Goal: Transaction & Acquisition: Purchase product/service

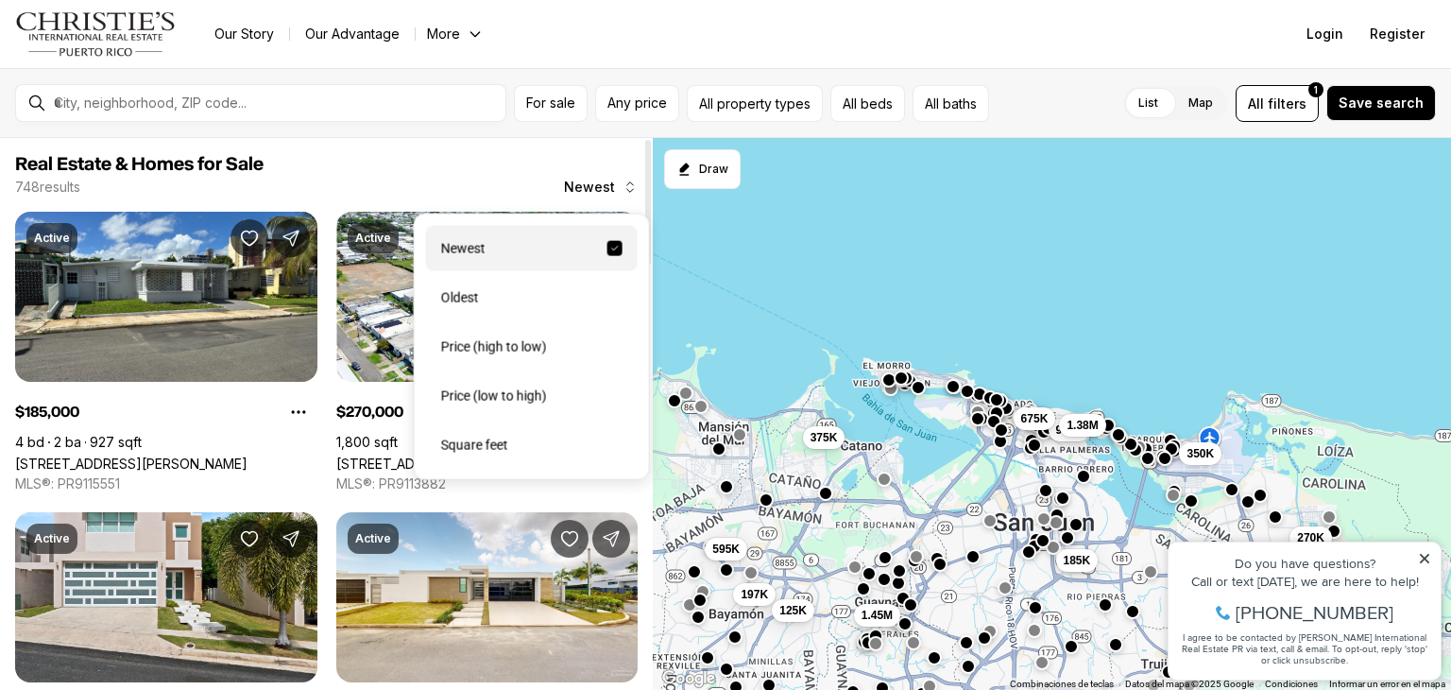
click at [605, 182] on span "Newest" at bounding box center [589, 187] width 51 height 15
click at [1018, 556] on icon at bounding box center [1424, 558] width 9 height 9
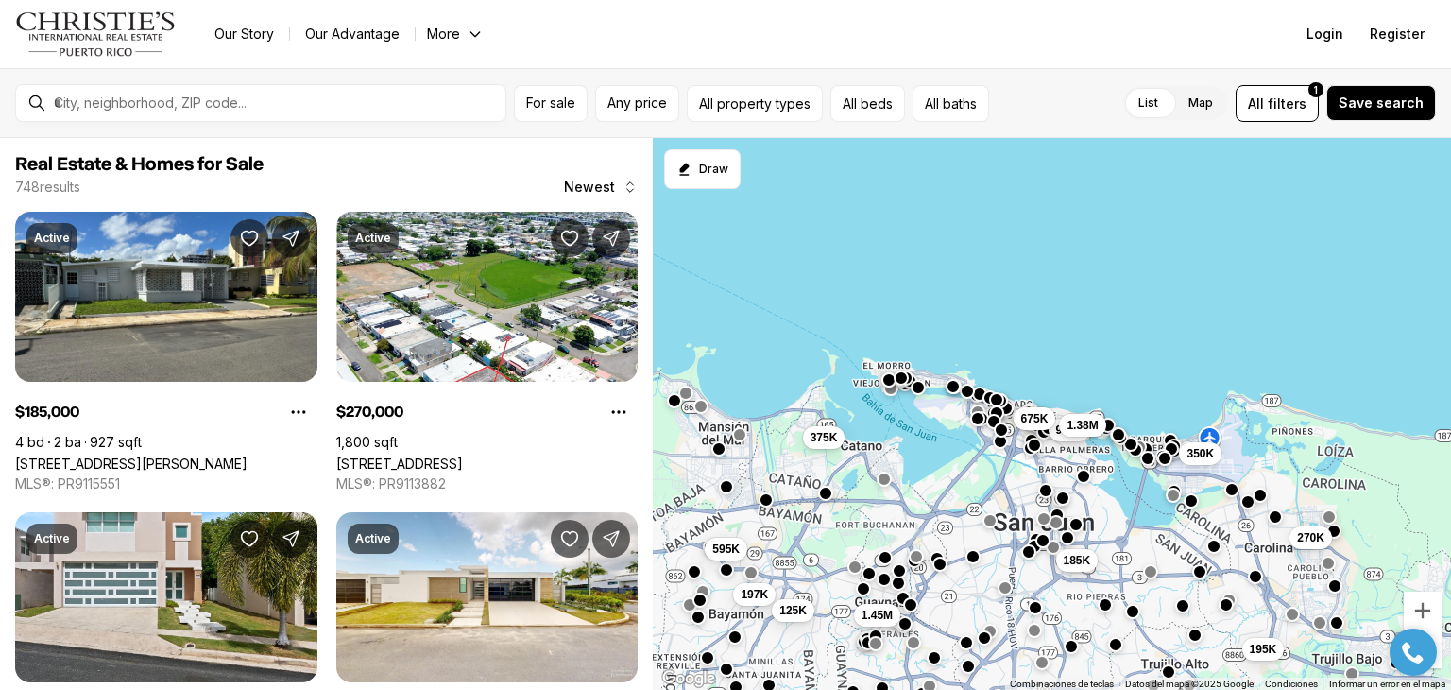
click at [1018, 214] on div "195K 270K 965K 350K 1.38M 197K 125K 1.45M 375K 675K 185K 595K" at bounding box center [1052, 414] width 798 height 553
click at [544, 99] on span "For sale" at bounding box center [550, 102] width 49 height 15
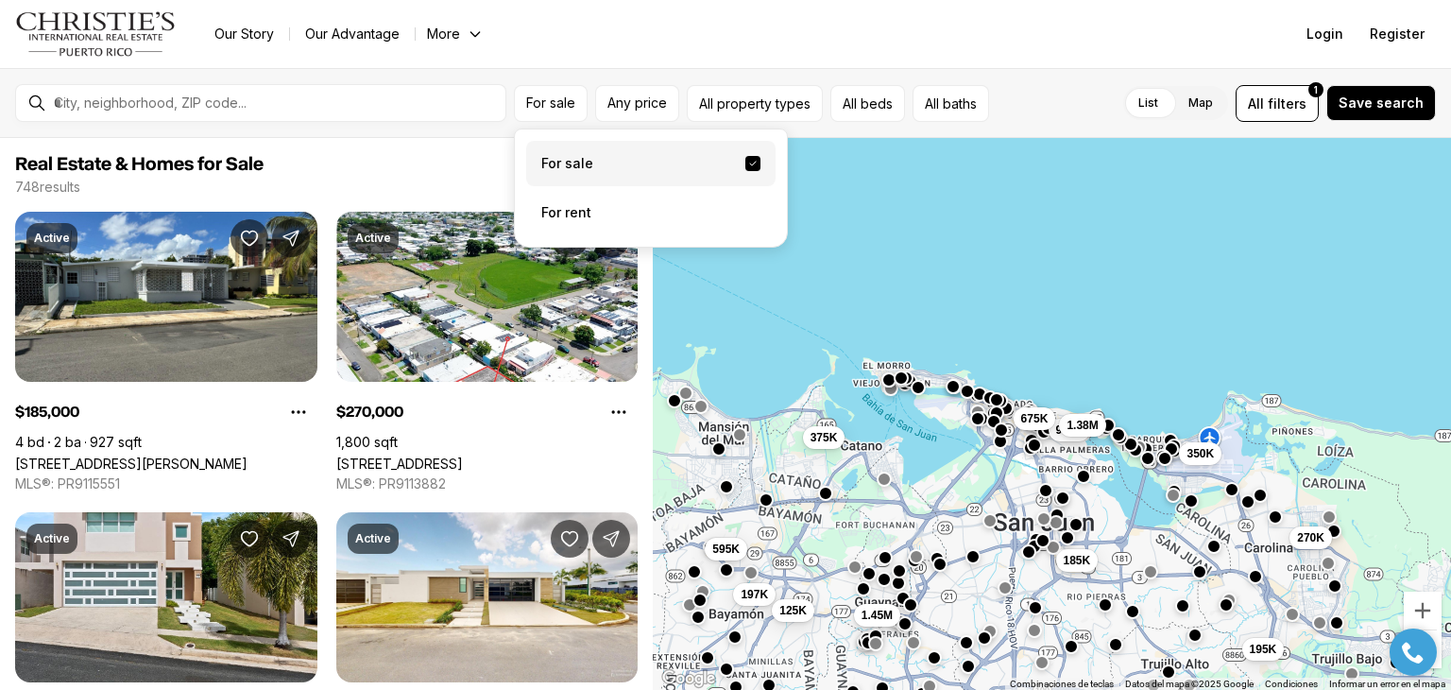
click at [590, 163] on label "For sale" at bounding box center [650, 163] width 249 height 45
click at [745, 163] on button "For sale" at bounding box center [752, 163] width 15 height 15
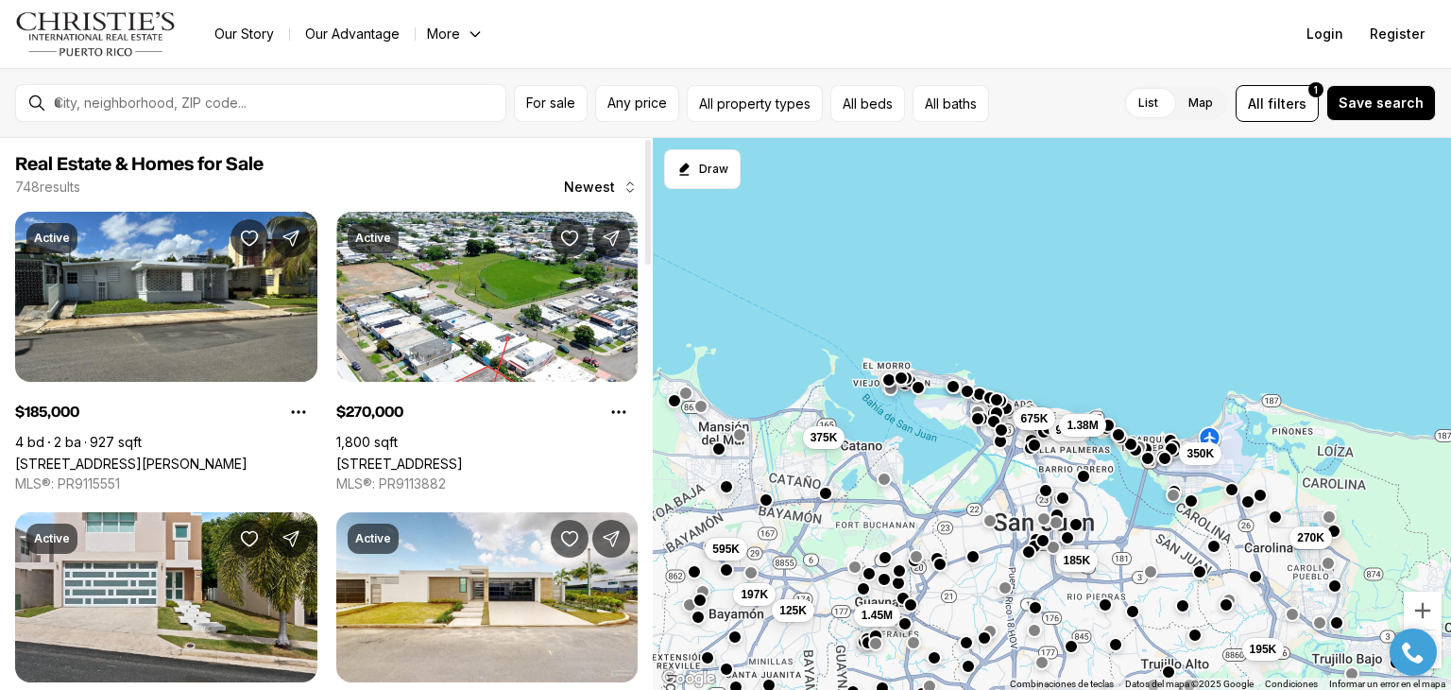
click at [418, 153] on span "Real Estate & Homes for Sale" at bounding box center [326, 164] width 623 height 23
click at [774, 103] on button "All property types" at bounding box center [755, 103] width 136 height 37
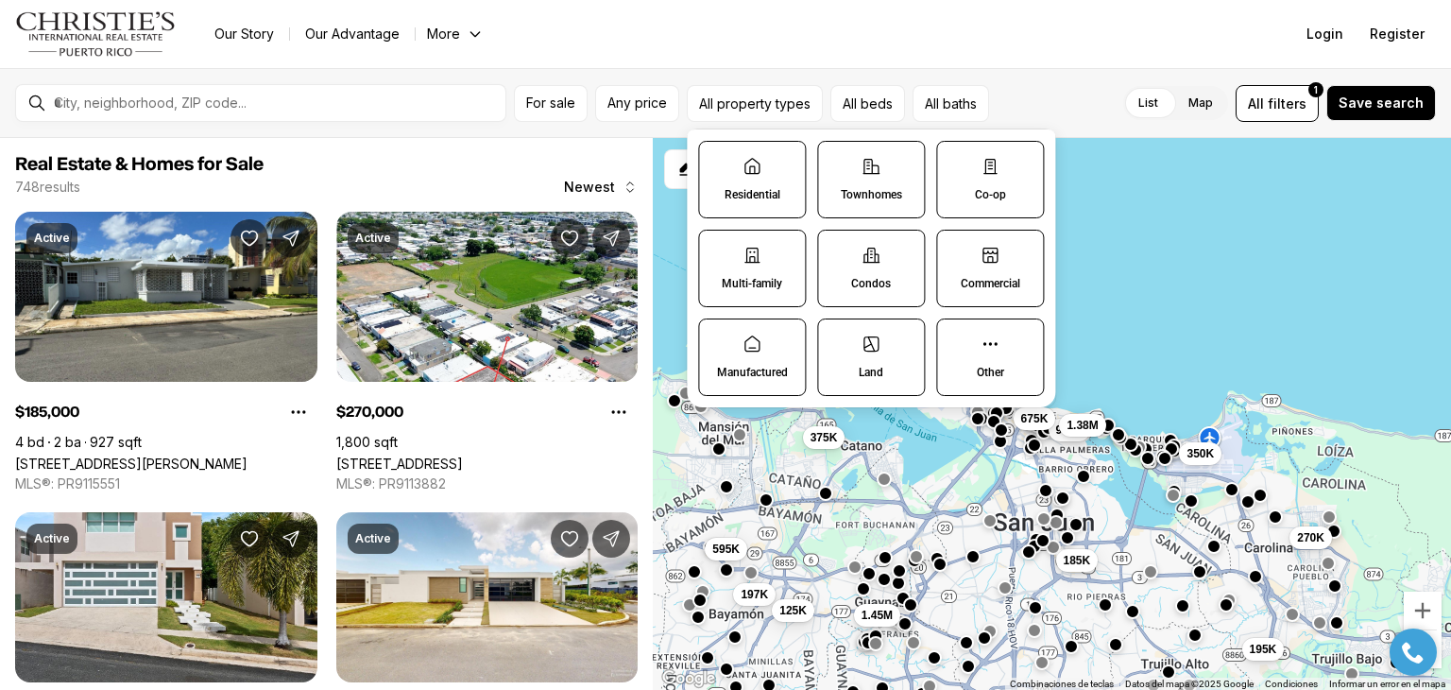
click at [744, 263] on icon at bounding box center [752, 255] width 19 height 19
click at [718, 249] on button "Multi-family" at bounding box center [708, 240] width 19 height 19
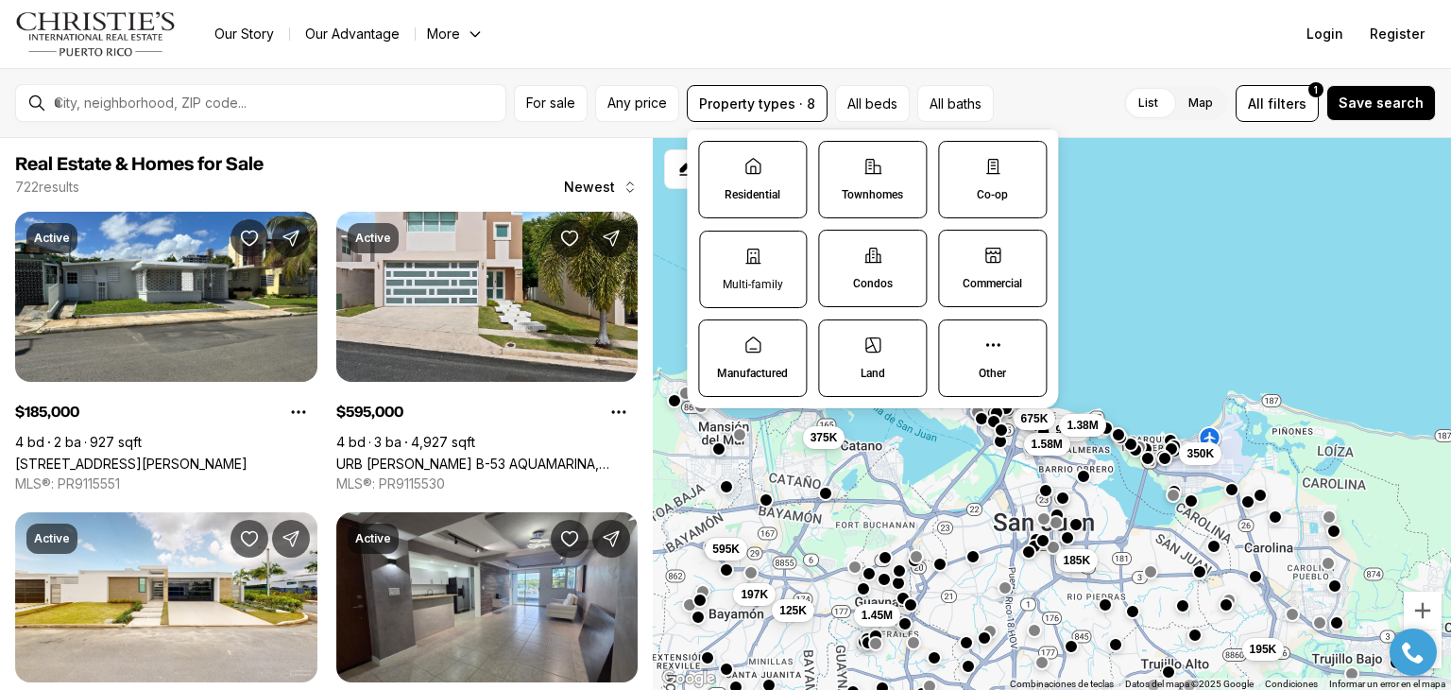
click at [744, 263] on icon at bounding box center [753, 256] width 19 height 19
click at [719, 250] on button "Multi-family" at bounding box center [709, 240] width 19 height 19
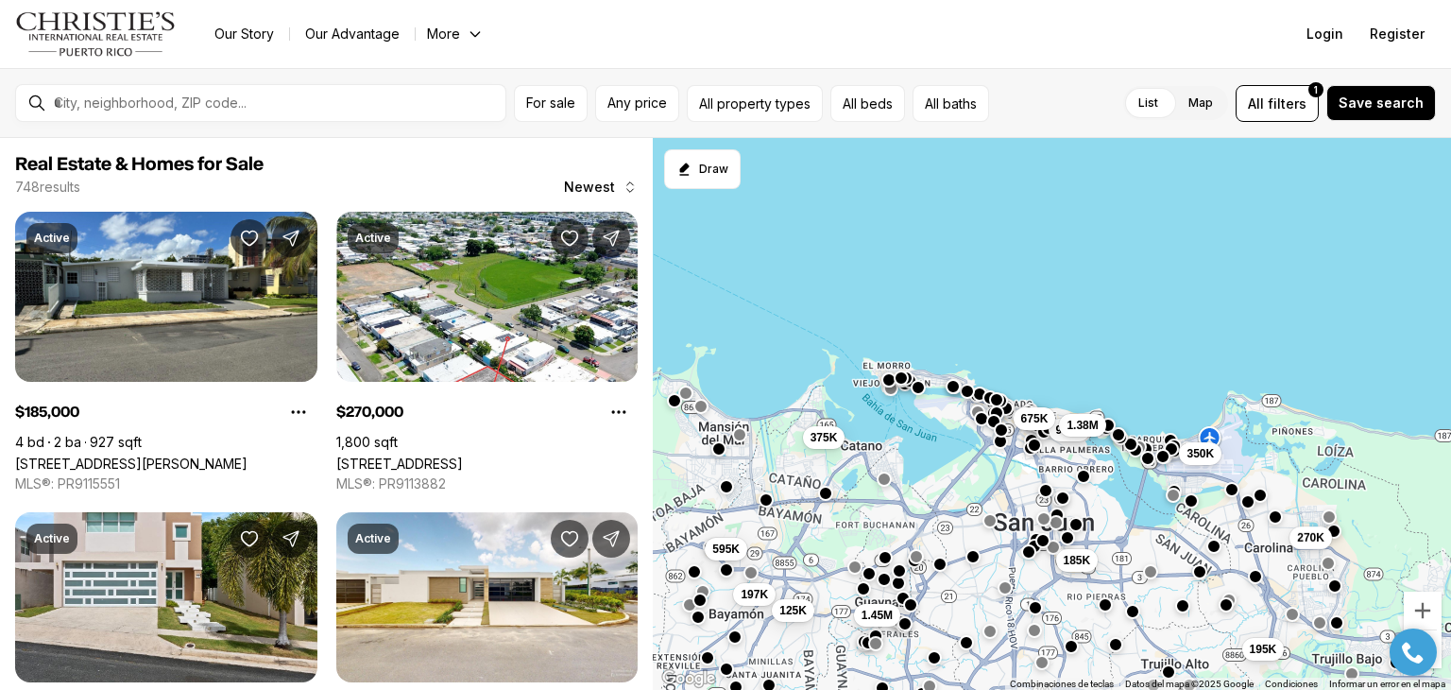
click at [1018, 98] on label "List" at bounding box center [1148, 103] width 50 height 34
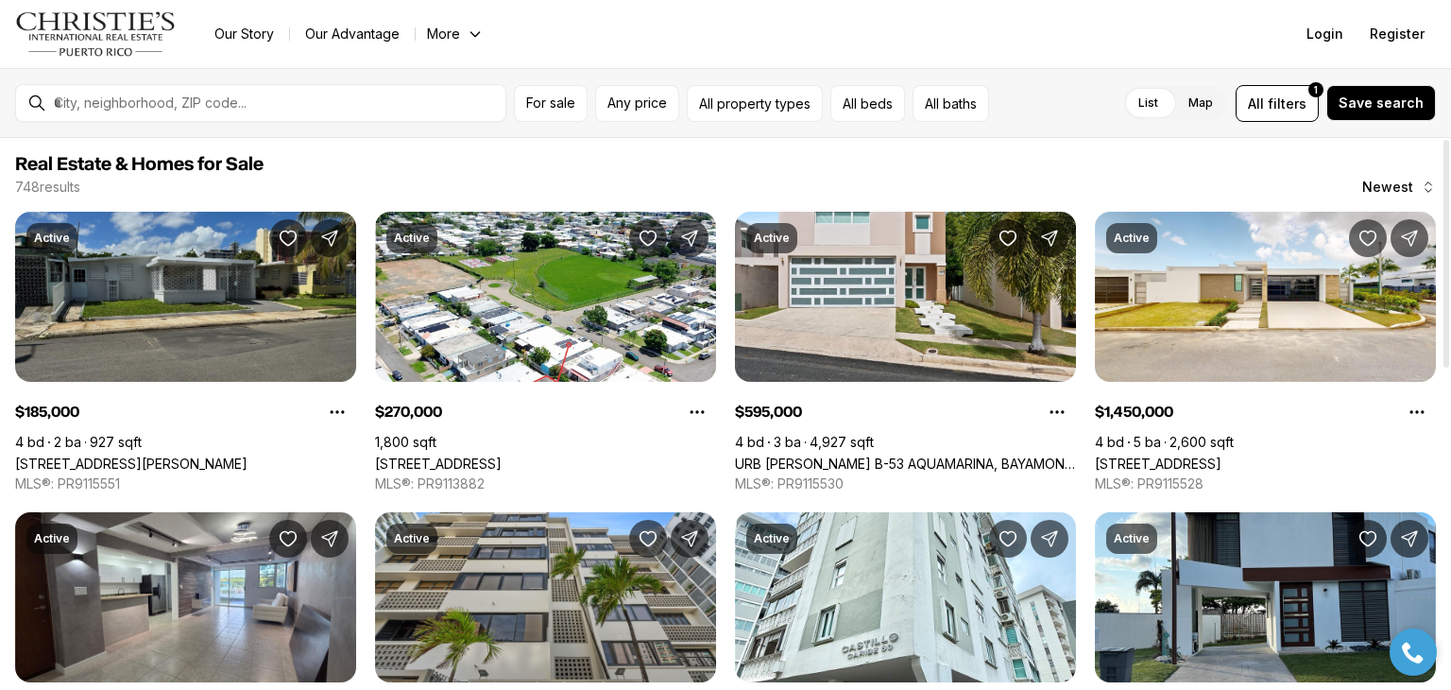
click at [171, 455] on link "56 CALLE, SAN JUAN PR, 00921" at bounding box center [131, 463] width 232 height 16
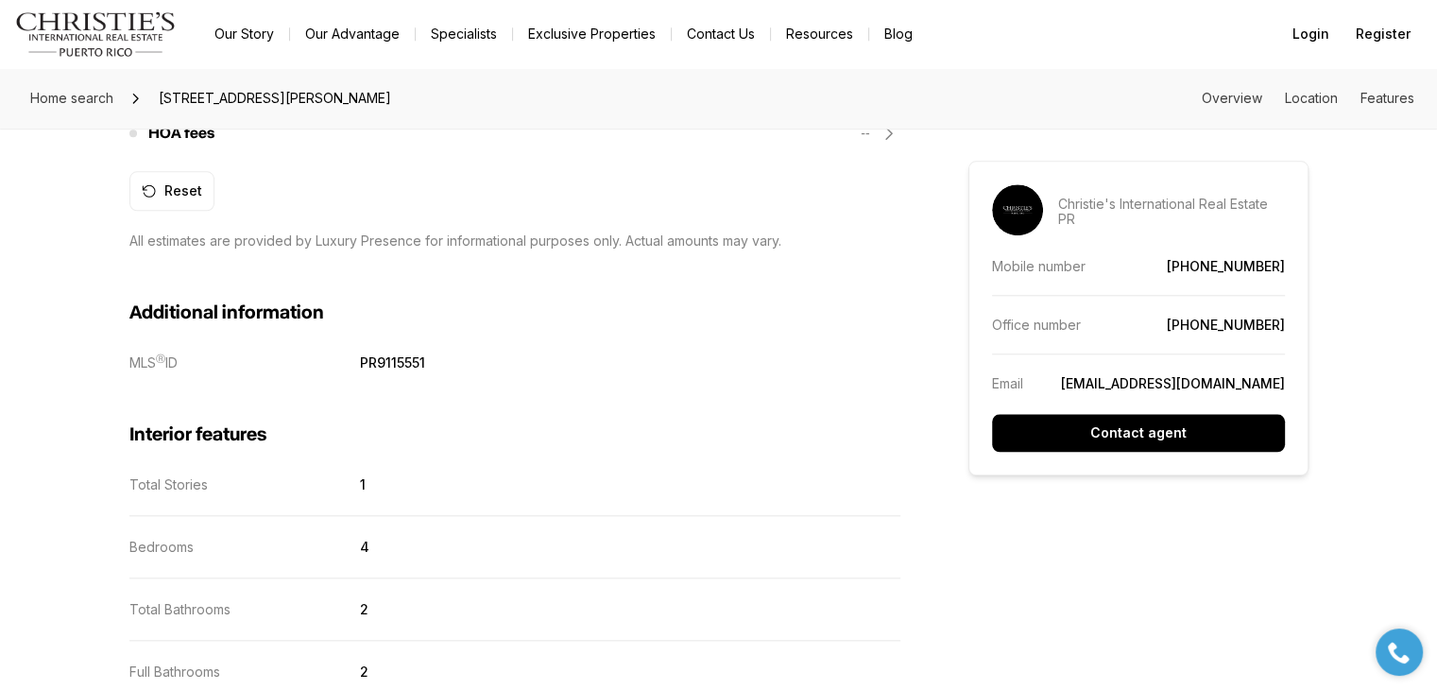
scroll to position [2499, 0]
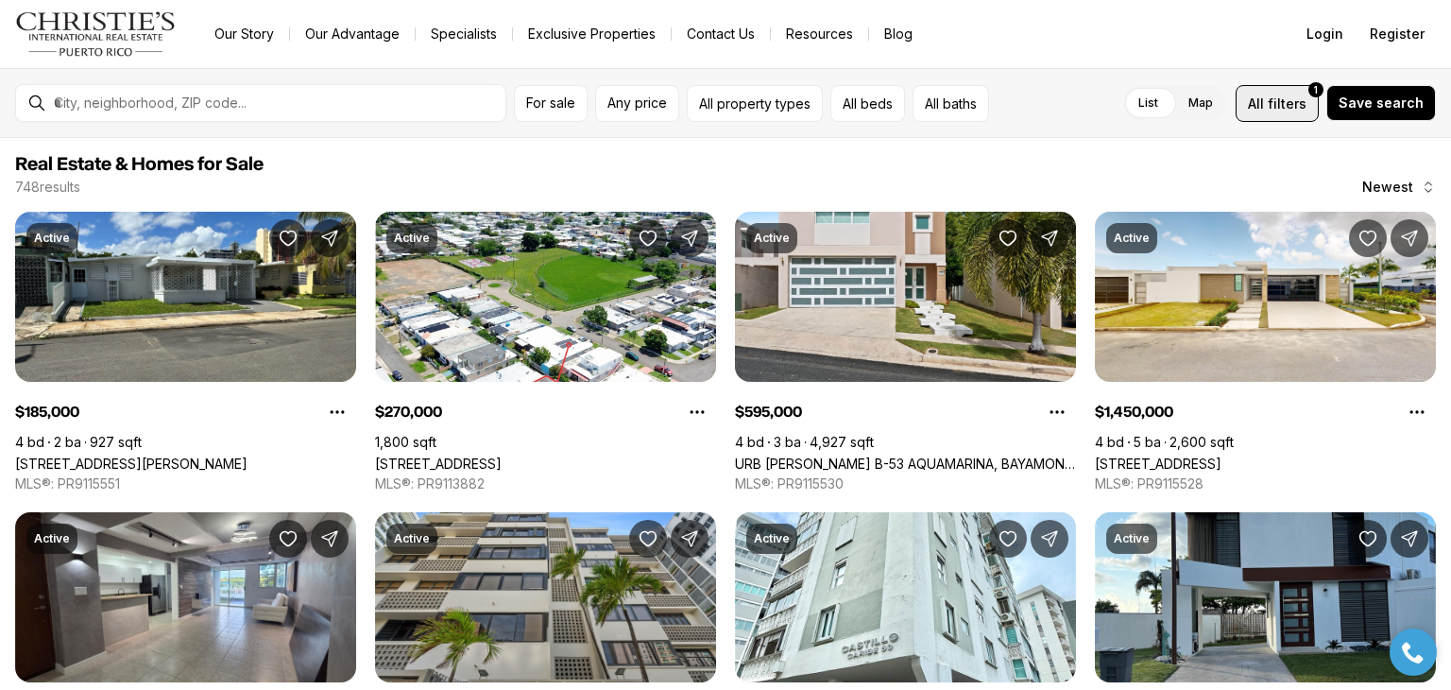
click at [1283, 95] on span "filters" at bounding box center [1287, 104] width 39 height 20
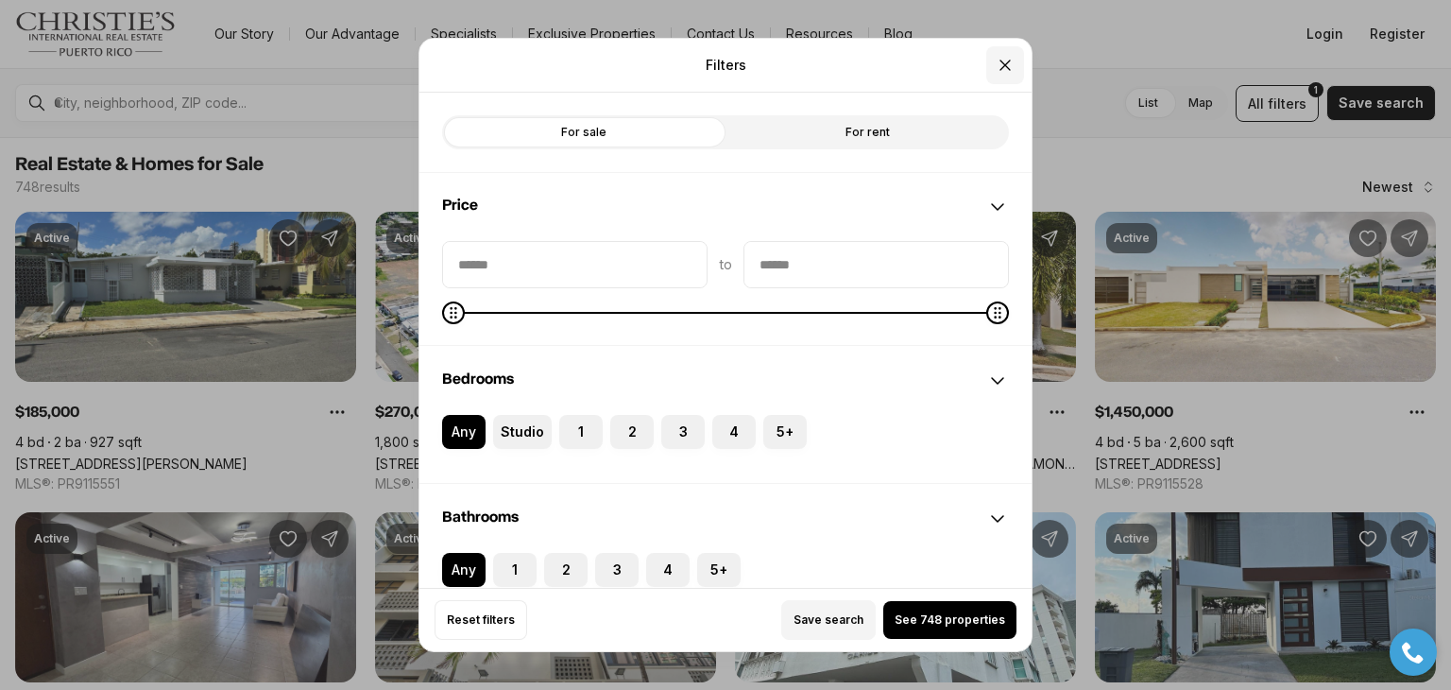
click at [1007, 60] on icon "Close" at bounding box center [1005, 65] width 19 height 19
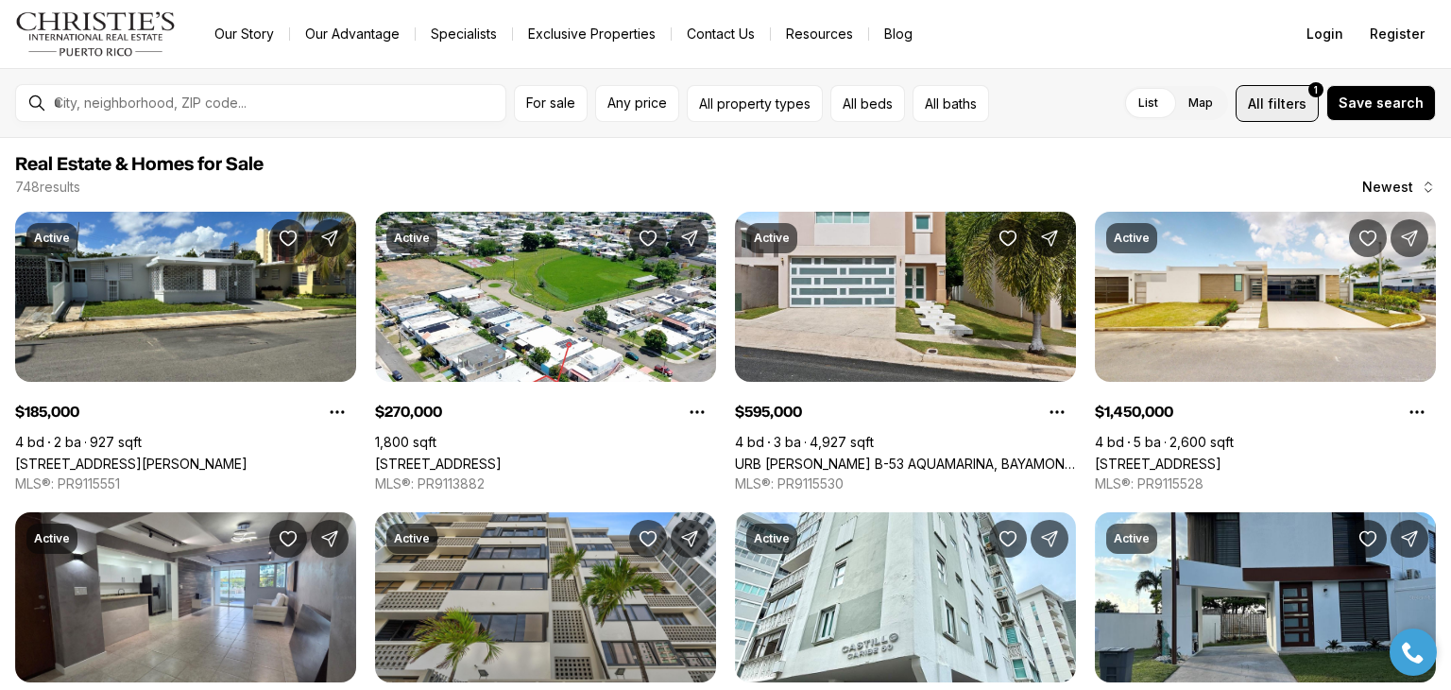
click at [1264, 111] on span "All" at bounding box center [1256, 104] width 16 height 20
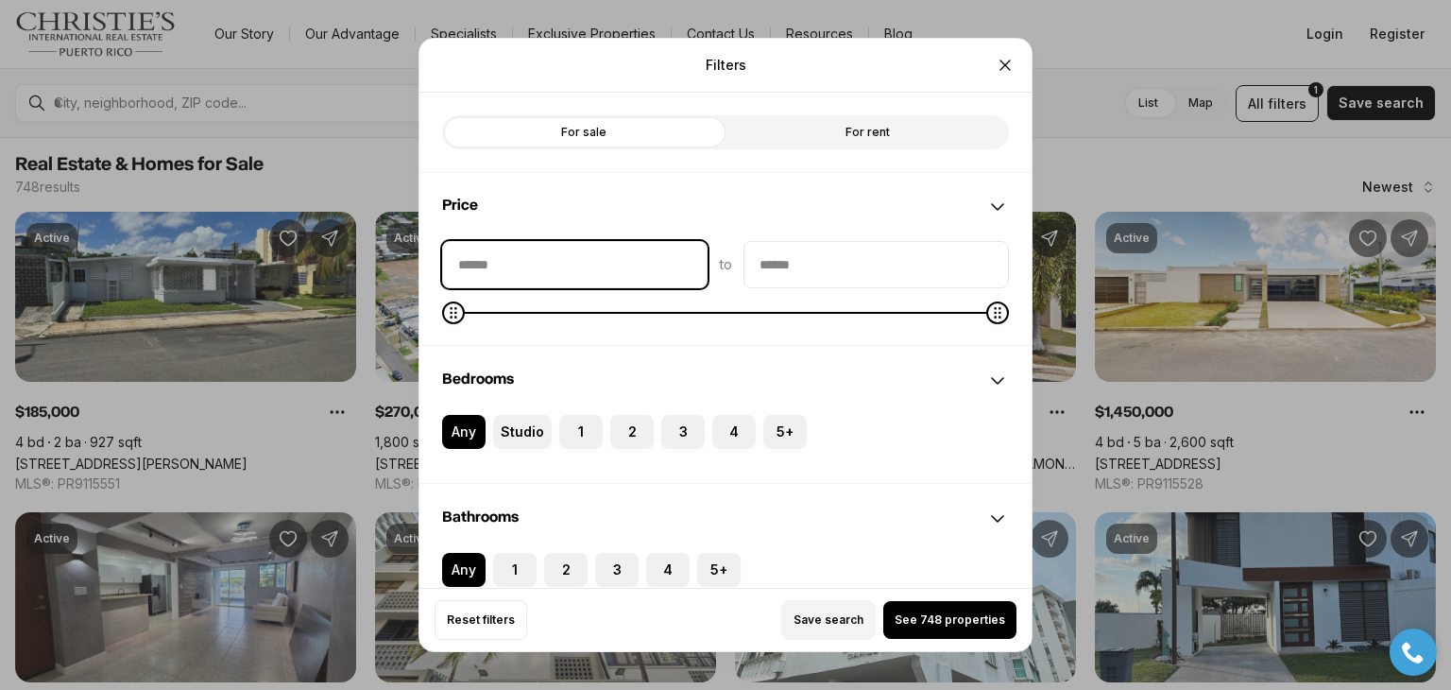
click at [685, 261] on input "priceMin" at bounding box center [575, 264] width 264 height 45
type input "**"
type input "*******"
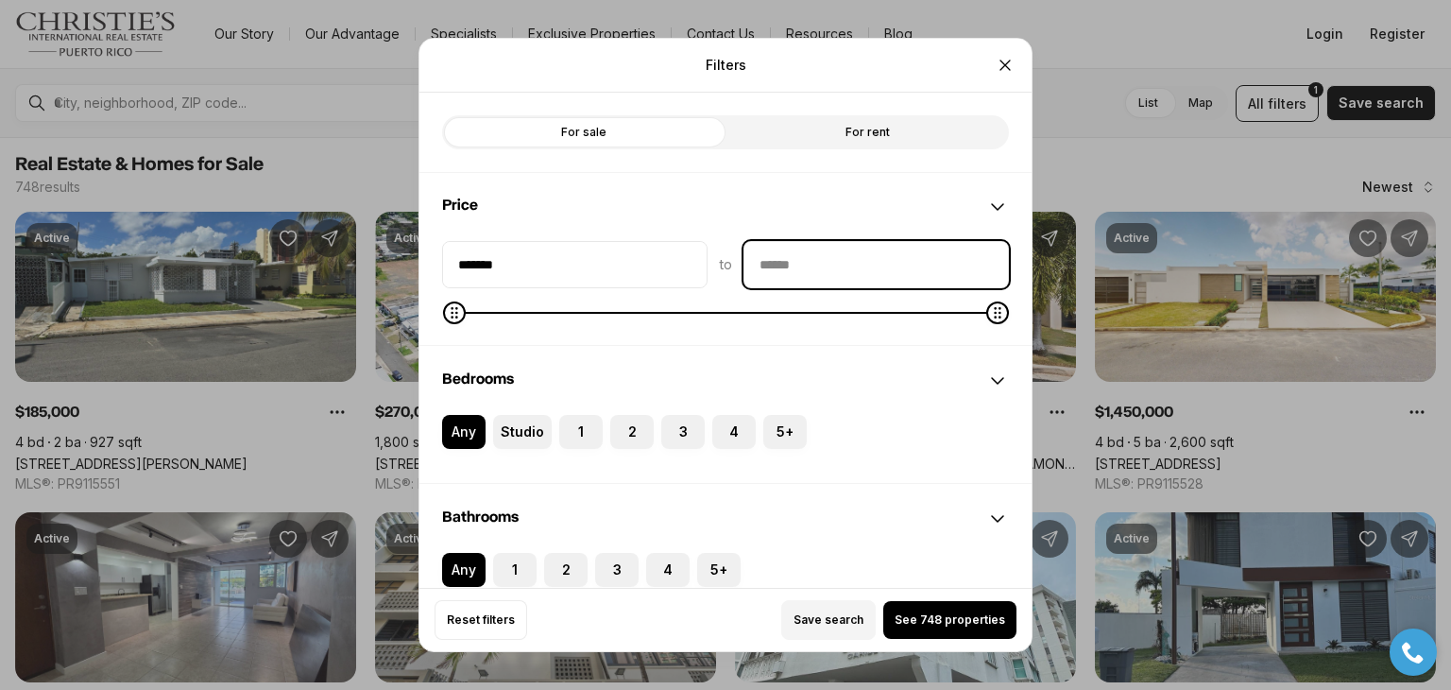
click at [801, 259] on input "priceMax" at bounding box center [876, 264] width 264 height 45
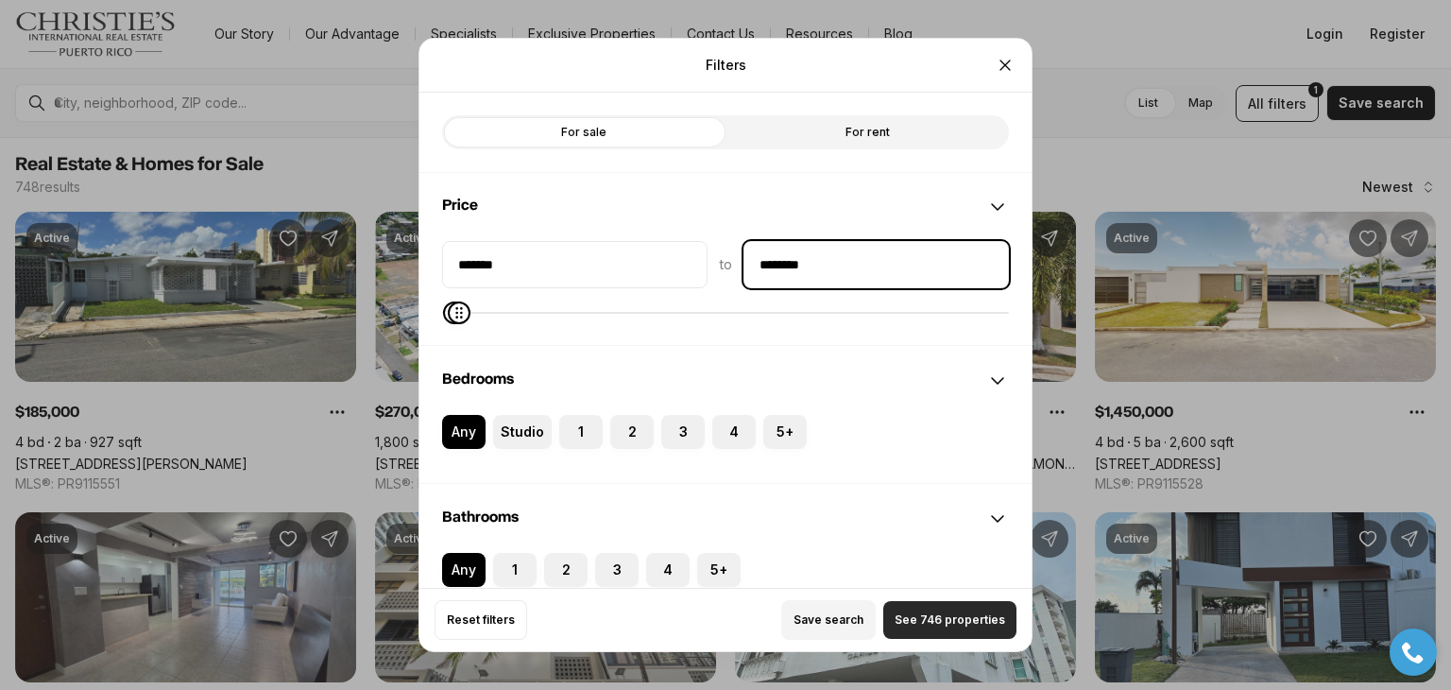
type input "********"
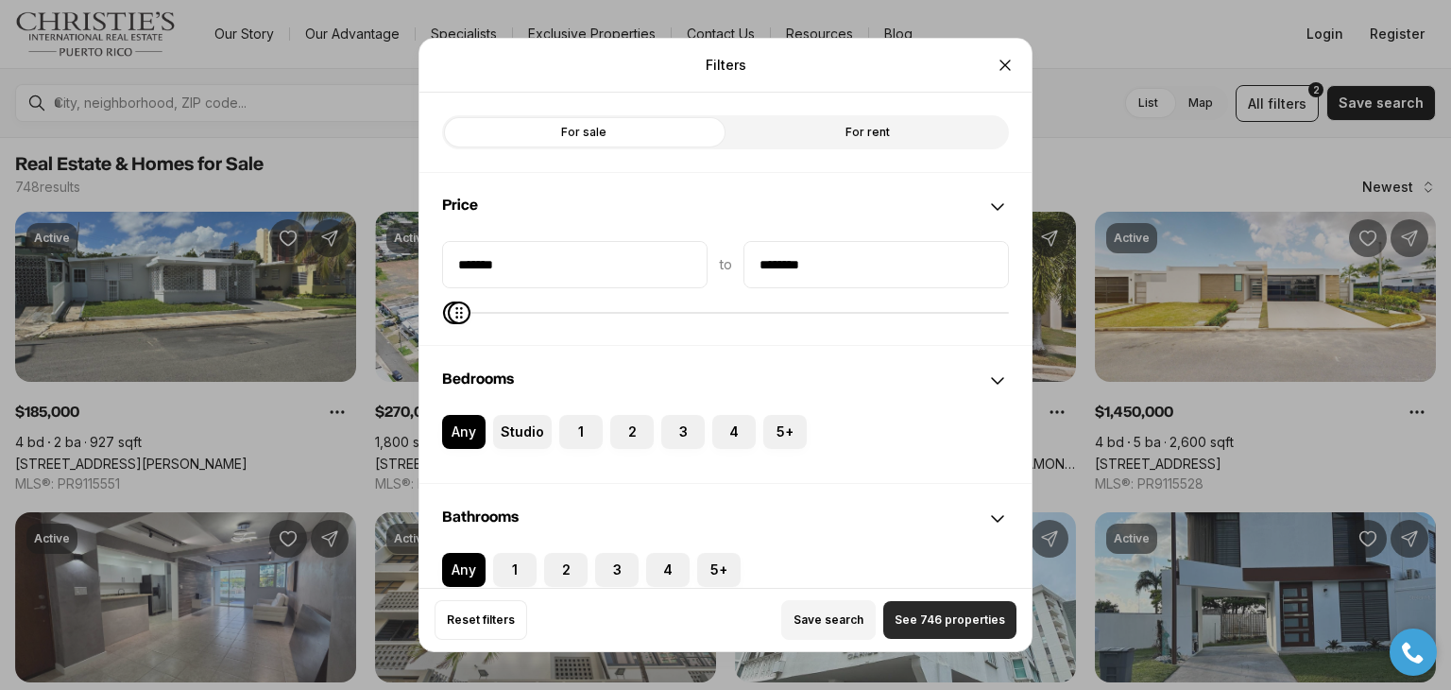
click at [932, 620] on span "See 746 properties" at bounding box center [950, 619] width 111 height 15
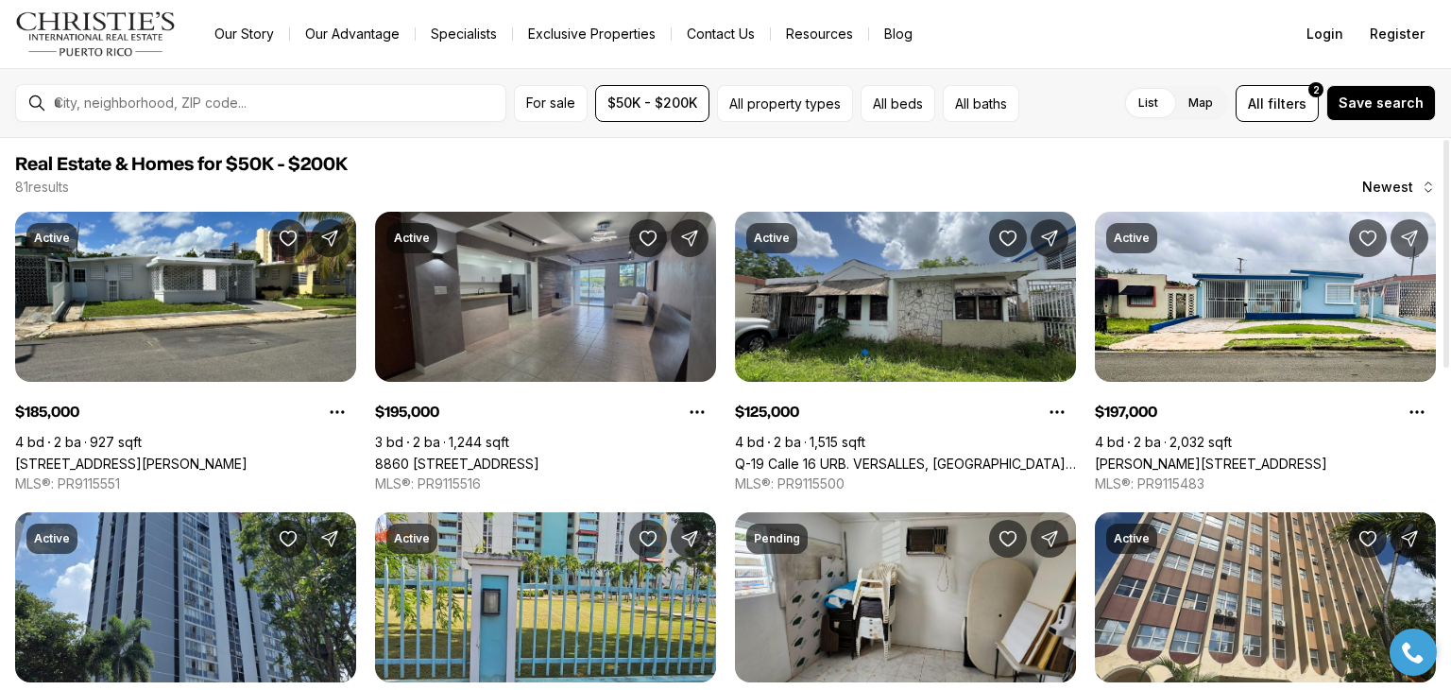
click at [539, 455] on link "8860 PASEO DEL REY #H-102, CAROLINA PR, 00987" at bounding box center [457, 463] width 164 height 16
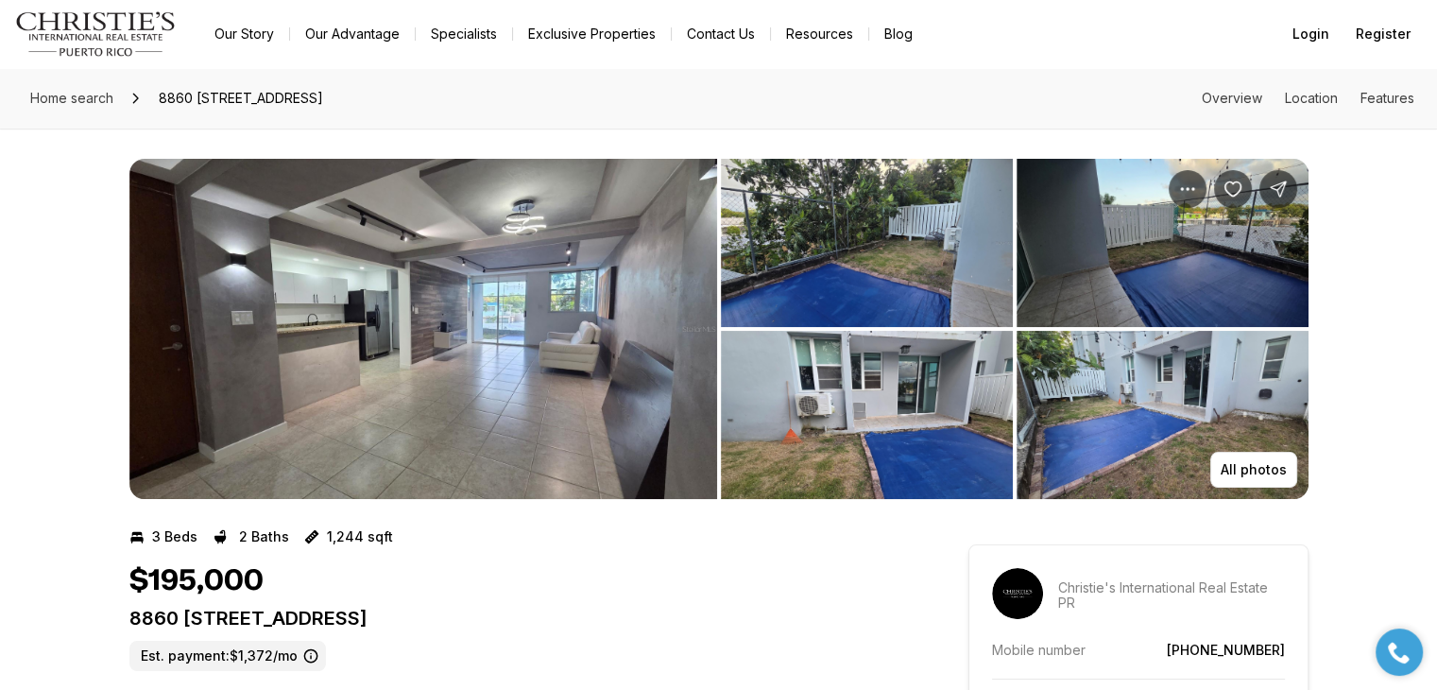
click at [517, 328] on img "View image gallery" at bounding box center [423, 329] width 588 height 340
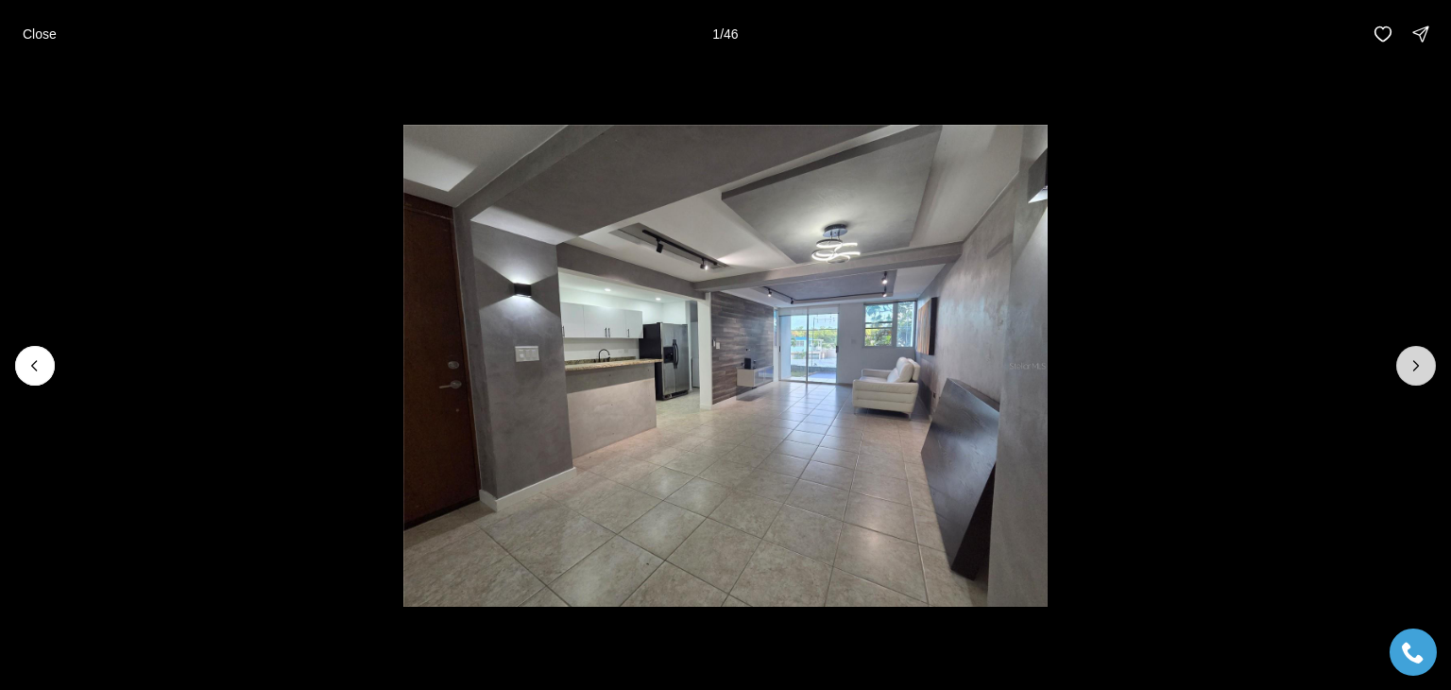
click at [1417, 356] on icon "Next slide" at bounding box center [1416, 365] width 19 height 19
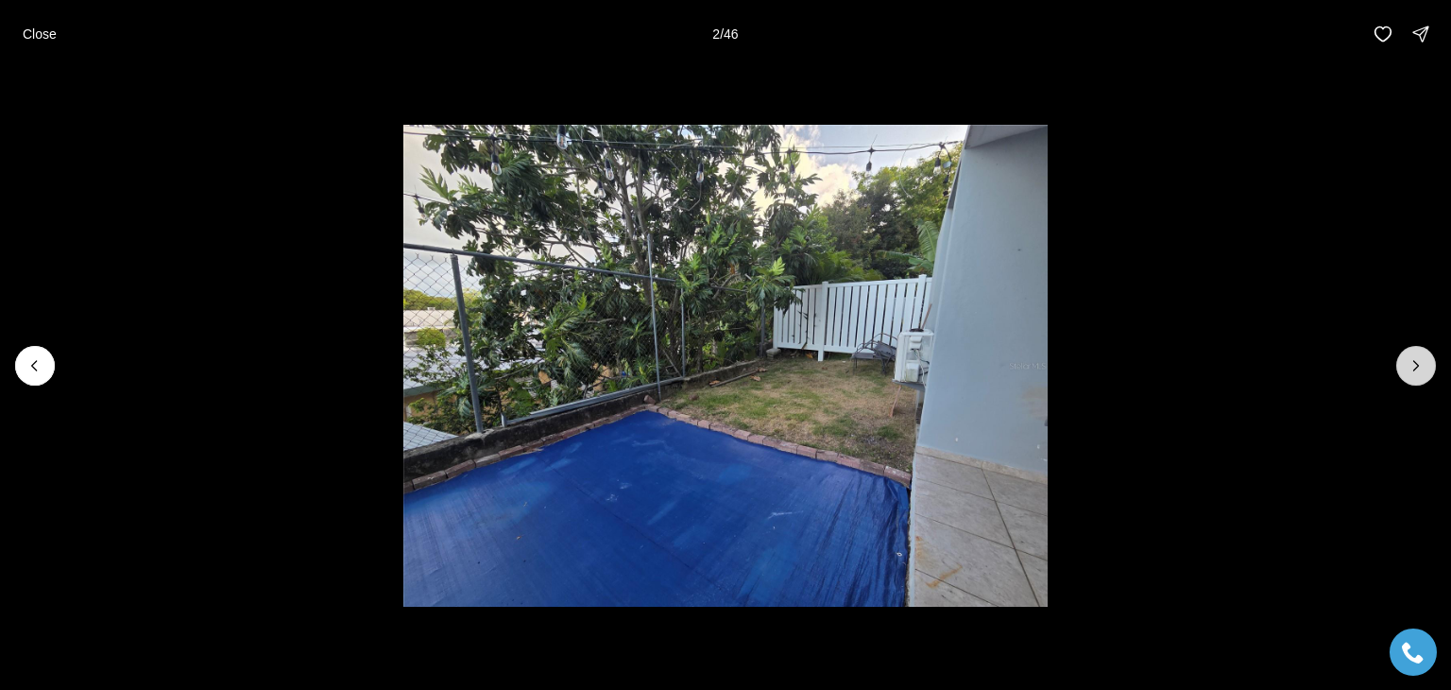
click at [1417, 356] on icon "Next slide" at bounding box center [1416, 365] width 19 height 19
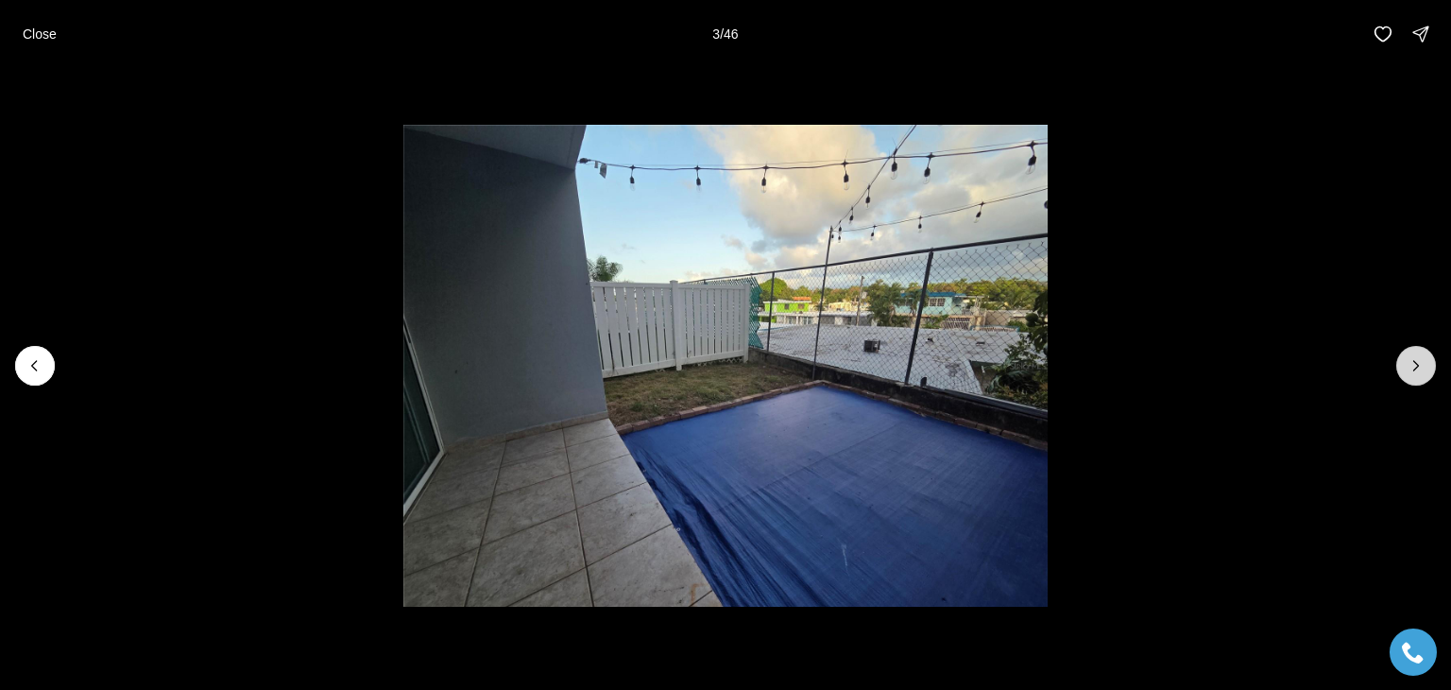
click at [1417, 356] on icon "Next slide" at bounding box center [1416, 365] width 19 height 19
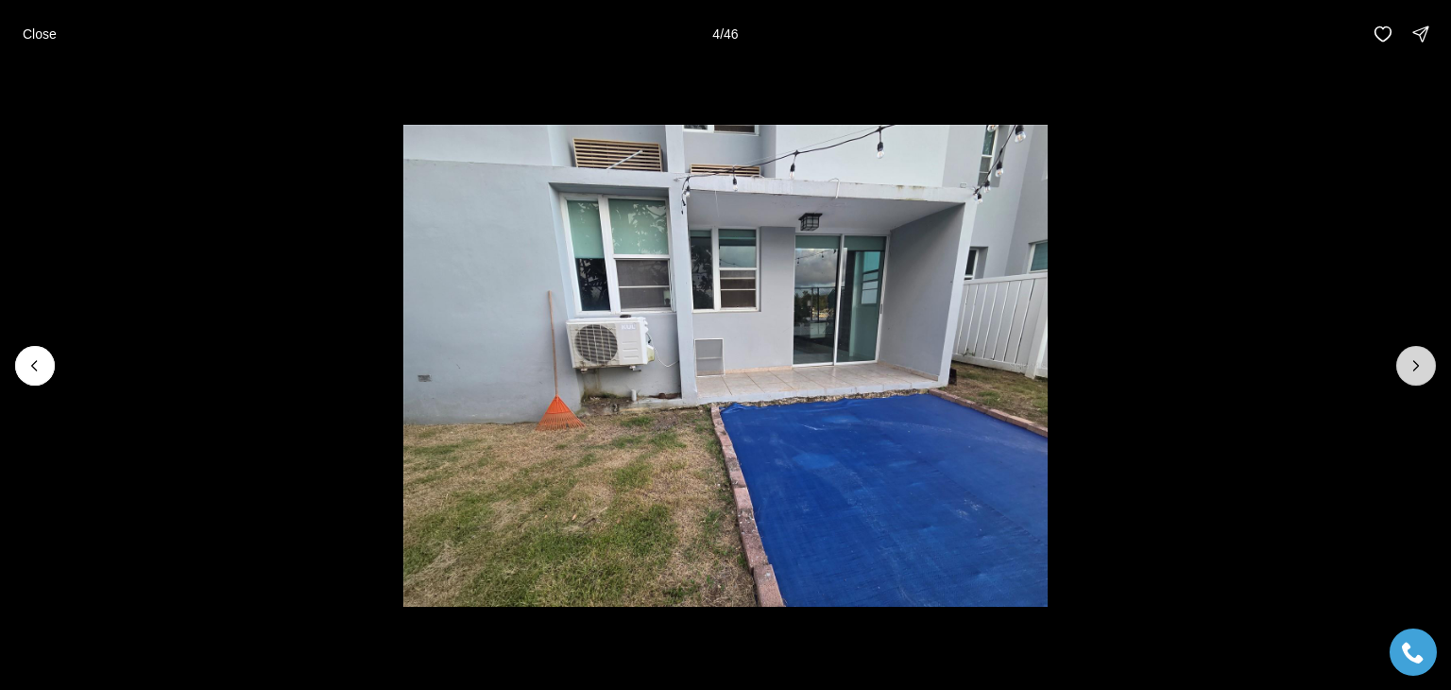
click at [1417, 356] on icon "Next slide" at bounding box center [1416, 365] width 19 height 19
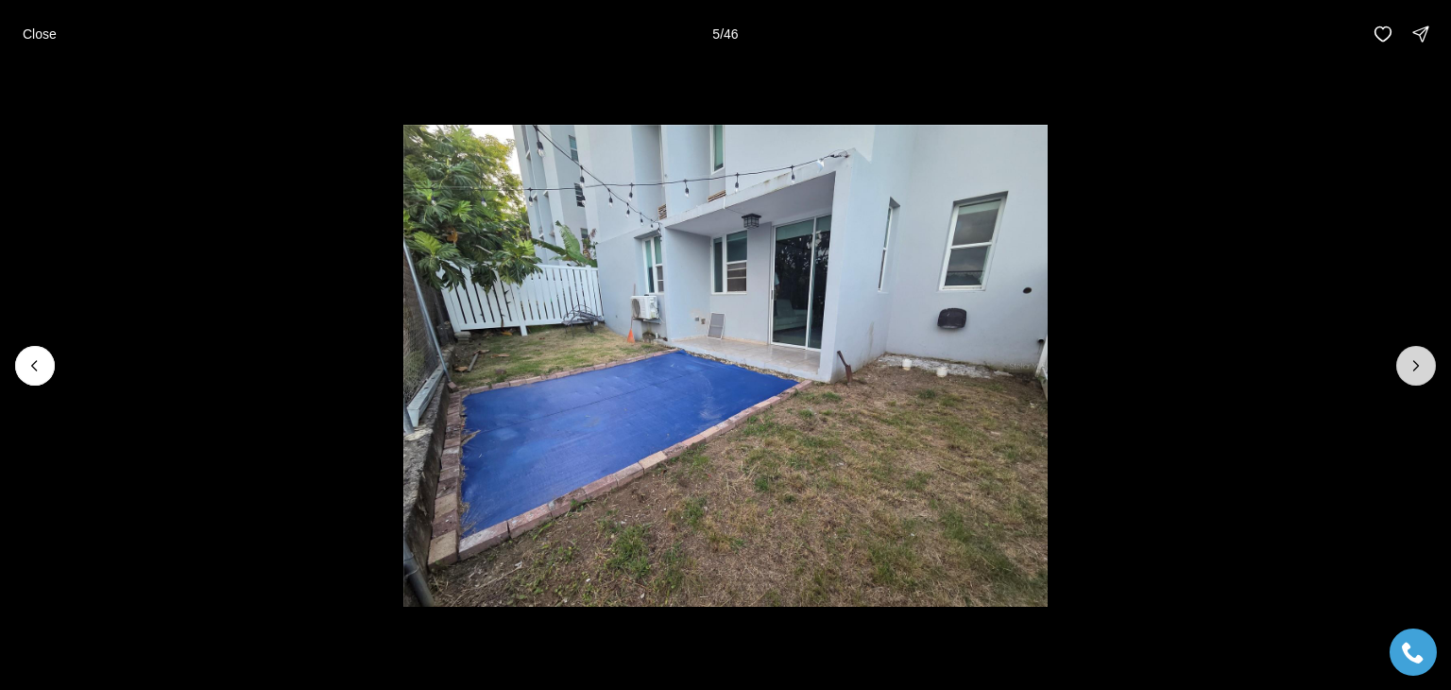
click at [1417, 356] on icon "Next slide" at bounding box center [1416, 365] width 19 height 19
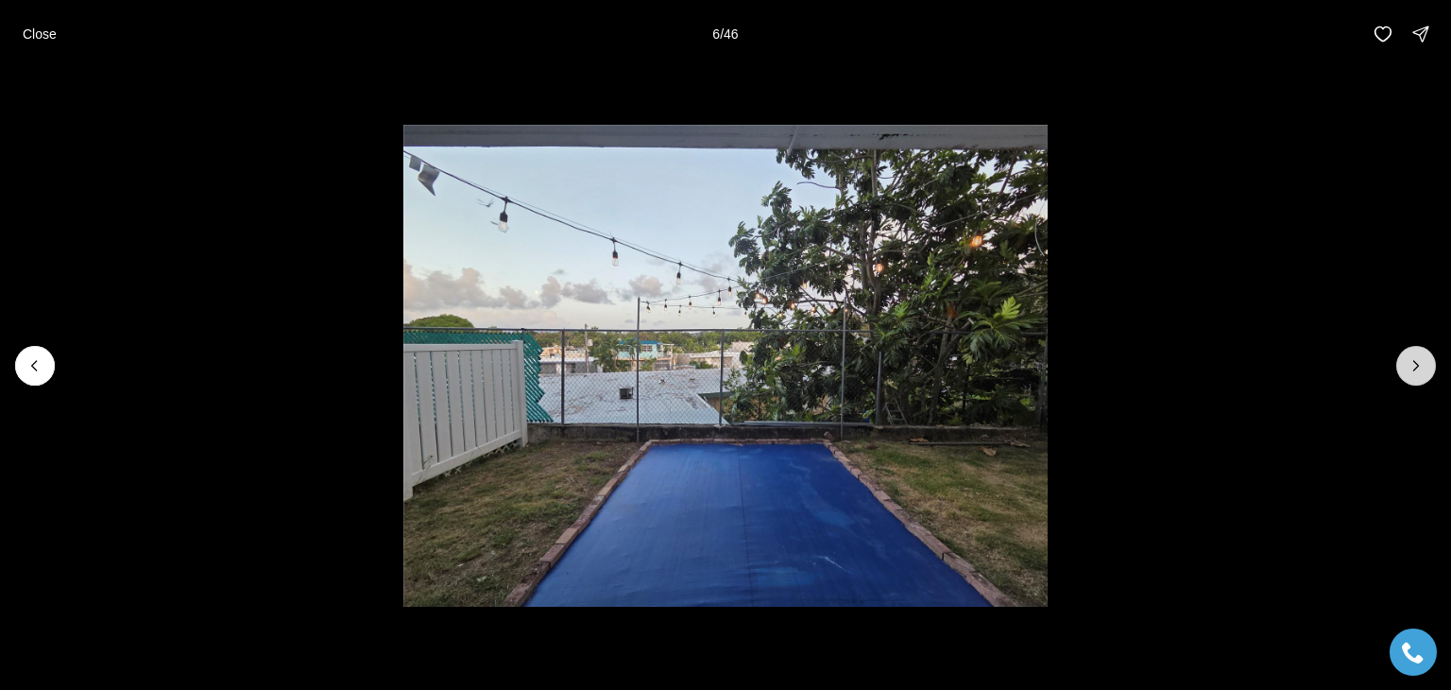
click at [1417, 356] on icon "Next slide" at bounding box center [1416, 365] width 19 height 19
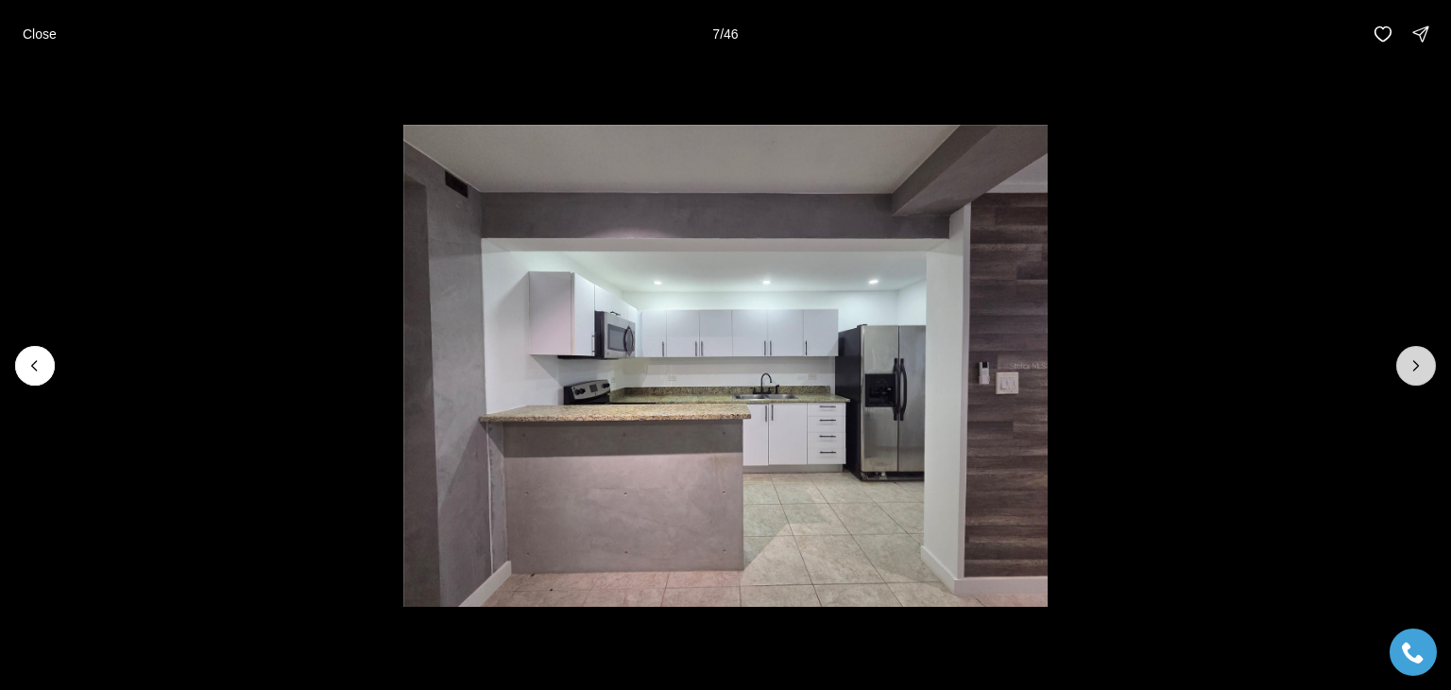
click at [1417, 356] on icon "Next slide" at bounding box center [1416, 365] width 19 height 19
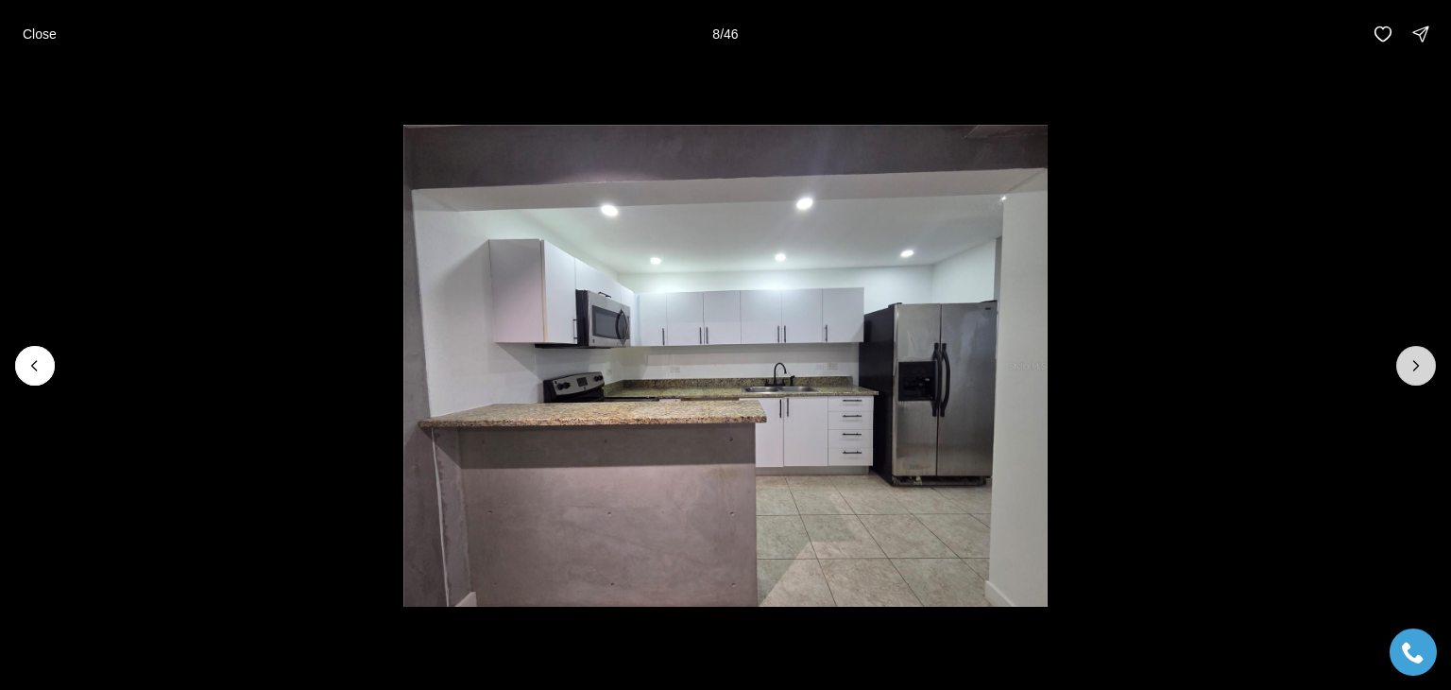
click at [1417, 356] on icon "Next slide" at bounding box center [1416, 365] width 19 height 19
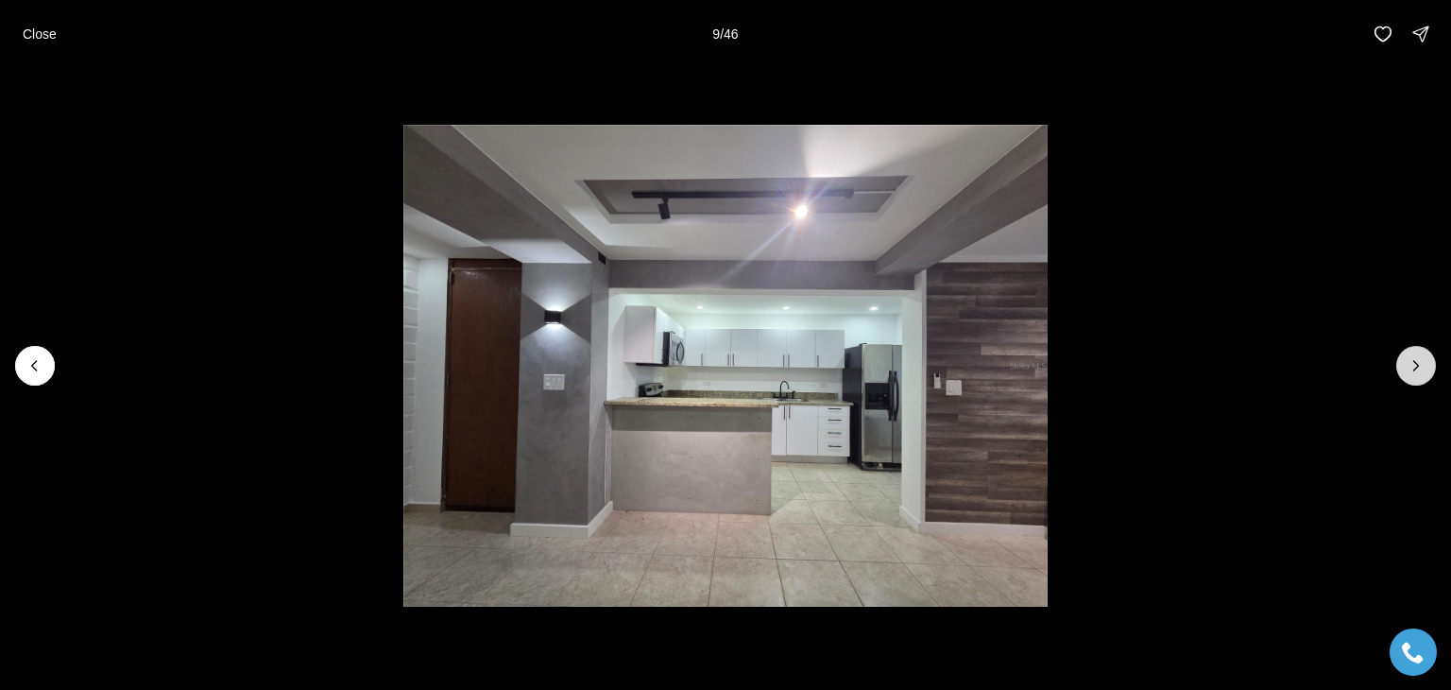
click at [1417, 356] on icon "Next slide" at bounding box center [1416, 365] width 19 height 19
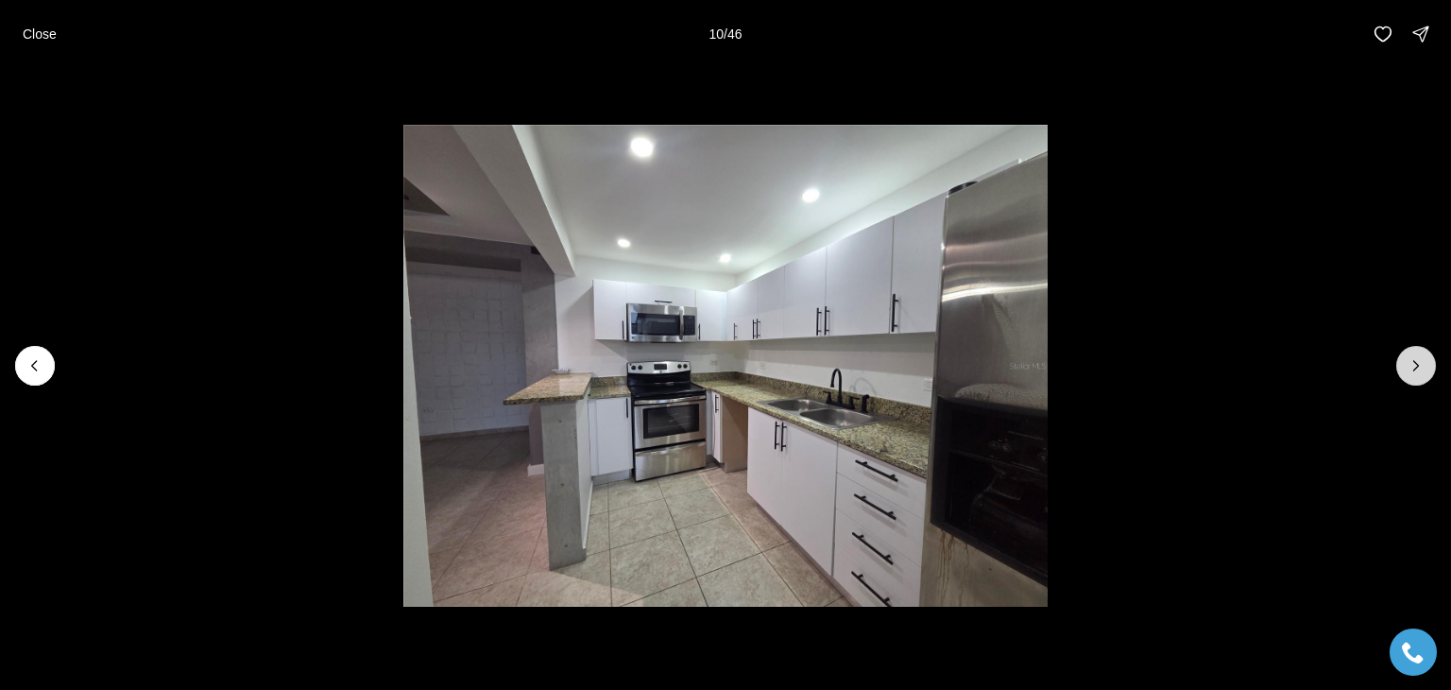
click at [1417, 356] on icon "Next slide" at bounding box center [1416, 365] width 19 height 19
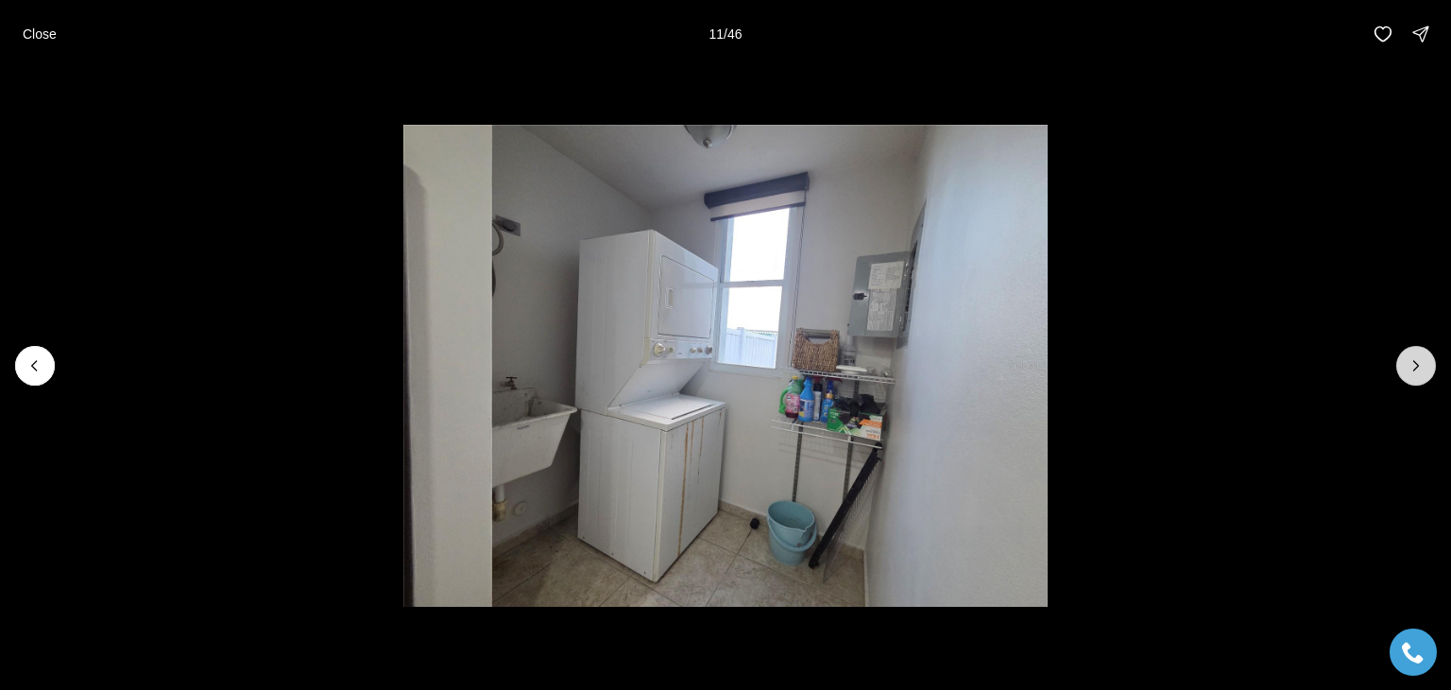
click at [1417, 356] on icon "Next slide" at bounding box center [1416, 365] width 19 height 19
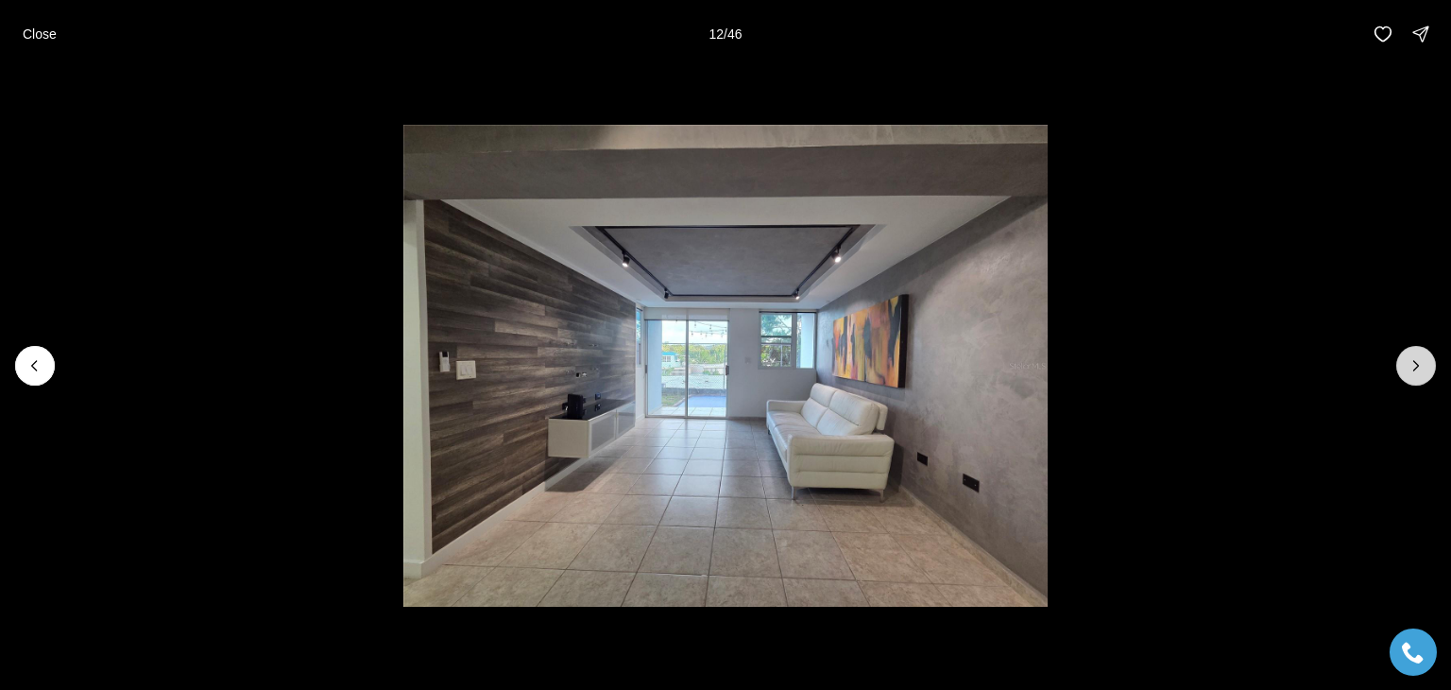
click at [1417, 356] on icon "Next slide" at bounding box center [1416, 365] width 19 height 19
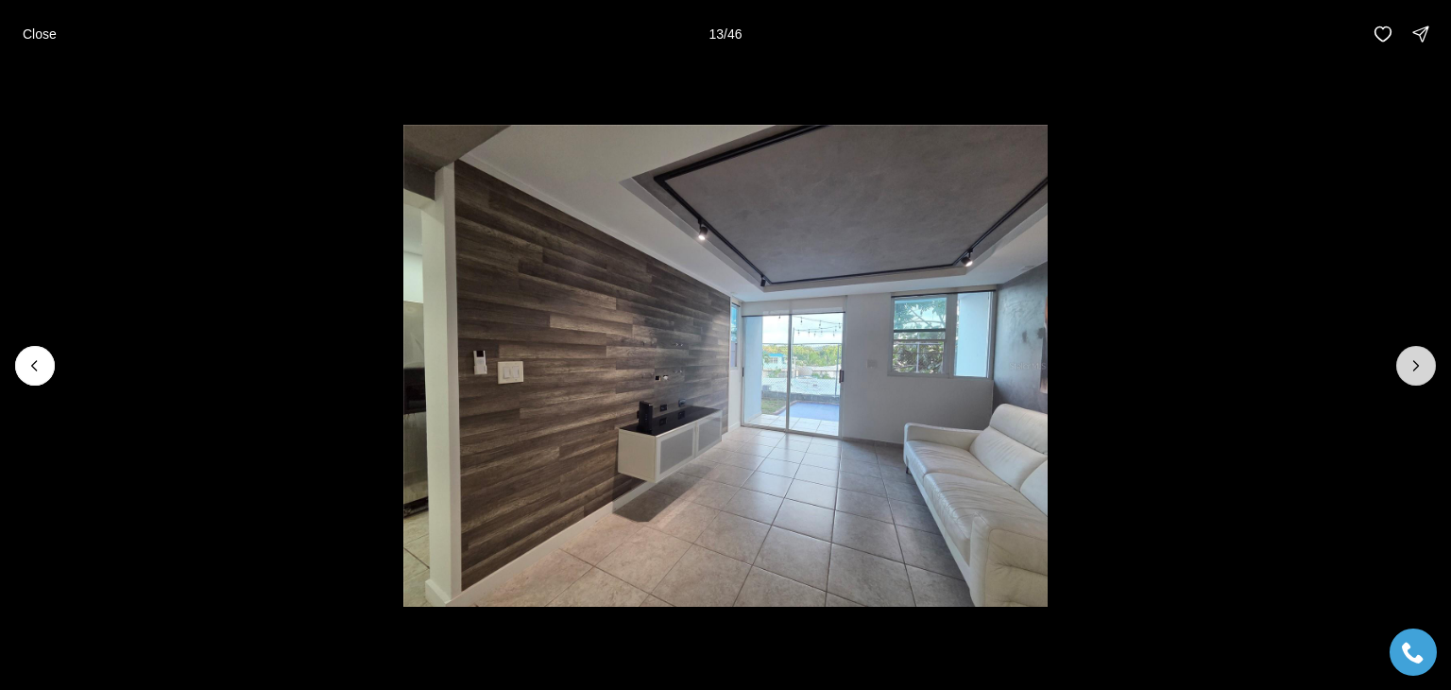
click at [1417, 356] on icon "Next slide" at bounding box center [1416, 365] width 19 height 19
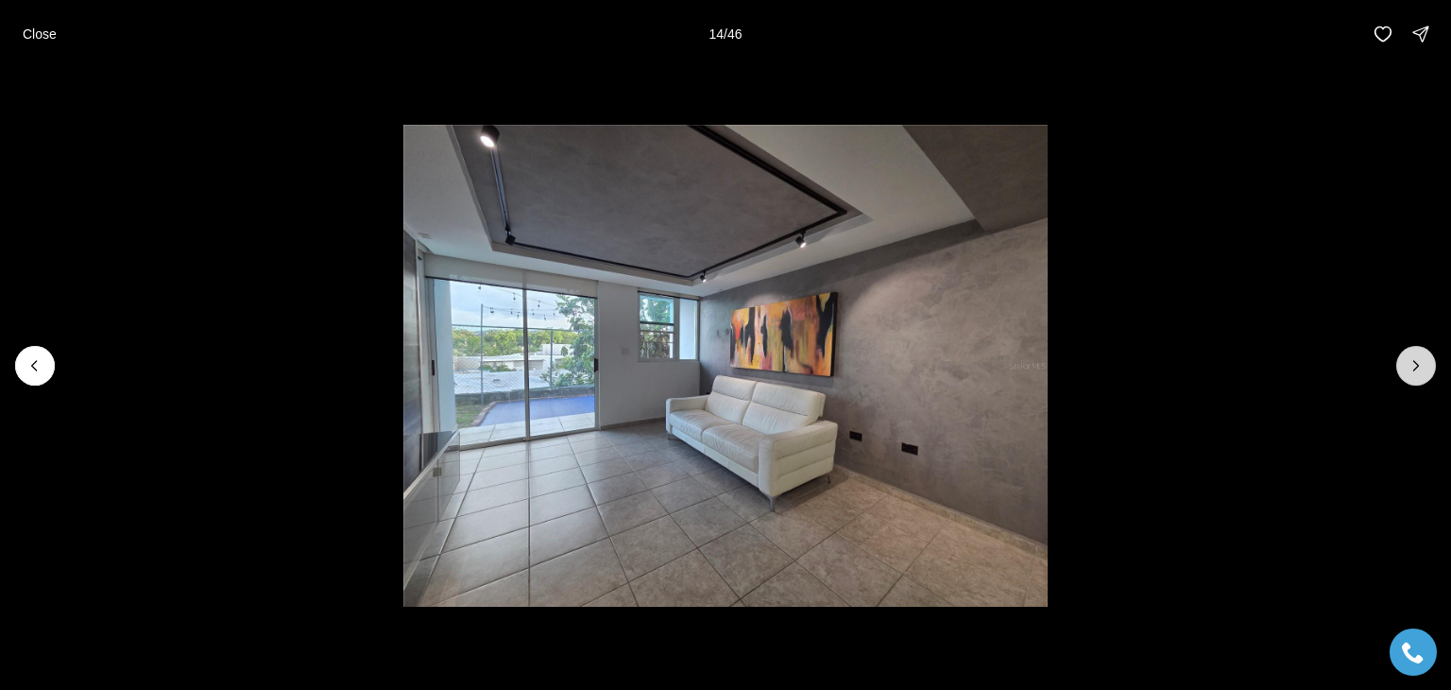
click at [1417, 356] on icon "Next slide" at bounding box center [1416, 365] width 19 height 19
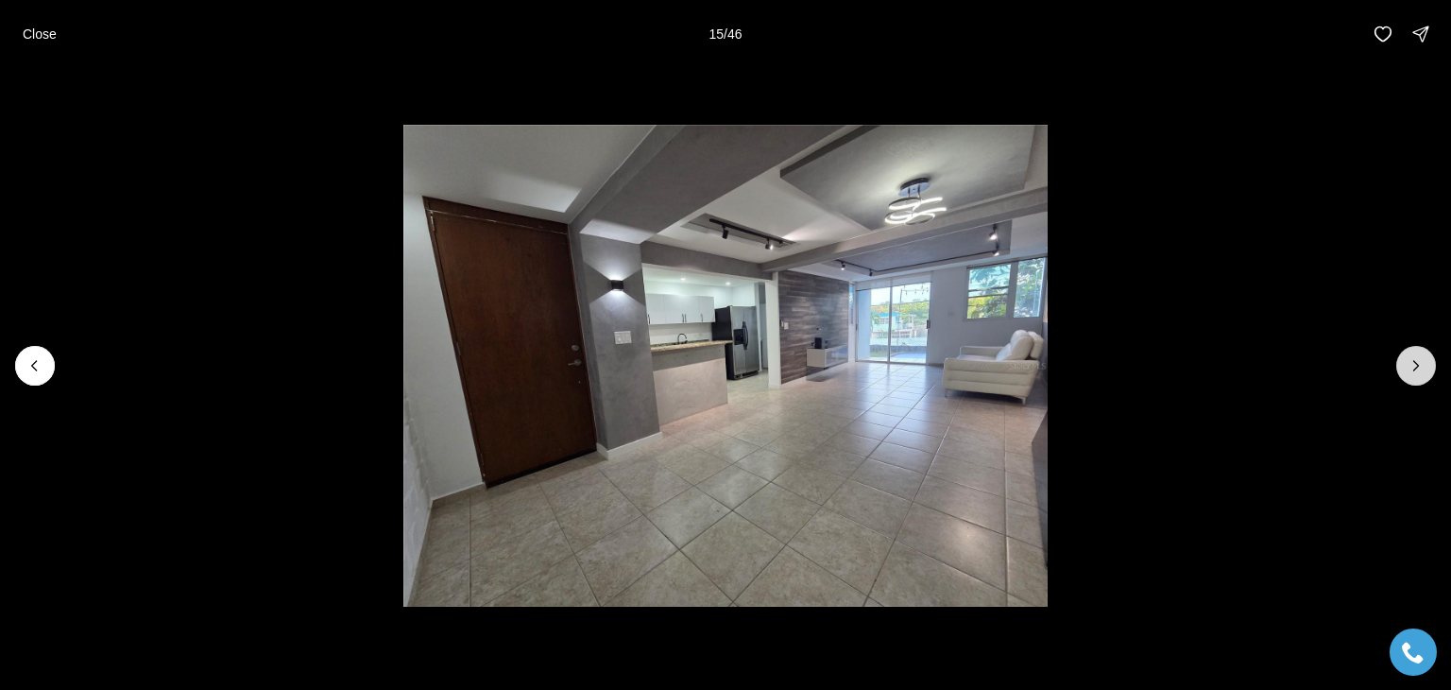
click at [1417, 356] on icon "Next slide" at bounding box center [1416, 365] width 19 height 19
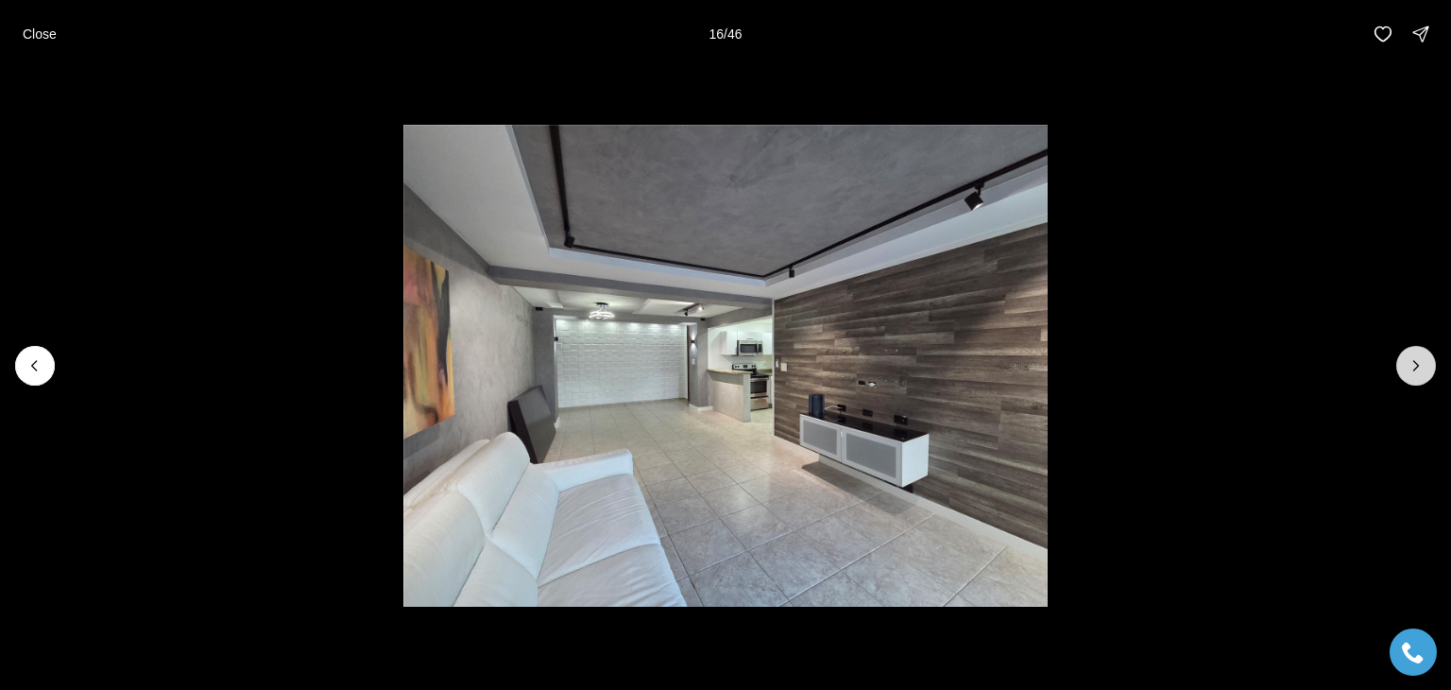
click at [1417, 356] on icon "Next slide" at bounding box center [1416, 365] width 19 height 19
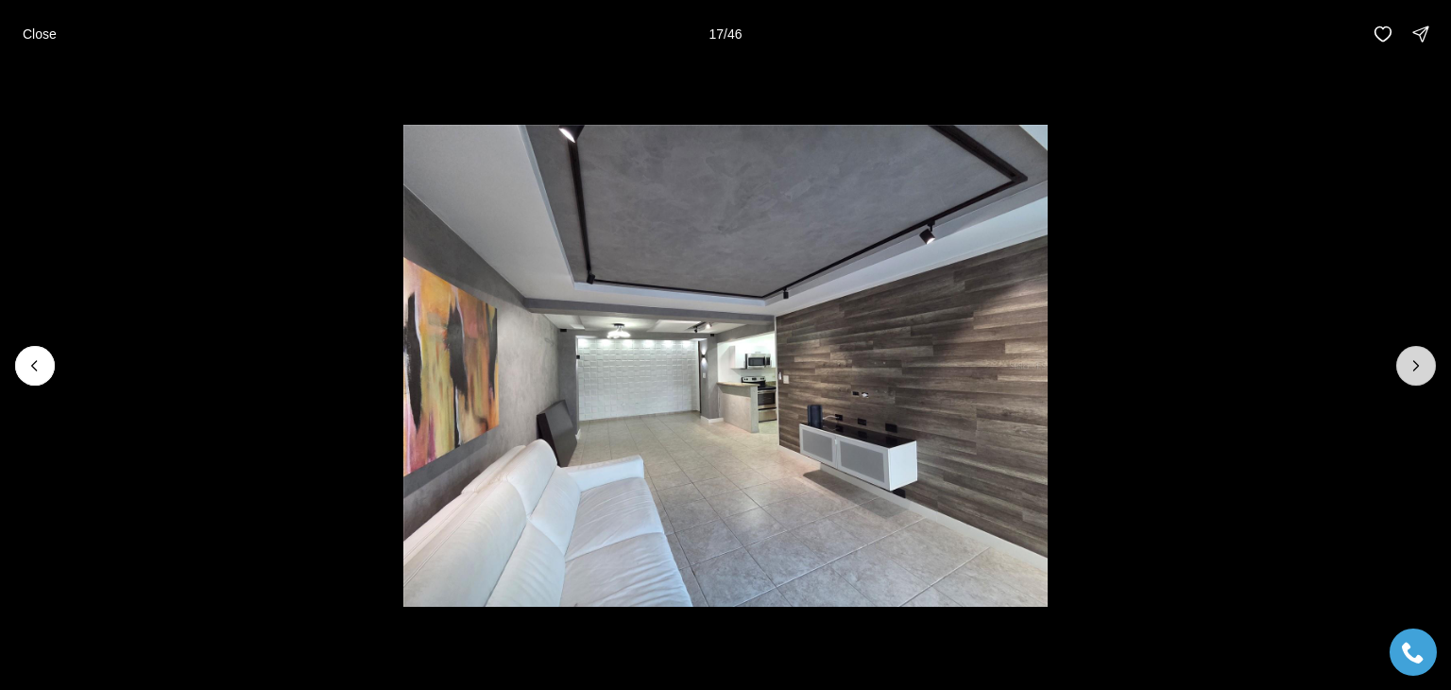
click at [1417, 356] on icon "Next slide" at bounding box center [1416, 365] width 19 height 19
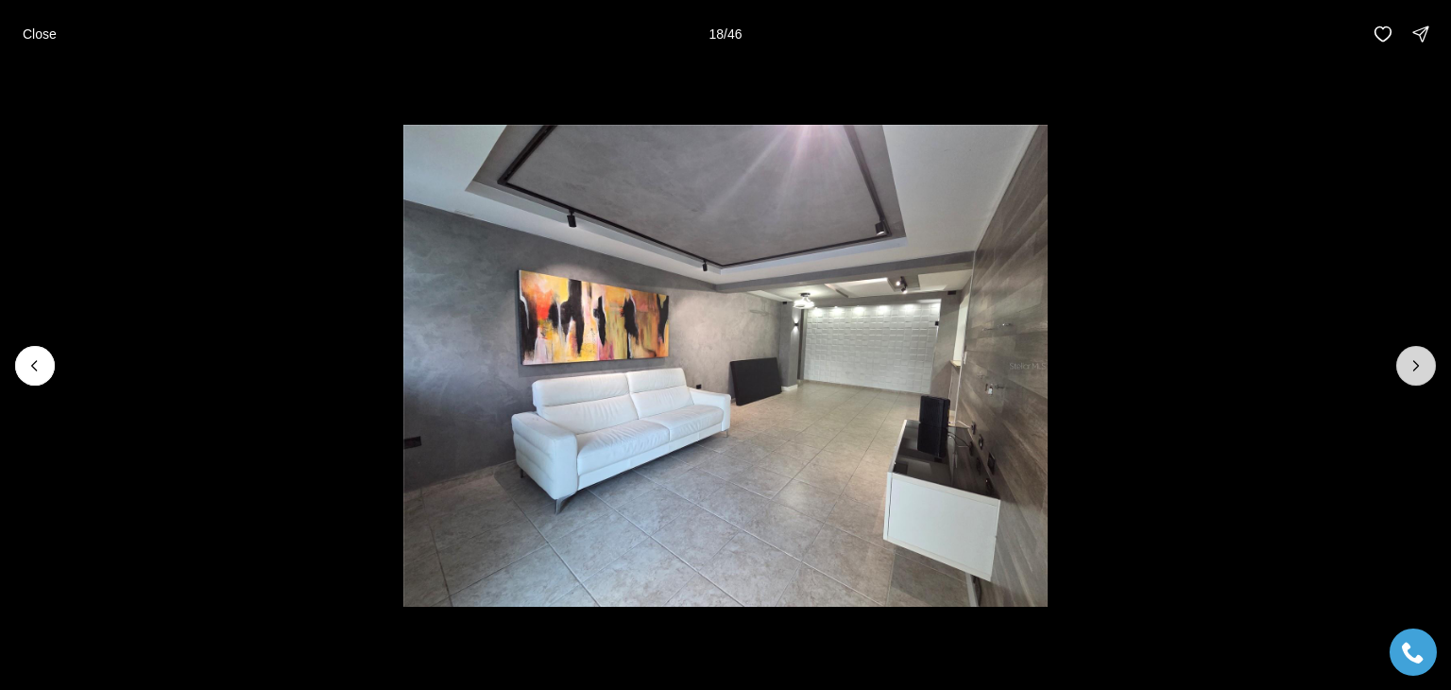
click at [1417, 356] on icon "Next slide" at bounding box center [1416, 365] width 19 height 19
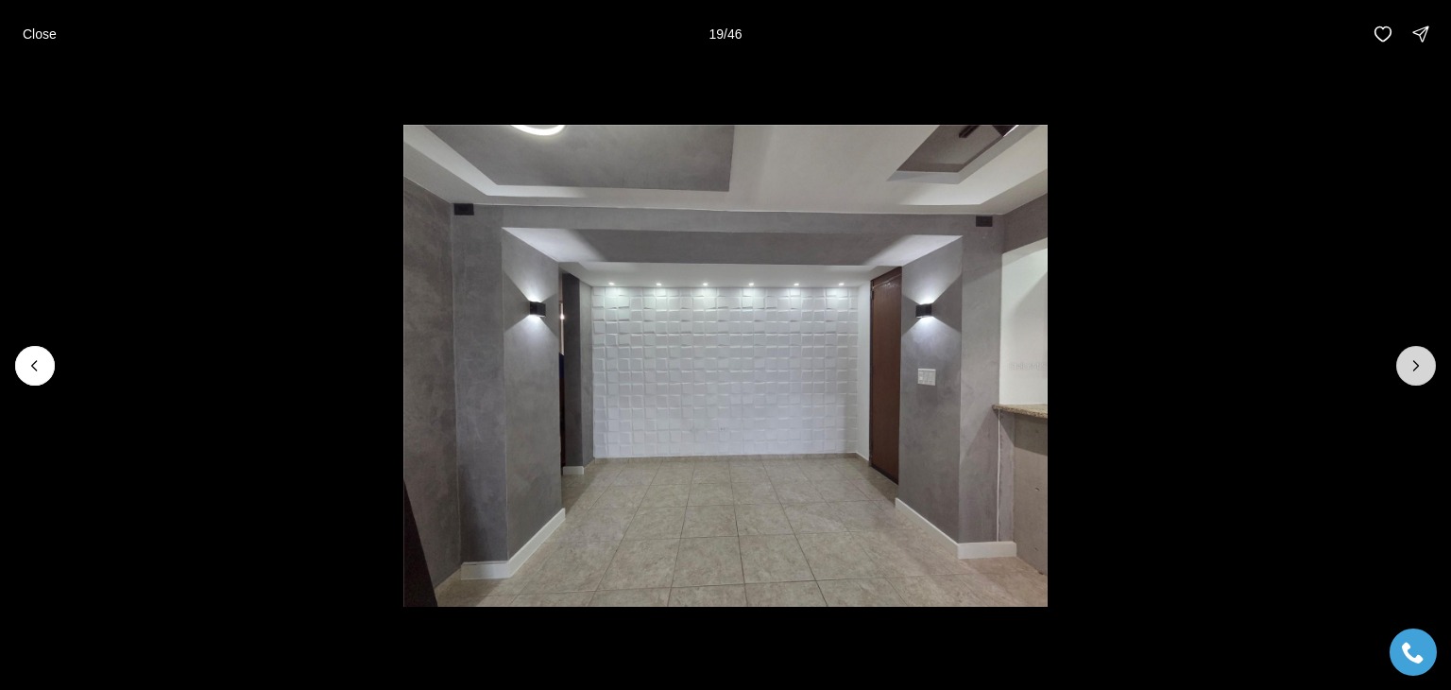
click at [1417, 356] on icon "Next slide" at bounding box center [1416, 365] width 19 height 19
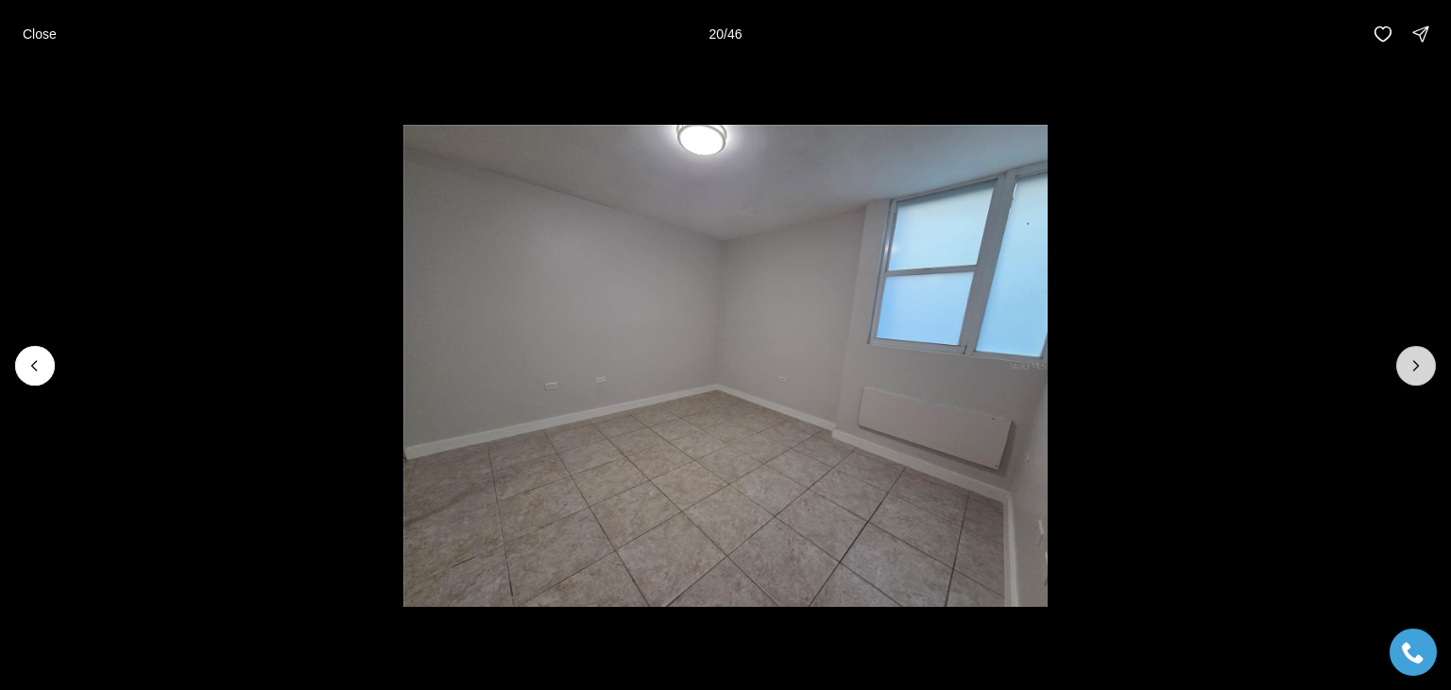
click at [1417, 356] on icon "Next slide" at bounding box center [1416, 365] width 19 height 19
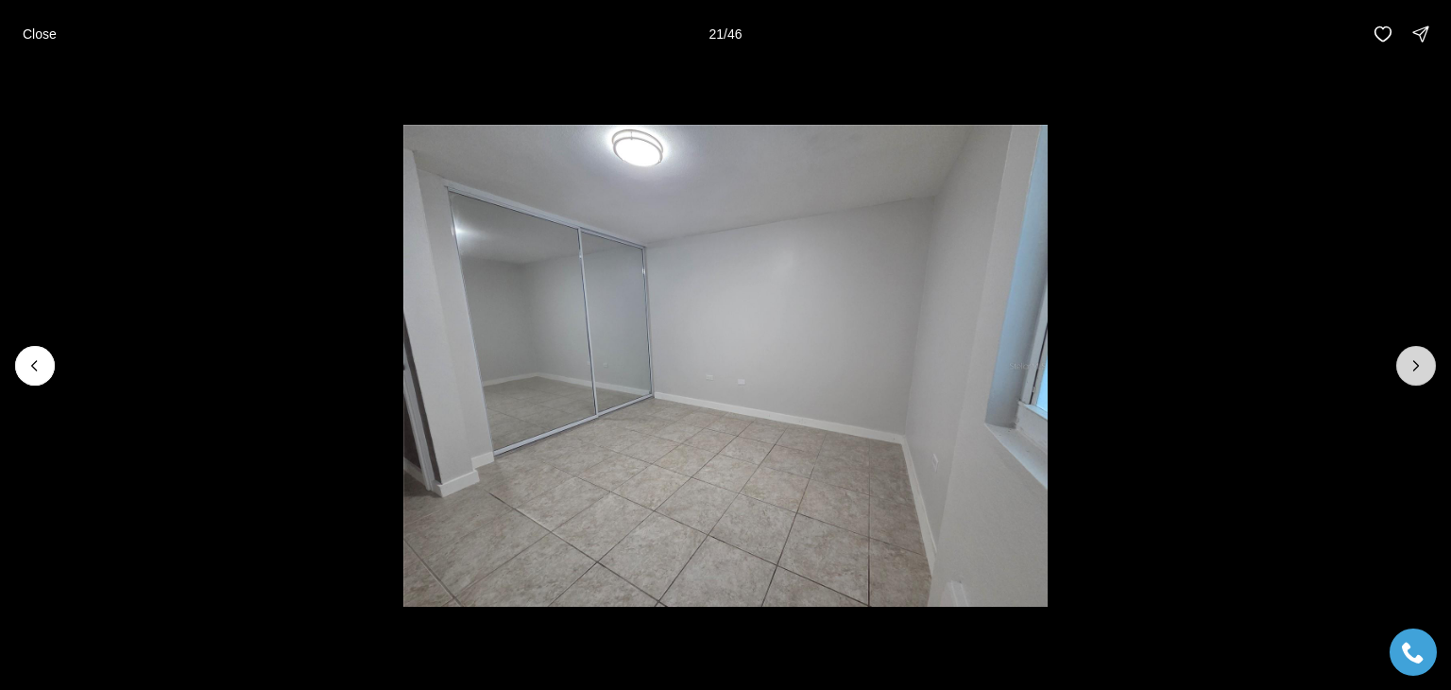
click at [1417, 356] on icon "Next slide" at bounding box center [1416, 365] width 19 height 19
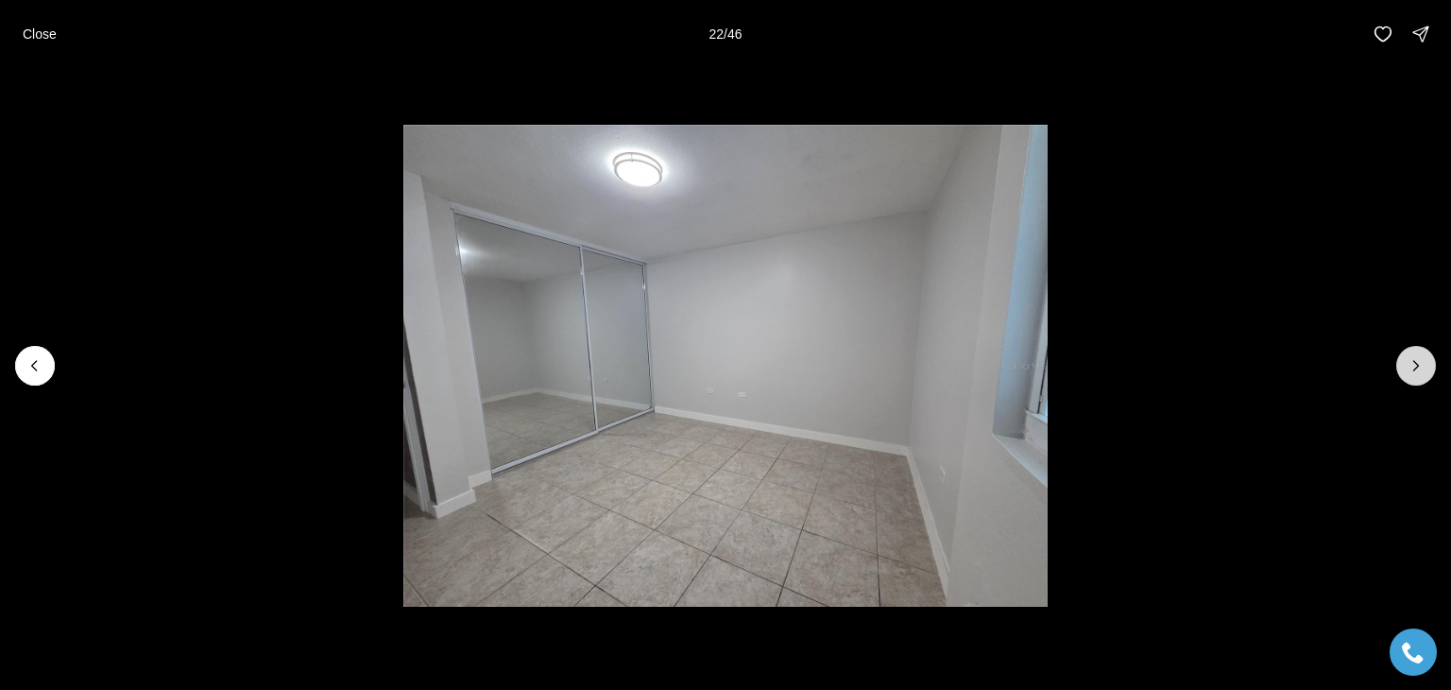
click at [1417, 356] on icon "Next slide" at bounding box center [1416, 365] width 19 height 19
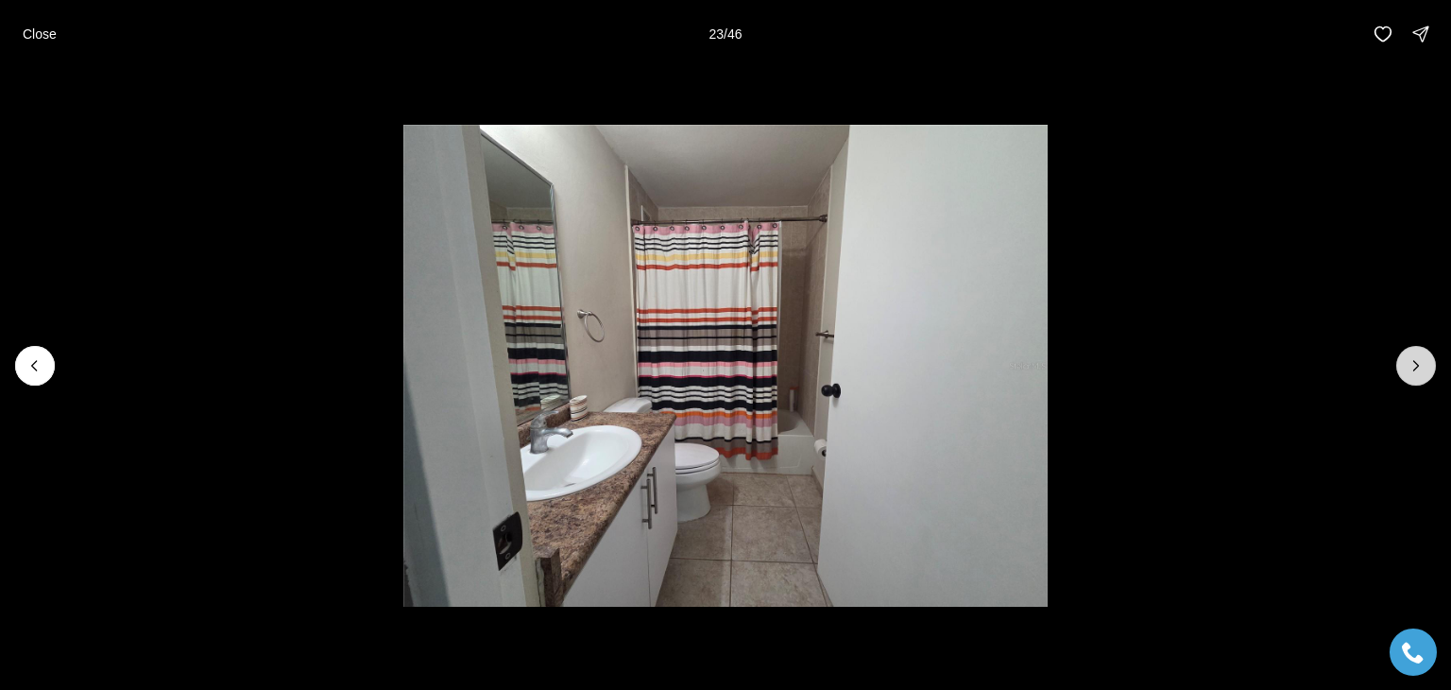
click at [1417, 356] on icon "Next slide" at bounding box center [1416, 365] width 19 height 19
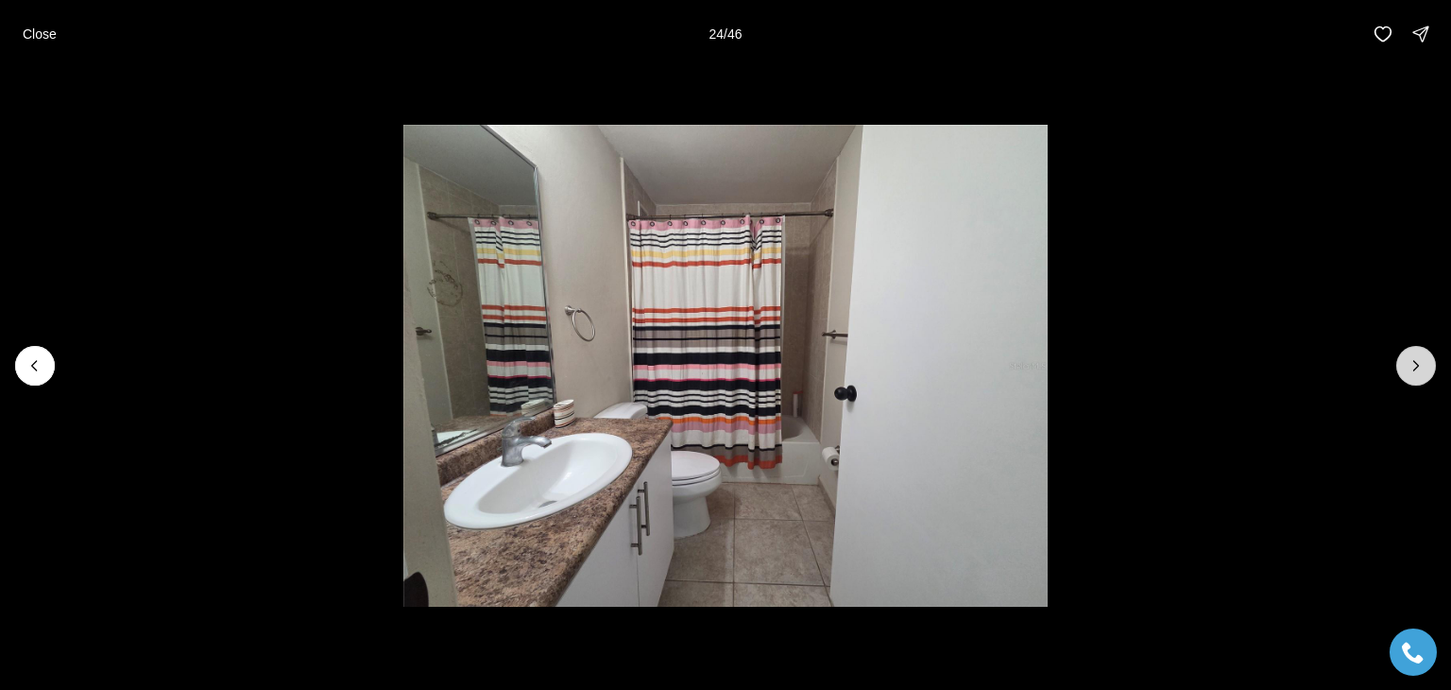
click at [1417, 356] on icon "Next slide" at bounding box center [1416, 365] width 19 height 19
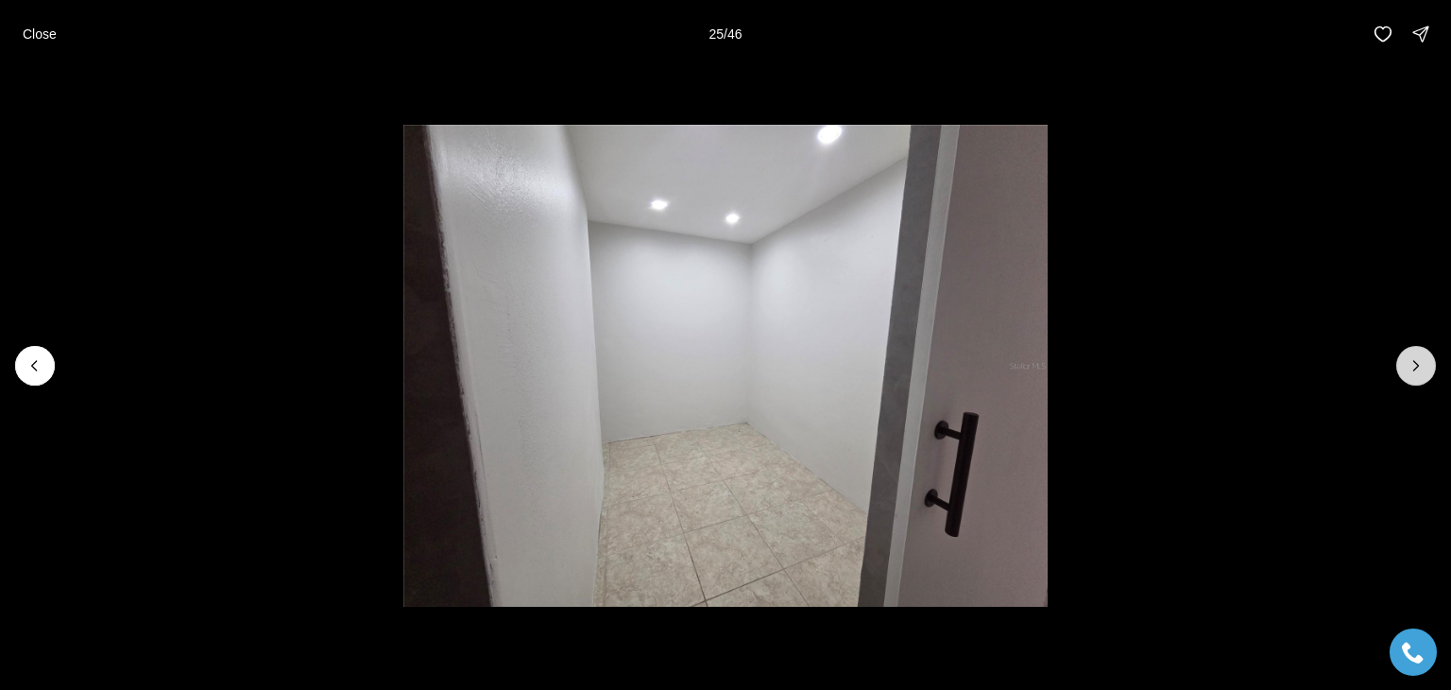
click at [1417, 356] on icon "Next slide" at bounding box center [1416, 365] width 19 height 19
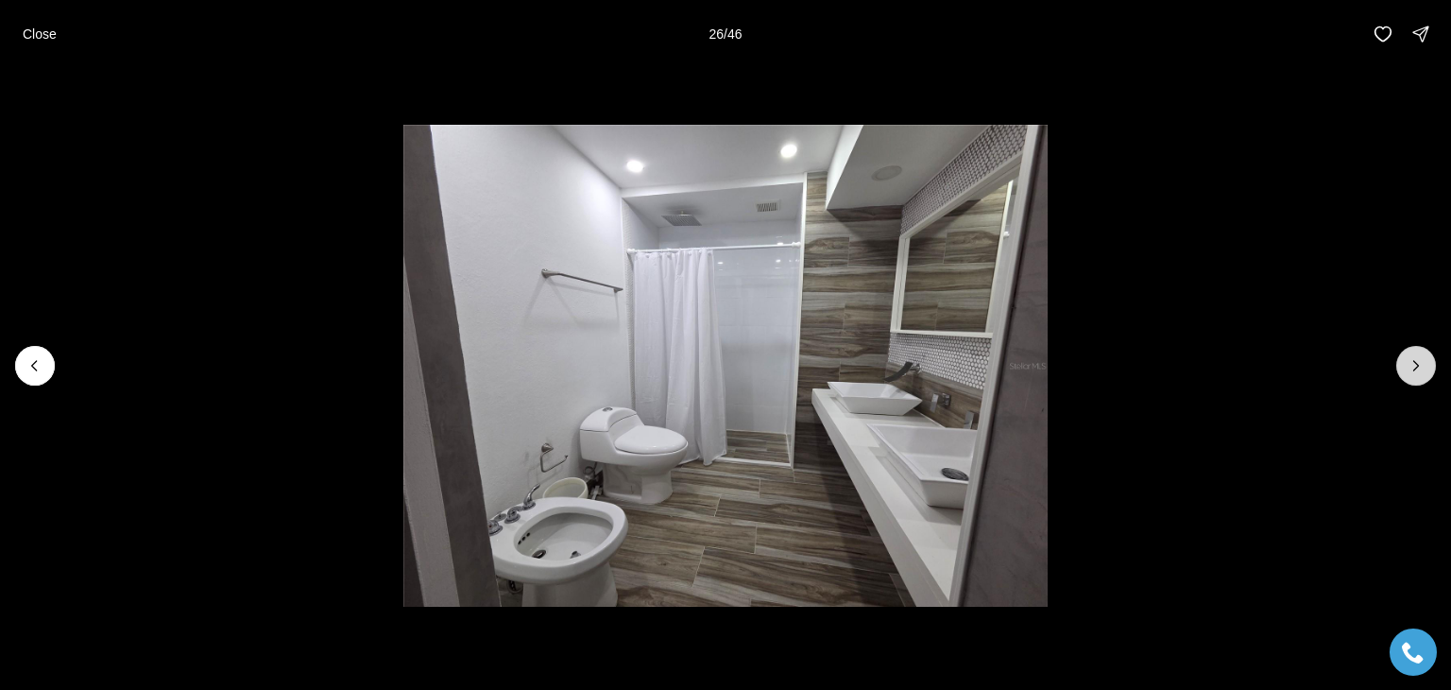
click at [1417, 356] on icon "Next slide" at bounding box center [1416, 365] width 19 height 19
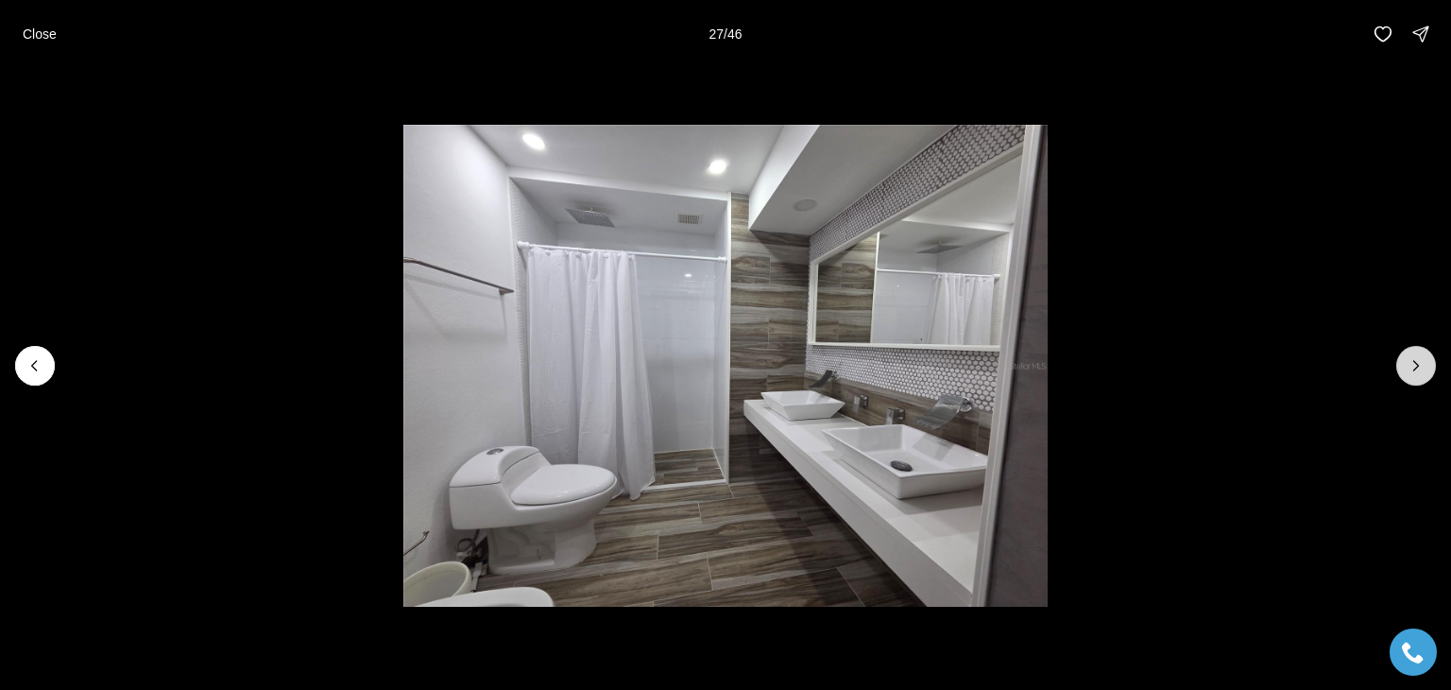
click at [1417, 356] on icon "Next slide" at bounding box center [1416, 365] width 19 height 19
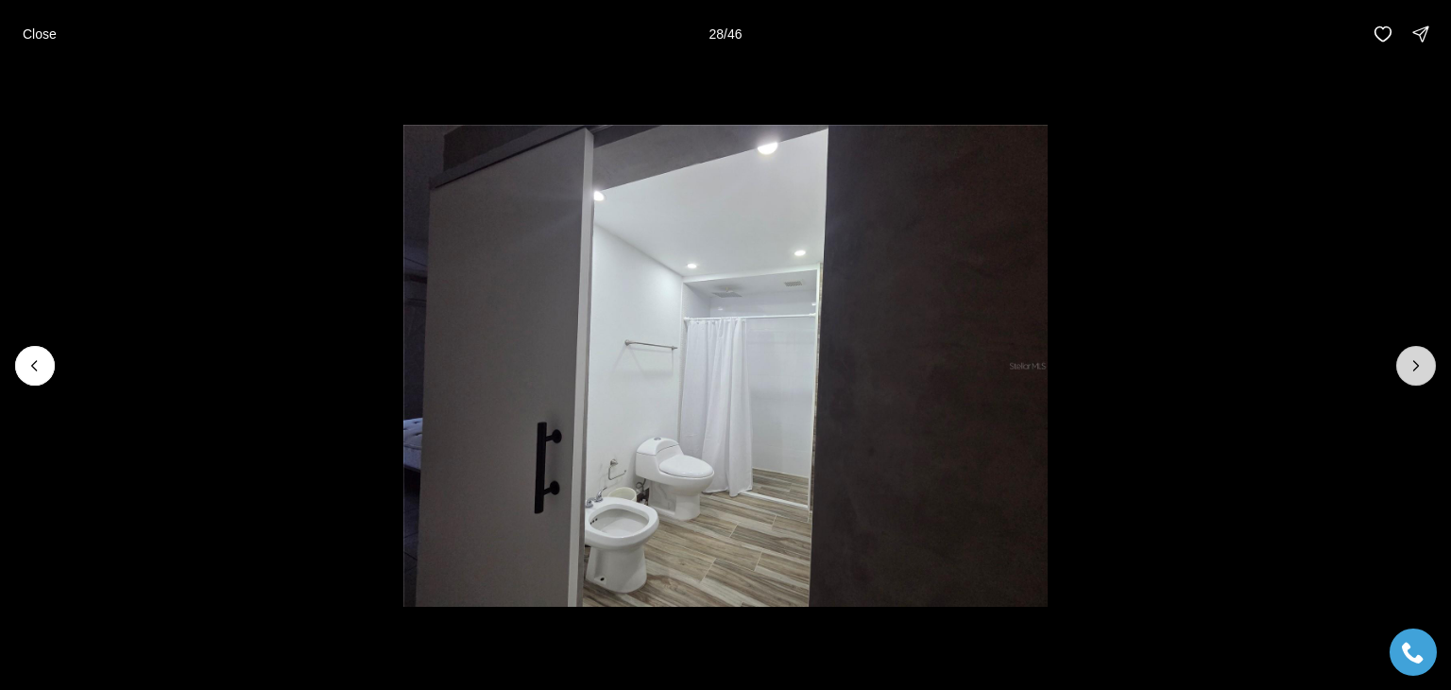
click at [1417, 356] on icon "Next slide" at bounding box center [1416, 365] width 19 height 19
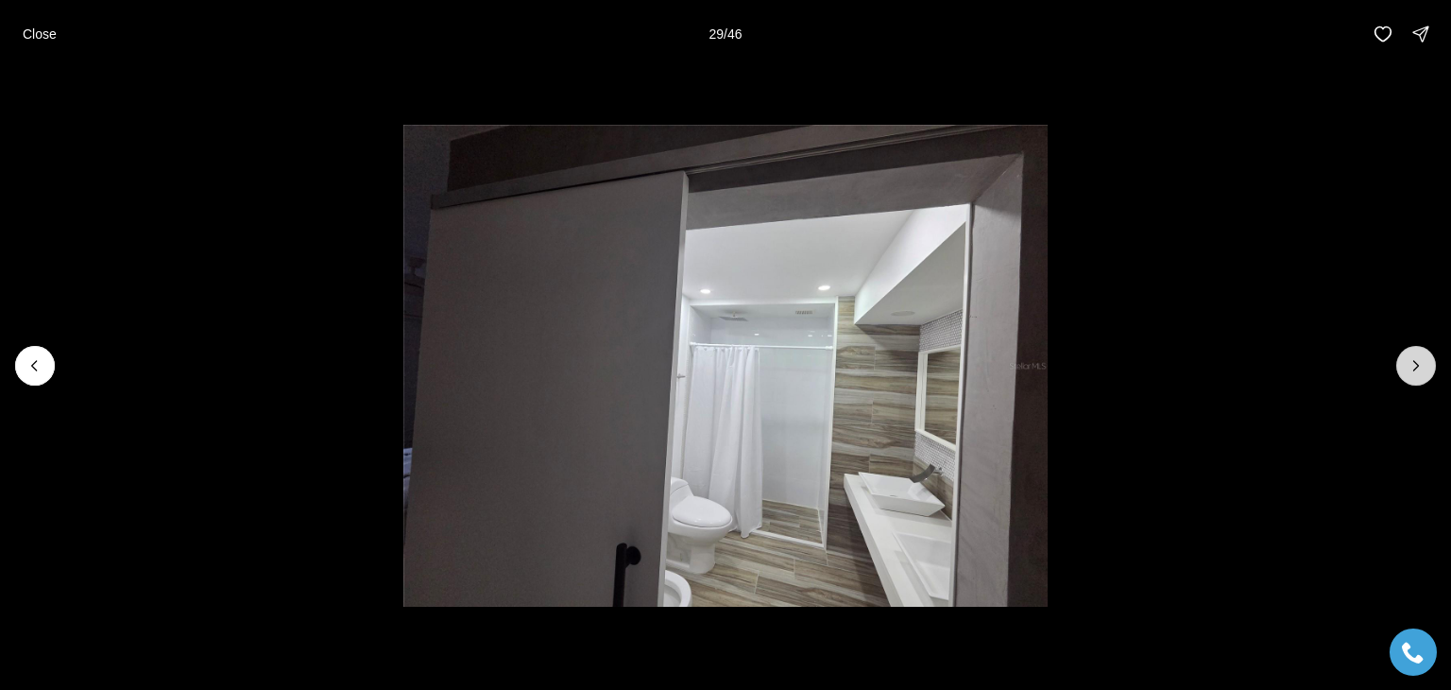
click at [1417, 356] on icon "Next slide" at bounding box center [1416, 365] width 19 height 19
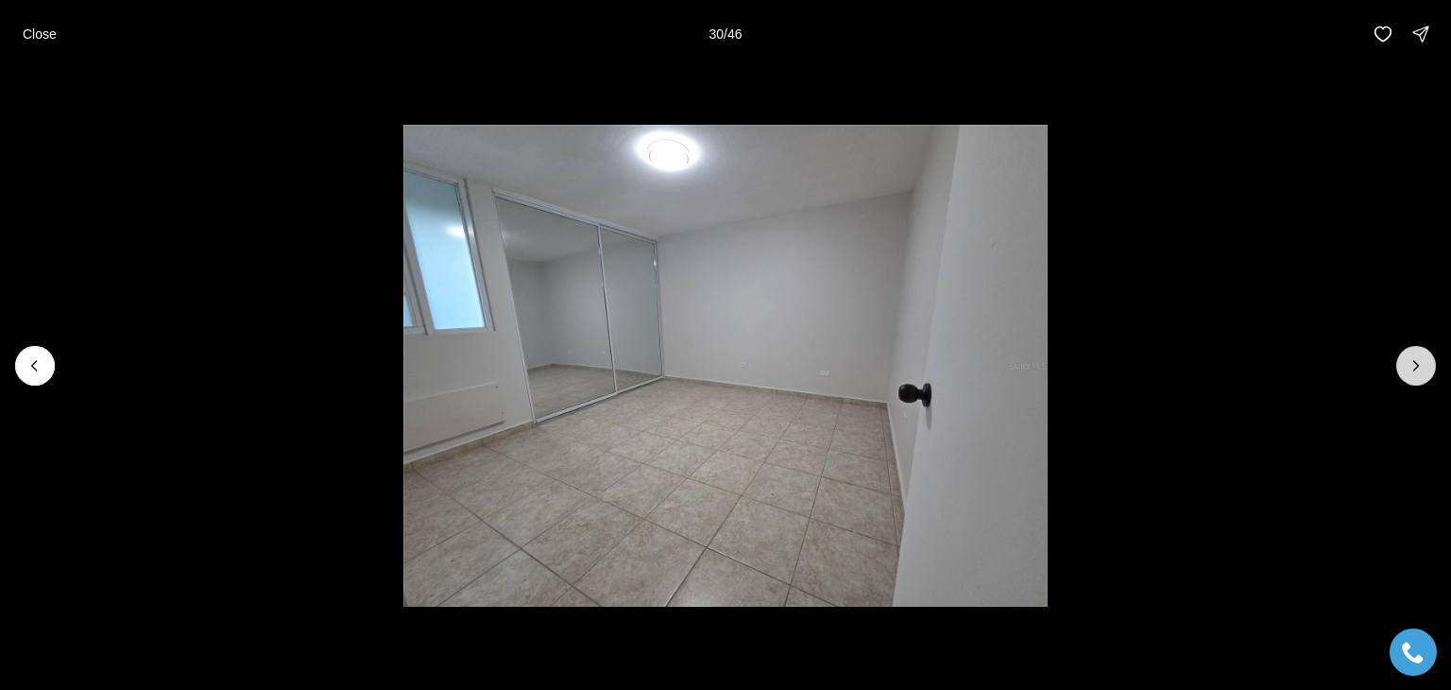
click at [1417, 356] on icon "Next slide" at bounding box center [1416, 365] width 19 height 19
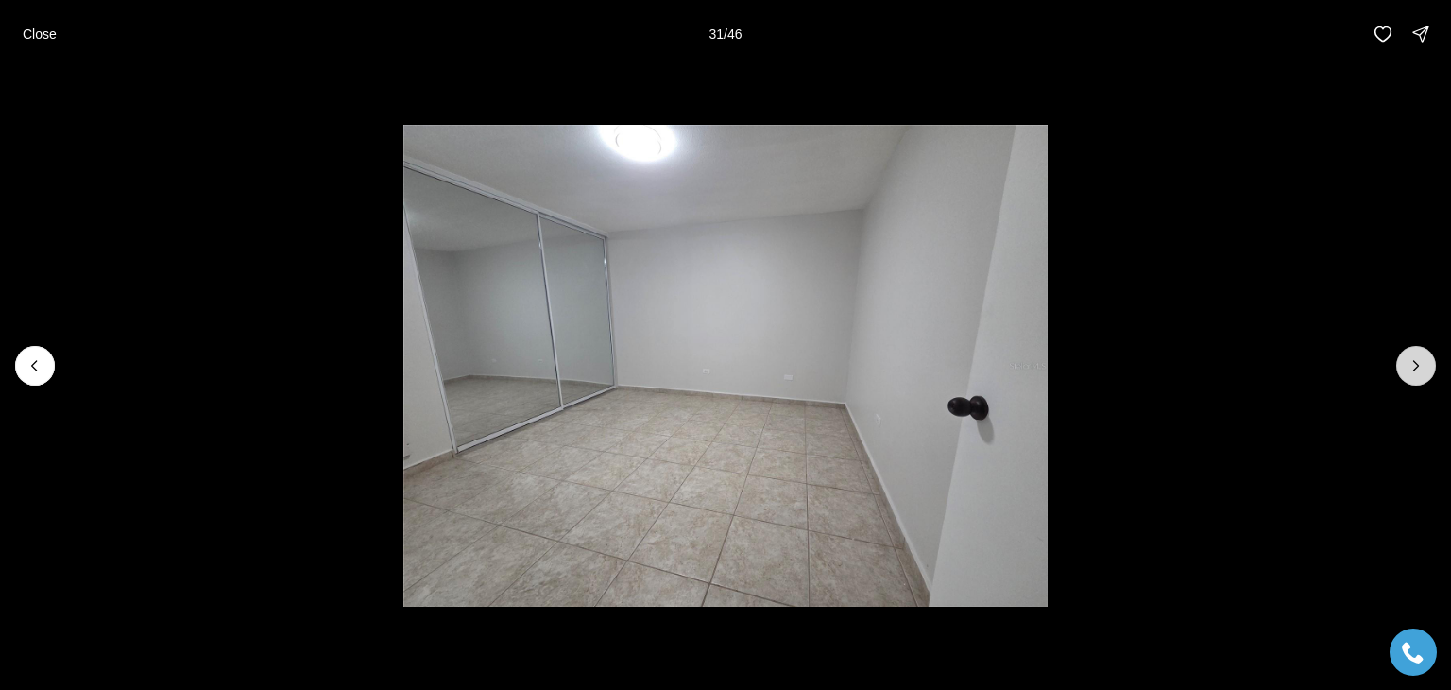
click at [1417, 356] on icon "Next slide" at bounding box center [1416, 365] width 19 height 19
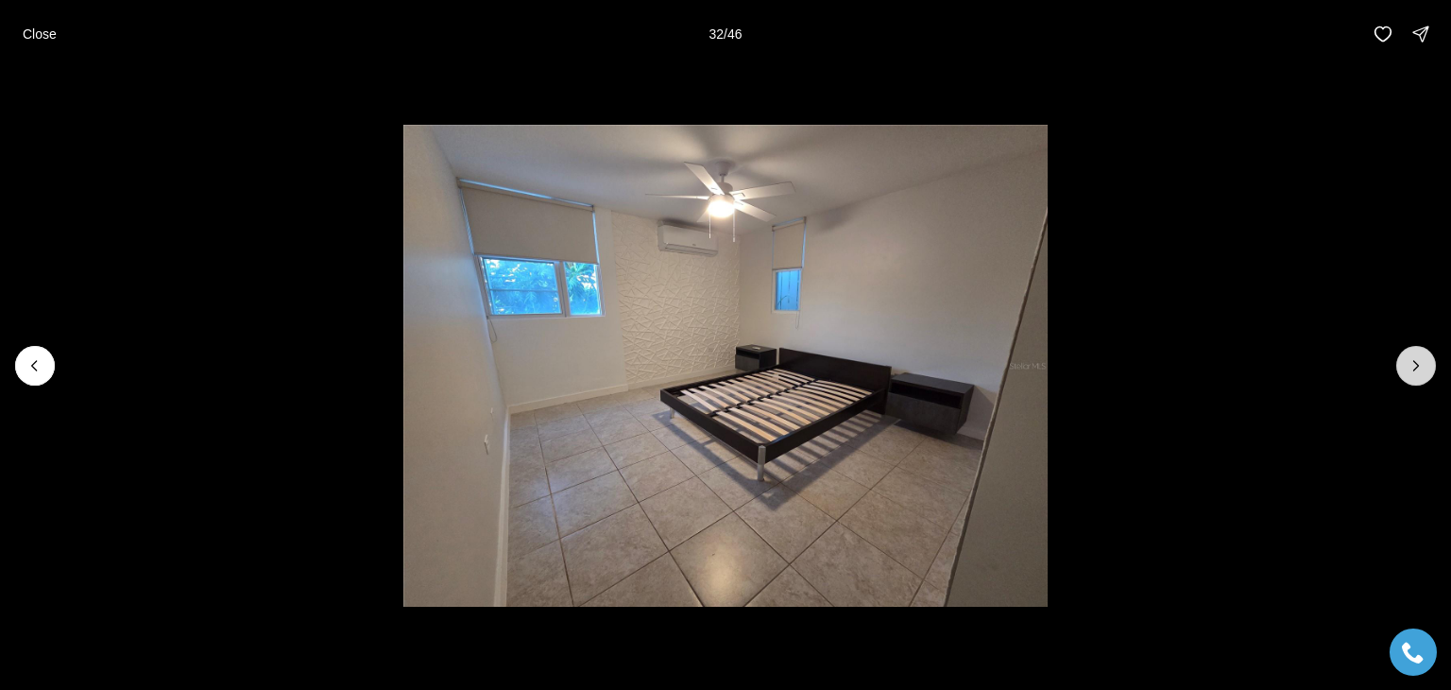
click at [1417, 356] on icon "Next slide" at bounding box center [1416, 365] width 19 height 19
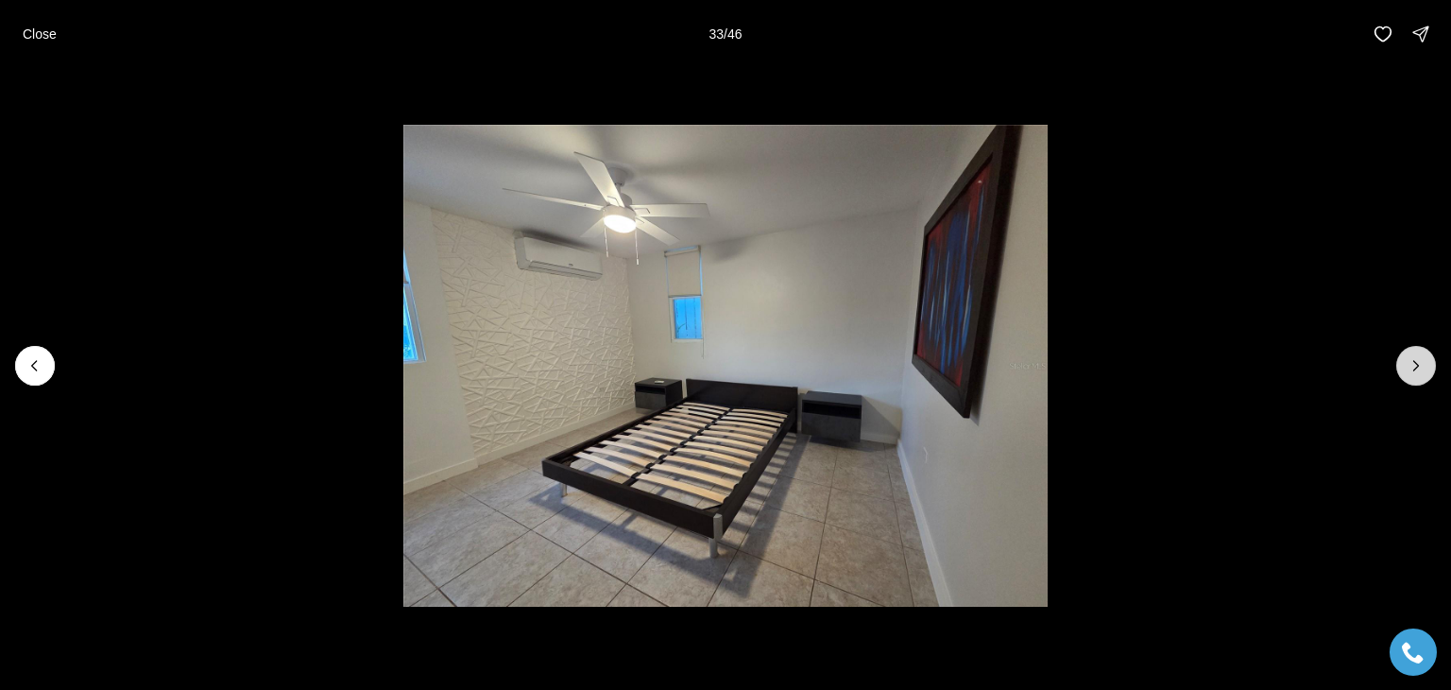
click at [1417, 356] on icon "Next slide" at bounding box center [1416, 365] width 19 height 19
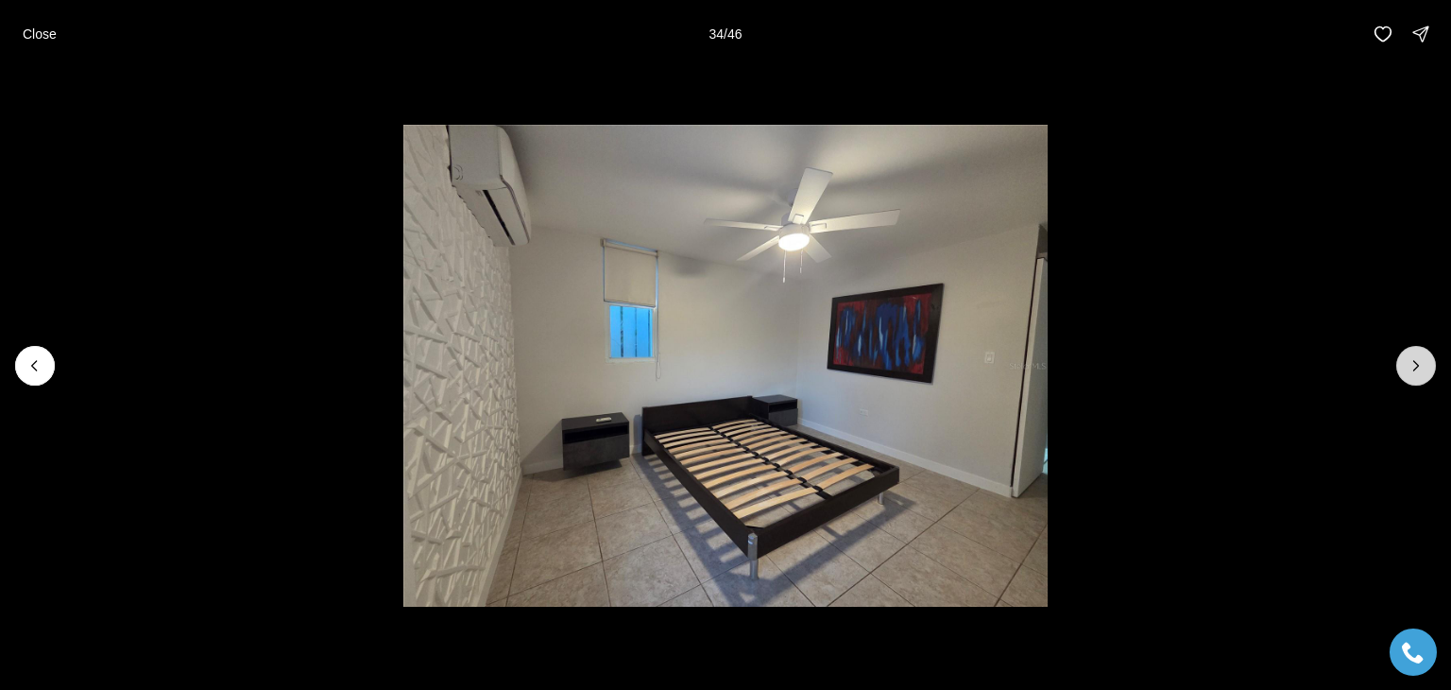
click at [1417, 356] on icon "Next slide" at bounding box center [1416, 365] width 19 height 19
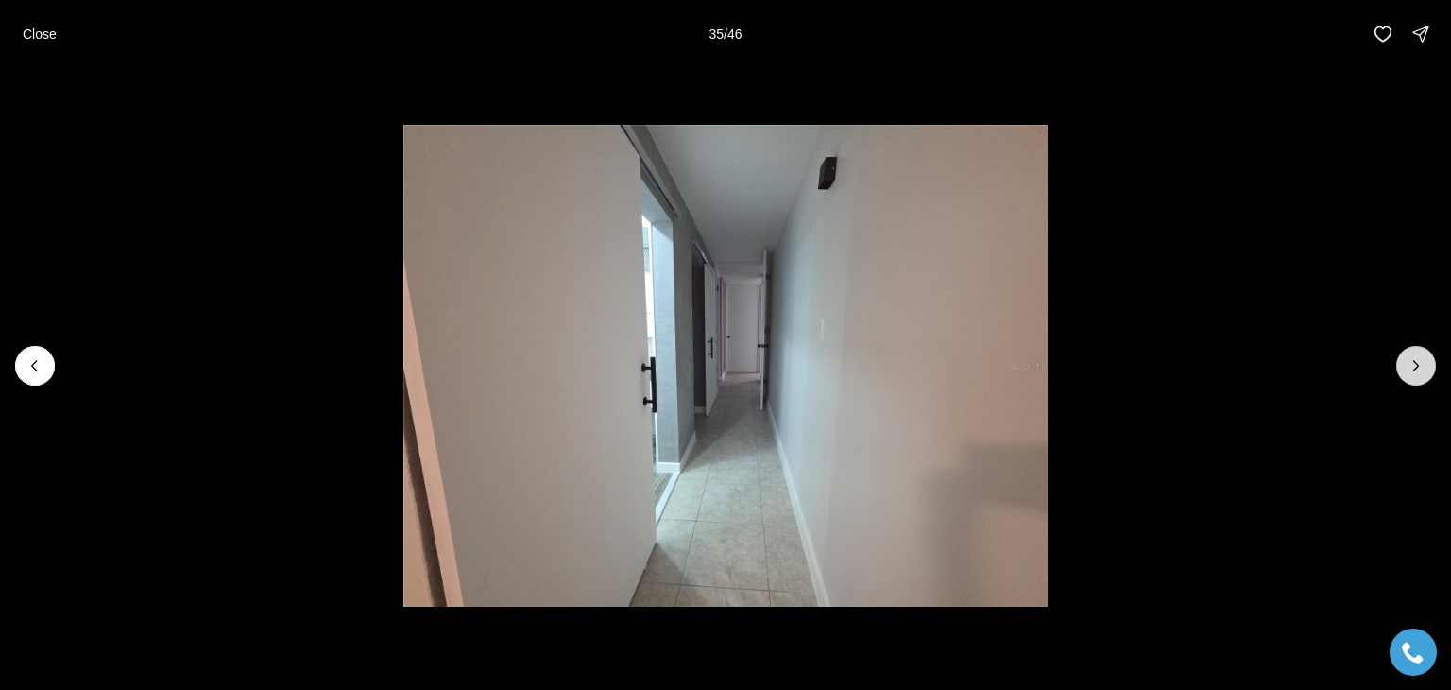
click at [1417, 356] on icon "Next slide" at bounding box center [1416, 365] width 19 height 19
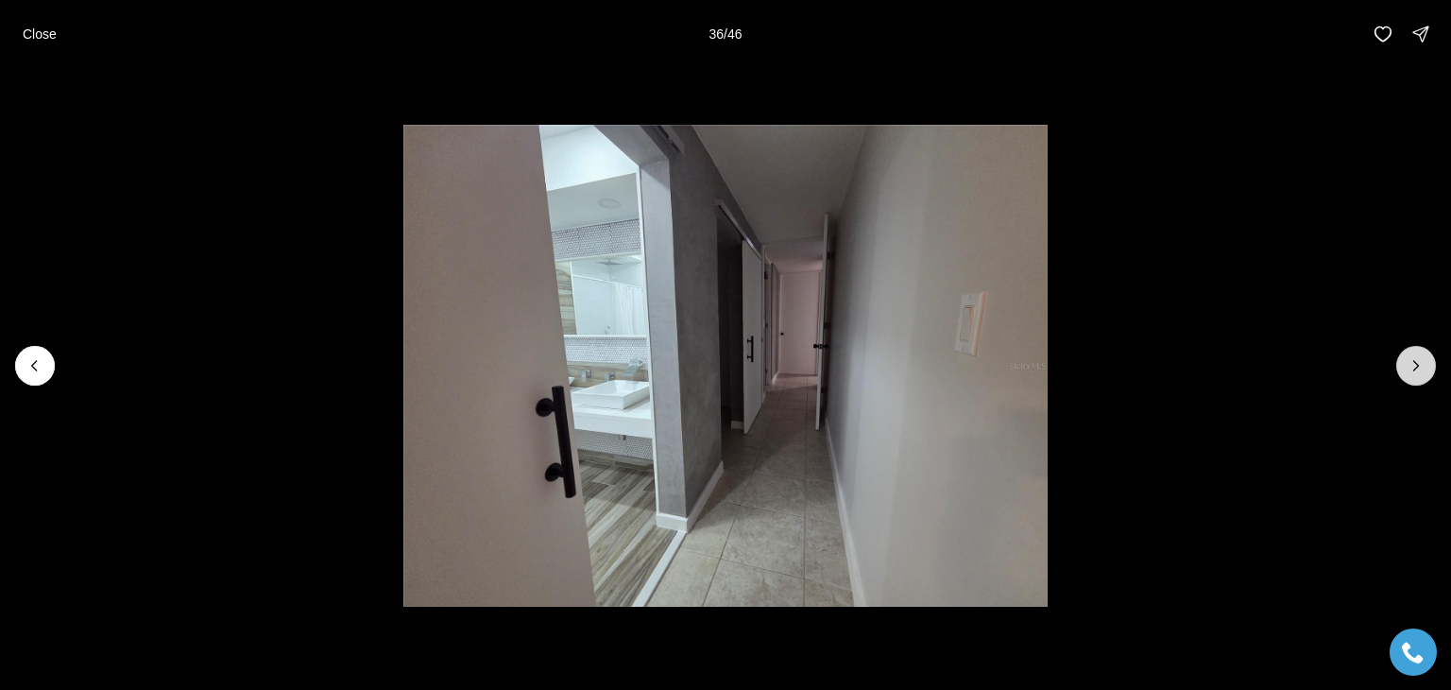
click at [1417, 356] on icon "Next slide" at bounding box center [1416, 365] width 19 height 19
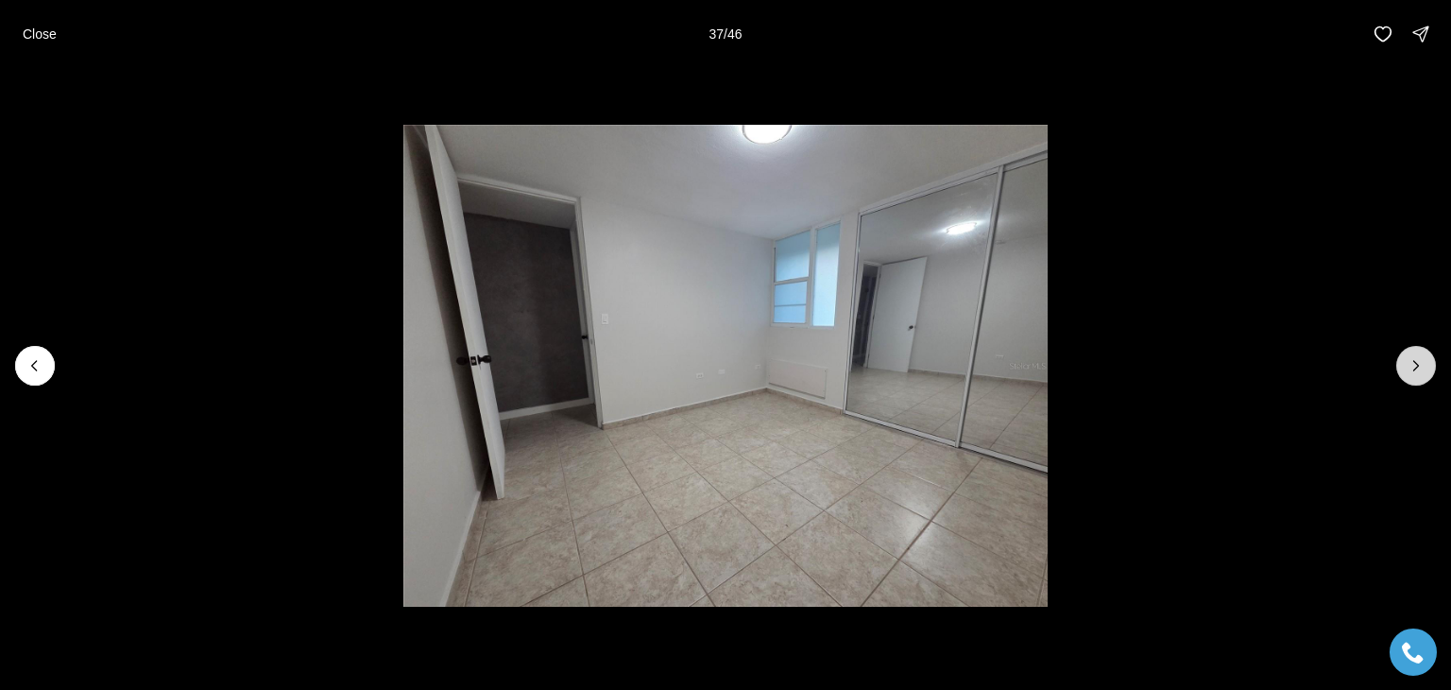
click at [1417, 356] on icon "Next slide" at bounding box center [1416, 365] width 19 height 19
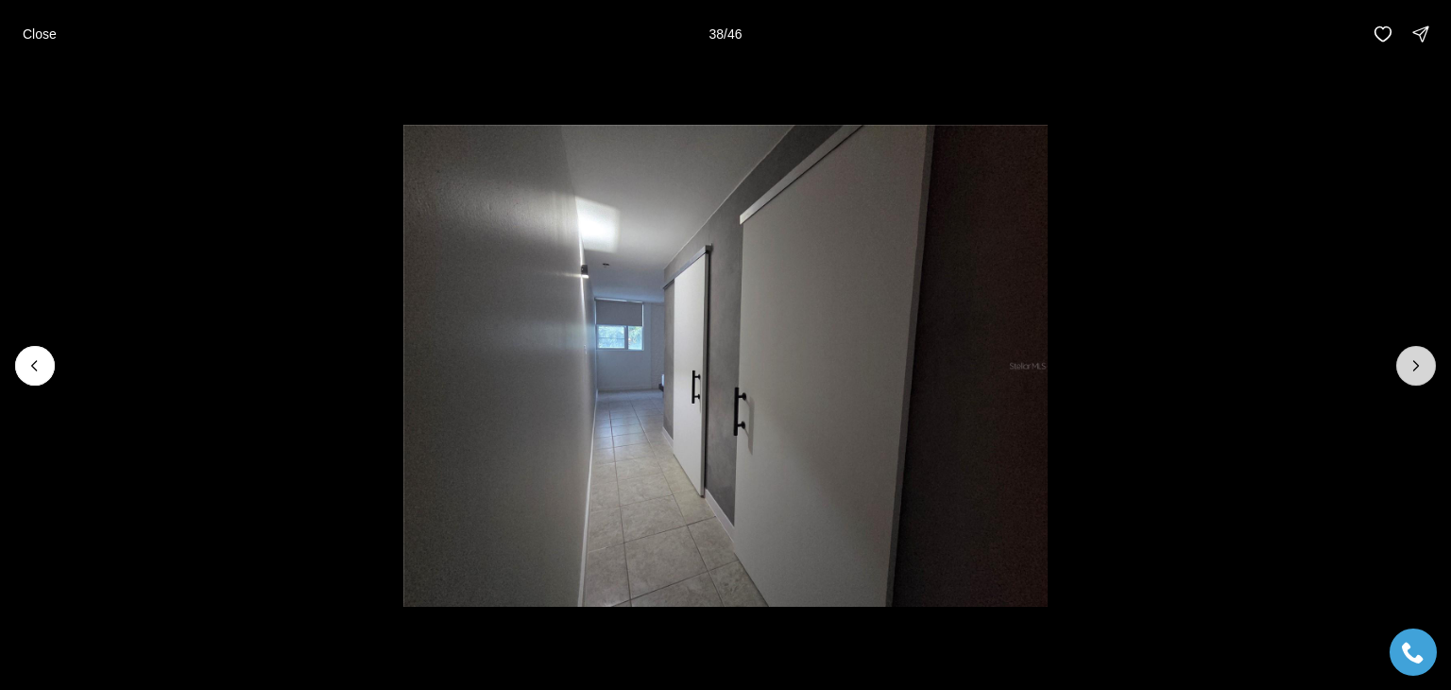
click at [1417, 356] on icon "Next slide" at bounding box center [1416, 365] width 19 height 19
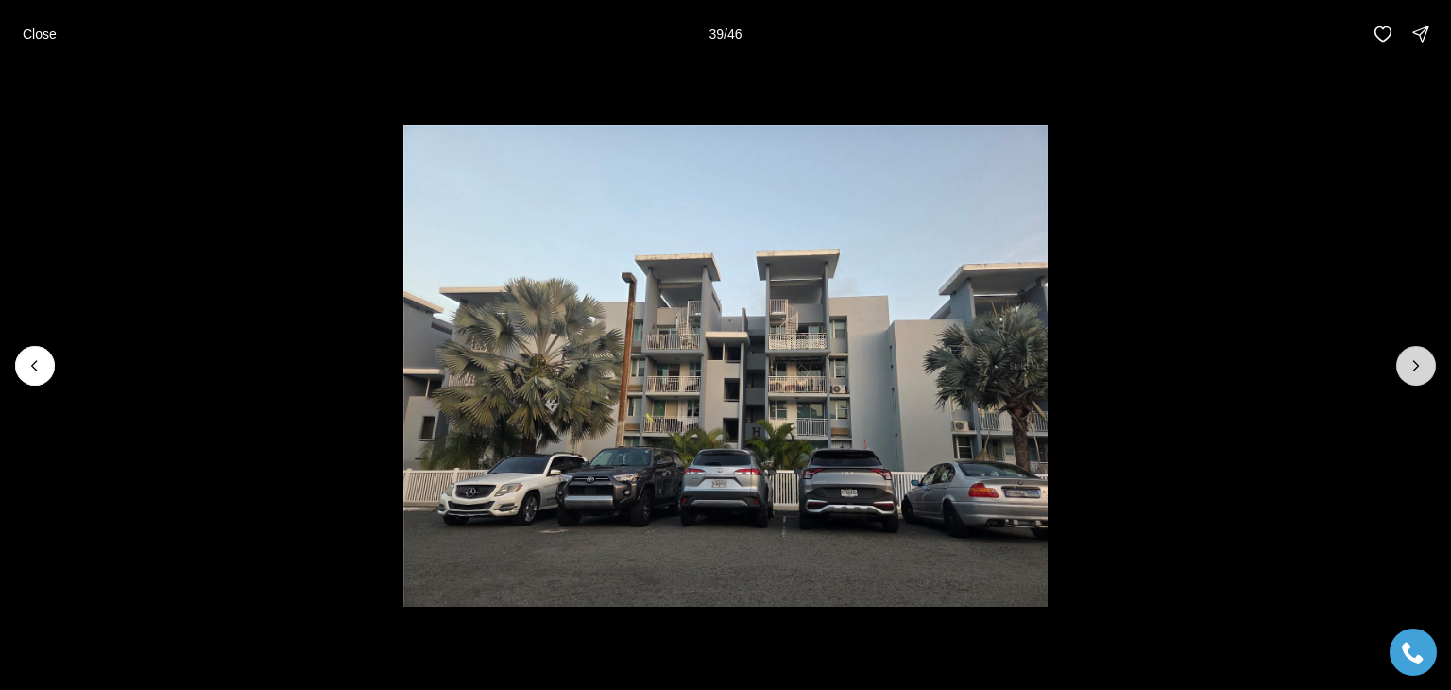
click at [1417, 356] on icon "Next slide" at bounding box center [1416, 365] width 19 height 19
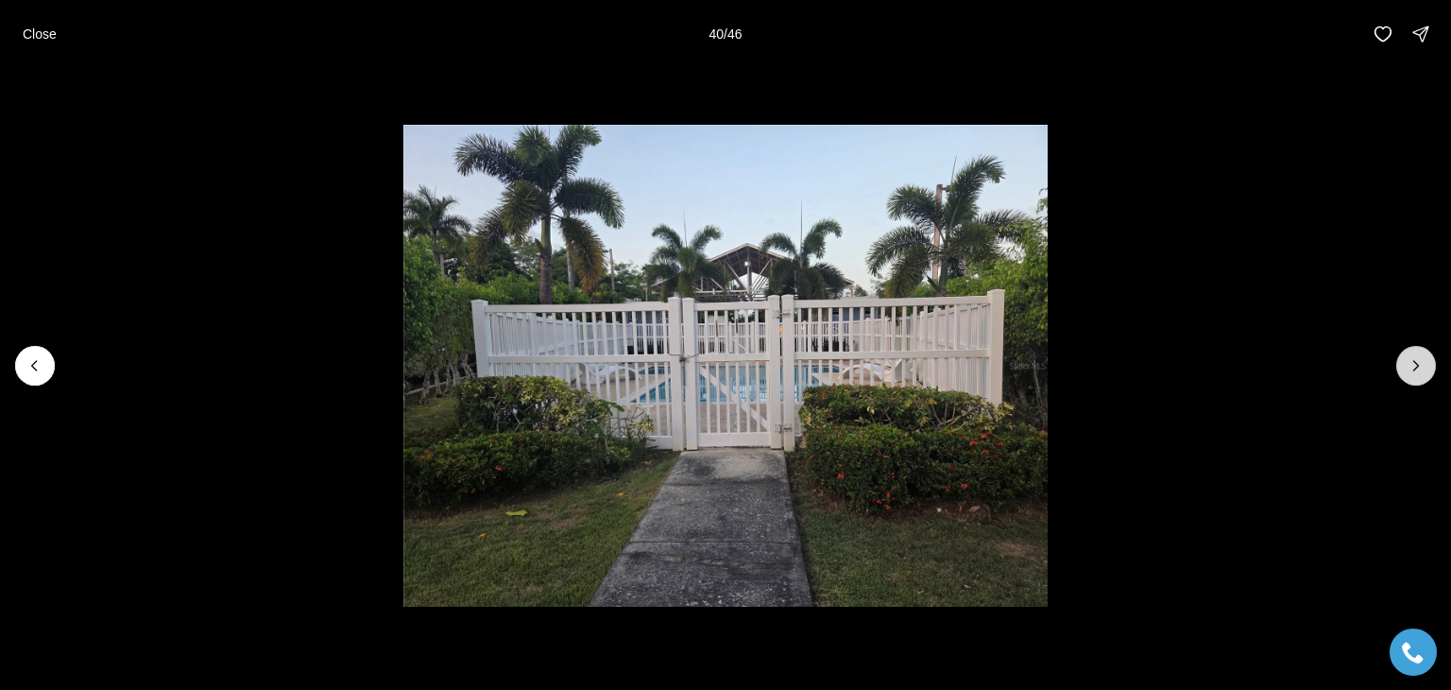
click at [1417, 356] on icon "Next slide" at bounding box center [1416, 365] width 19 height 19
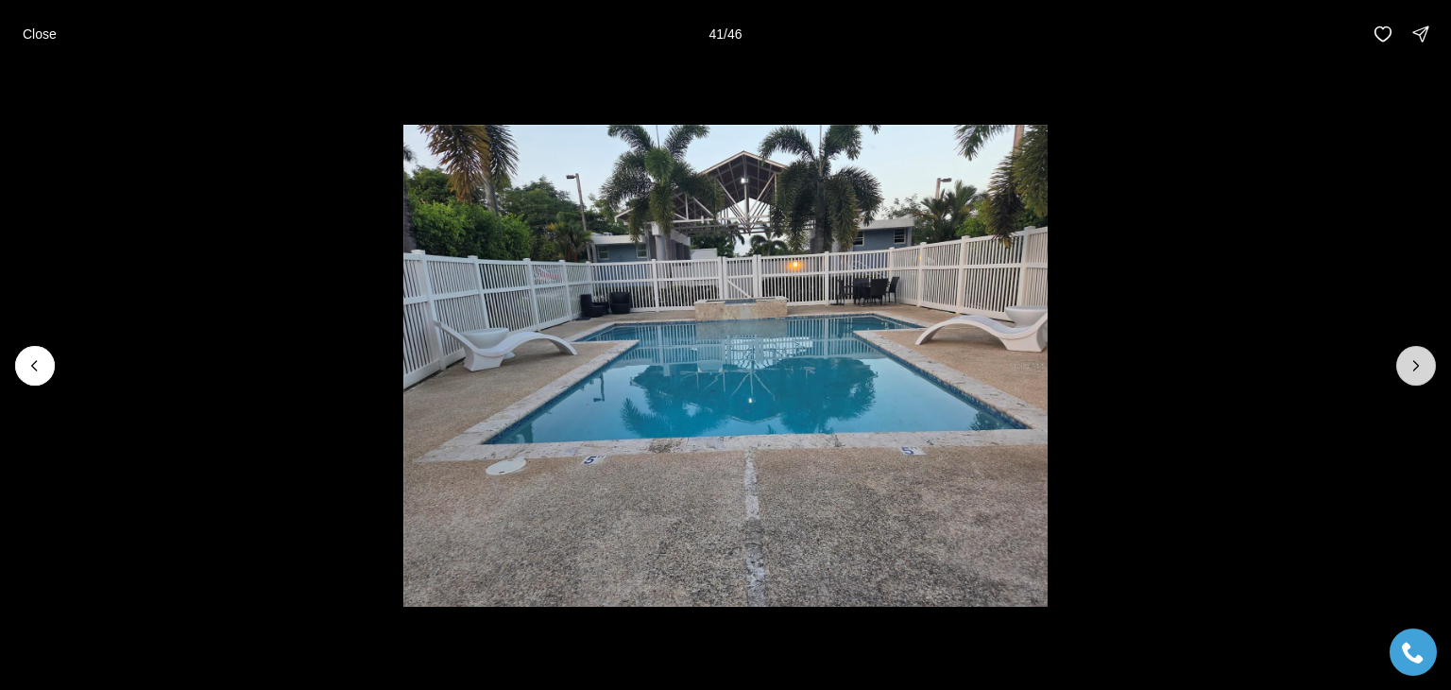
click at [1417, 356] on icon "Next slide" at bounding box center [1416, 365] width 19 height 19
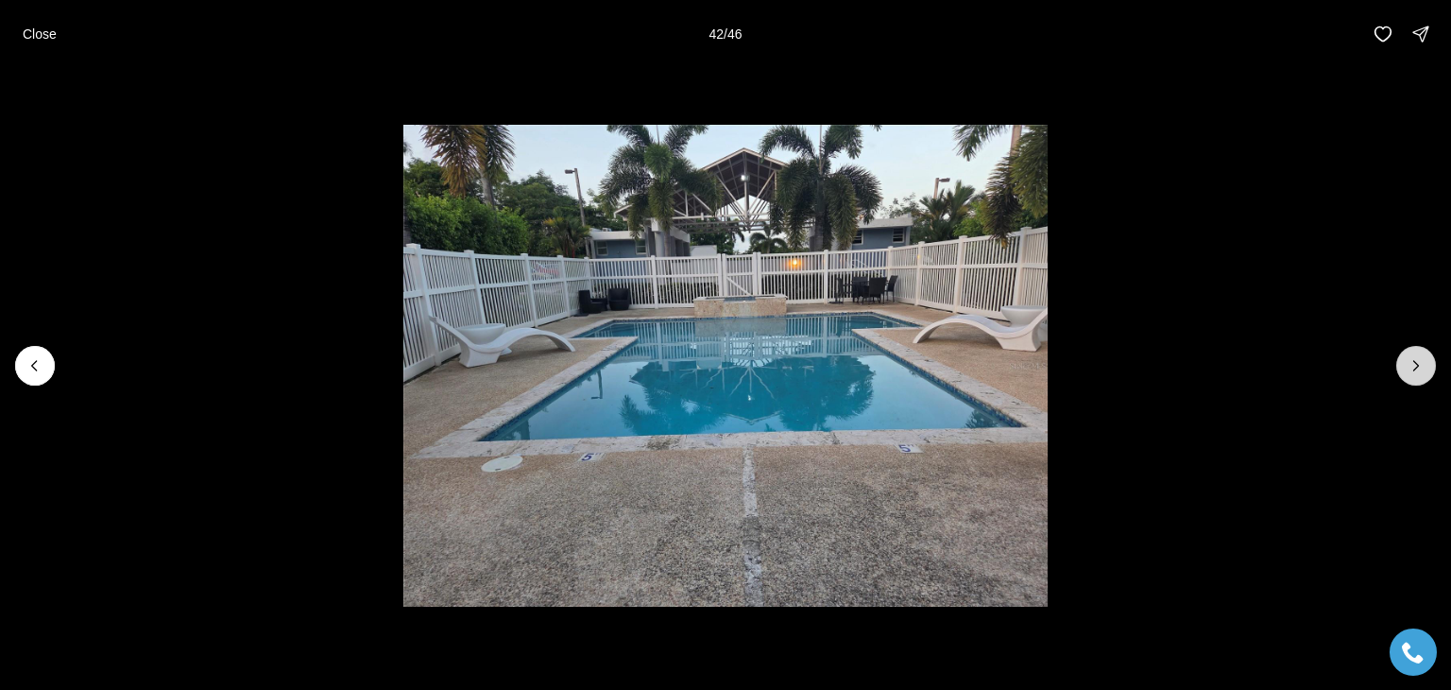
click at [1417, 356] on icon "Next slide" at bounding box center [1416, 365] width 19 height 19
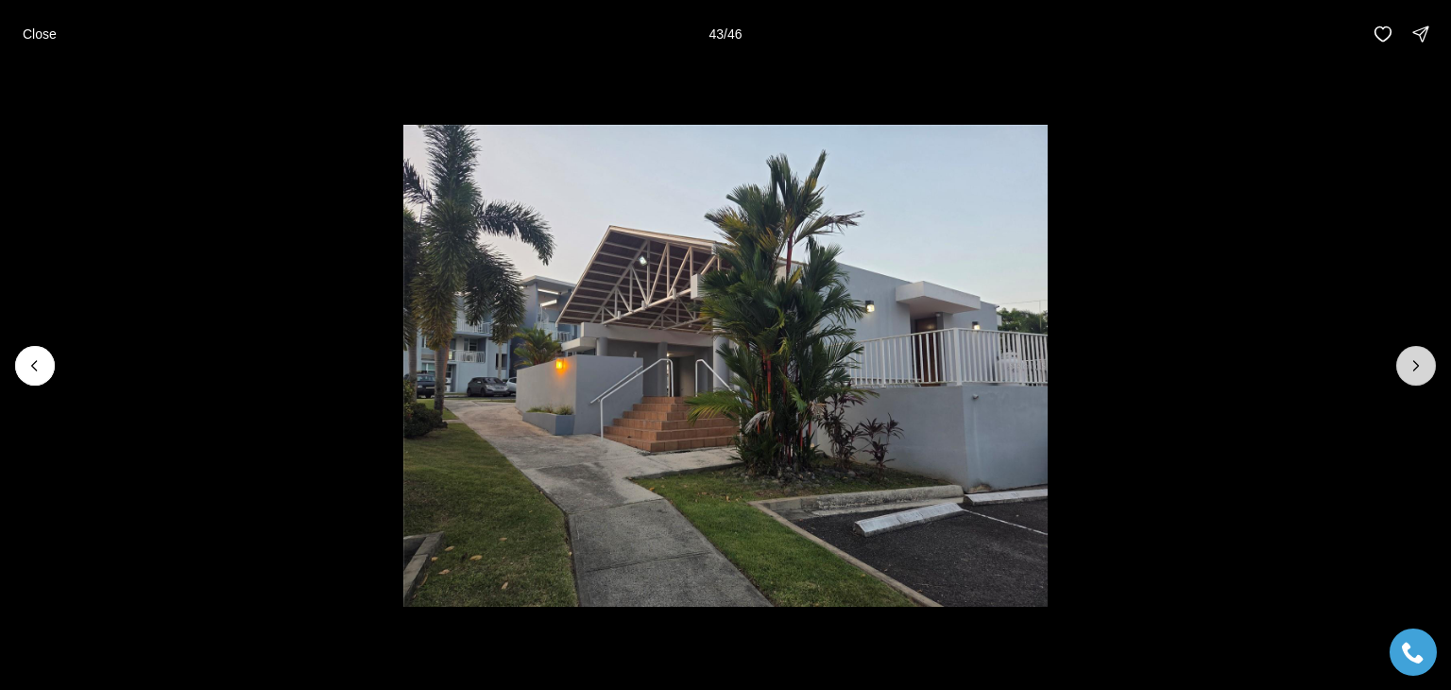
click at [1417, 356] on icon "Next slide" at bounding box center [1416, 365] width 19 height 19
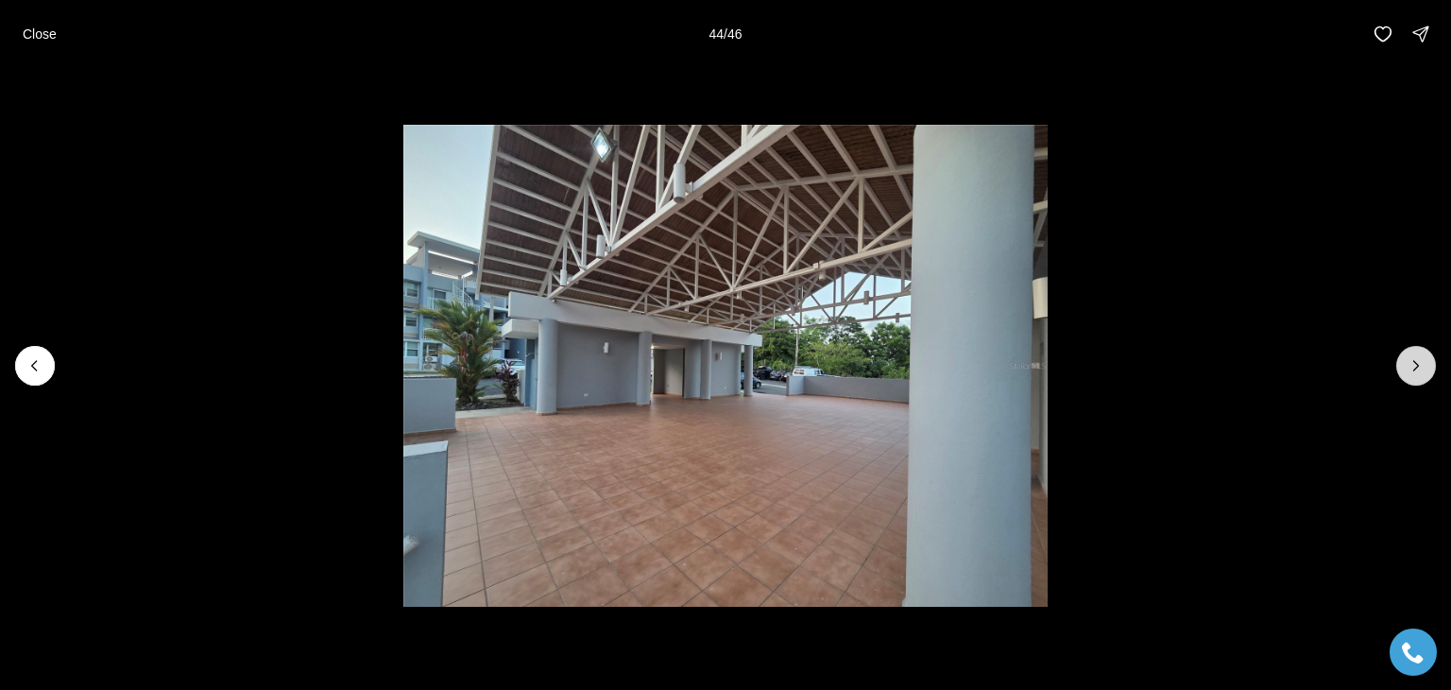
click at [1417, 356] on icon "Next slide" at bounding box center [1416, 365] width 19 height 19
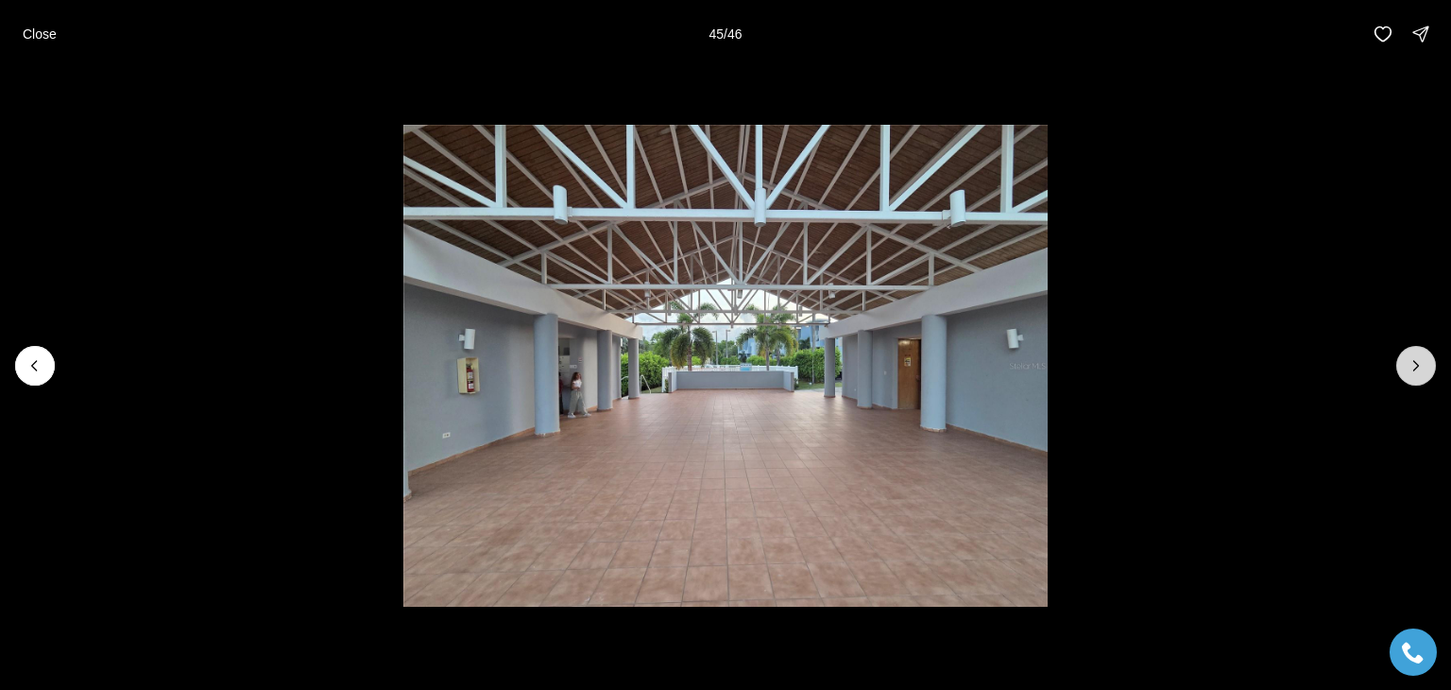
click at [1417, 356] on icon "Next slide" at bounding box center [1416, 365] width 19 height 19
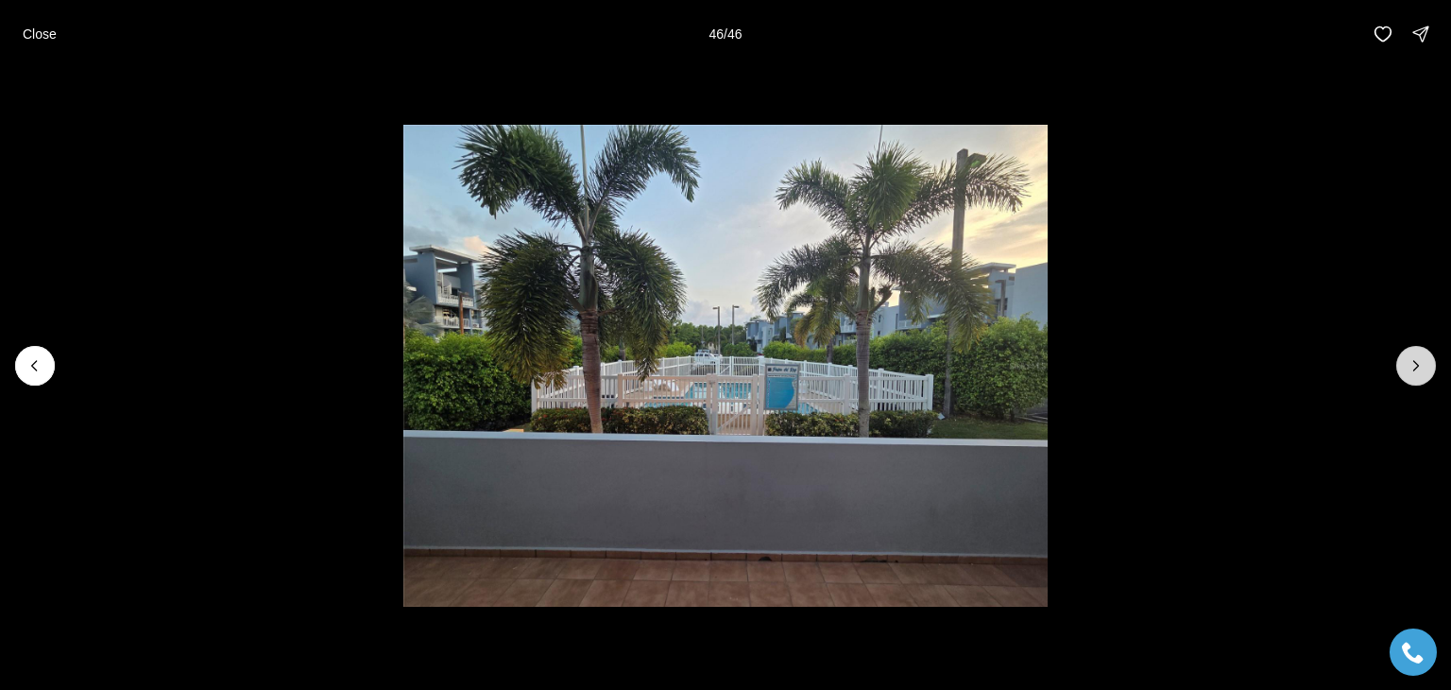
click at [1417, 356] on div at bounding box center [1416, 366] width 40 height 40
click at [28, 28] on p "Close" at bounding box center [40, 33] width 34 height 15
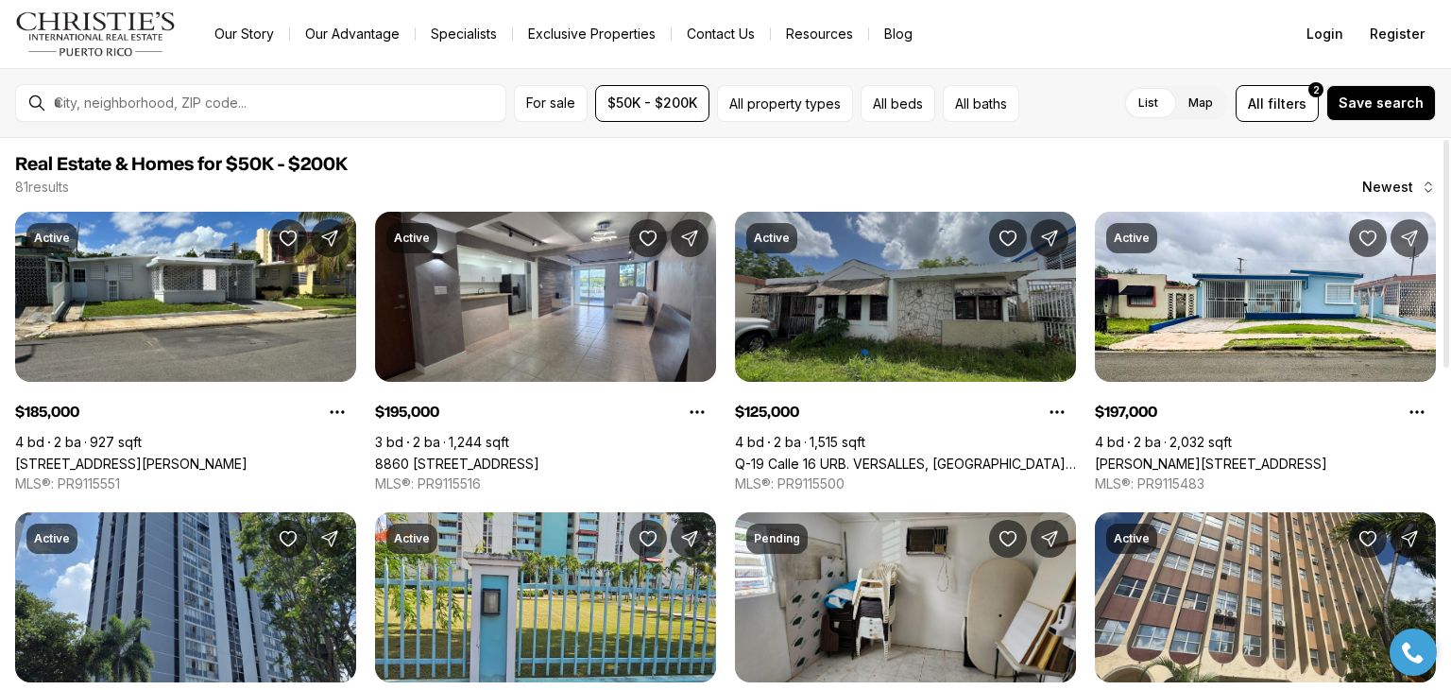
click at [990, 455] on link "Q-19 Calle 16 URB. VERSALLES, [GEOGRAPHIC_DATA], 00959" at bounding box center [905, 463] width 341 height 16
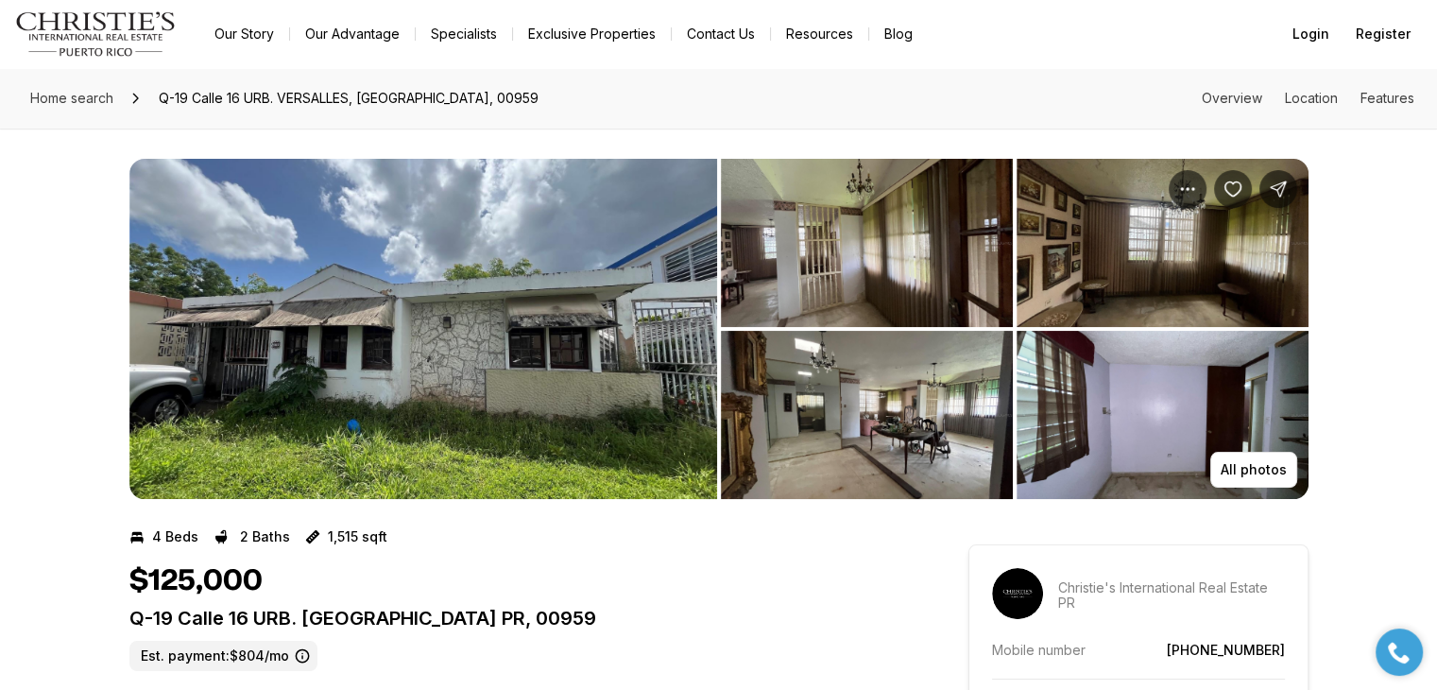
click at [530, 414] on img "View image gallery" at bounding box center [423, 329] width 588 height 340
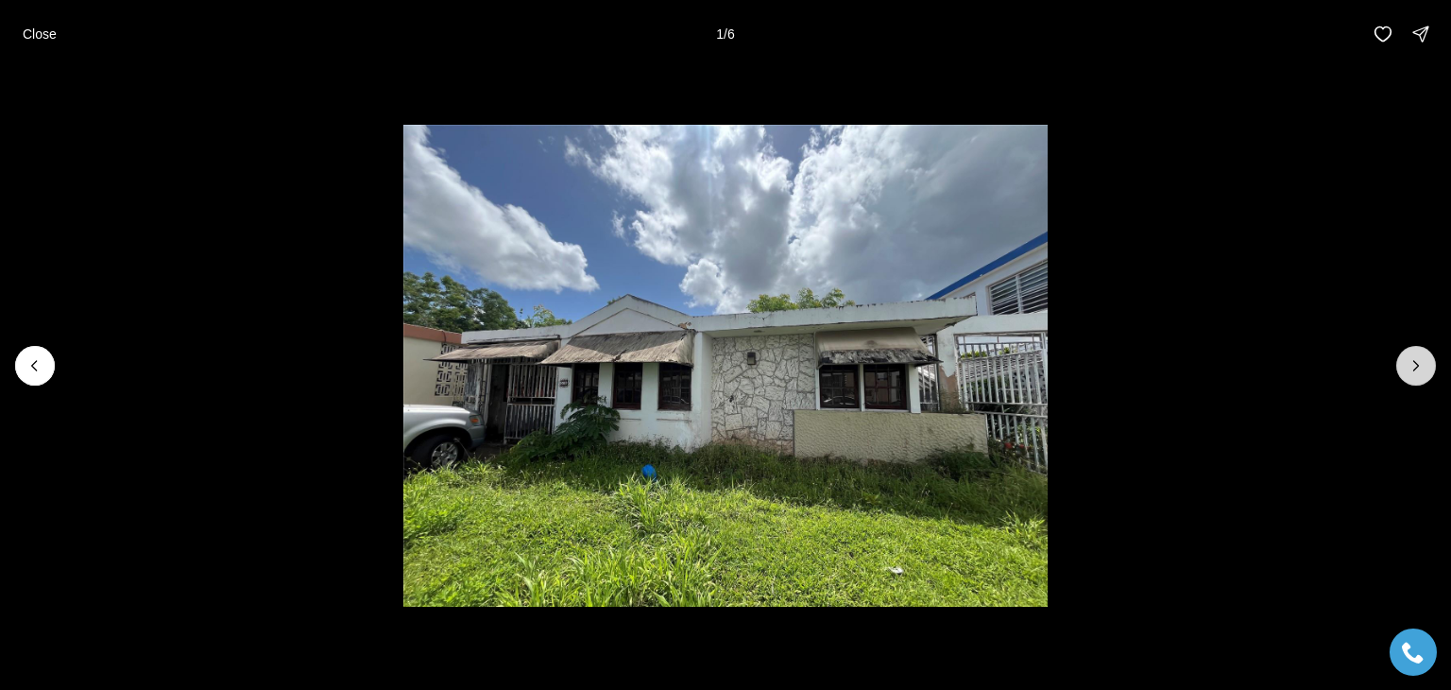
click at [1413, 356] on icon "Next slide" at bounding box center [1416, 365] width 19 height 19
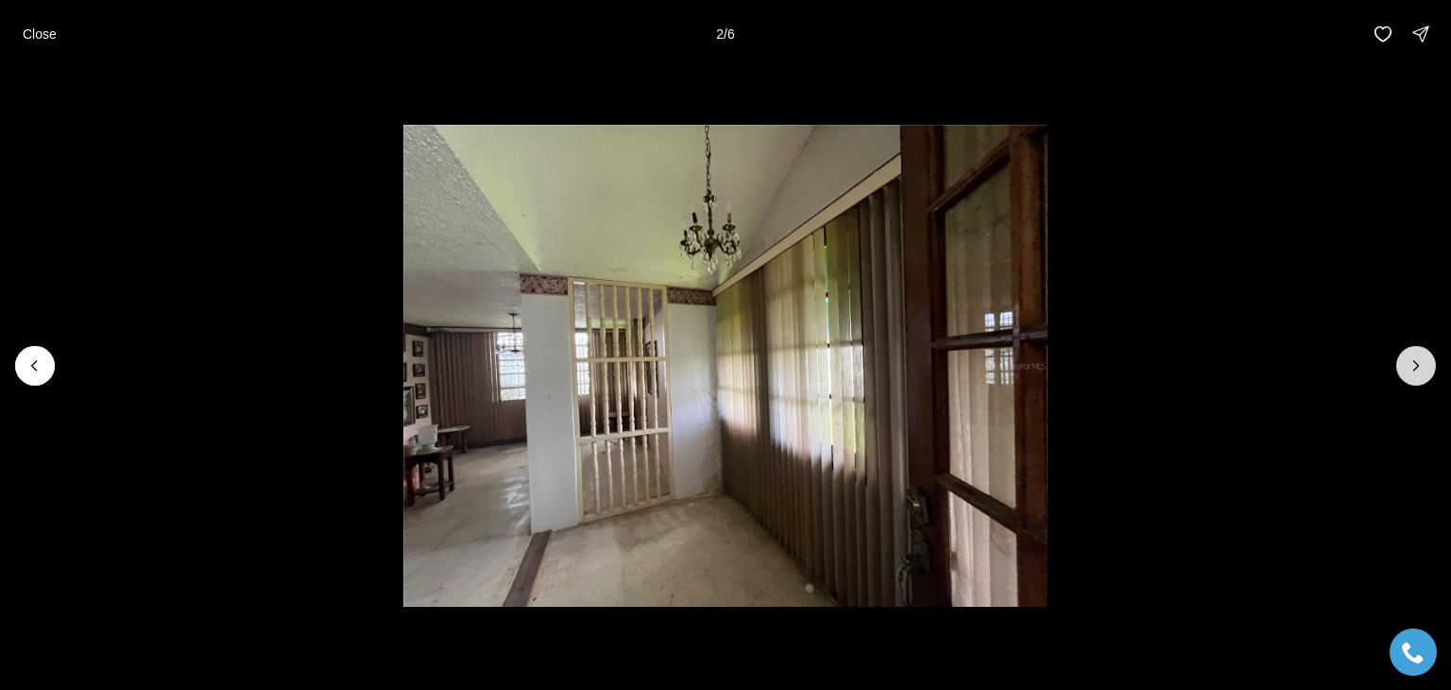
click at [1413, 356] on icon "Next slide" at bounding box center [1416, 365] width 19 height 19
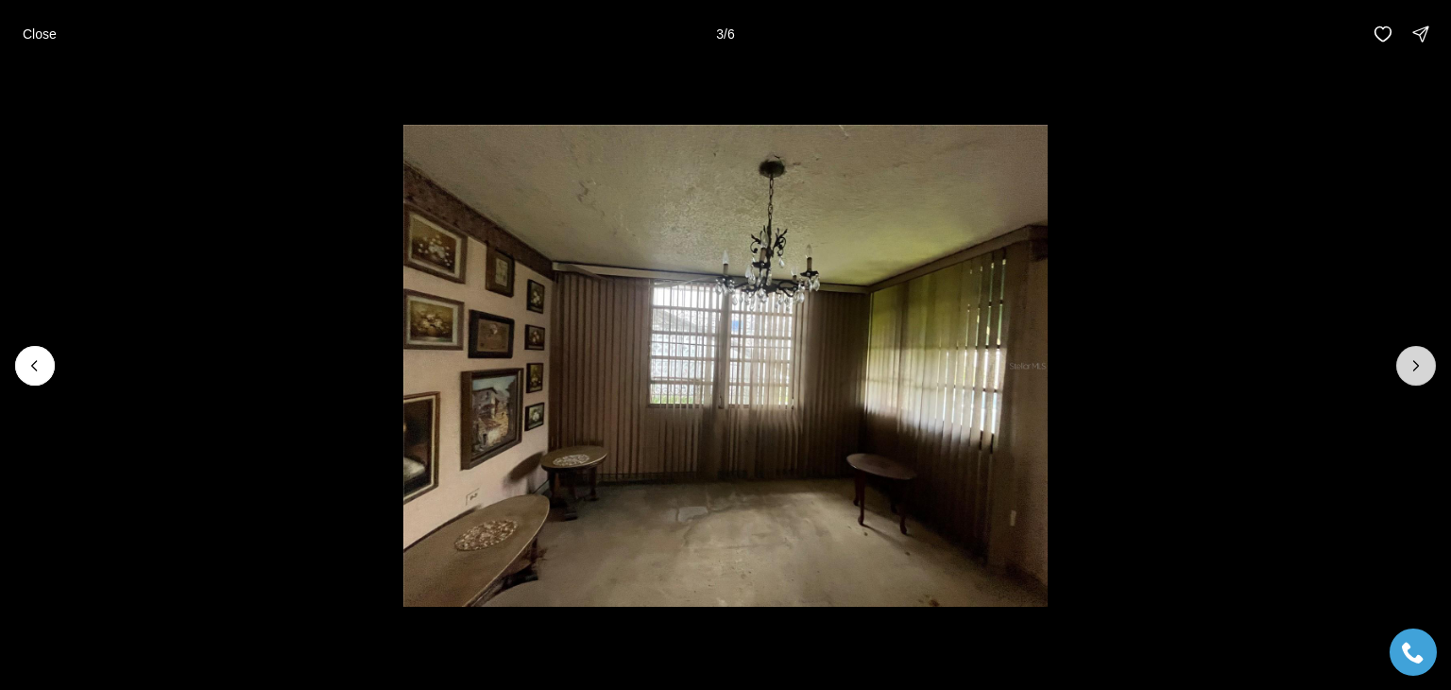
click at [1413, 356] on icon "Next slide" at bounding box center [1416, 365] width 19 height 19
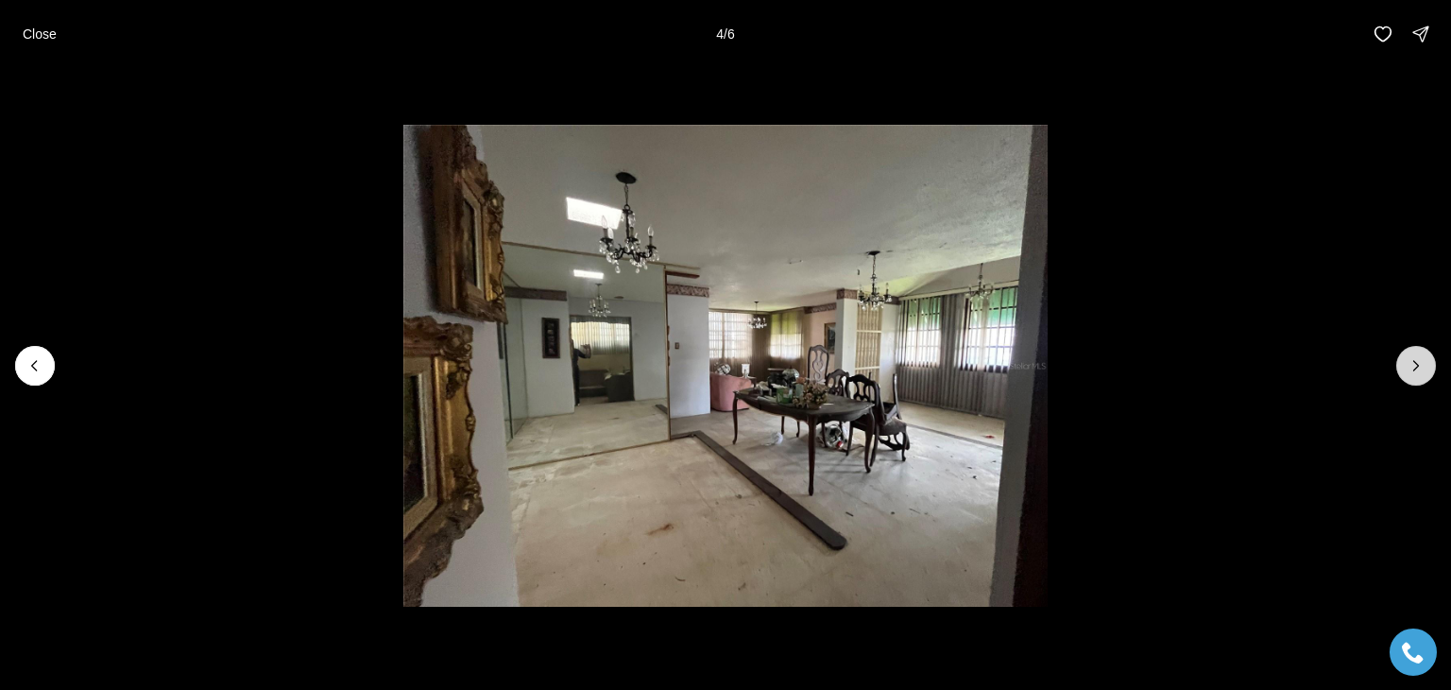
click at [1413, 356] on icon "Next slide" at bounding box center [1416, 365] width 19 height 19
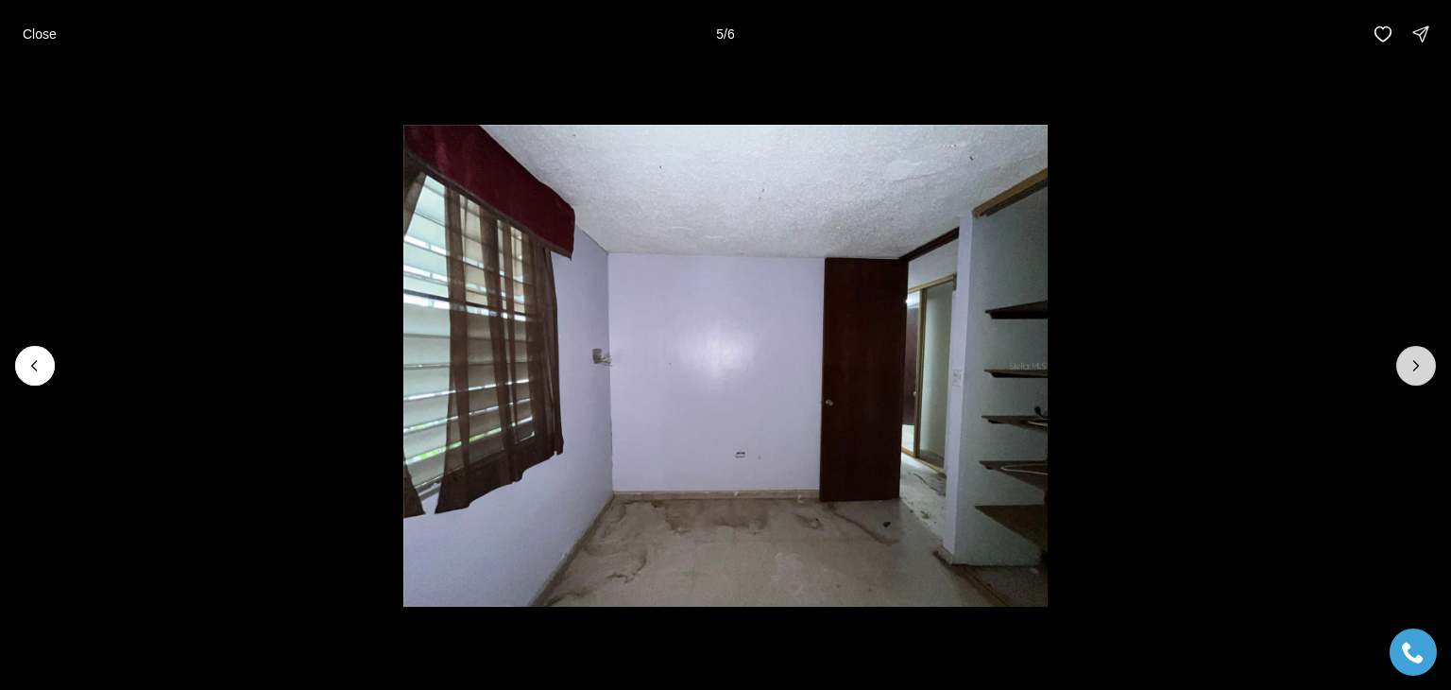
click at [1413, 356] on icon "Next slide" at bounding box center [1416, 365] width 19 height 19
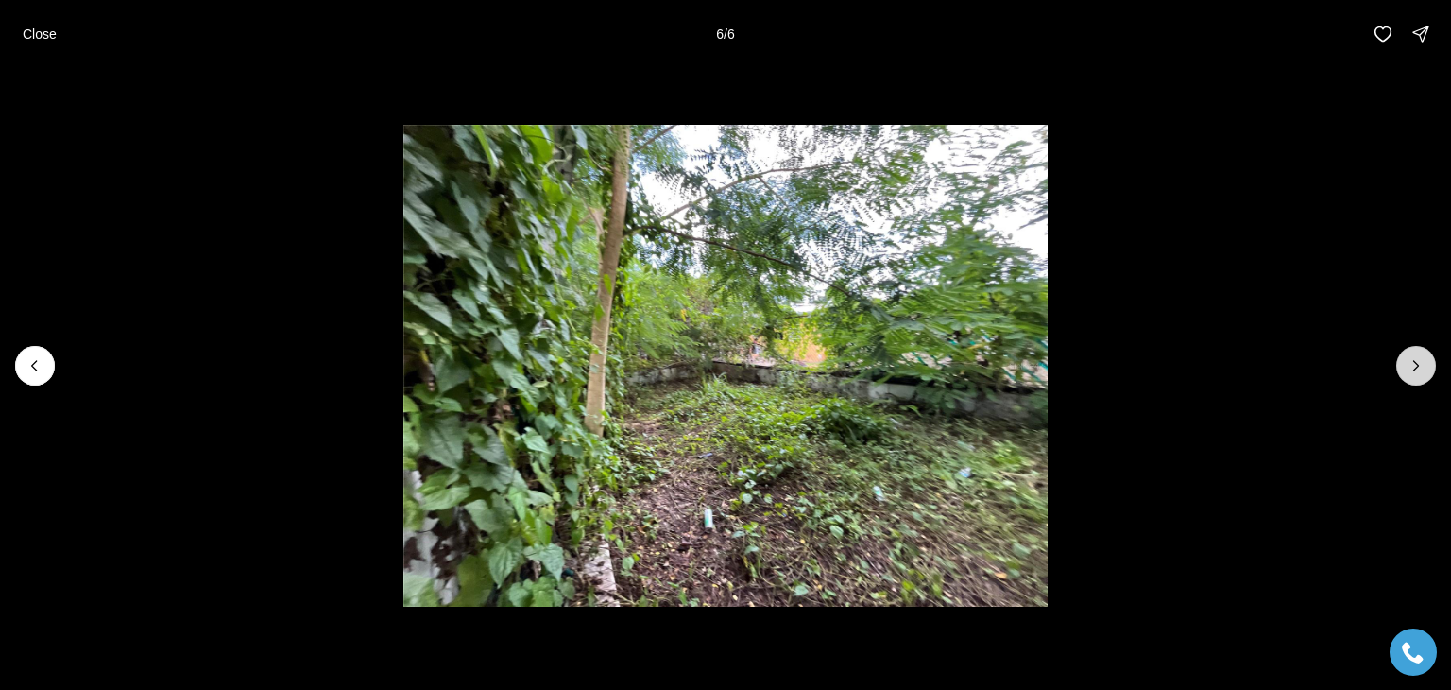
click at [1413, 356] on div at bounding box center [1416, 366] width 40 height 40
click at [1413, 360] on div at bounding box center [1416, 366] width 40 height 40
click at [47, 27] on p "Close" at bounding box center [40, 33] width 34 height 15
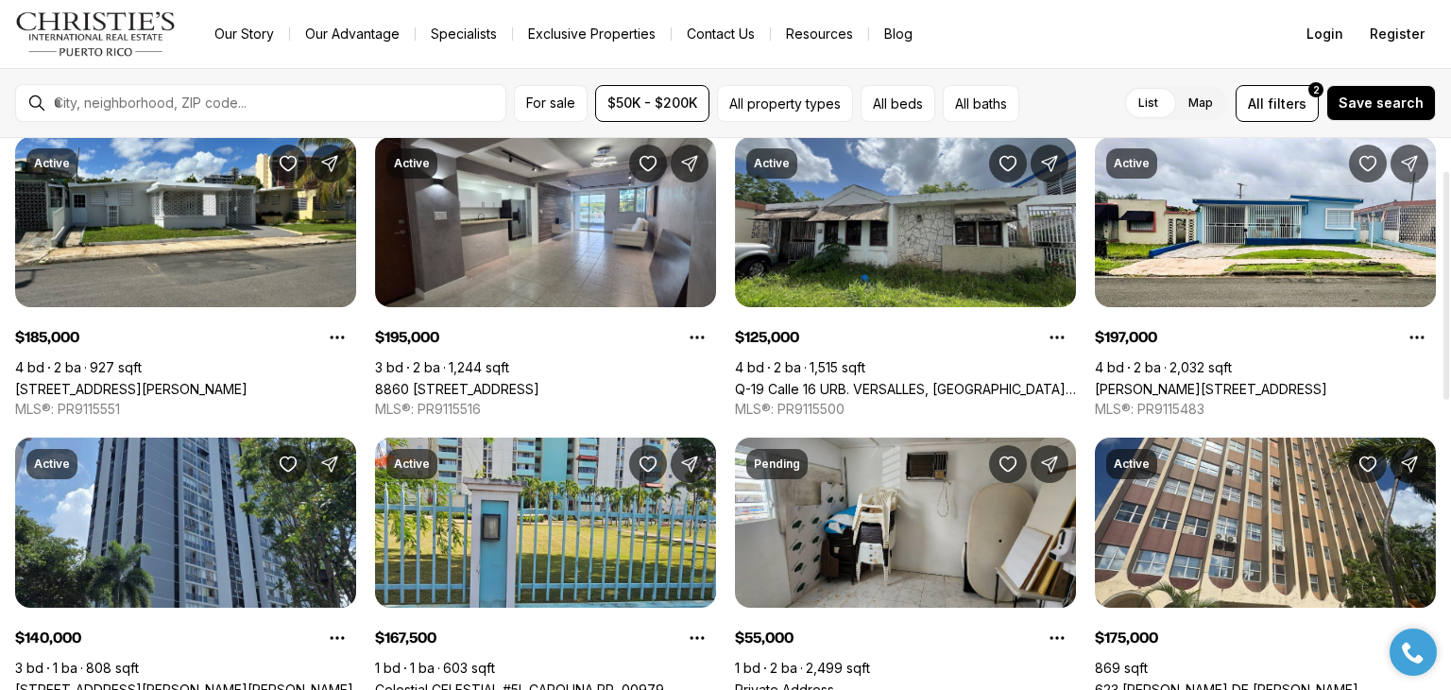
drag, startPoint x: 1444, startPoint y: 345, endPoint x: 1450, endPoint y: 383, distance: 38.4
click at [1449, 383] on div at bounding box center [1447, 286] width 6 height 228
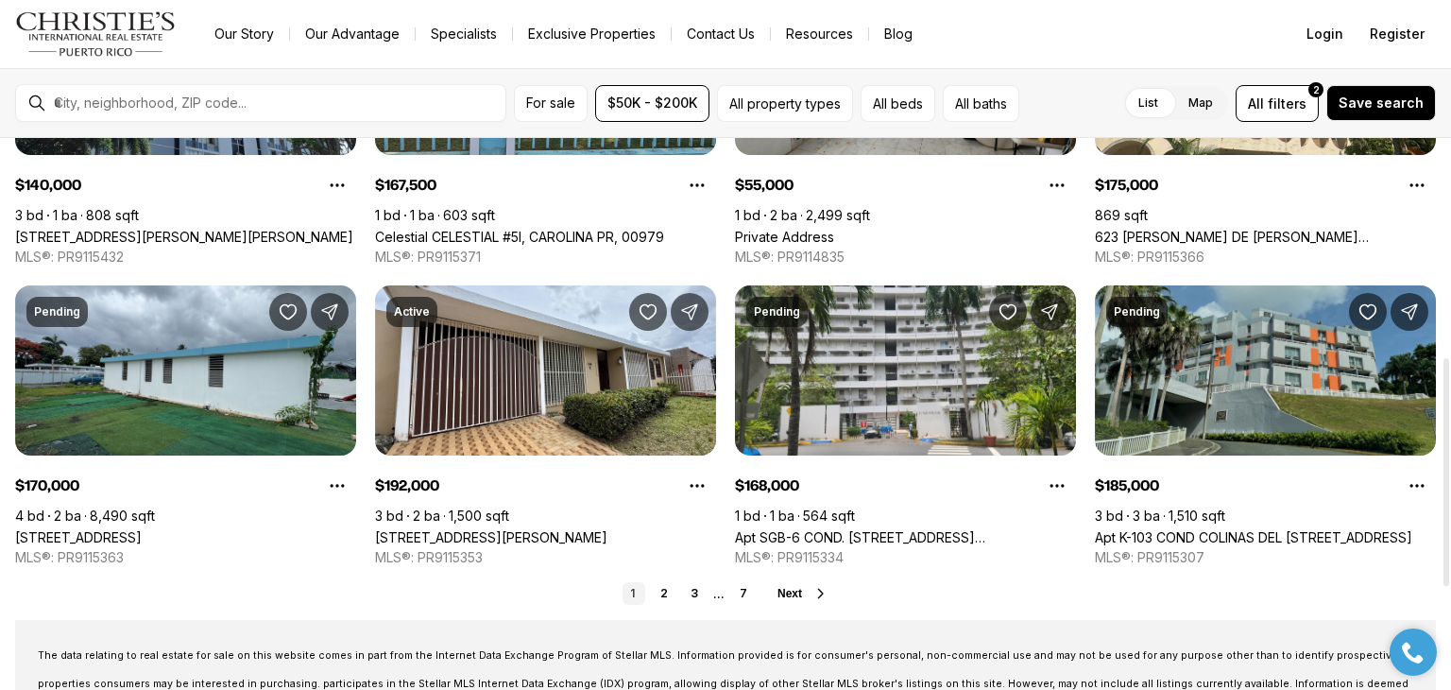
scroll to position [525, 0]
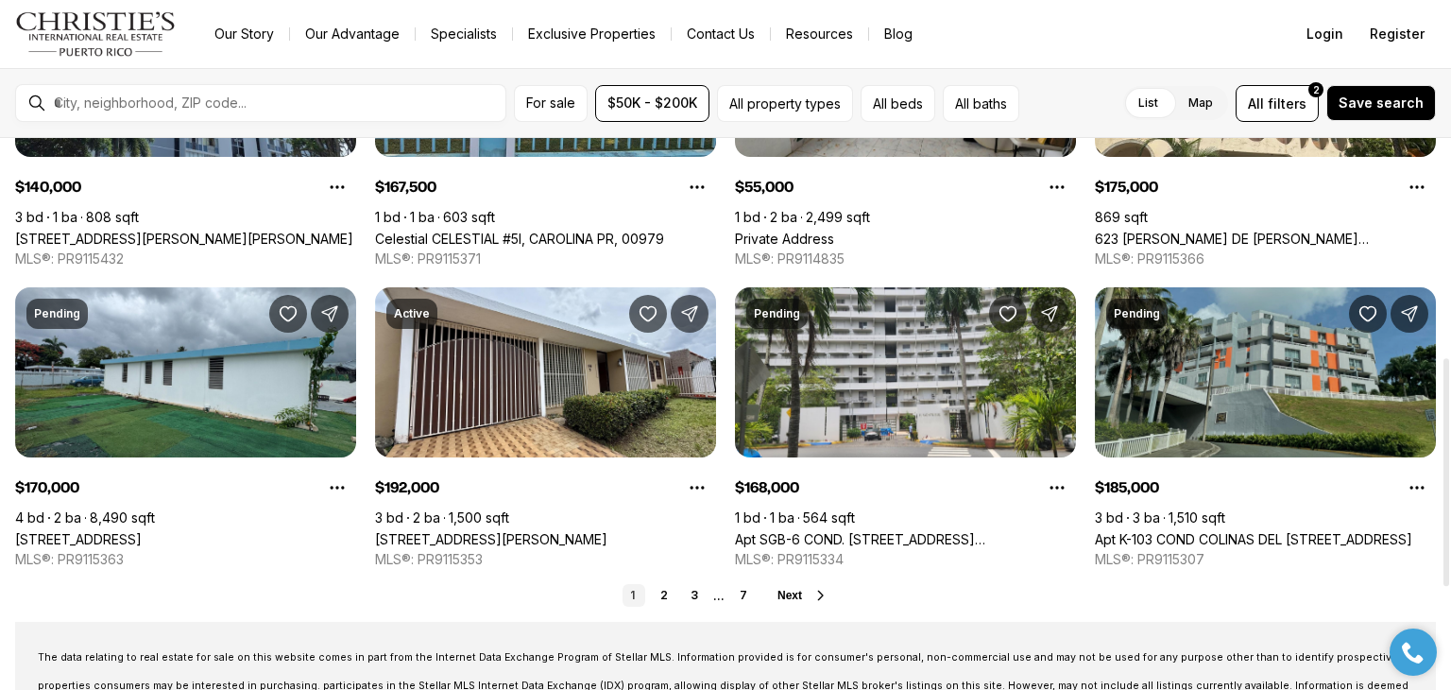
drag, startPoint x: 1447, startPoint y: 377, endPoint x: 1373, endPoint y: 556, distance: 194.4
click at [1444, 556] on div at bounding box center [1447, 472] width 6 height 228
click at [1286, 531] on link "Apt K-103 COND COLINAS DEL [STREET_ADDRESS]" at bounding box center [1253, 539] width 317 height 16
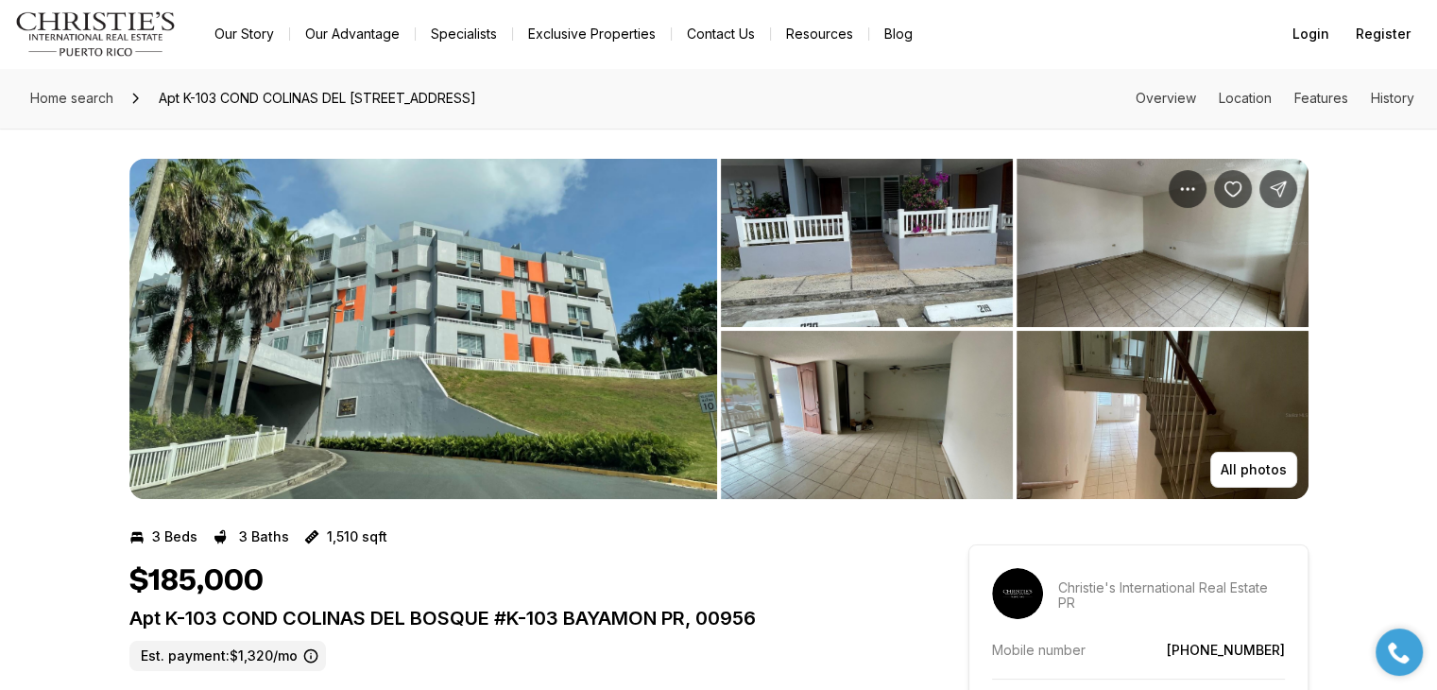
click at [574, 284] on img "View image gallery" at bounding box center [423, 329] width 588 height 340
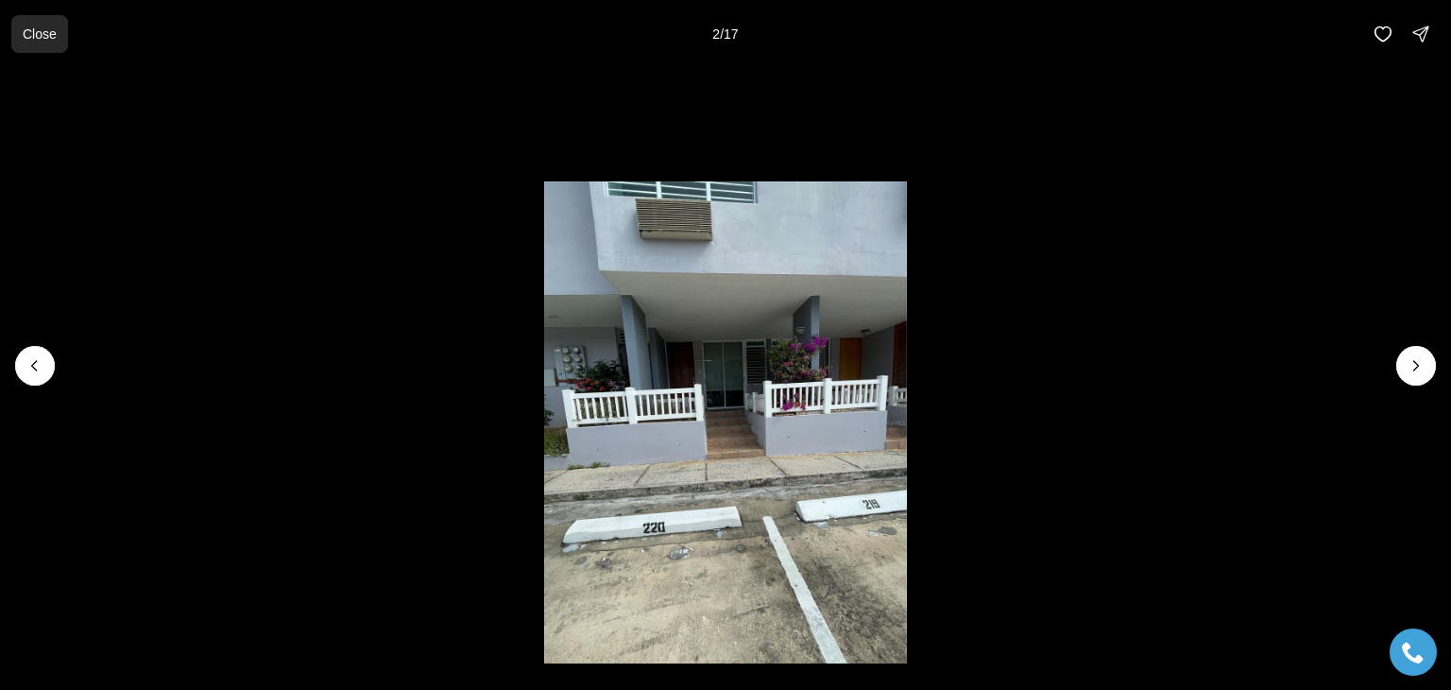
click at [32, 35] on p "Close" at bounding box center [40, 33] width 34 height 15
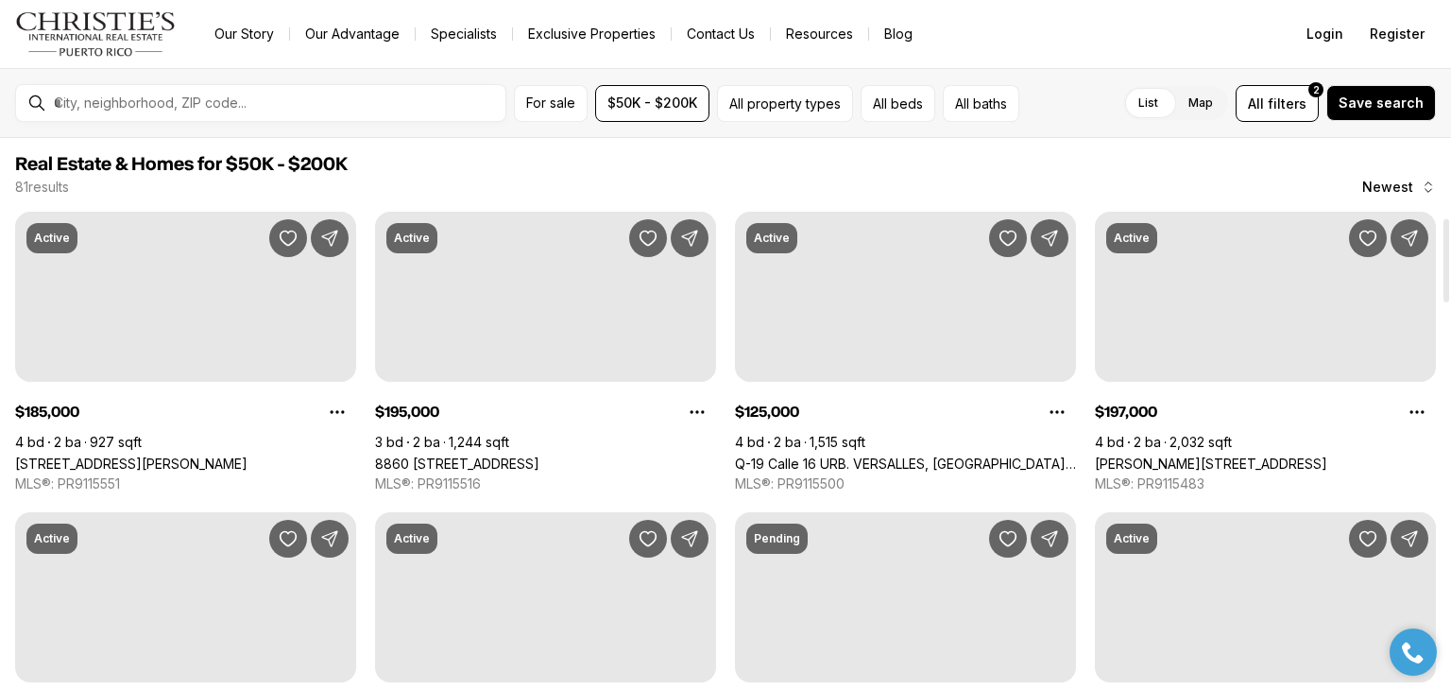
scroll to position [525, 0]
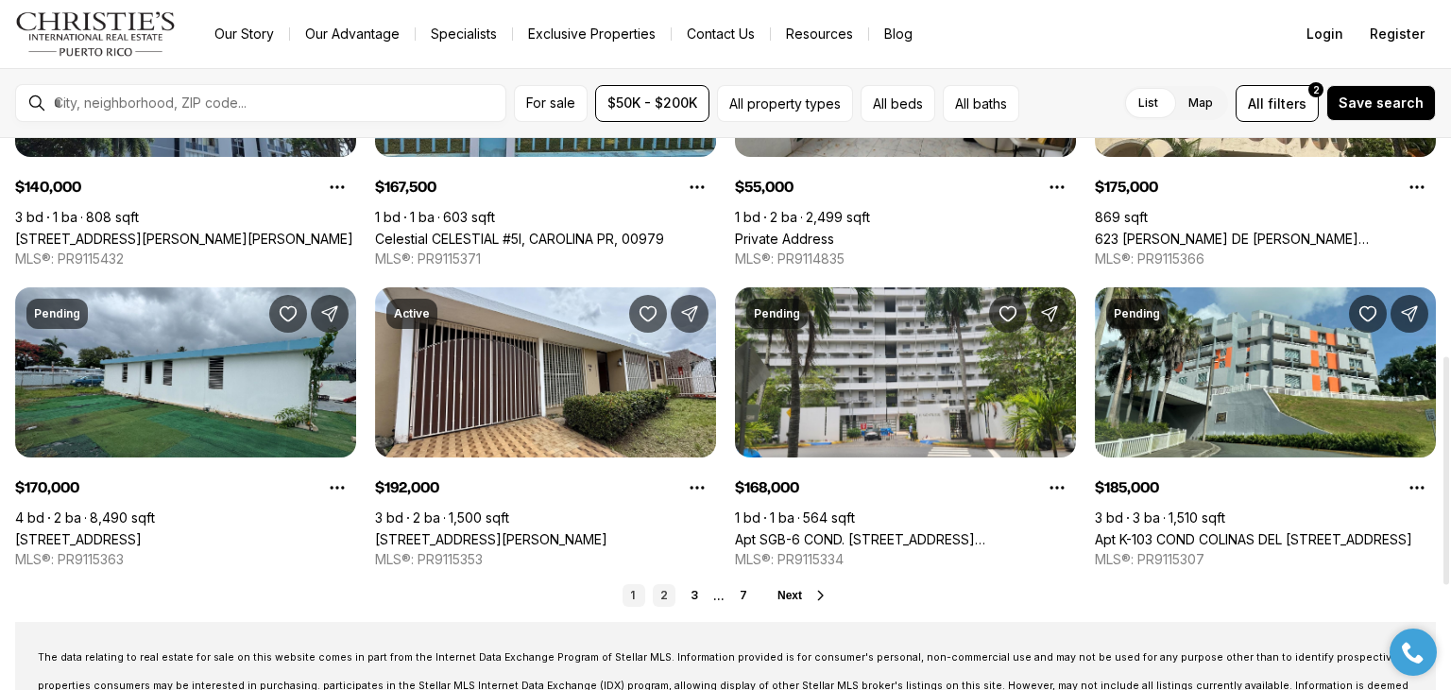
click at [663, 595] on link "2" at bounding box center [664, 595] width 23 height 23
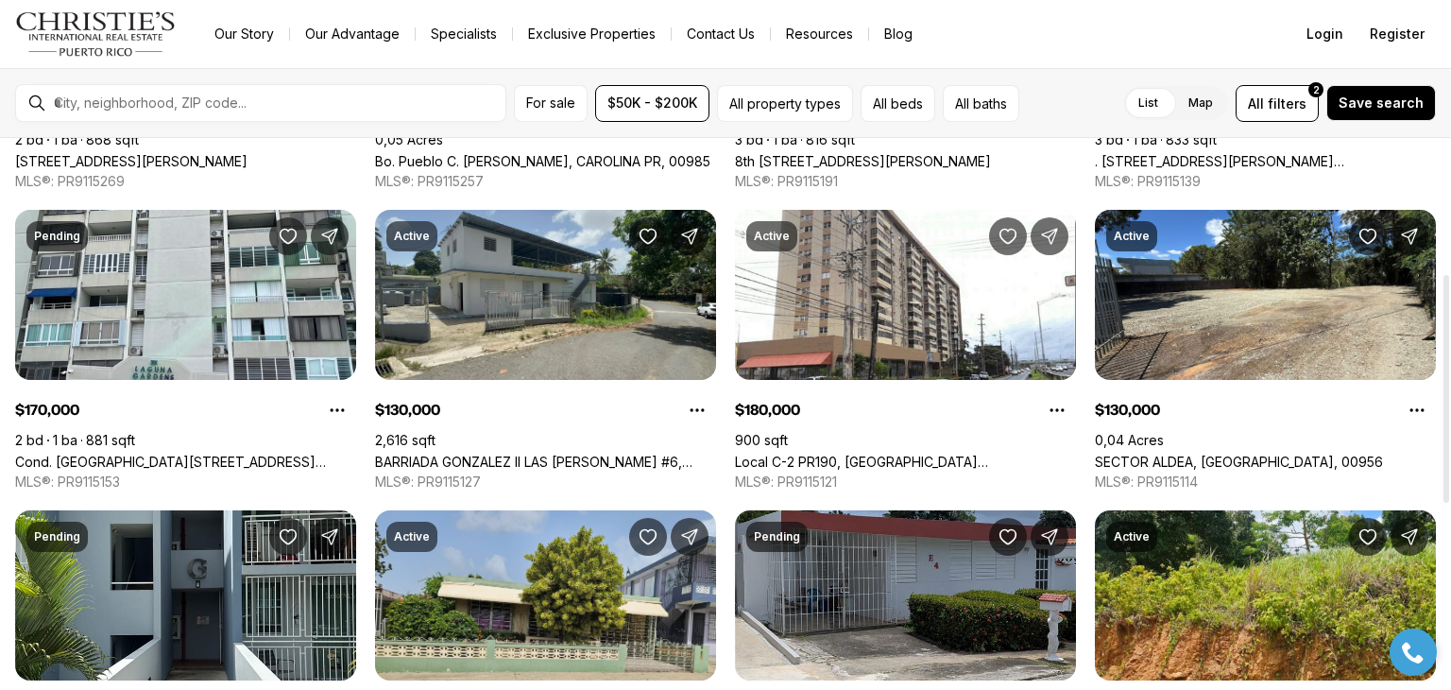
scroll to position [340, 0]
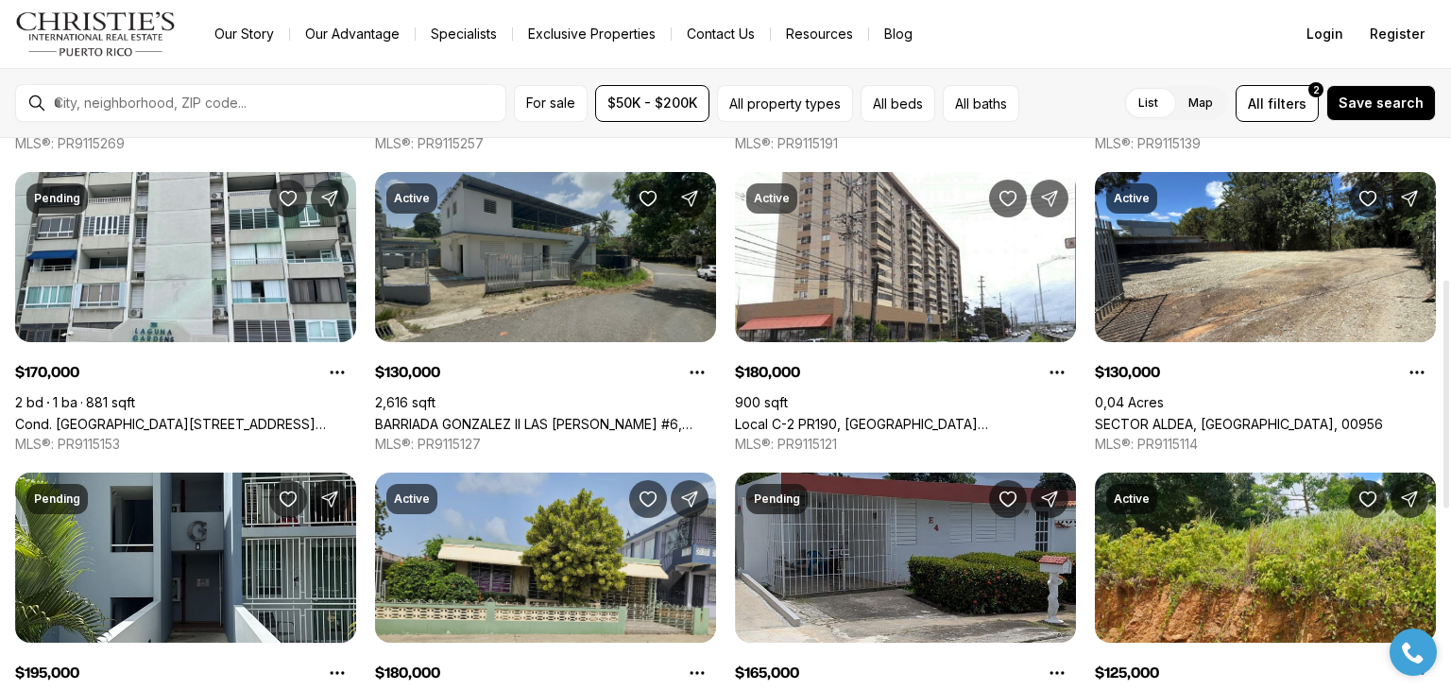
click at [532, 416] on link "BARRIADA GONZALEZ II LAS [PERSON_NAME] #6, [PERSON_NAME][GEOGRAPHIC_DATA], 00976" at bounding box center [545, 424] width 341 height 16
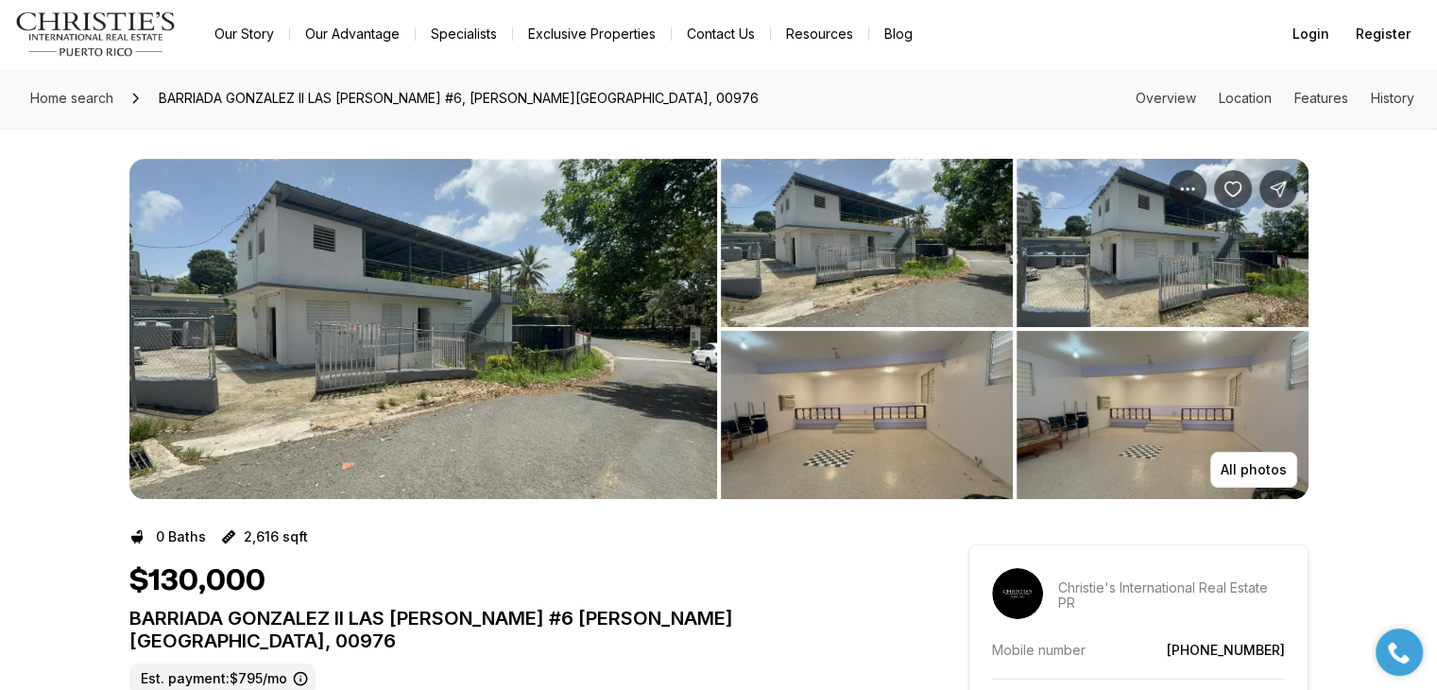
click at [368, 273] on img "View image gallery" at bounding box center [423, 329] width 588 height 340
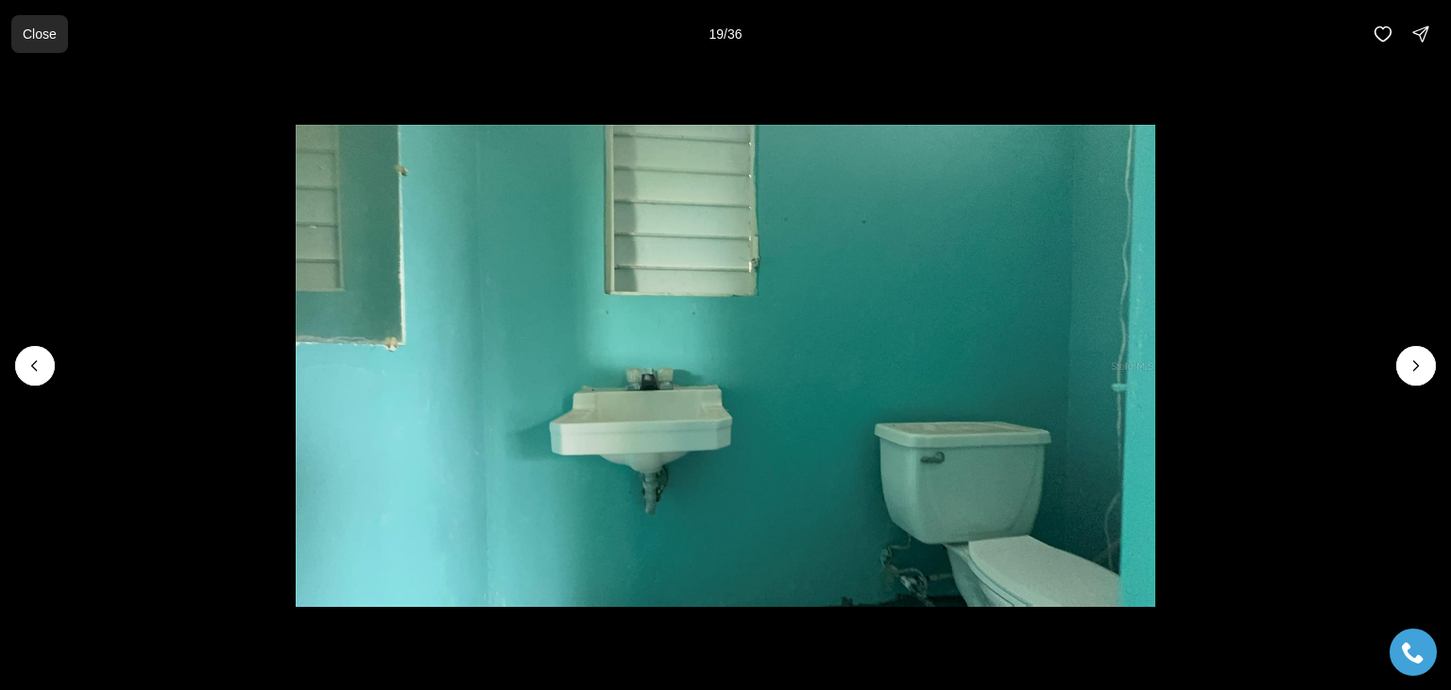
click at [33, 32] on p "Close" at bounding box center [40, 33] width 34 height 15
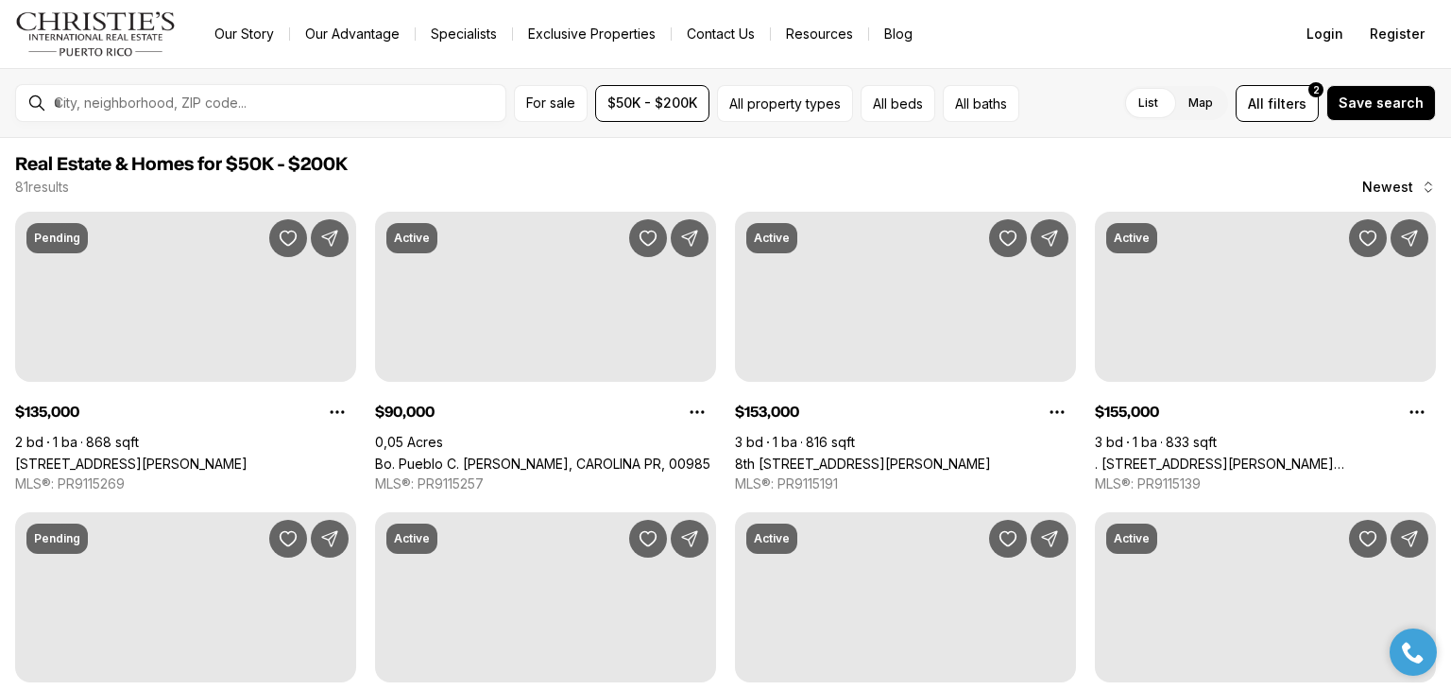
scroll to position [340, 0]
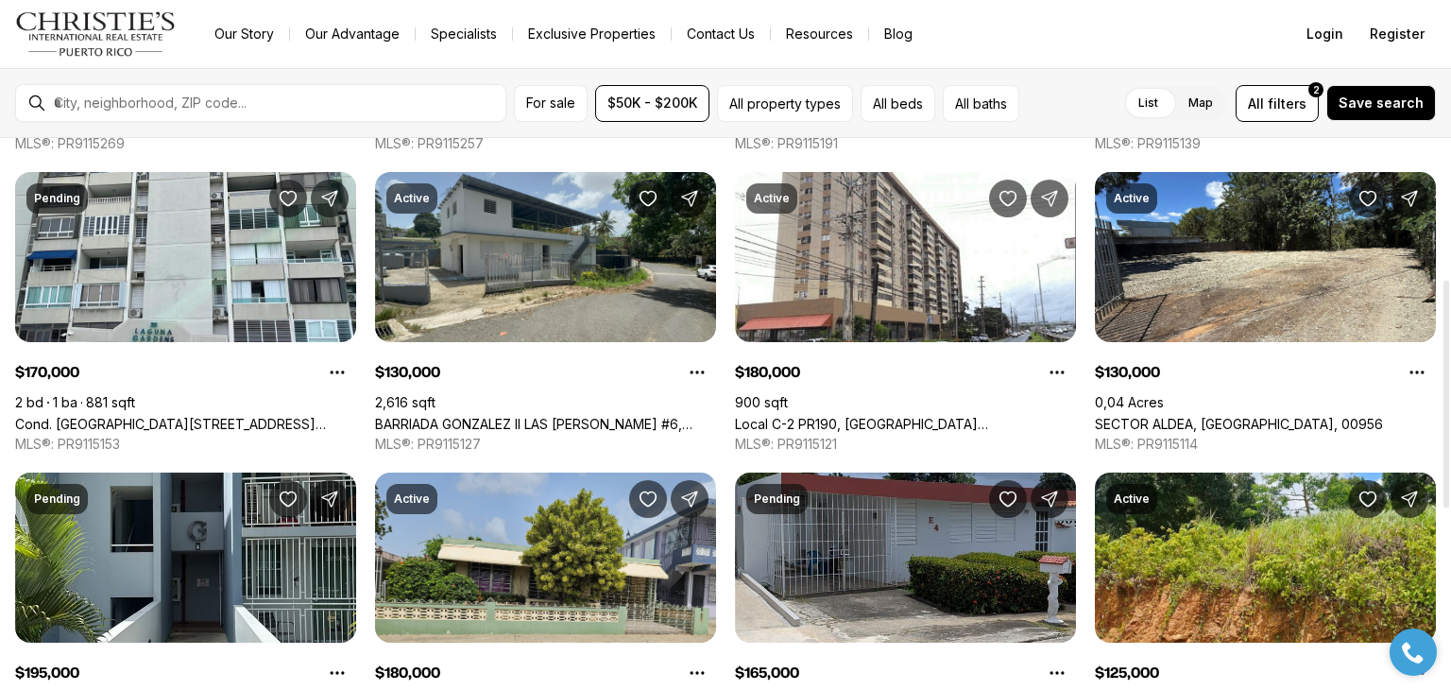
click at [1447, 358] on div at bounding box center [1447, 394] width 6 height 228
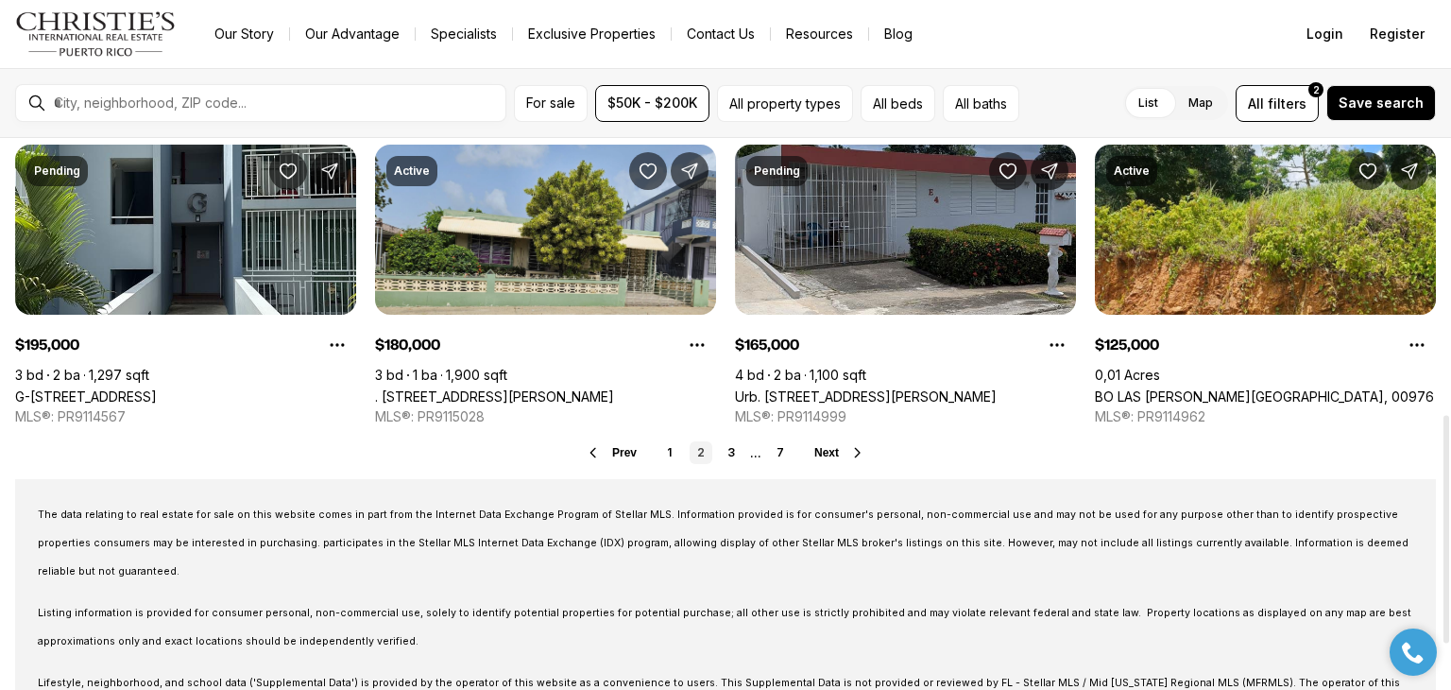
click at [1450, 528] on div at bounding box center [1446, 414] width 9 height 552
click at [730, 450] on link "3" at bounding box center [731, 452] width 23 height 23
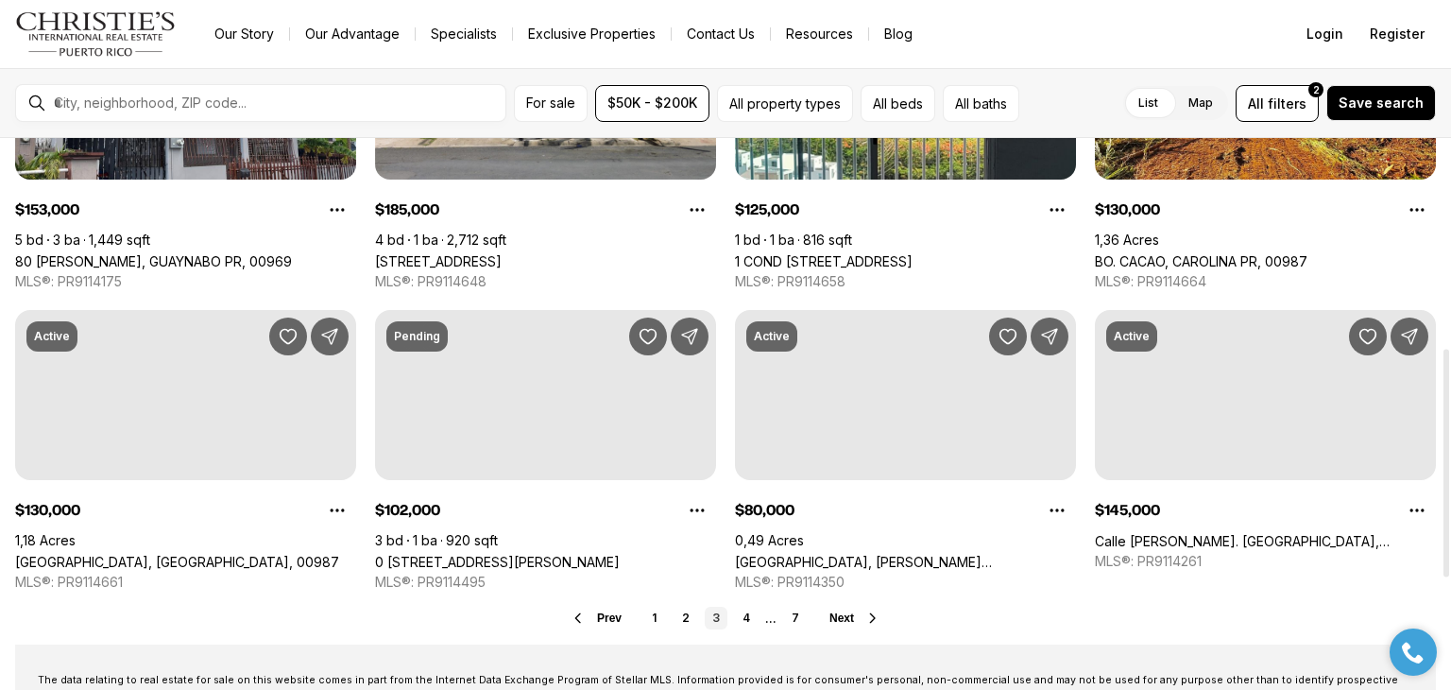
scroll to position [507, 0]
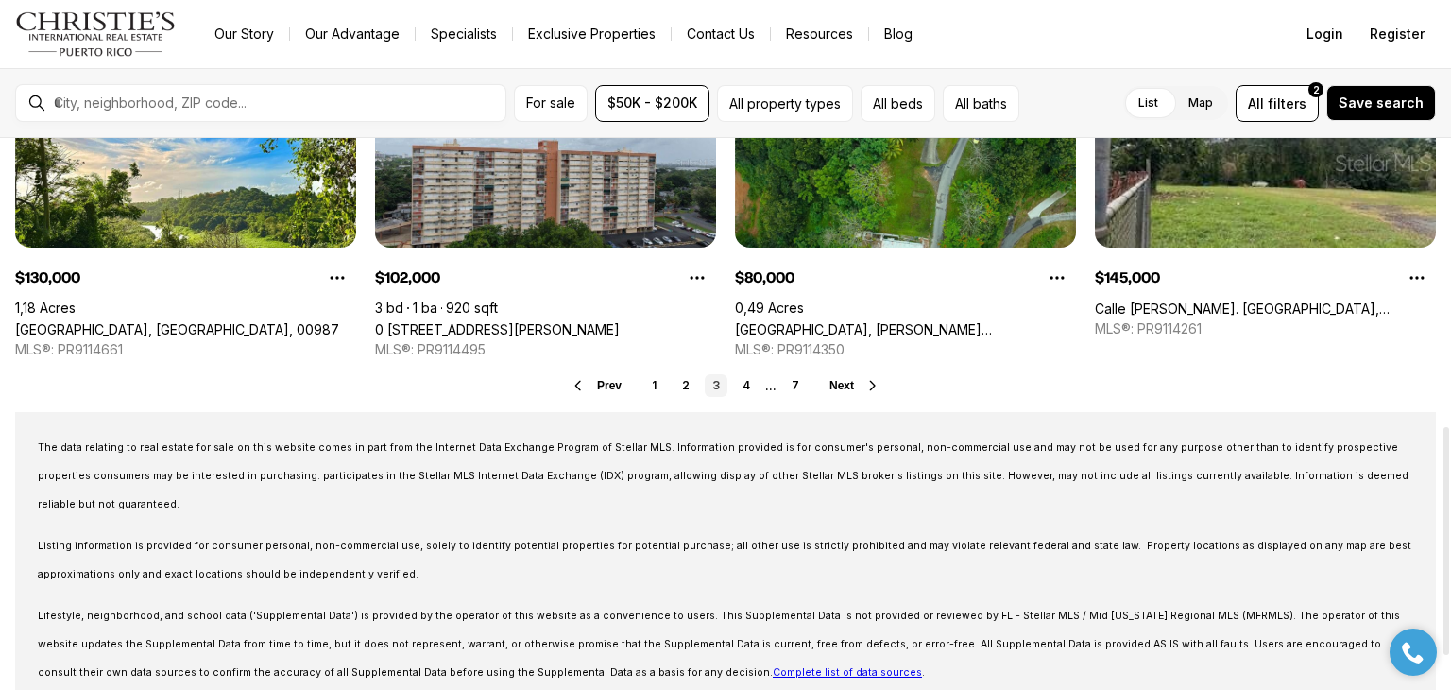
drag, startPoint x: 1450, startPoint y: 323, endPoint x: 1450, endPoint y: 628, distance: 305.2
click at [1449, 628] on div at bounding box center [1447, 541] width 6 height 228
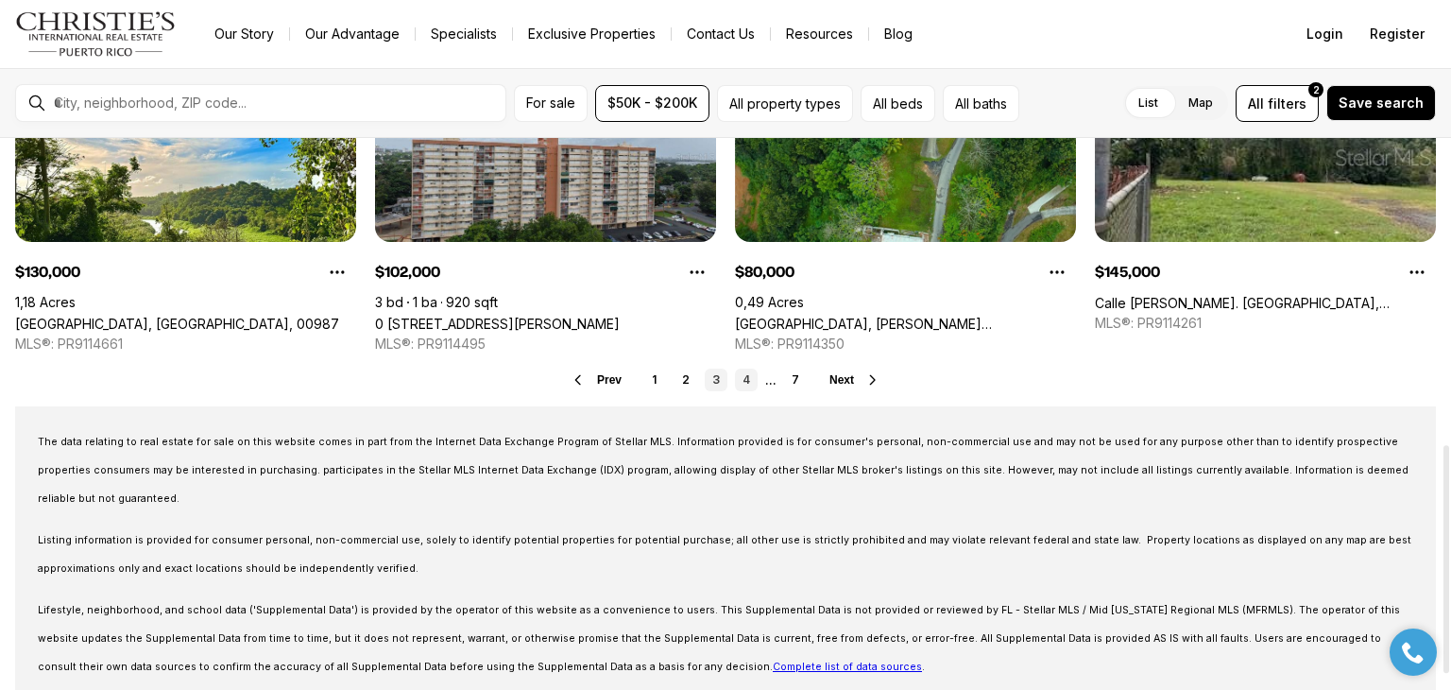
click at [744, 378] on link "4" at bounding box center [746, 379] width 23 height 23
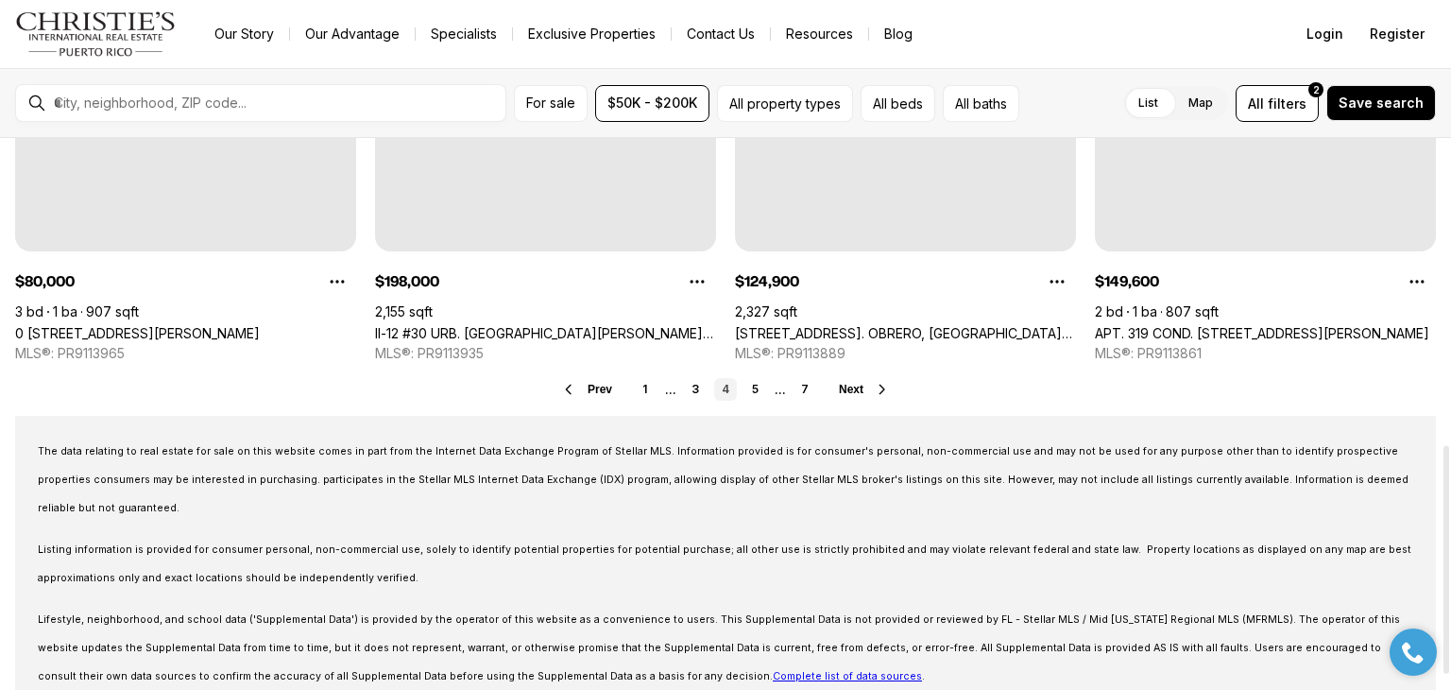
scroll to position [749, 0]
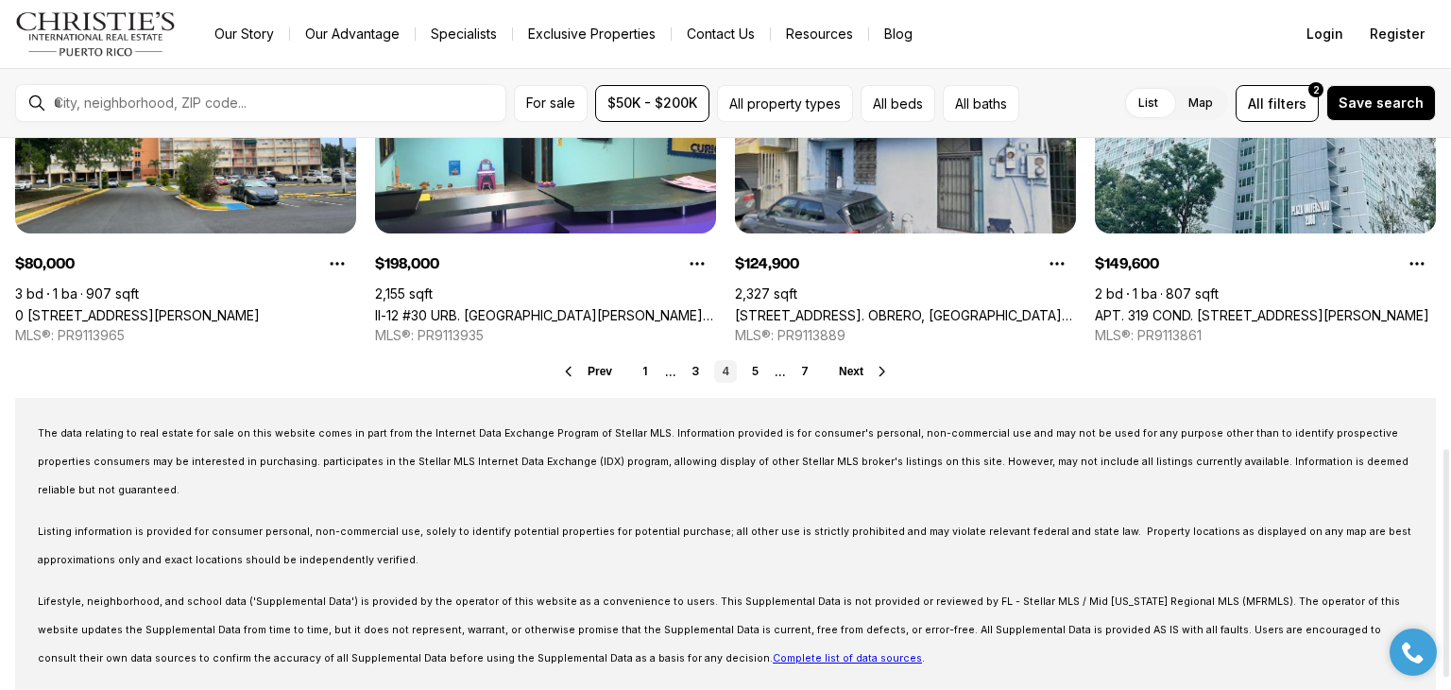
drag, startPoint x: 1447, startPoint y: 182, endPoint x: 1450, endPoint y: 492, distance: 309.9
click at [1449, 492] on div at bounding box center [1447, 563] width 6 height 228
click at [856, 367] on span "Next" at bounding box center [851, 371] width 25 height 13
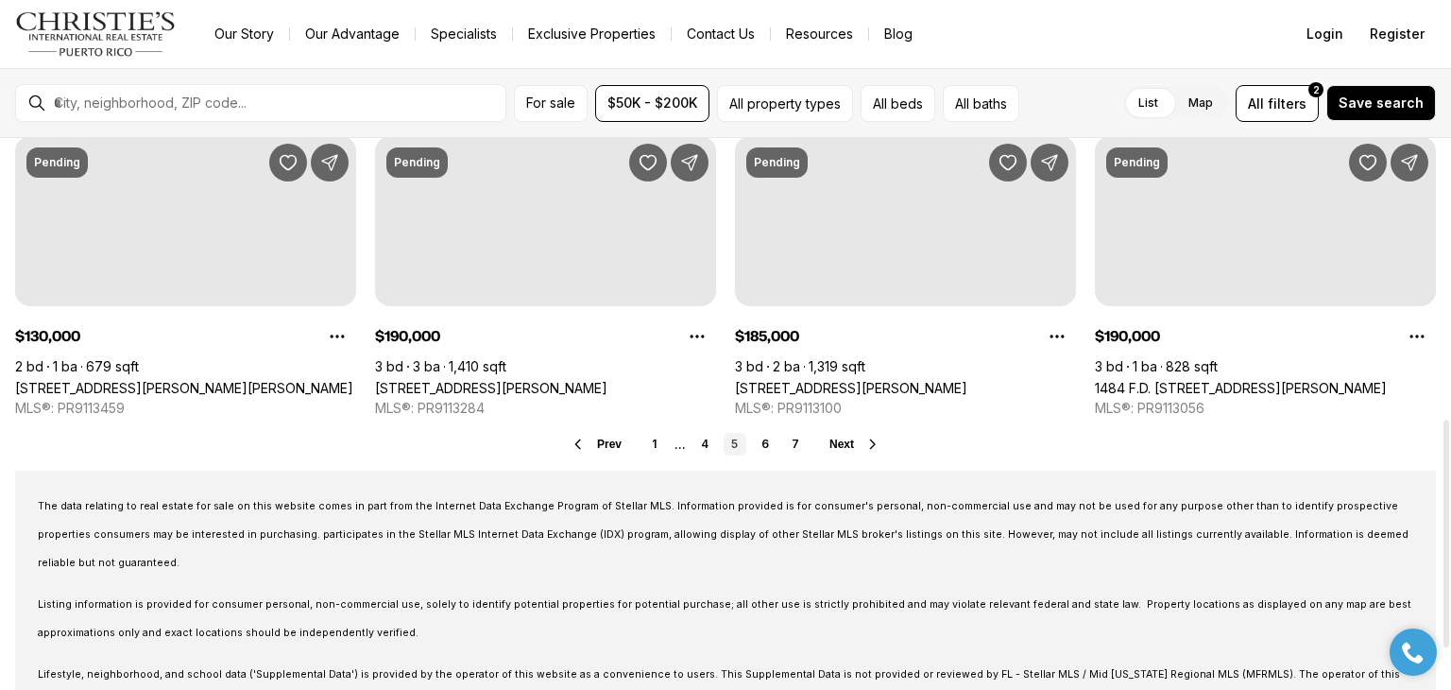
scroll to position [678, 0]
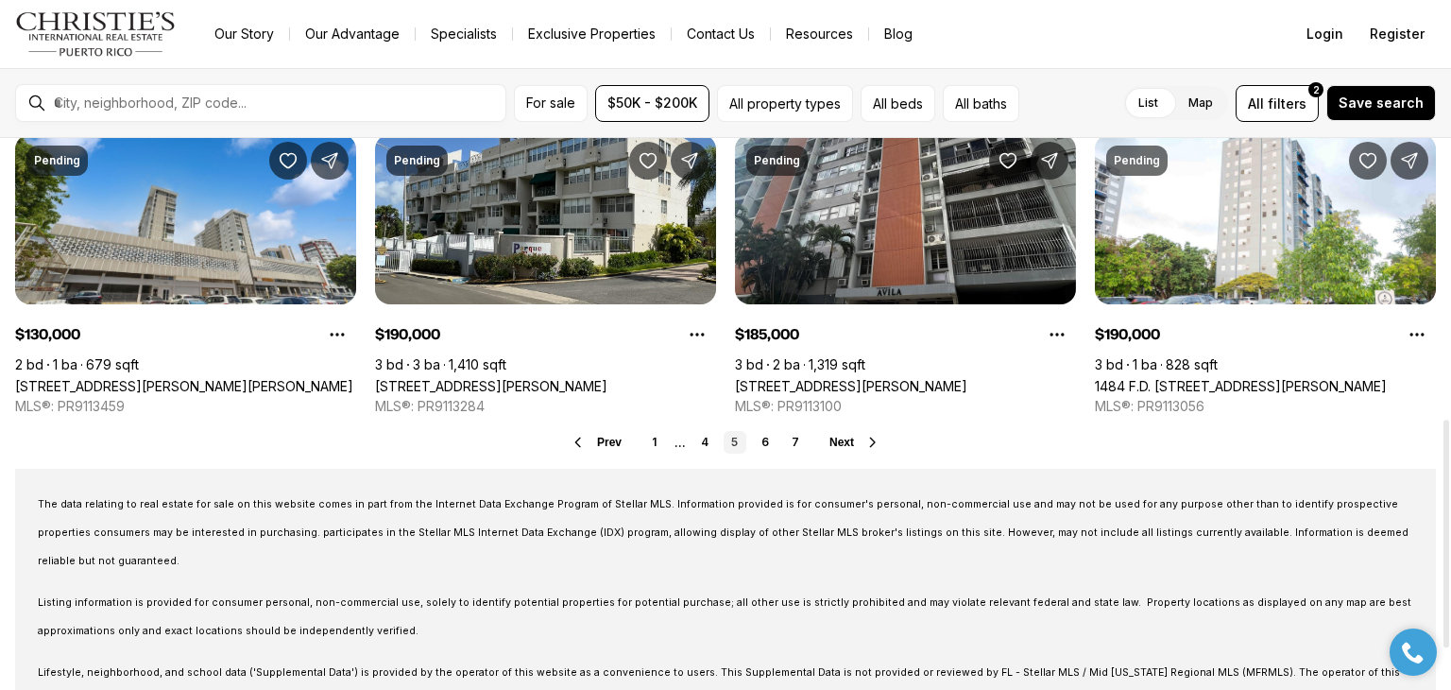
drag, startPoint x: 1447, startPoint y: 247, endPoint x: 1450, endPoint y: 526, distance: 279.7
click at [1449, 526] on div at bounding box center [1447, 533] width 6 height 228
click at [766, 443] on link "6" at bounding box center [765, 442] width 23 height 23
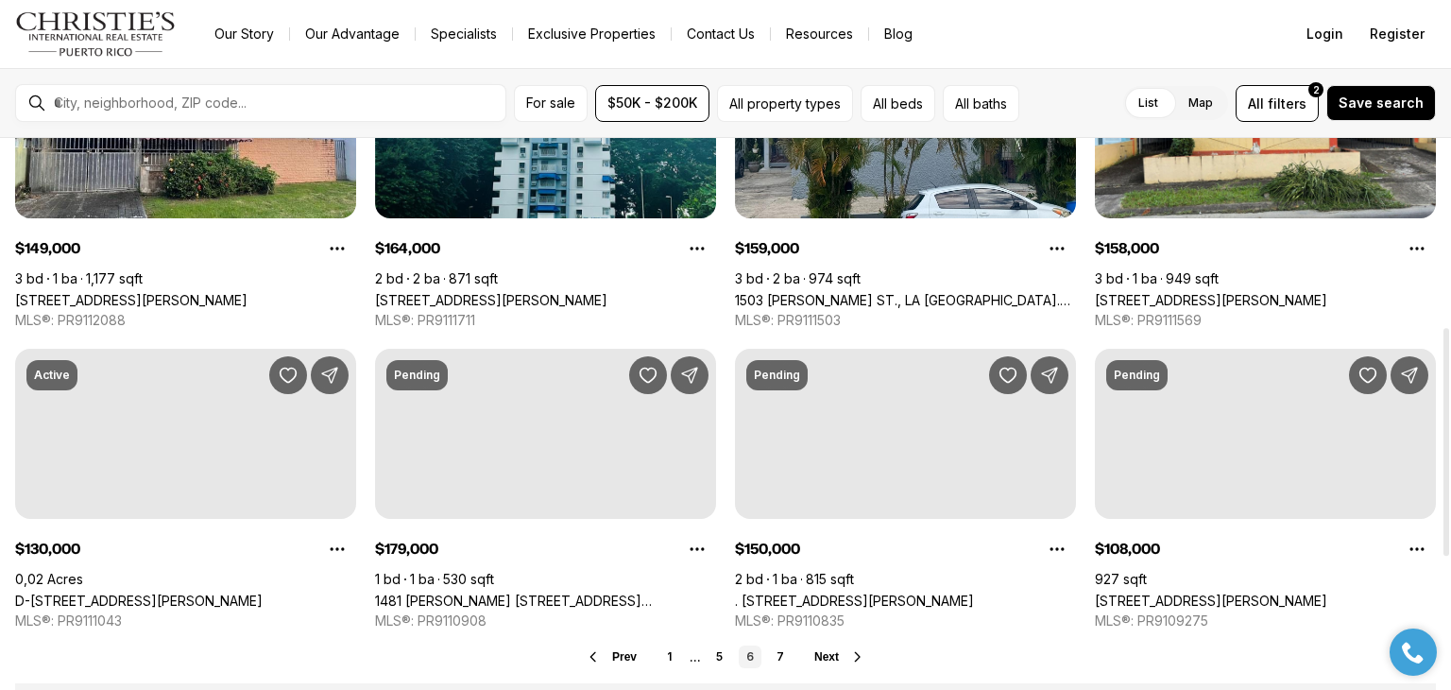
scroll to position [471, 0]
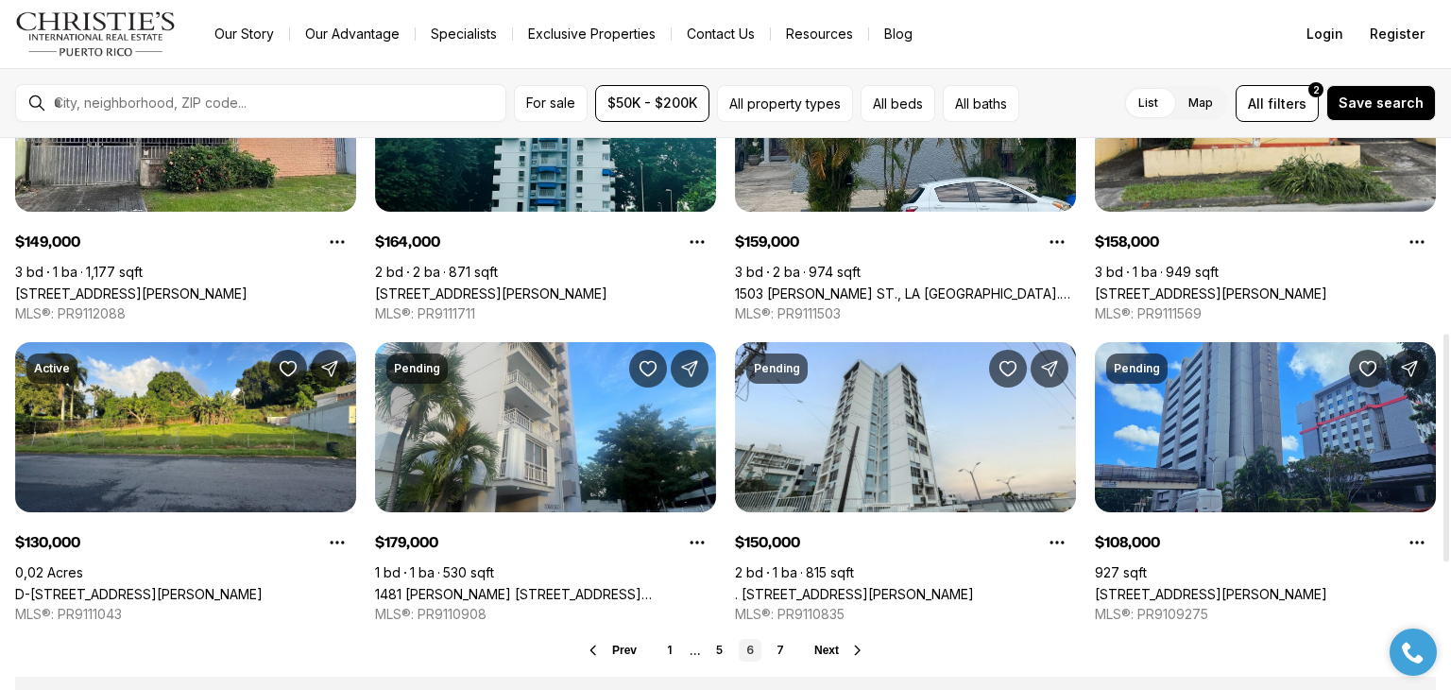
drag, startPoint x: 1448, startPoint y: 218, endPoint x: 1450, endPoint y: 413, distance: 194.6
click at [1449, 413] on div at bounding box center [1447, 448] width 6 height 228
click at [778, 646] on link "7" at bounding box center [780, 650] width 23 height 23
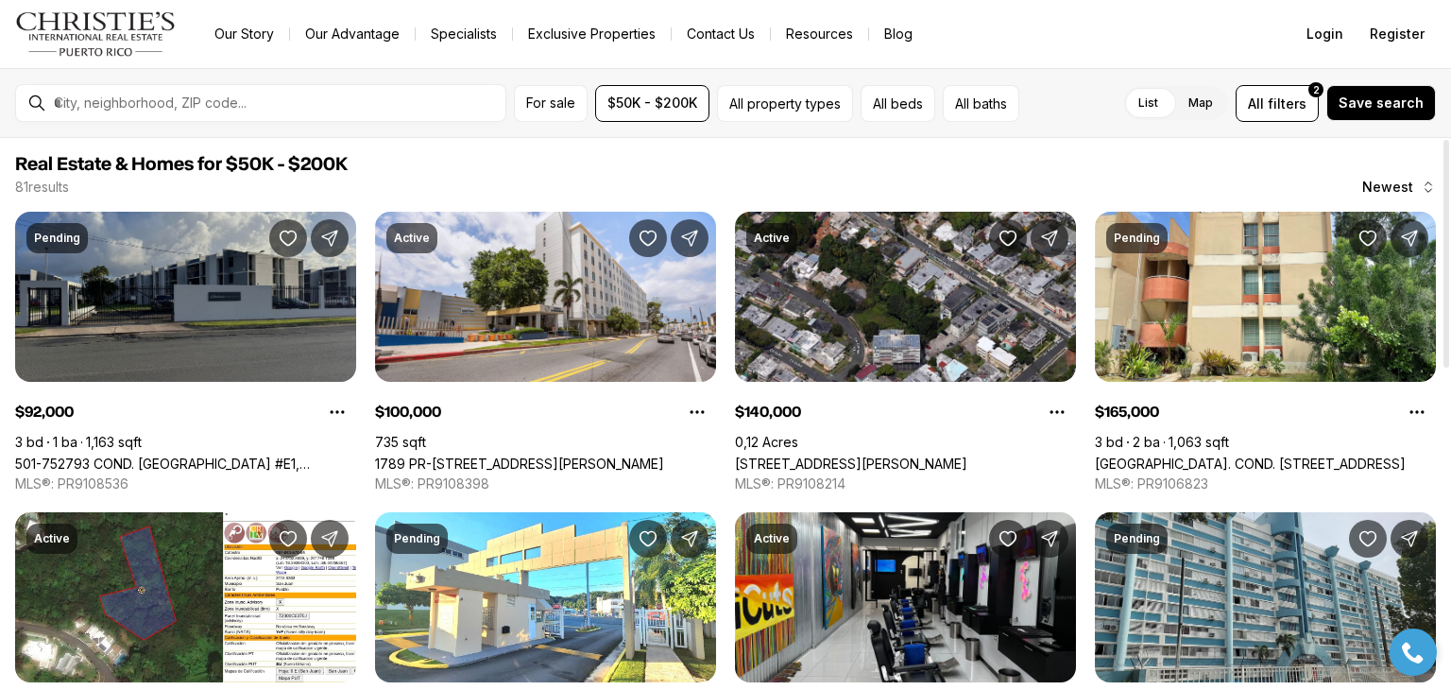
click at [147, 455] on link "501-752793 COND. PONTEZUELA #E1, CAROLINA PR, 00985" at bounding box center [185, 463] width 341 height 16
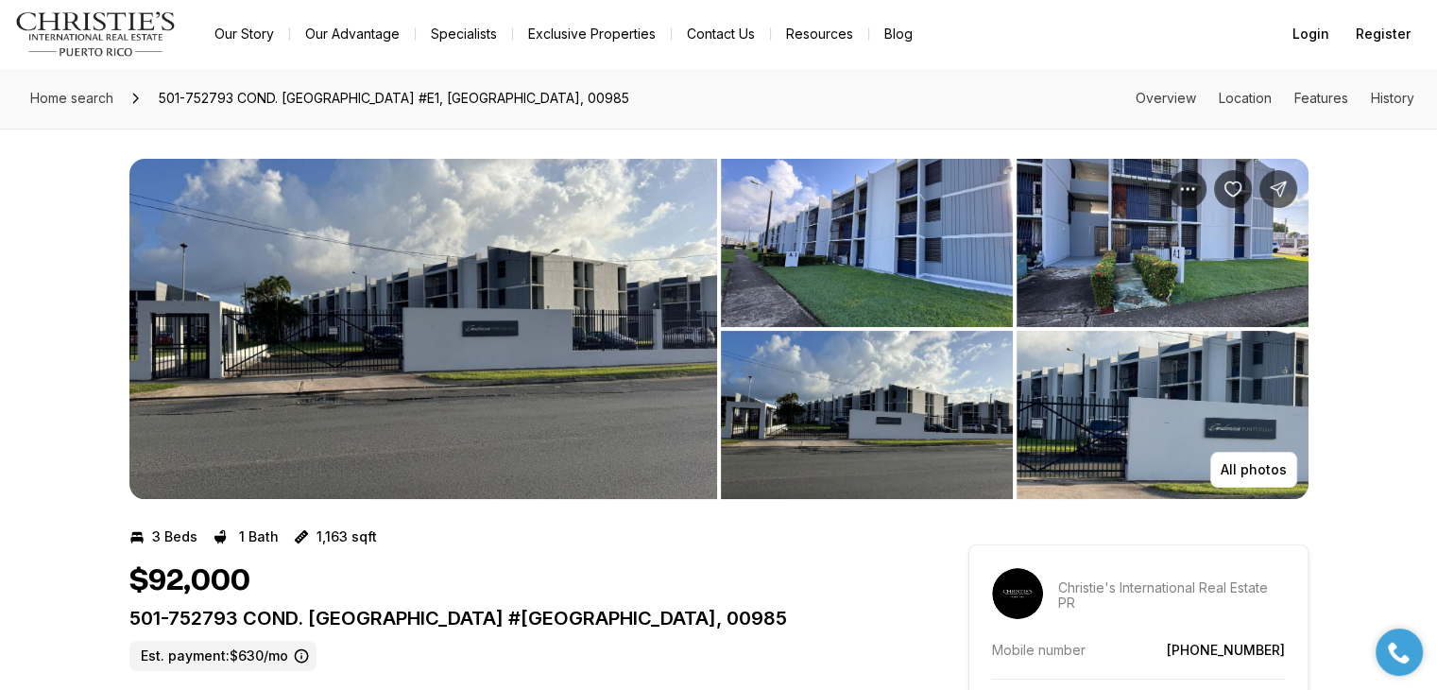
click at [506, 338] on img "View image gallery" at bounding box center [423, 329] width 588 height 340
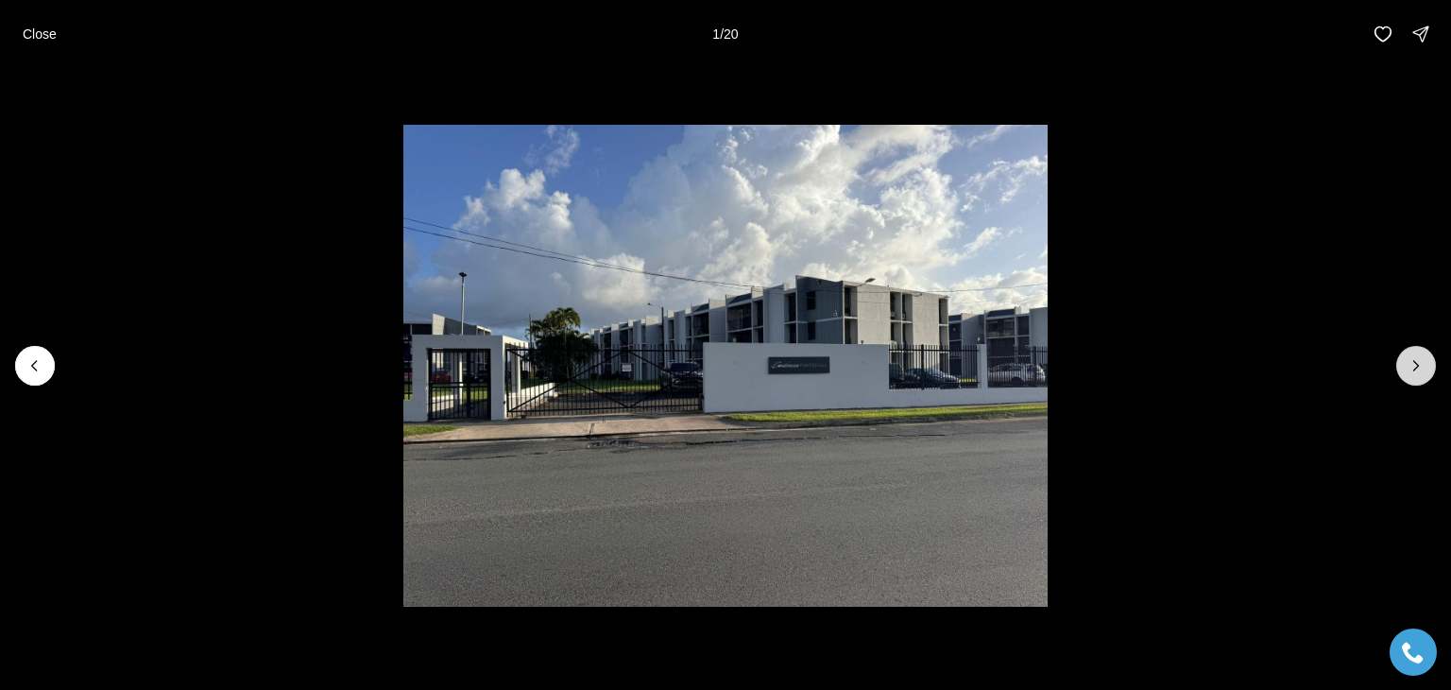
click at [1413, 364] on icon "Next slide" at bounding box center [1416, 365] width 19 height 19
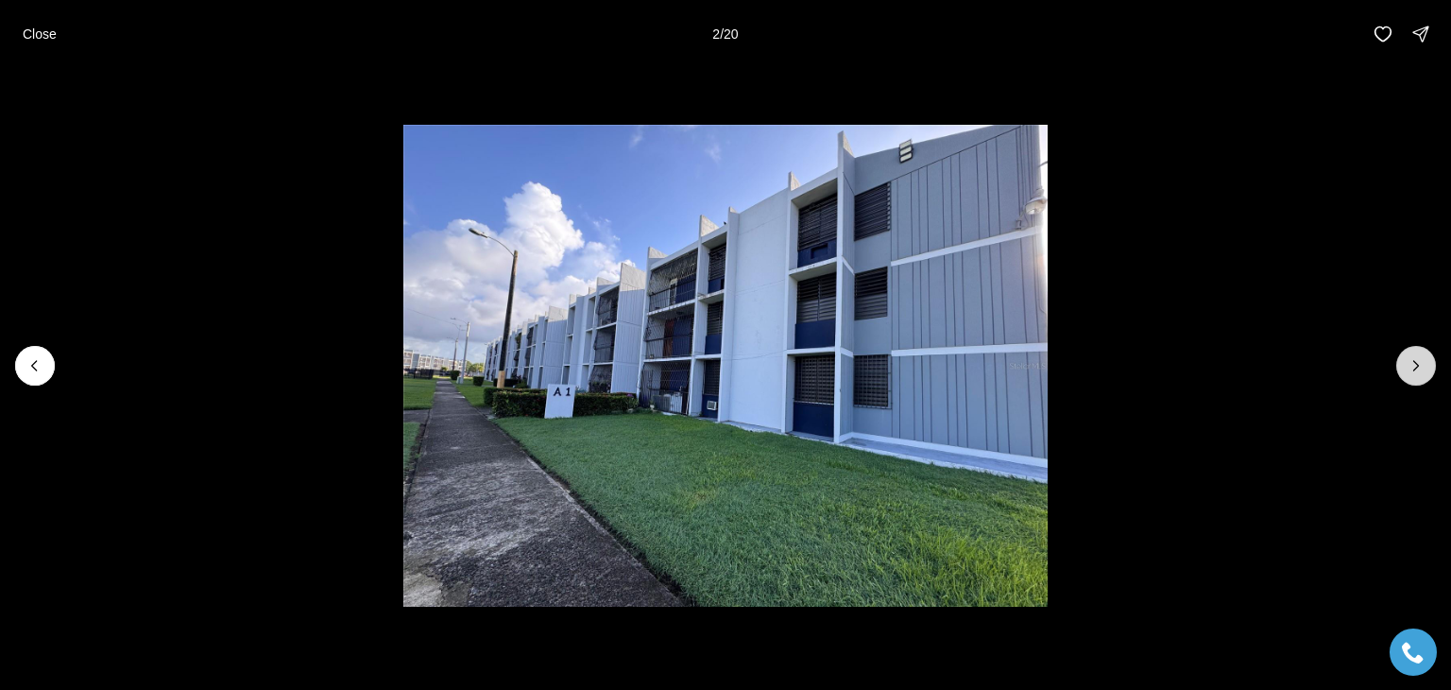
click at [1413, 364] on icon "Next slide" at bounding box center [1416, 365] width 19 height 19
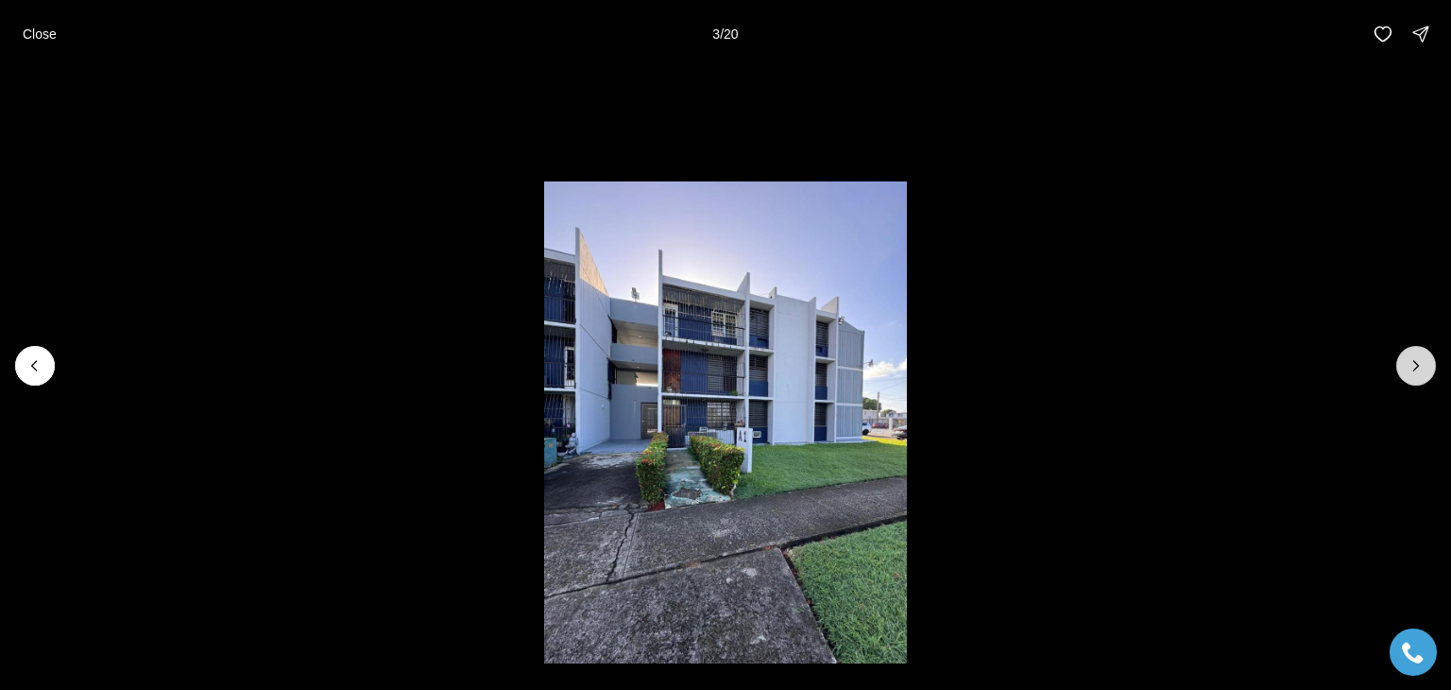
click at [1413, 364] on icon "Next slide" at bounding box center [1416, 365] width 19 height 19
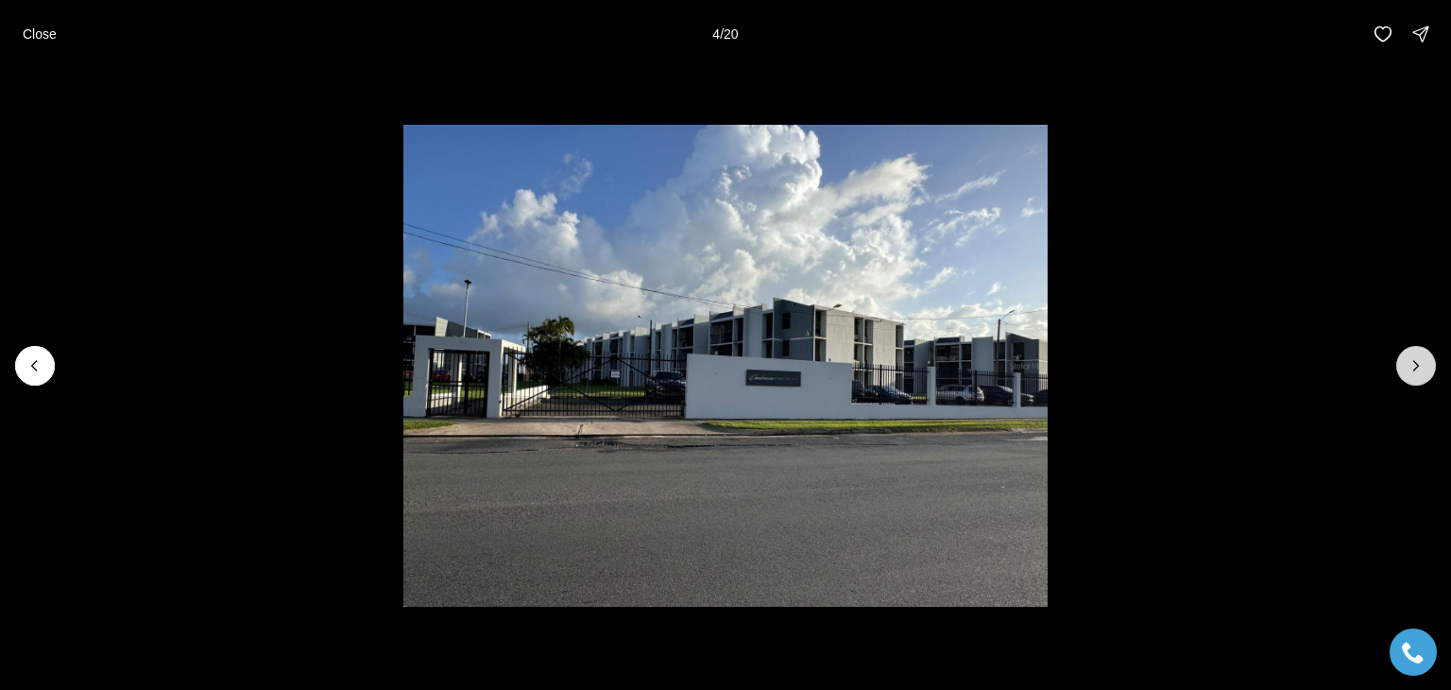
click at [1413, 364] on icon "Next slide" at bounding box center [1416, 365] width 19 height 19
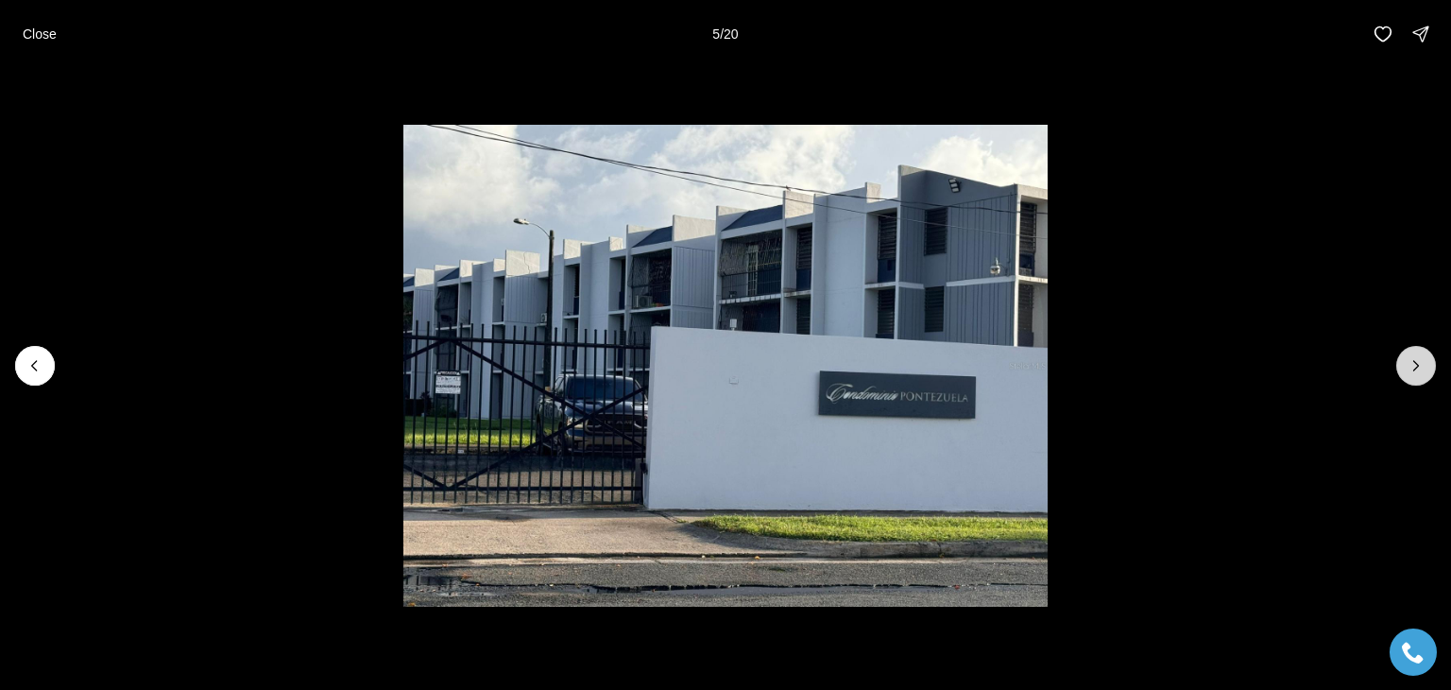
click at [1413, 364] on icon "Next slide" at bounding box center [1416, 365] width 19 height 19
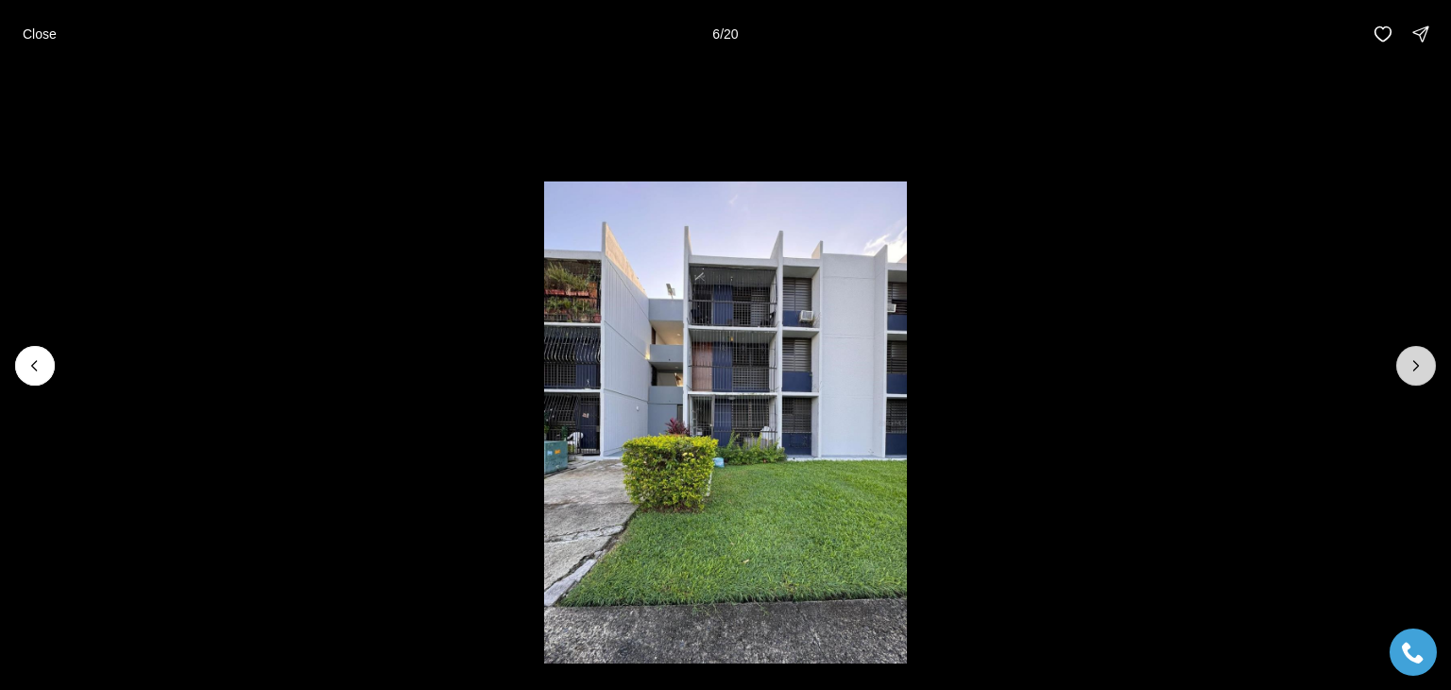
click at [1413, 364] on icon "Next slide" at bounding box center [1416, 365] width 19 height 19
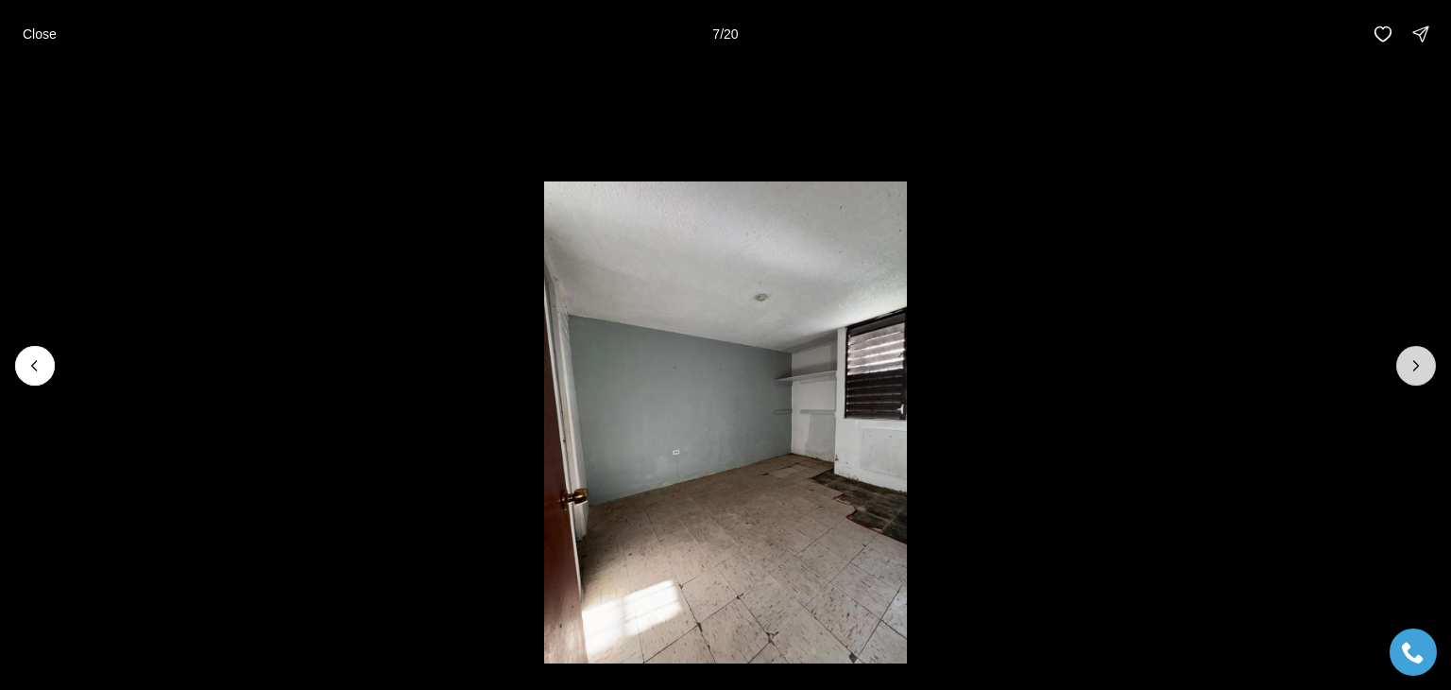
click at [1413, 364] on icon "Next slide" at bounding box center [1416, 365] width 19 height 19
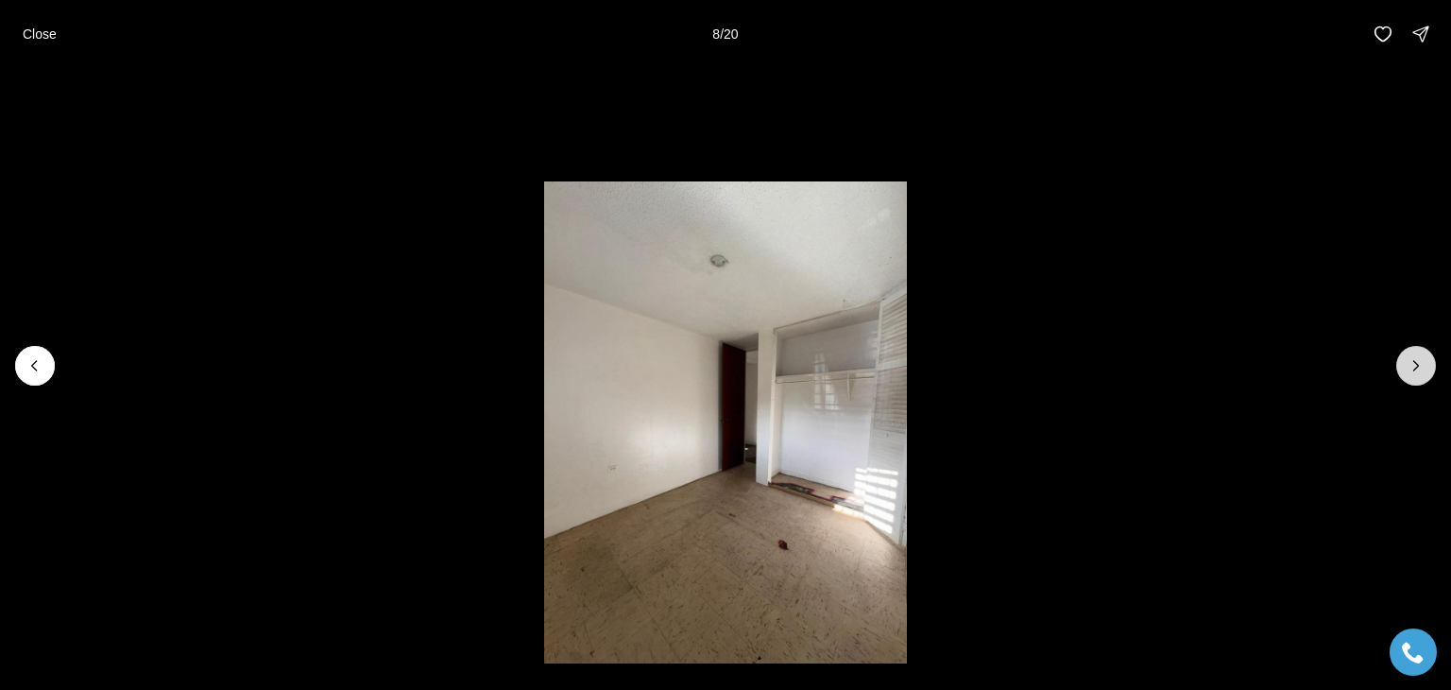
click at [1413, 364] on icon "Next slide" at bounding box center [1416, 365] width 19 height 19
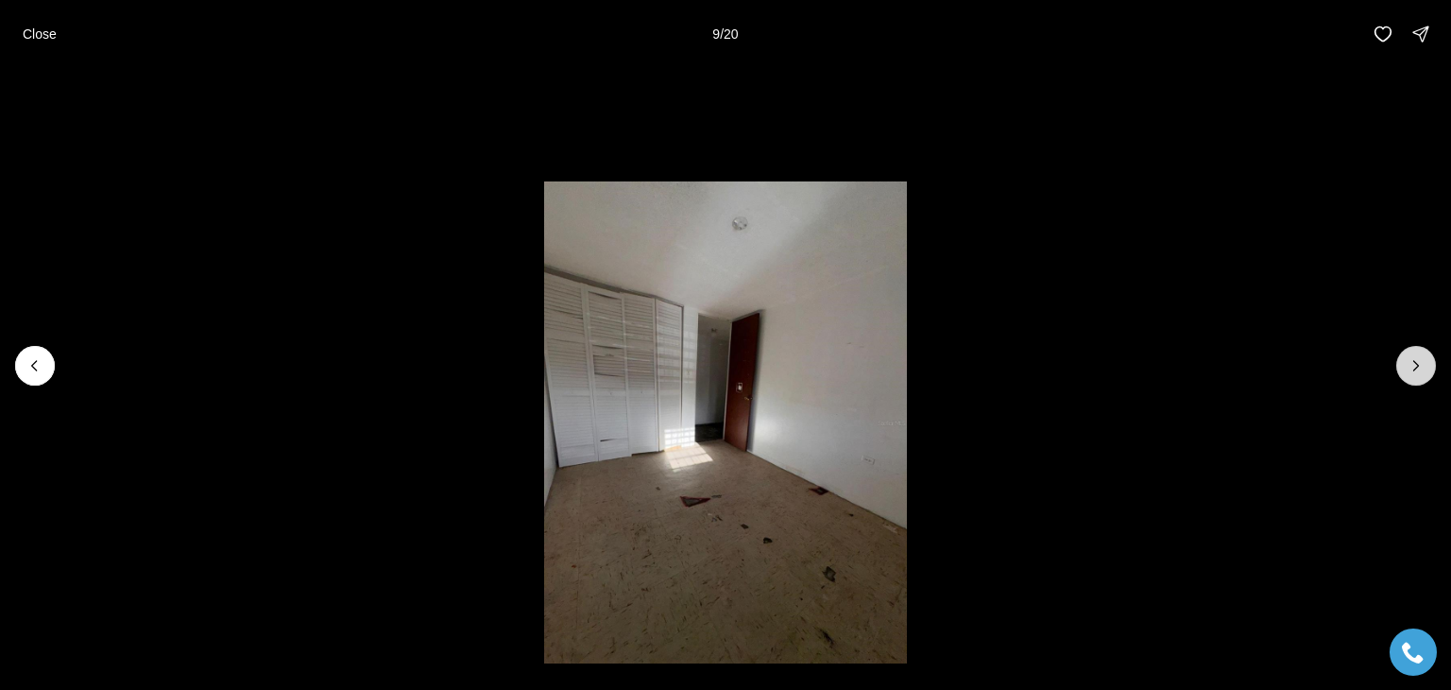
click at [1413, 364] on icon "Next slide" at bounding box center [1416, 365] width 19 height 19
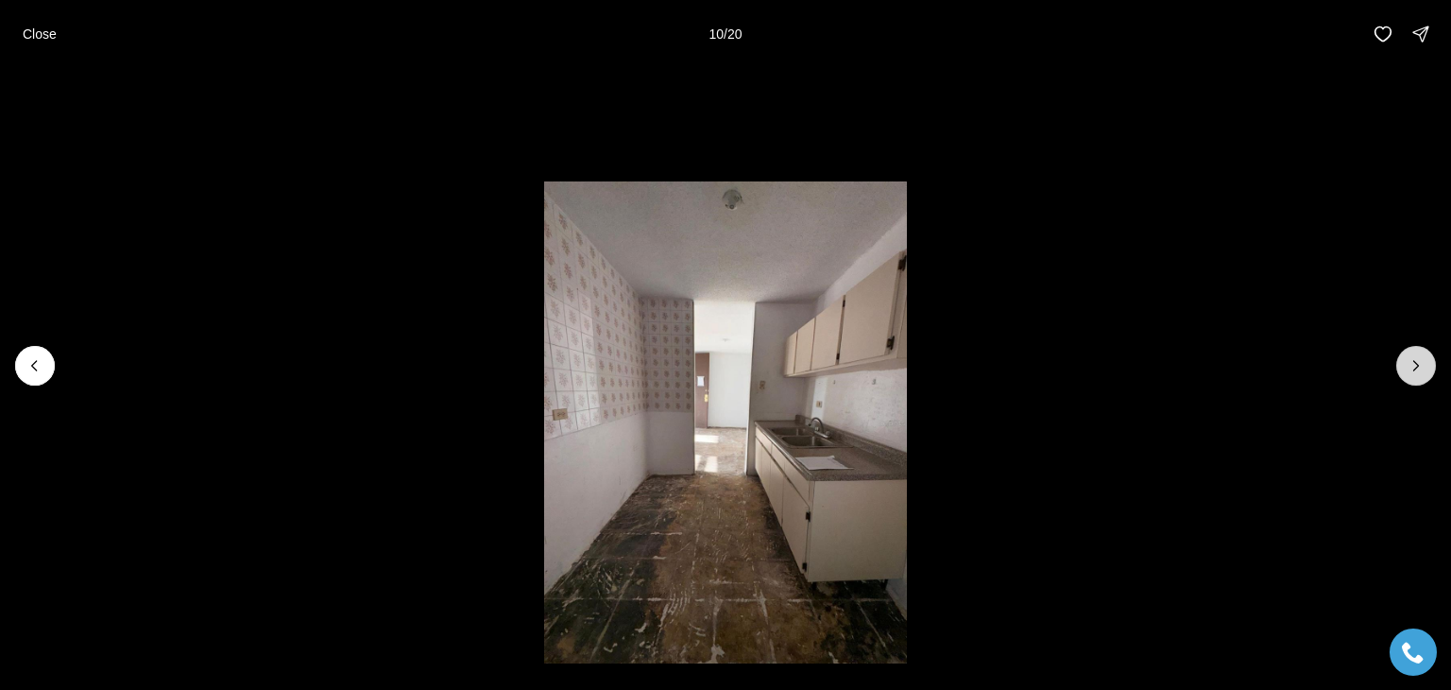
click at [1413, 364] on icon "Next slide" at bounding box center [1416, 365] width 19 height 19
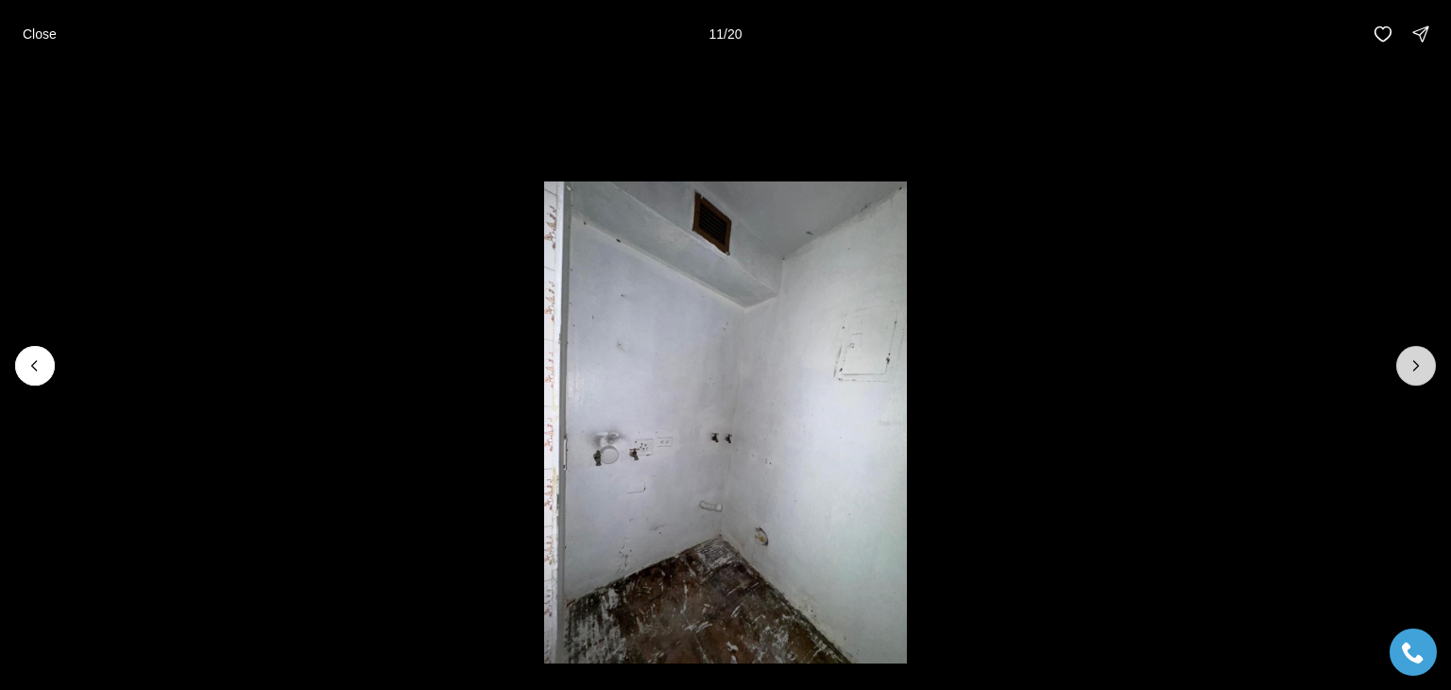
click at [1413, 364] on icon "Next slide" at bounding box center [1416, 365] width 19 height 19
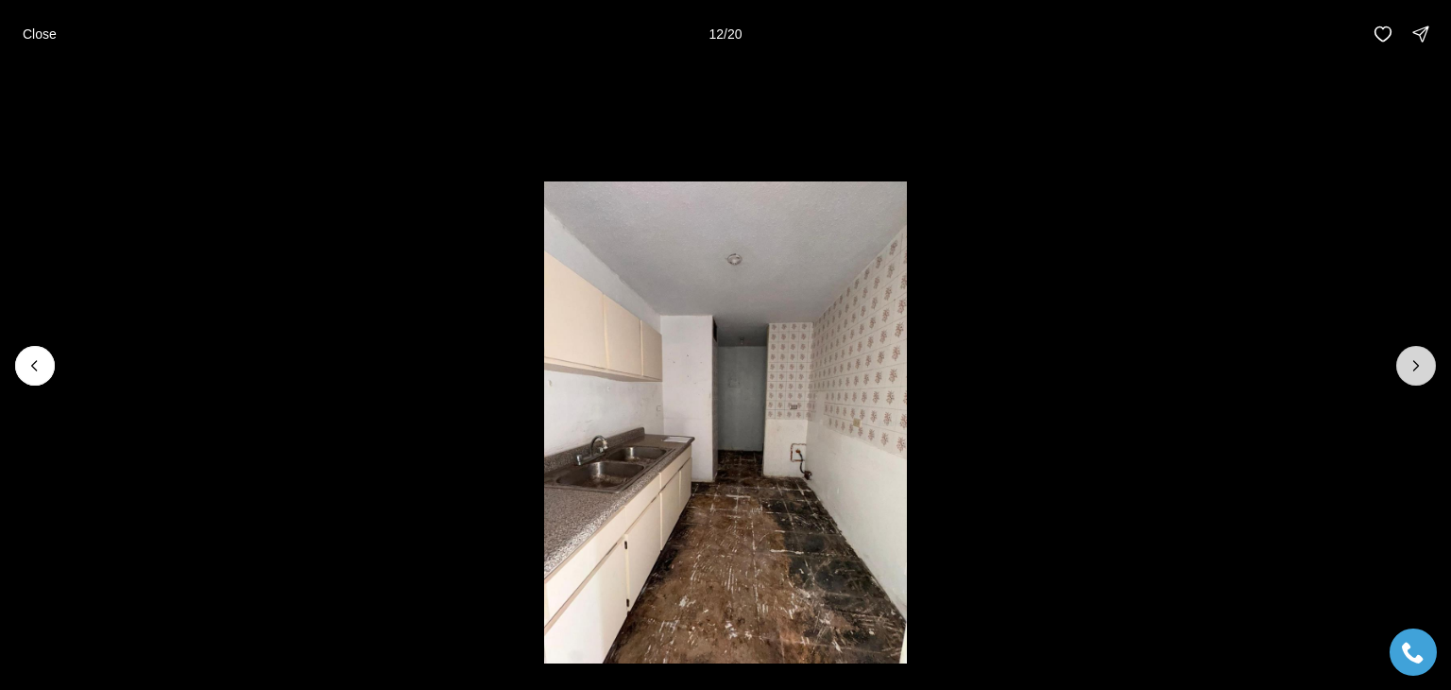
click at [1413, 364] on icon "Next slide" at bounding box center [1416, 365] width 19 height 19
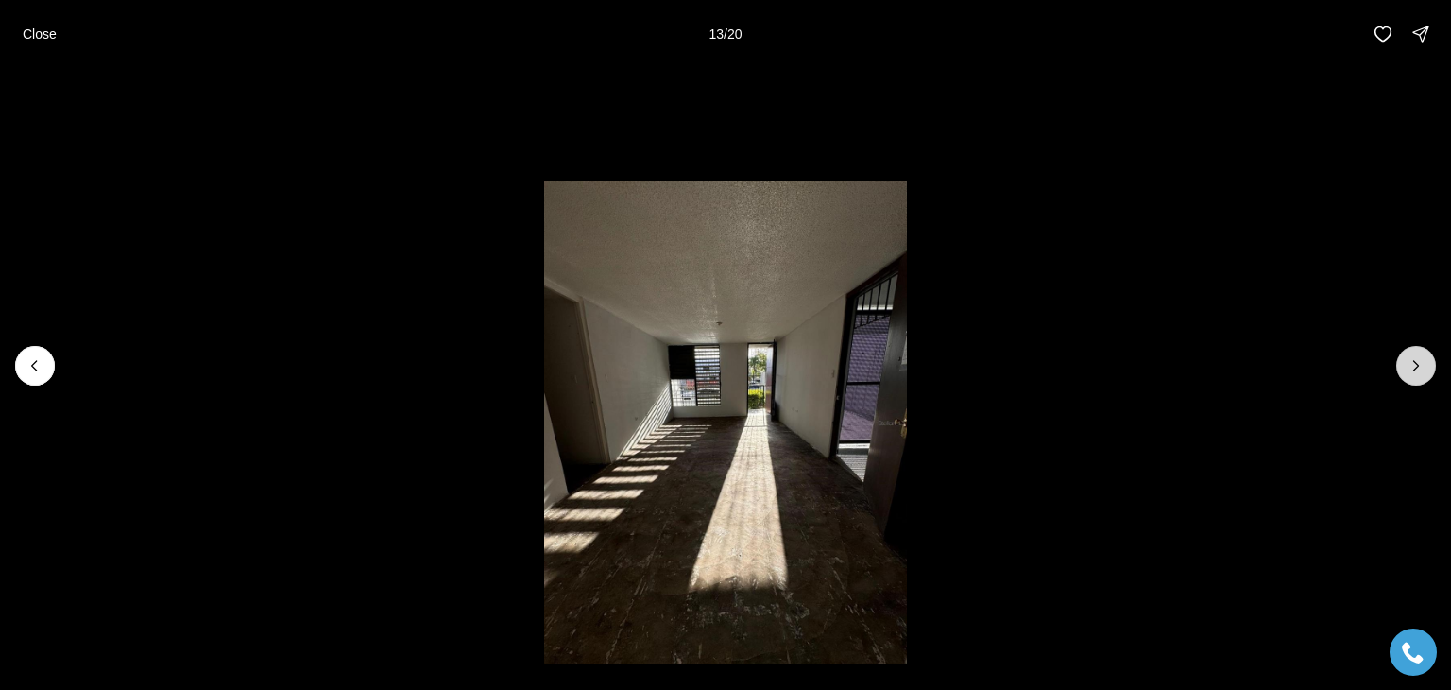
click at [1413, 364] on icon "Next slide" at bounding box center [1416, 365] width 19 height 19
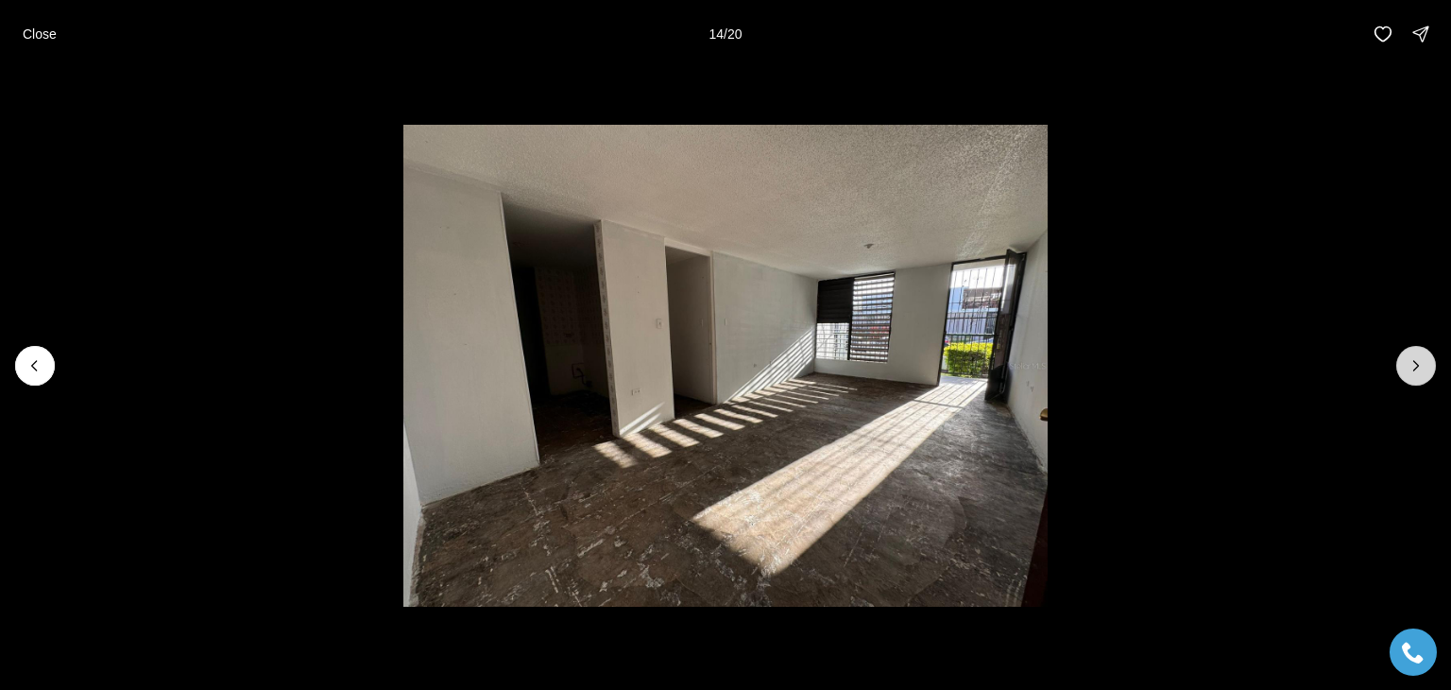
click at [1413, 364] on icon "Next slide" at bounding box center [1416, 365] width 19 height 19
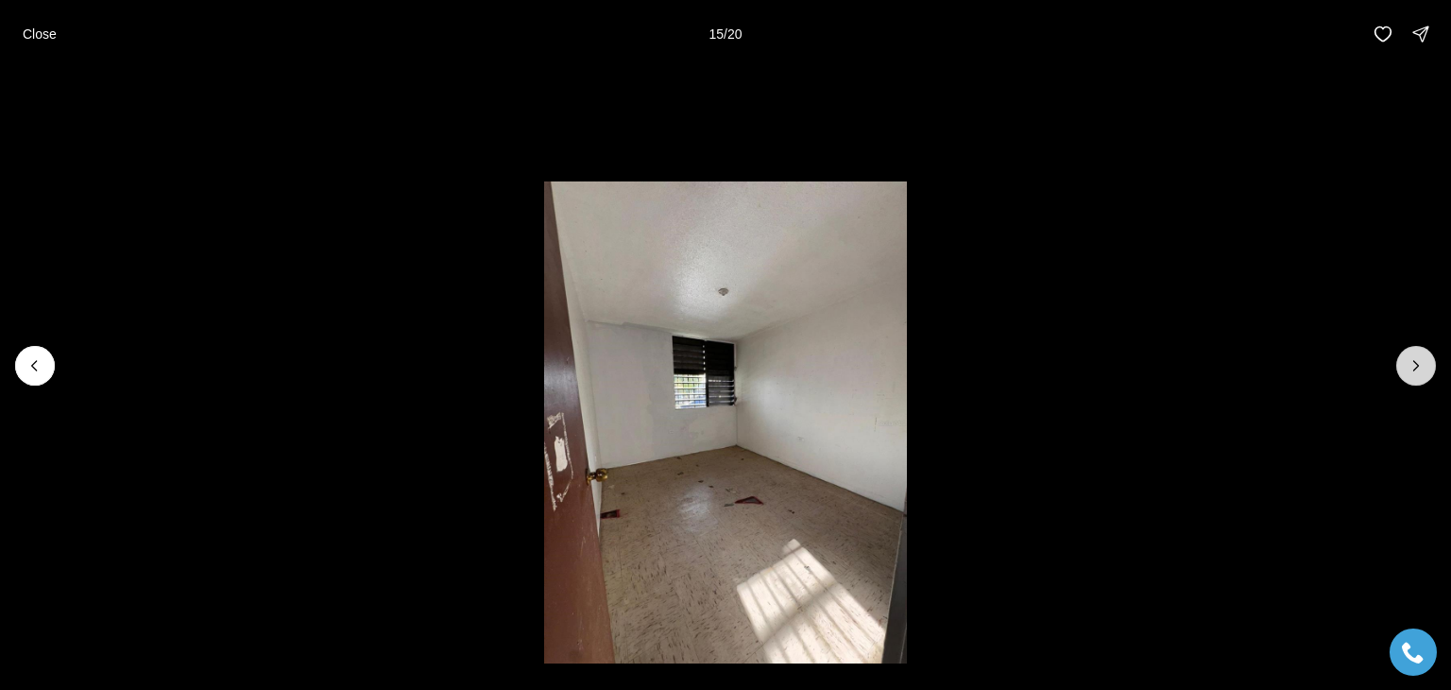
click at [1413, 364] on icon "Next slide" at bounding box center [1416, 365] width 19 height 19
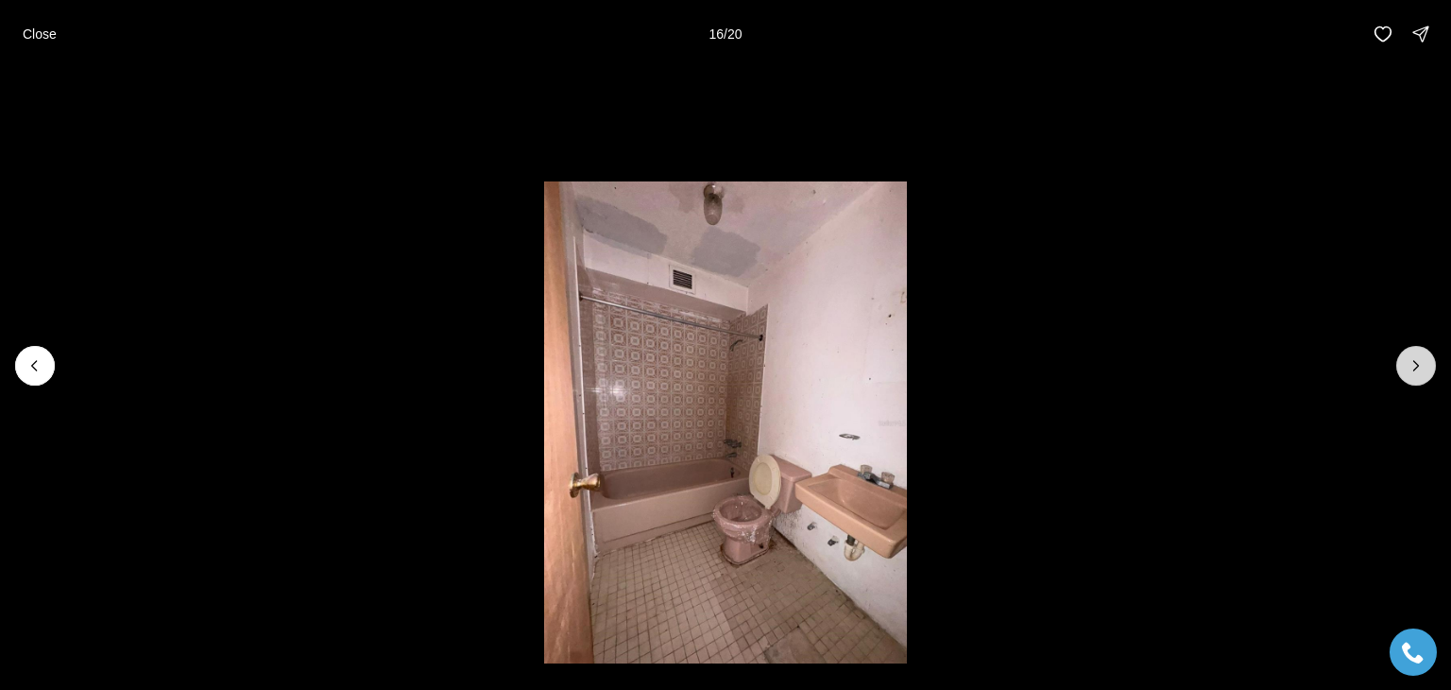
click at [1413, 364] on icon "Next slide" at bounding box center [1416, 365] width 19 height 19
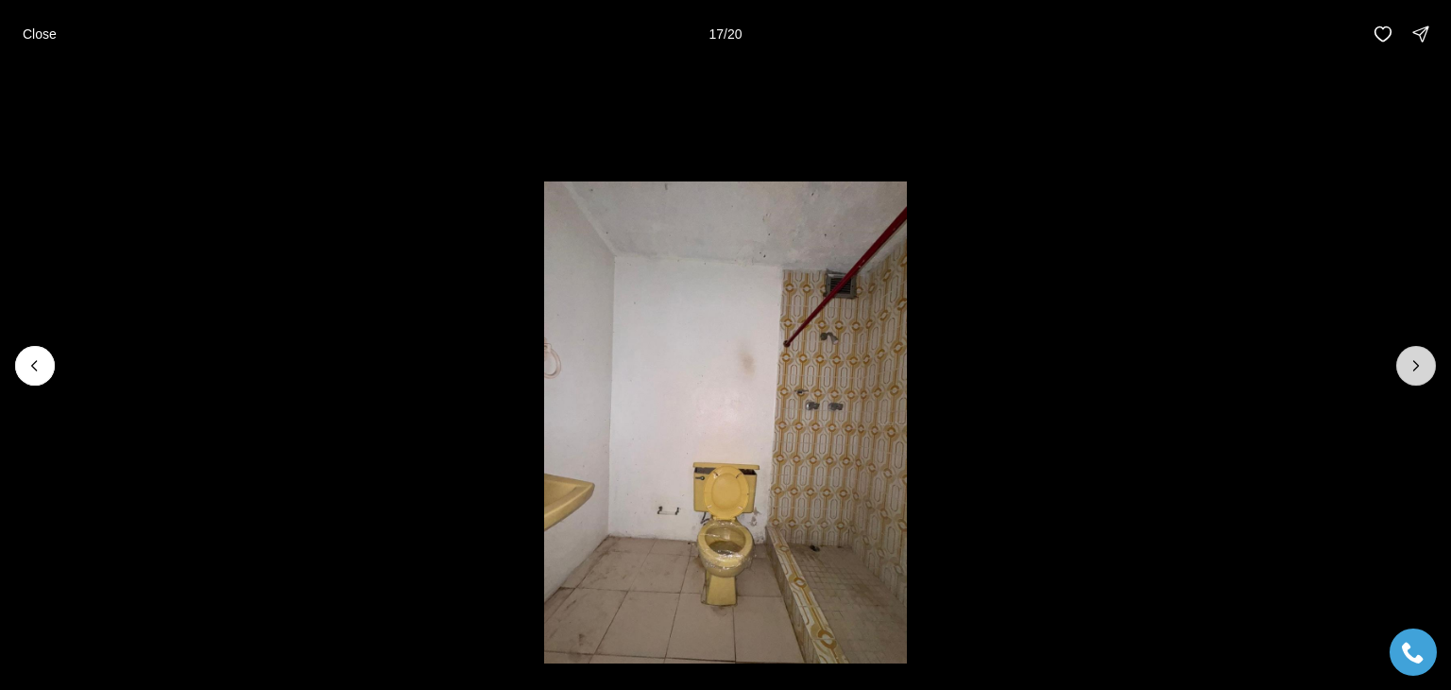
click at [1413, 364] on icon "Next slide" at bounding box center [1416, 365] width 19 height 19
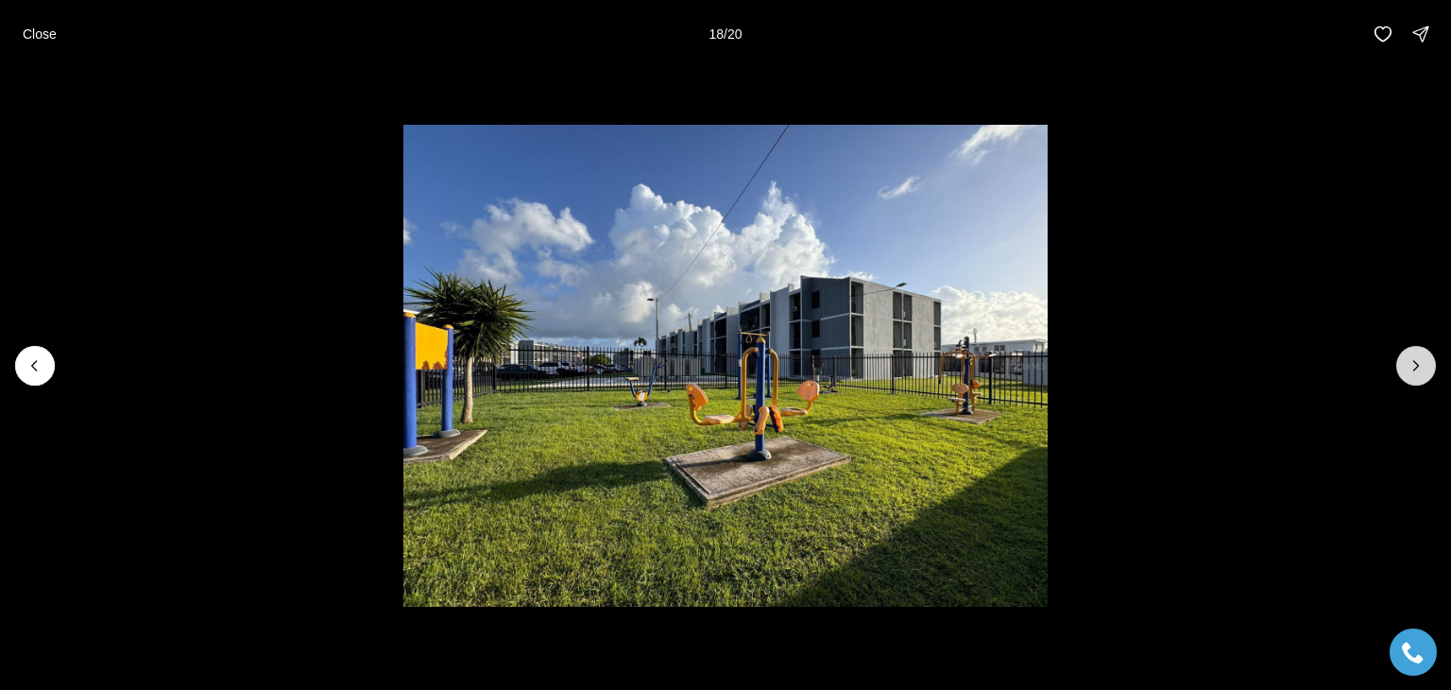
click at [1413, 364] on icon "Next slide" at bounding box center [1416, 365] width 19 height 19
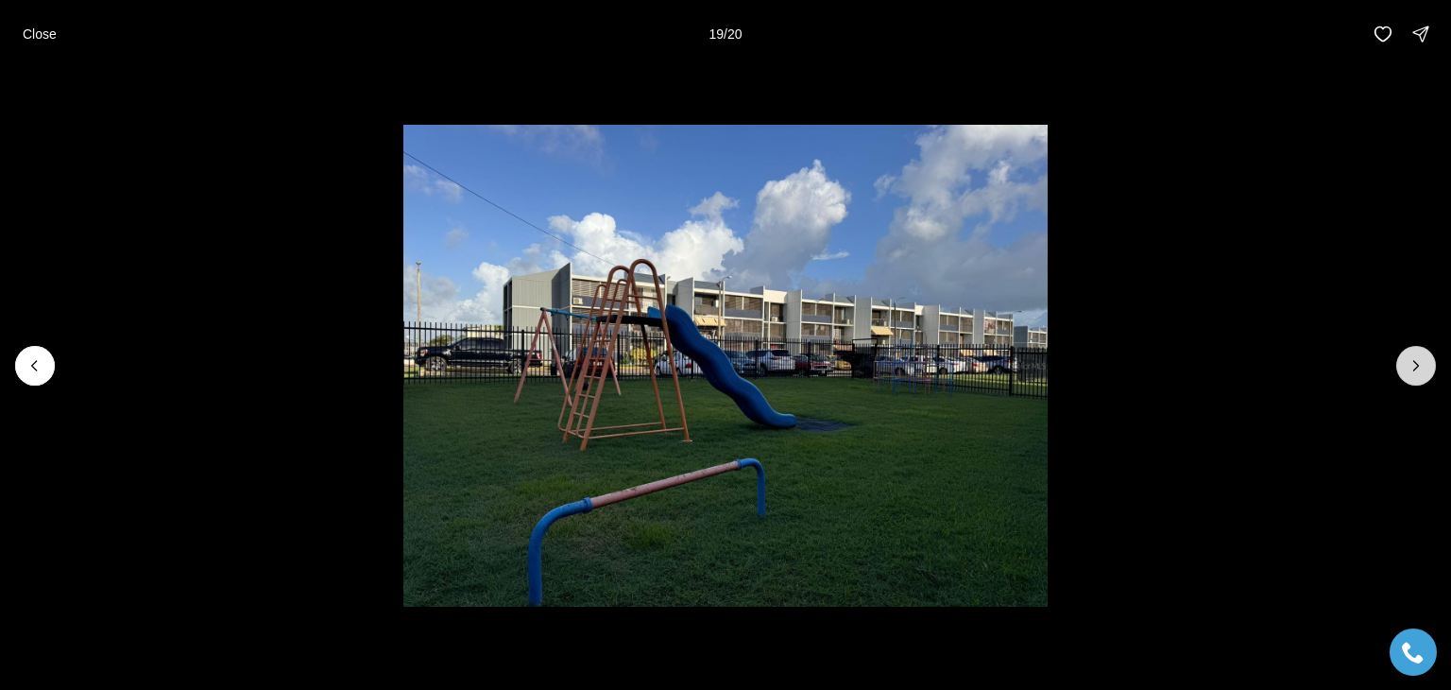
click at [1413, 364] on icon "Next slide" at bounding box center [1416, 365] width 19 height 19
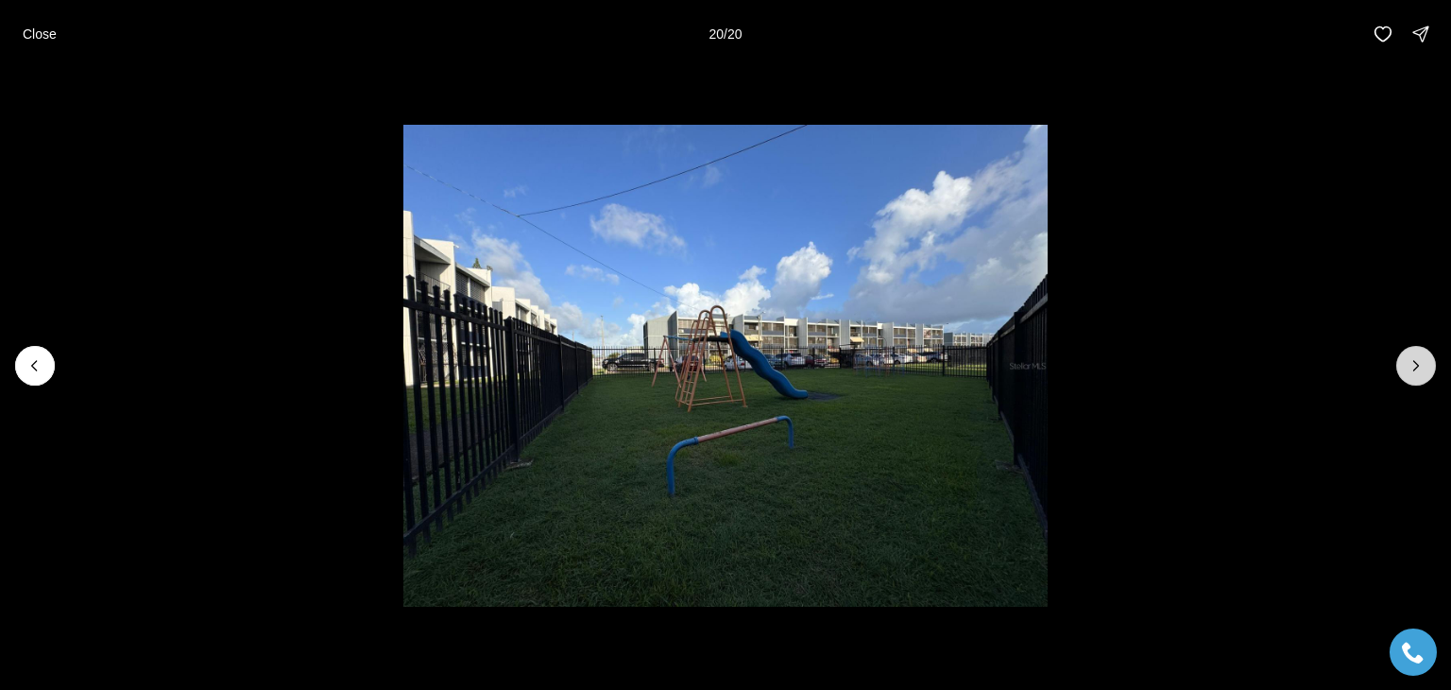
click at [1413, 364] on div at bounding box center [1416, 366] width 40 height 40
click at [38, 35] on p "Close" at bounding box center [40, 33] width 34 height 15
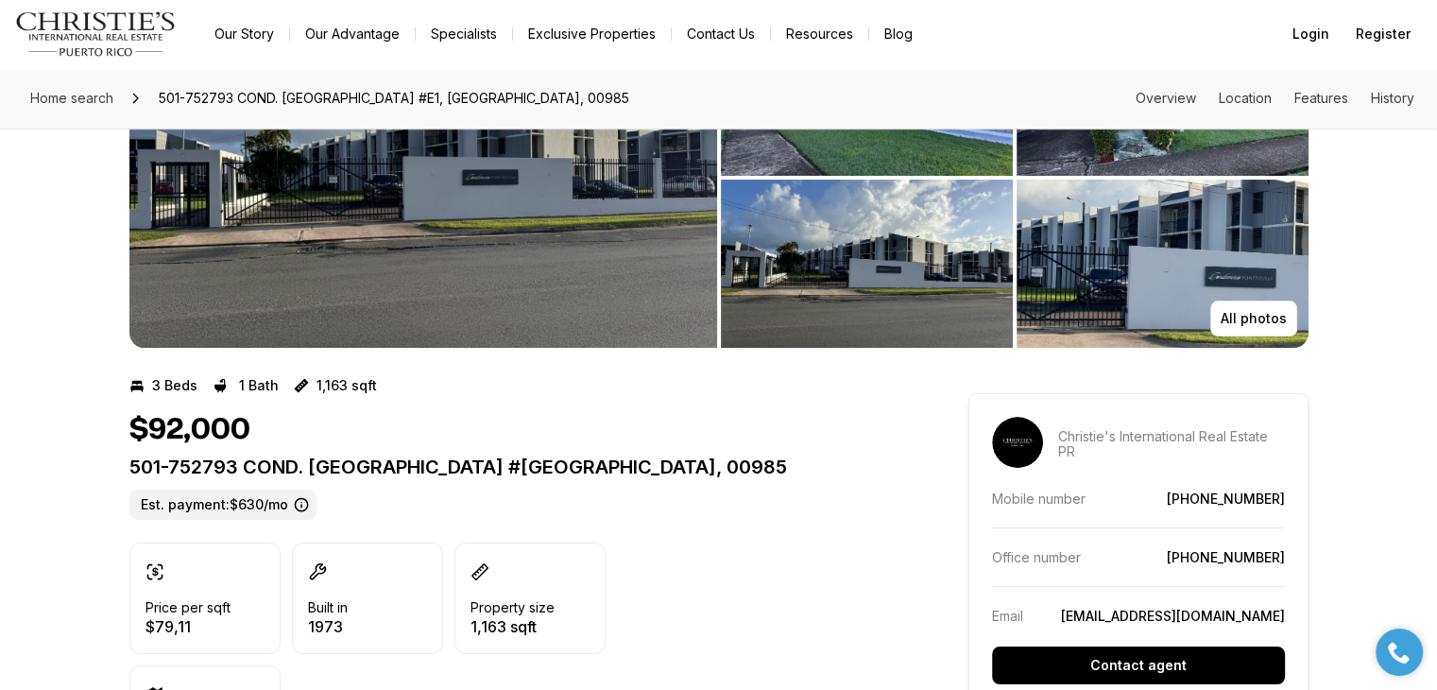
scroll to position [189, 0]
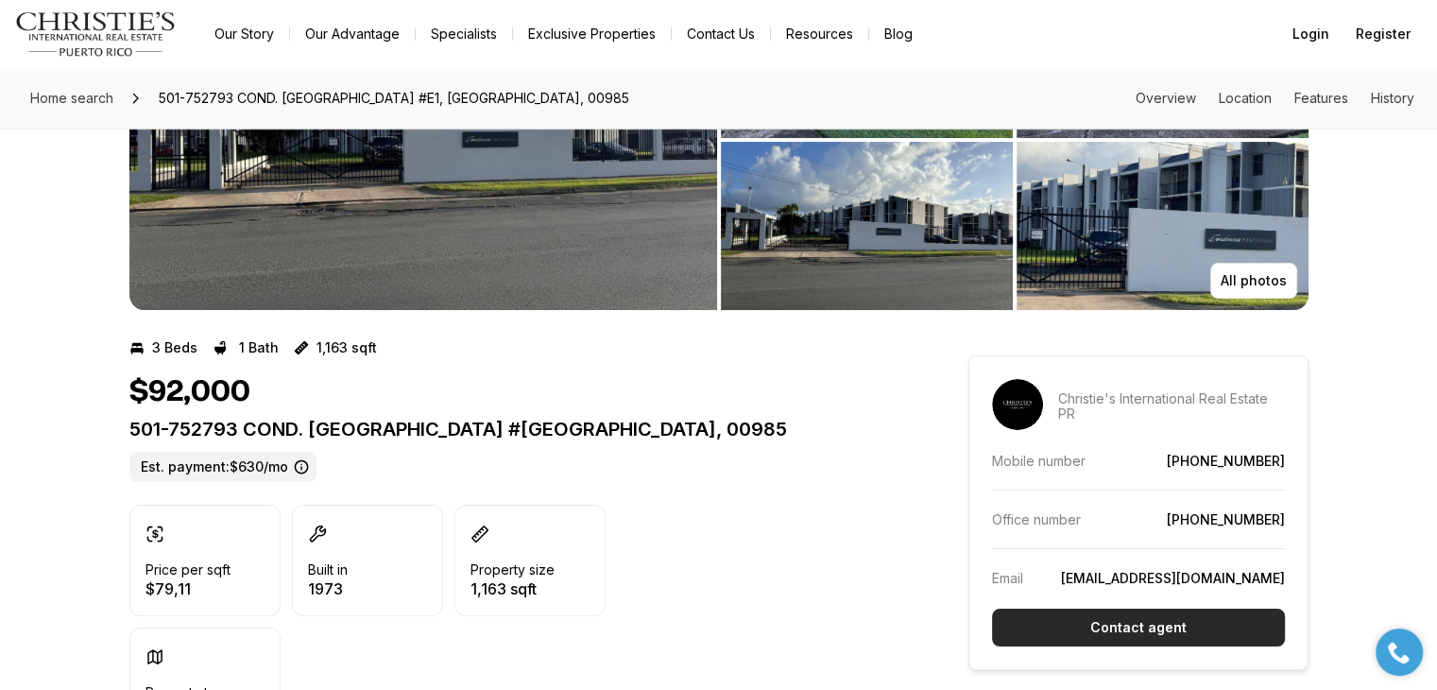
click at [1111, 624] on p "Contact agent" at bounding box center [1138, 627] width 96 height 15
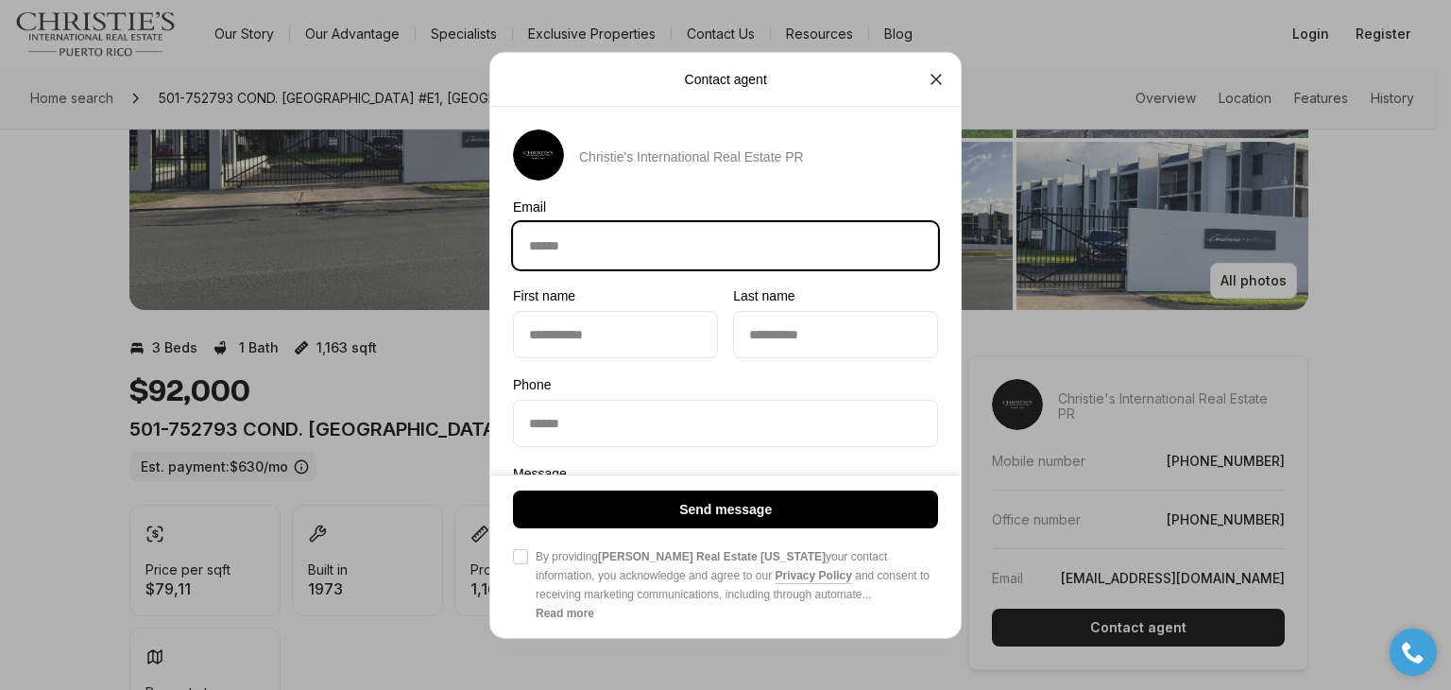
click at [599, 254] on input "Email Email" at bounding box center [725, 245] width 423 height 45
type input "**********"
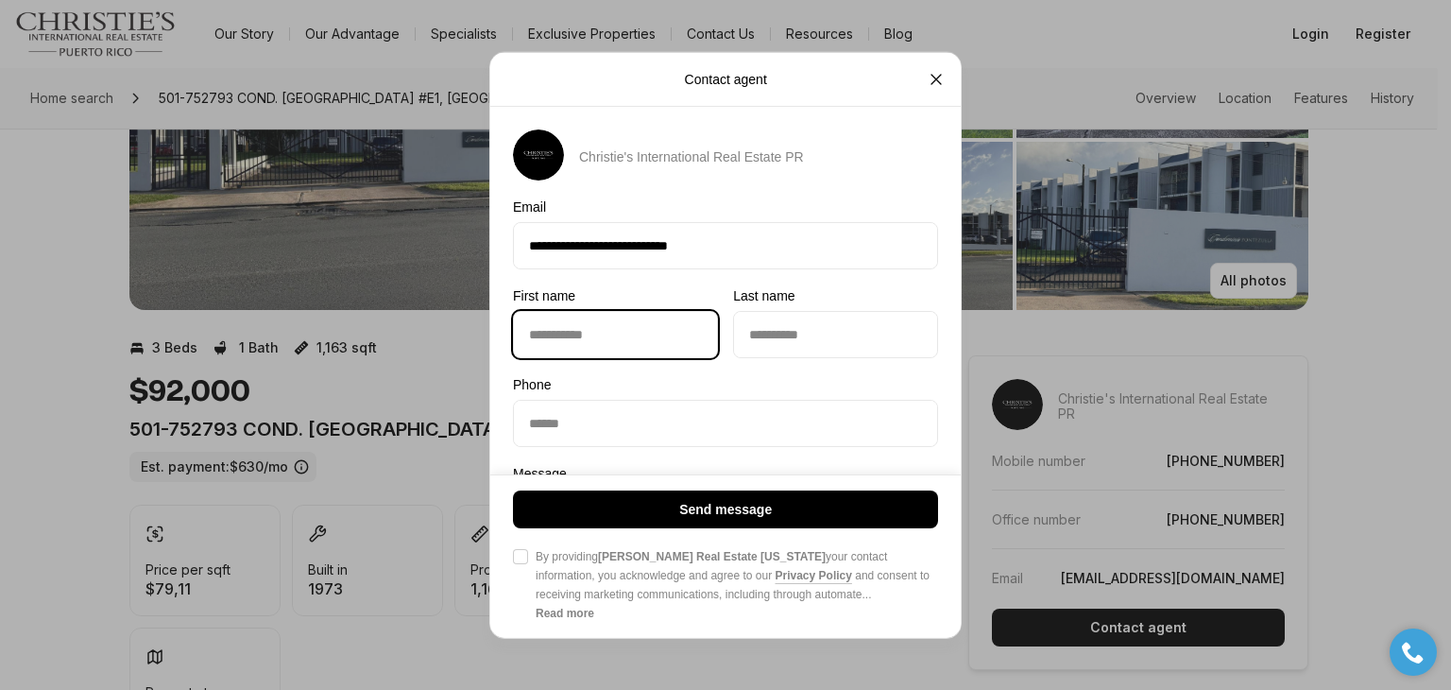
click at [597, 340] on input "First name First name" at bounding box center [615, 334] width 203 height 45
type input "******"
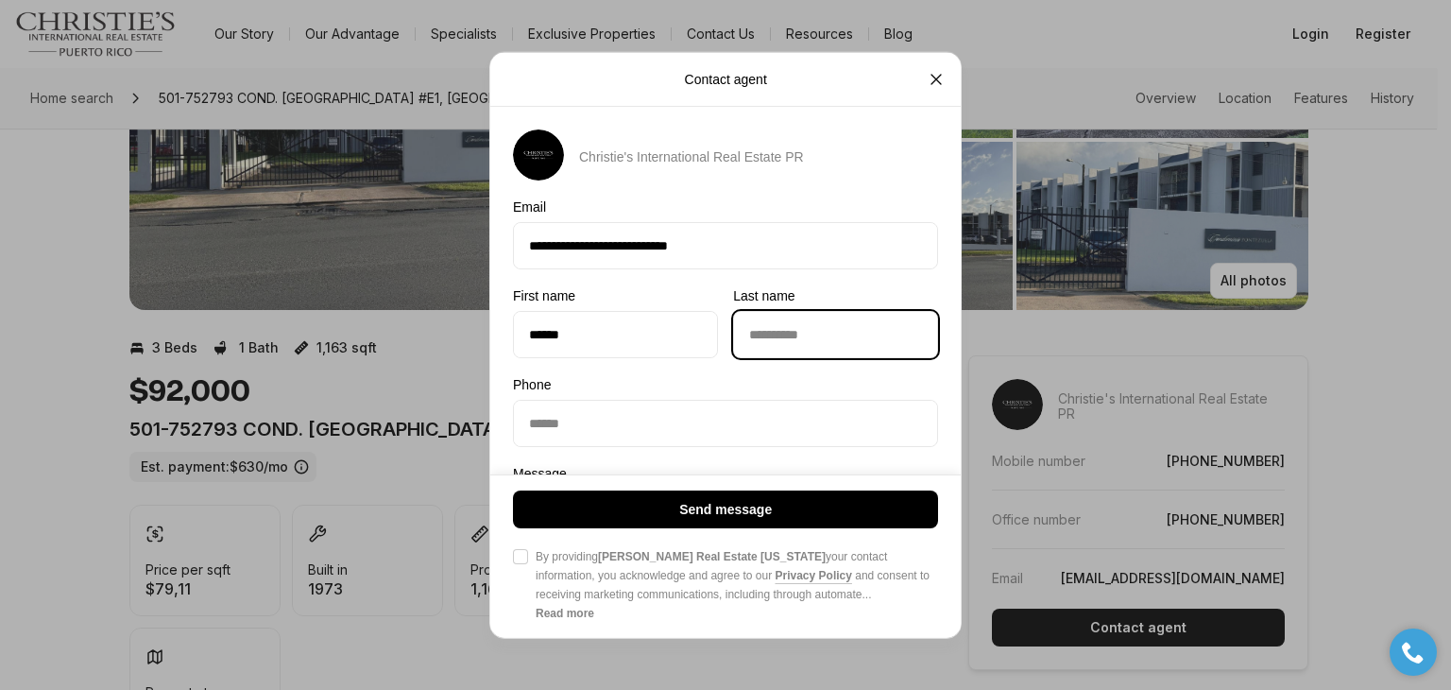
click at [782, 329] on input "Last name Last name" at bounding box center [835, 334] width 203 height 45
type input "********"
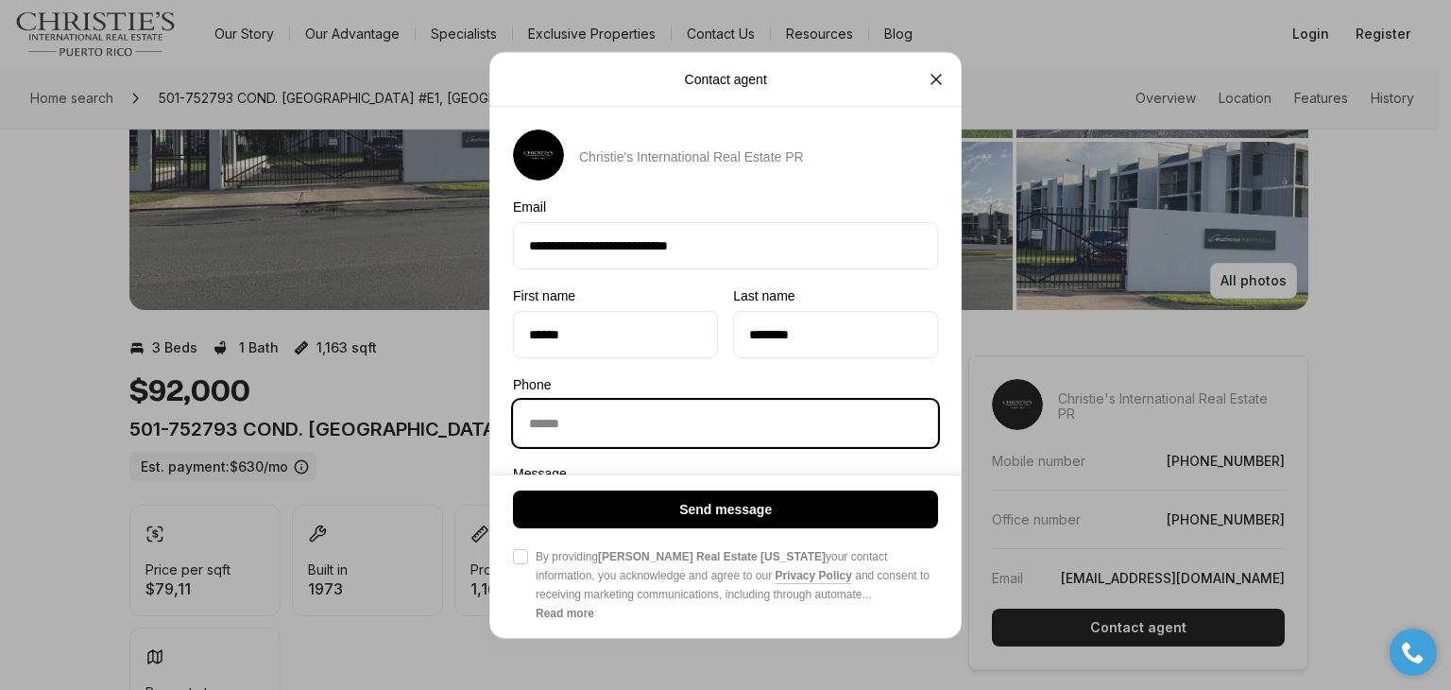
click at [590, 419] on input "Phone Phone" at bounding box center [725, 423] width 423 height 45
drag, startPoint x: 928, startPoint y: 426, endPoint x: 892, endPoint y: 233, distance: 196.1
click at [892, 233] on div "**********" at bounding box center [725, 374] width 471 height 490
type input "**********"
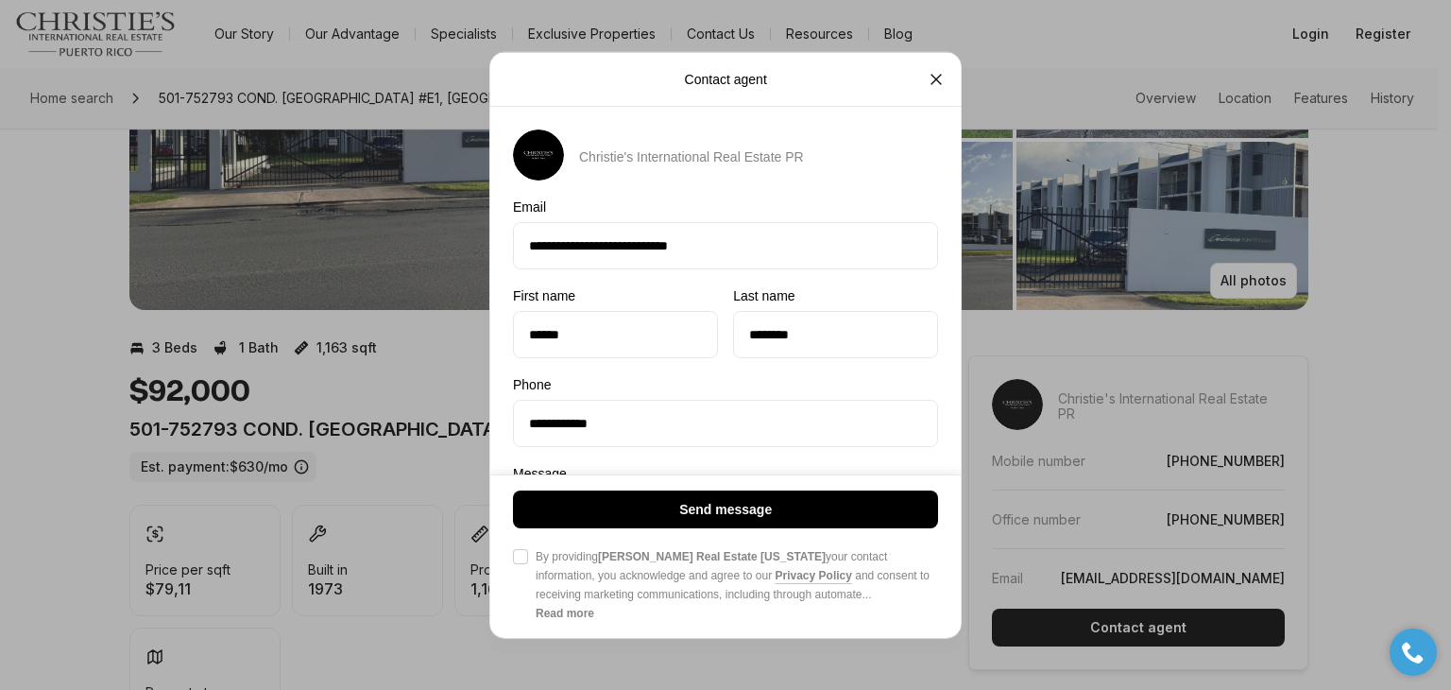
click at [892, 470] on label "Message" at bounding box center [725, 473] width 425 height 15
click at [892, 488] on textarea "**********" at bounding box center [725, 534] width 425 height 93
click at [718, 444] on div "**********" at bounding box center [725, 423] width 425 height 47
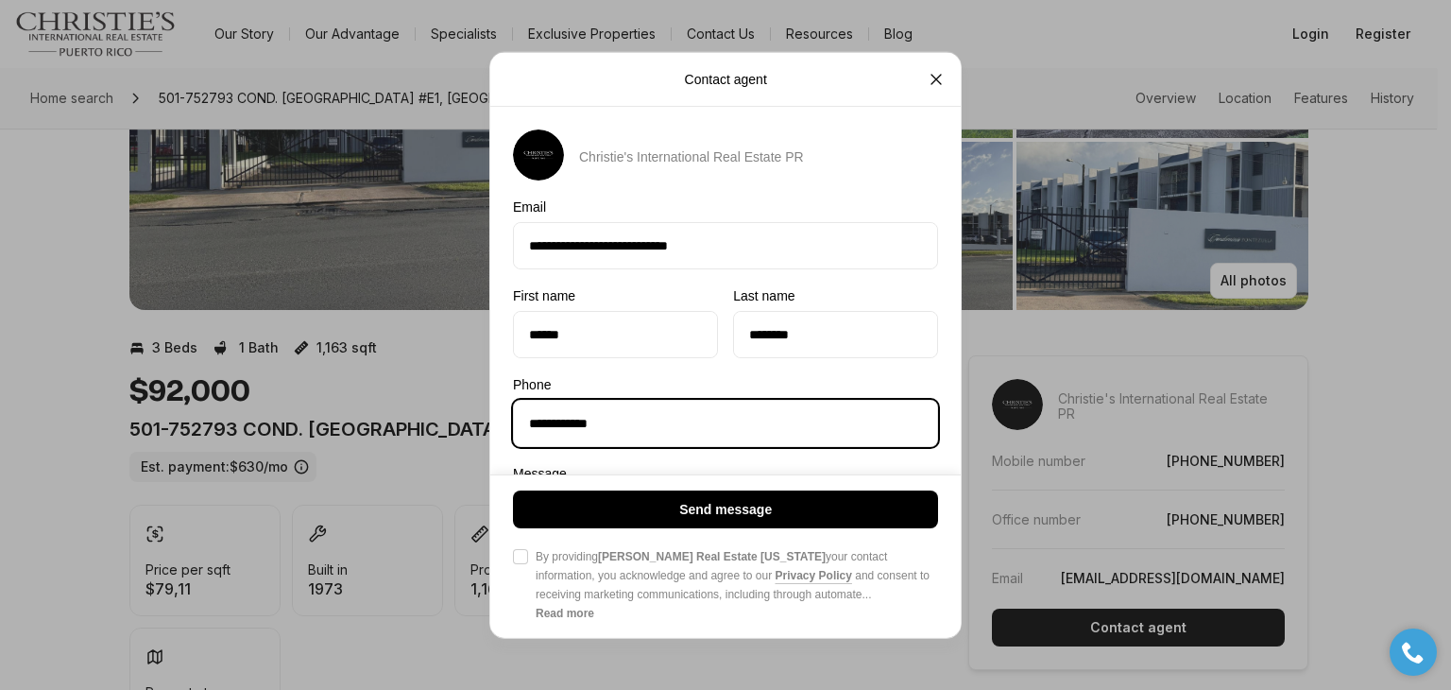
click at [718, 444] on input "**********" at bounding box center [725, 423] width 423 height 45
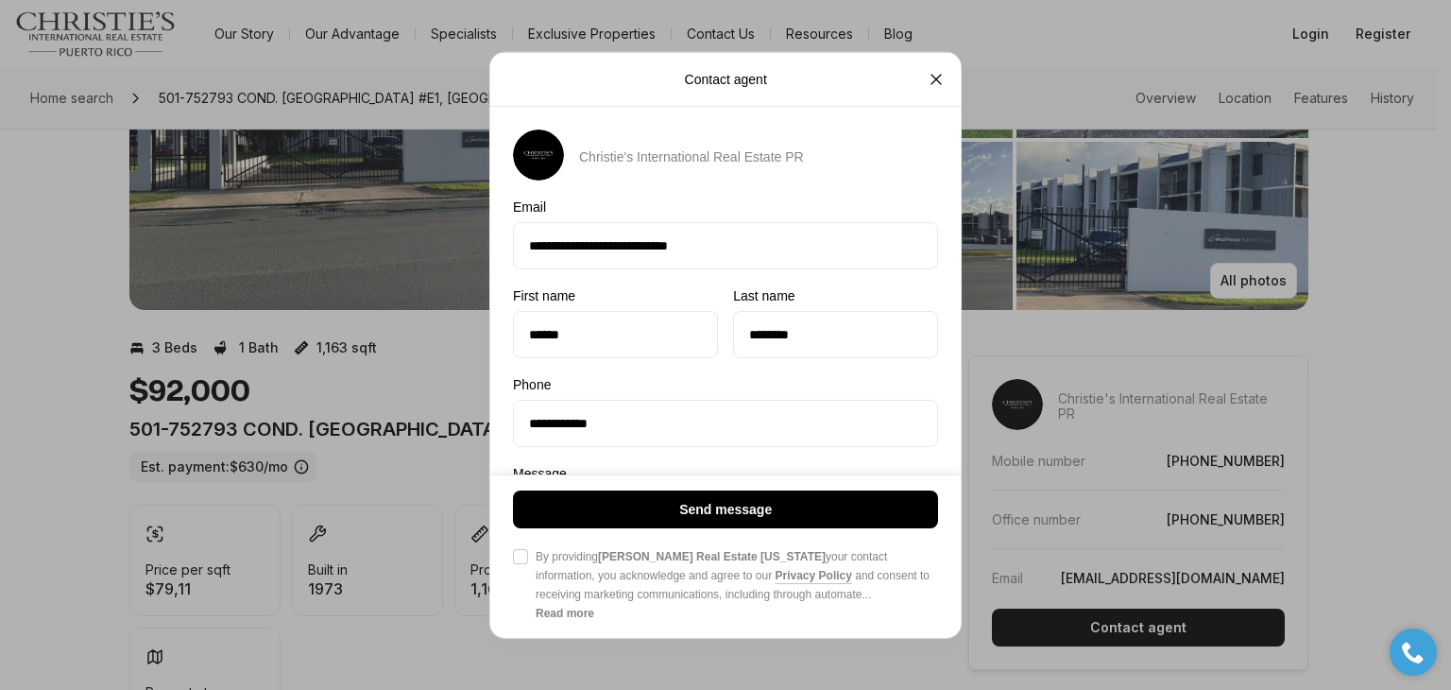
click at [713, 462] on div "**********" at bounding box center [725, 374] width 471 height 490
click at [520, 556] on button "Agree to Privacy Policy By providing Christie's Real Estate Puerto Rico your co…" at bounding box center [520, 555] width 15 height 15
drag, startPoint x: 666, startPoint y: 462, endPoint x: 673, endPoint y: 334, distance: 128.7
click at [673, 334] on div "**********" at bounding box center [725, 374] width 471 height 490
click at [836, 430] on input "**********" at bounding box center [725, 423] width 423 height 45
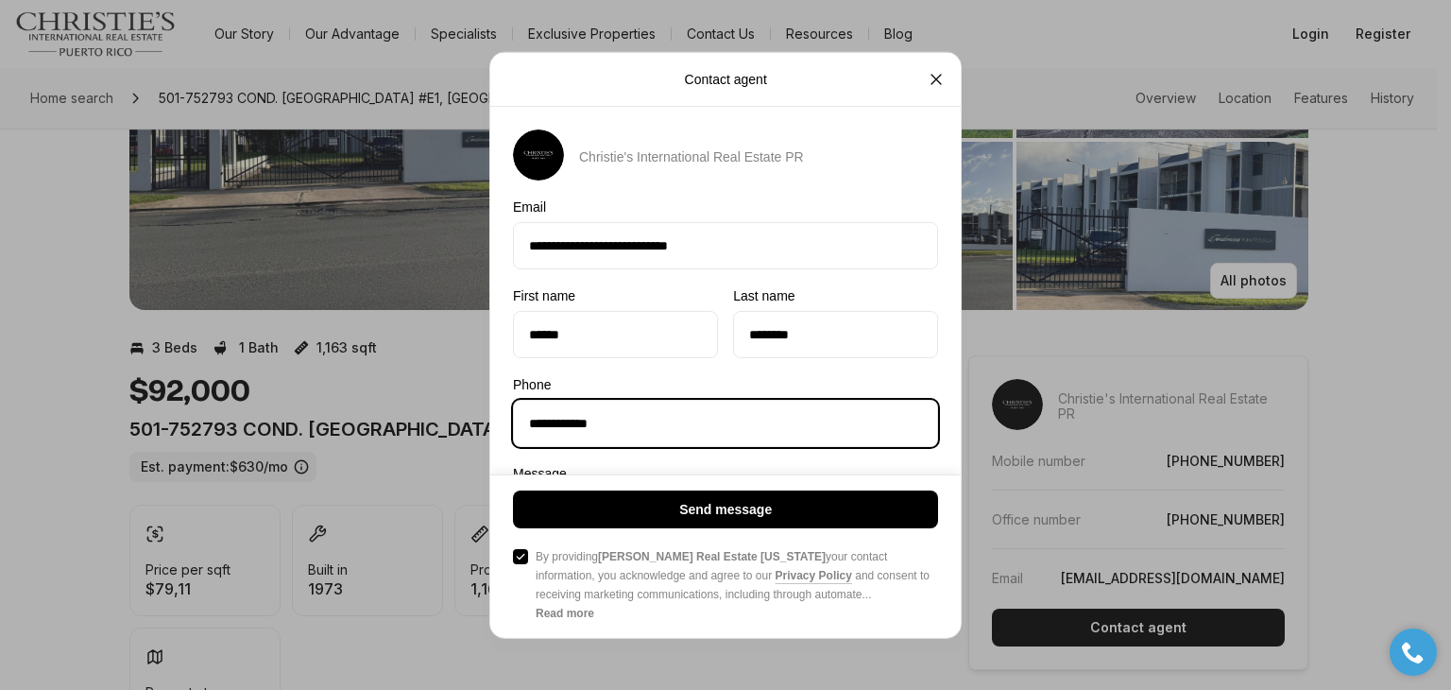
click at [835, 405] on input "**********" at bounding box center [725, 423] width 423 height 45
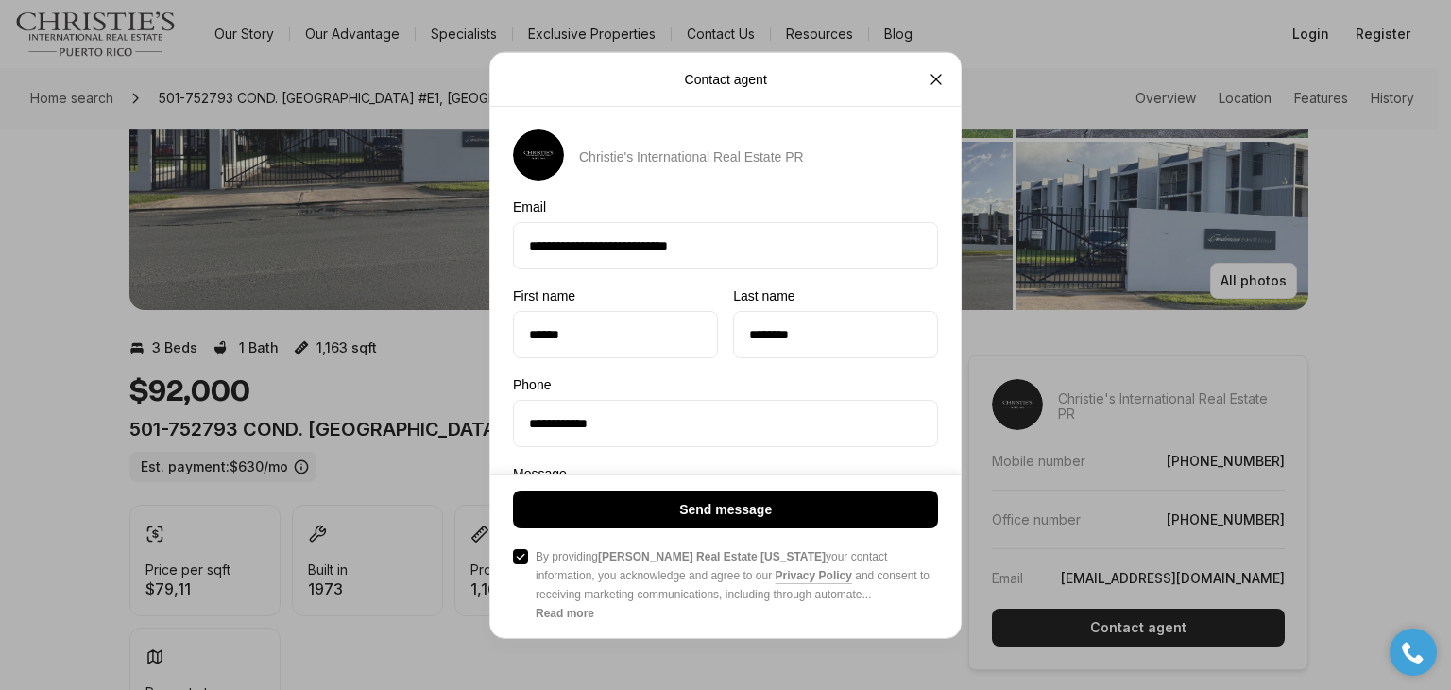
click at [539, 466] on label "Message" at bounding box center [725, 473] width 425 height 15
click at [539, 488] on textarea "**********" at bounding box center [725, 534] width 425 height 93
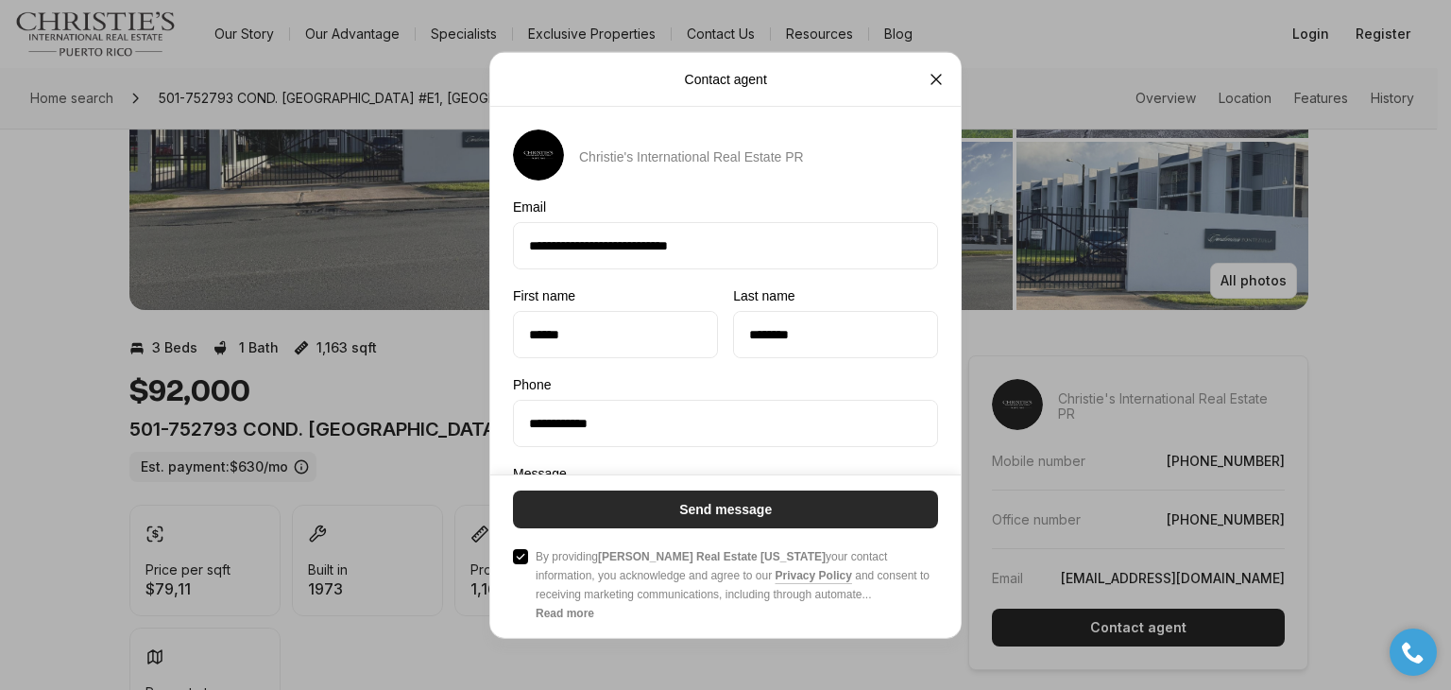
click at [714, 505] on p "Send message" at bounding box center [725, 508] width 93 height 15
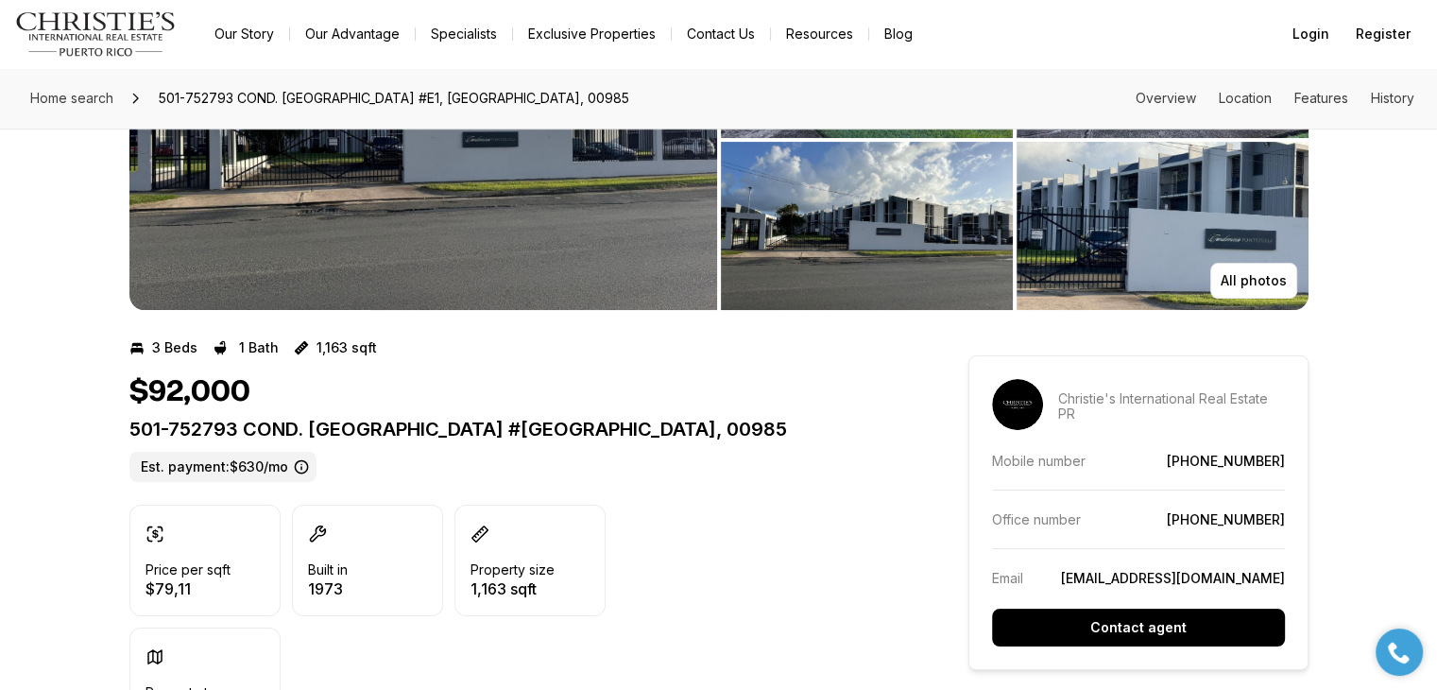
click at [1225, 458] on link "[PHONE_NUMBER]" at bounding box center [1226, 461] width 118 height 16
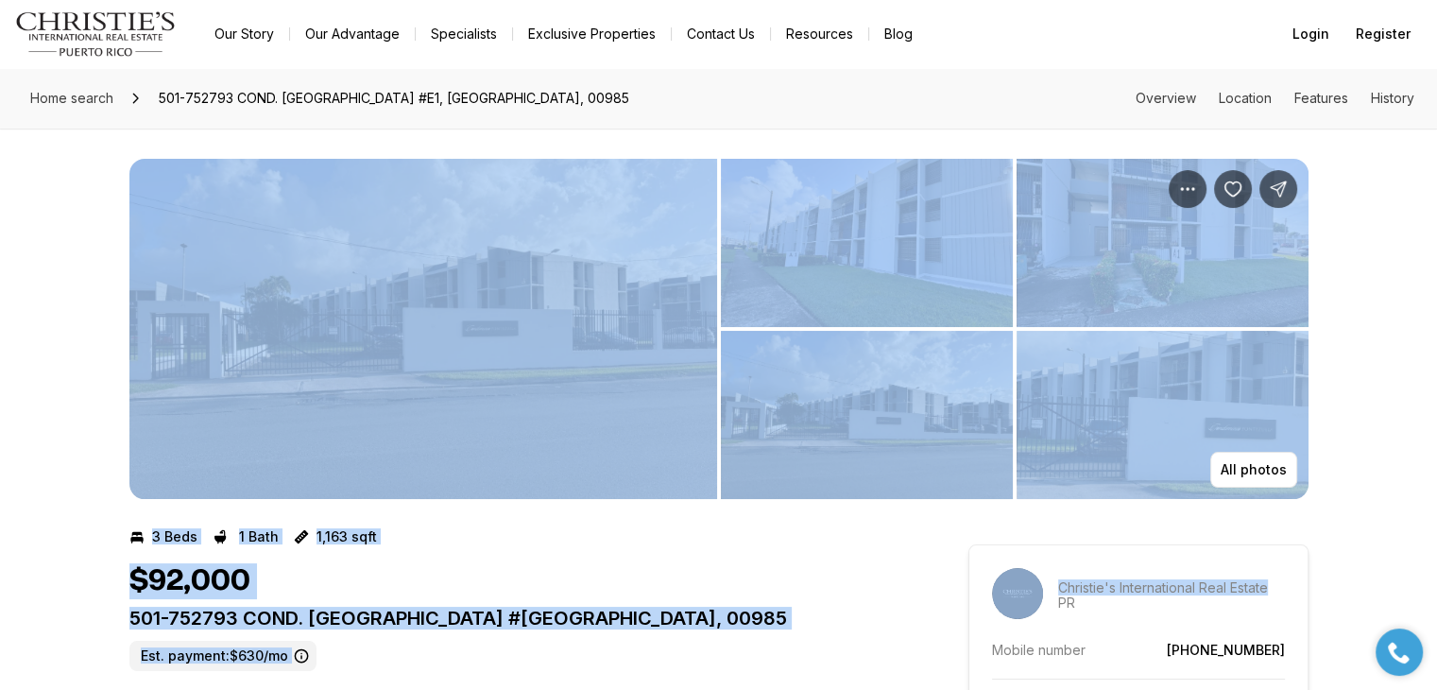
drag, startPoint x: 1366, startPoint y: 556, endPoint x: 573, endPoint y: 217, distance: 863.1
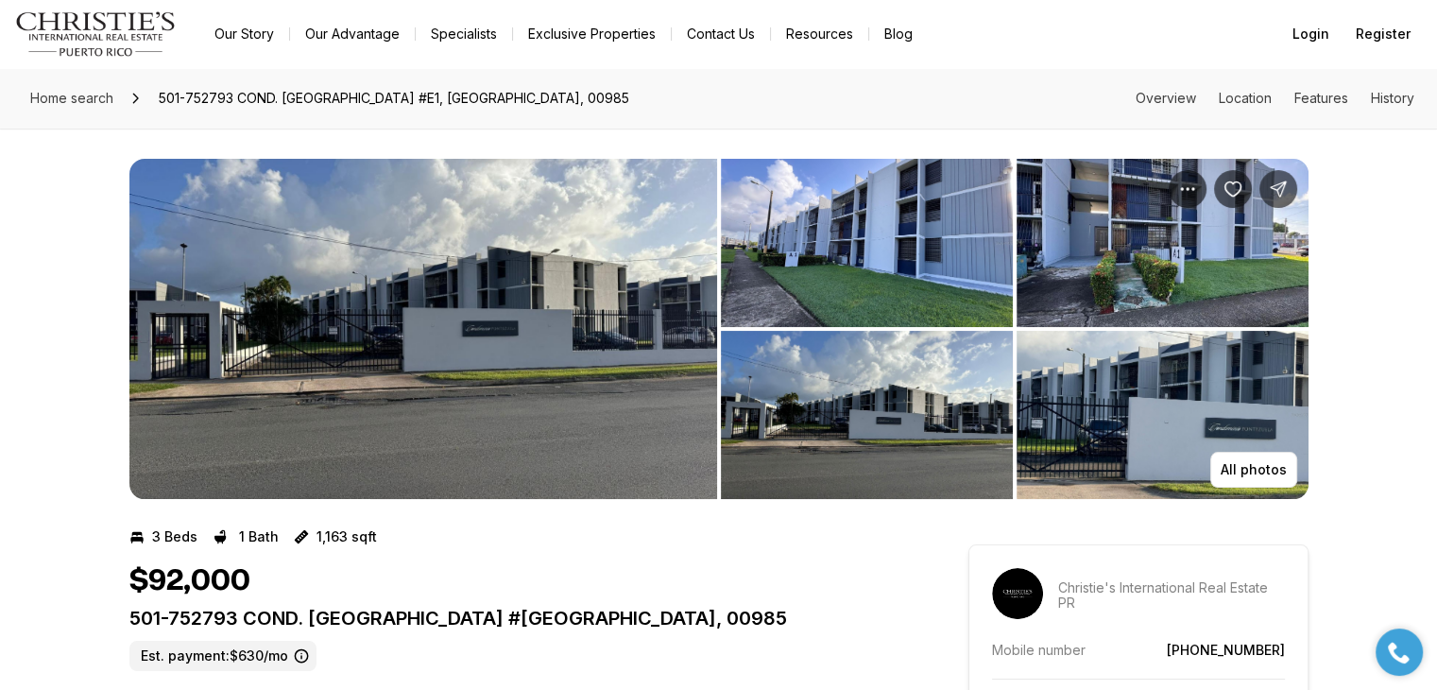
click at [0, 254] on div "All photos" at bounding box center [718, 313] width 1437 height 370
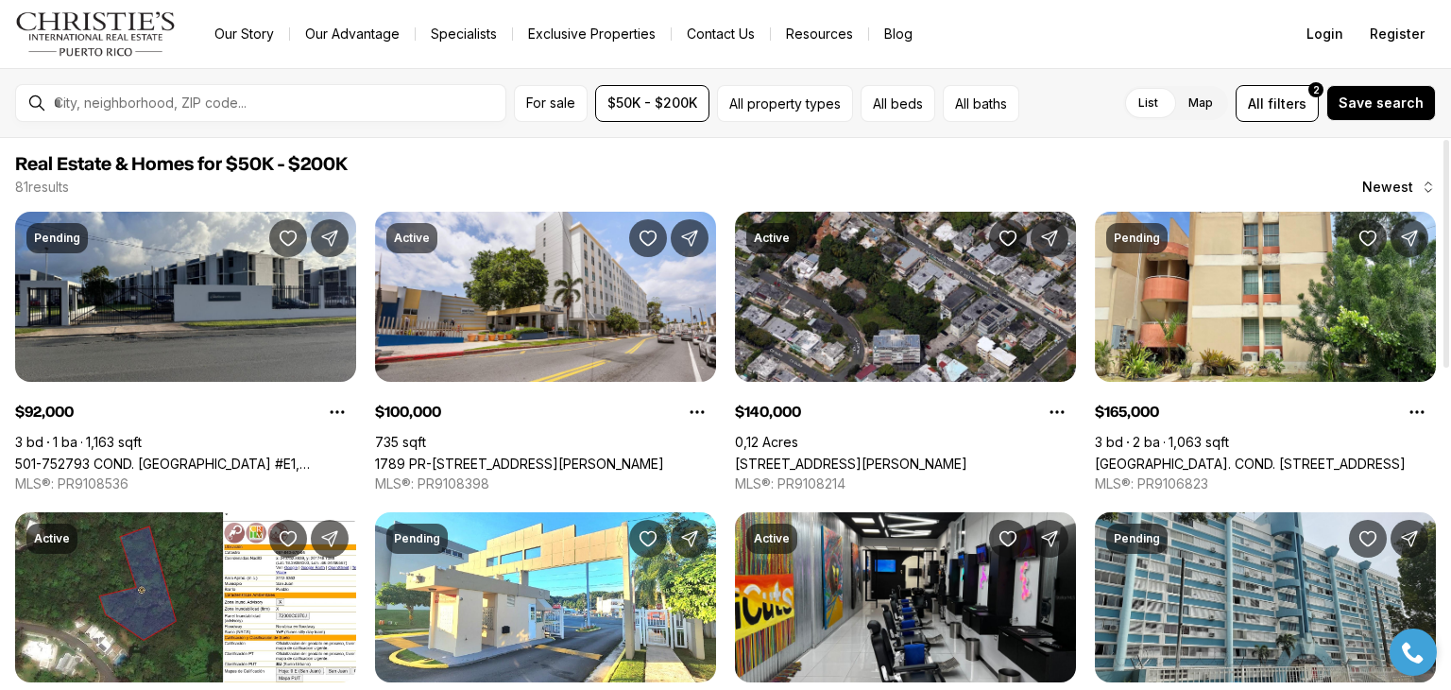
click at [1449, 333] on div at bounding box center [1447, 254] width 6 height 228
click at [1448, 225] on div at bounding box center [1447, 254] width 6 height 228
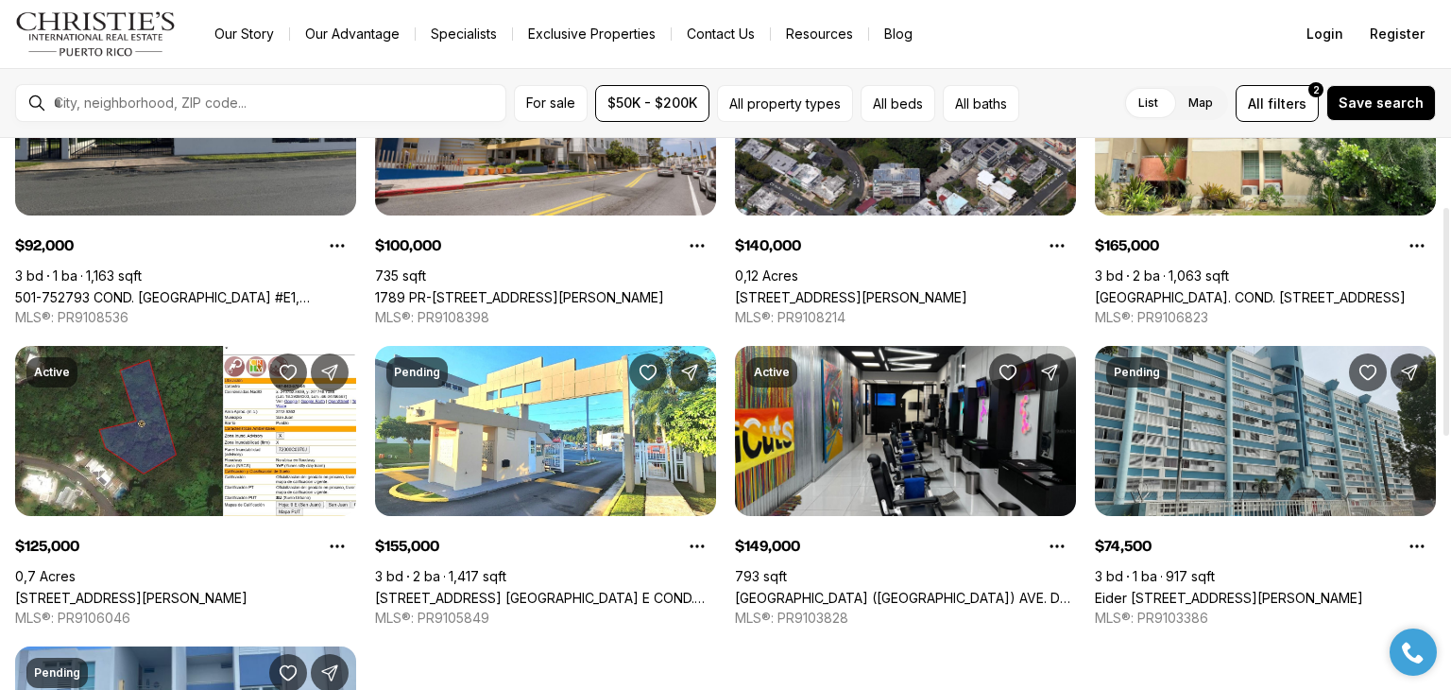
scroll to position [168, 0]
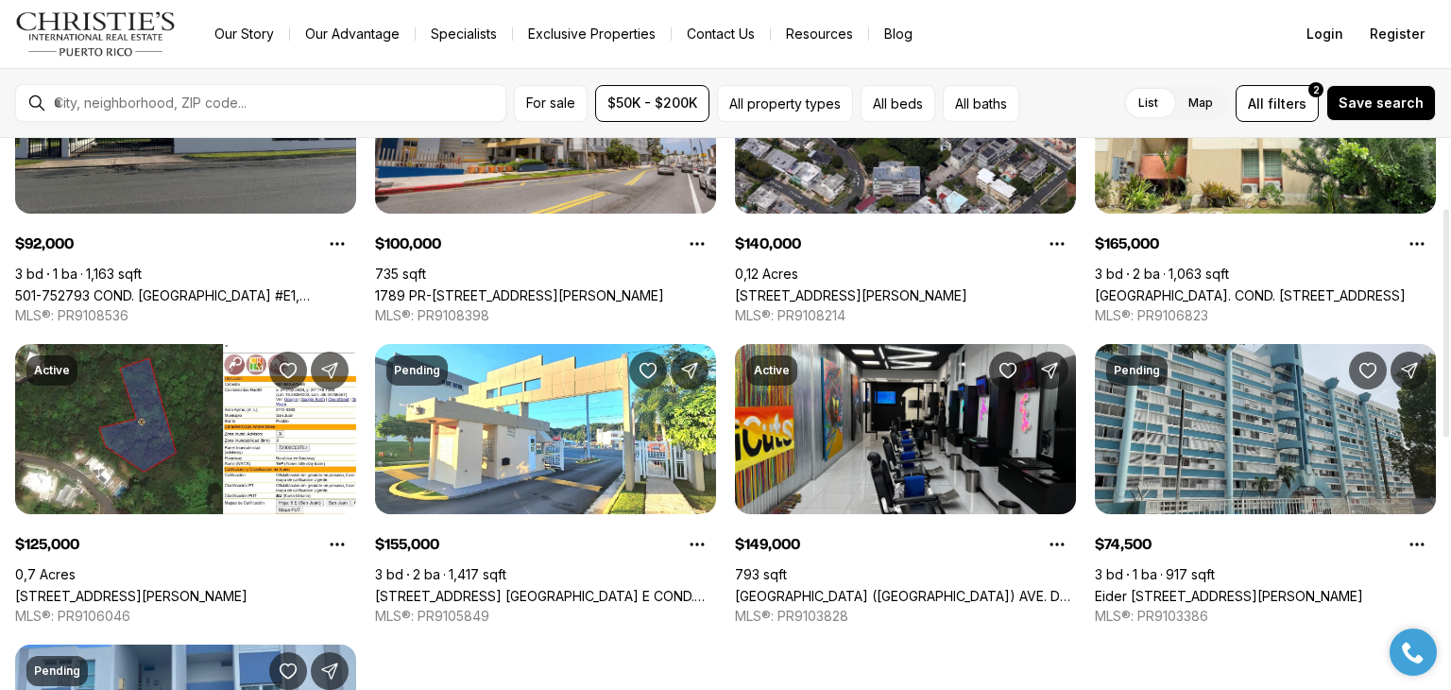
drag, startPoint x: 1448, startPoint y: 252, endPoint x: 1447, endPoint y: 322, distance: 69.9
click at [1447, 322] on div at bounding box center [1447, 324] width 6 height 228
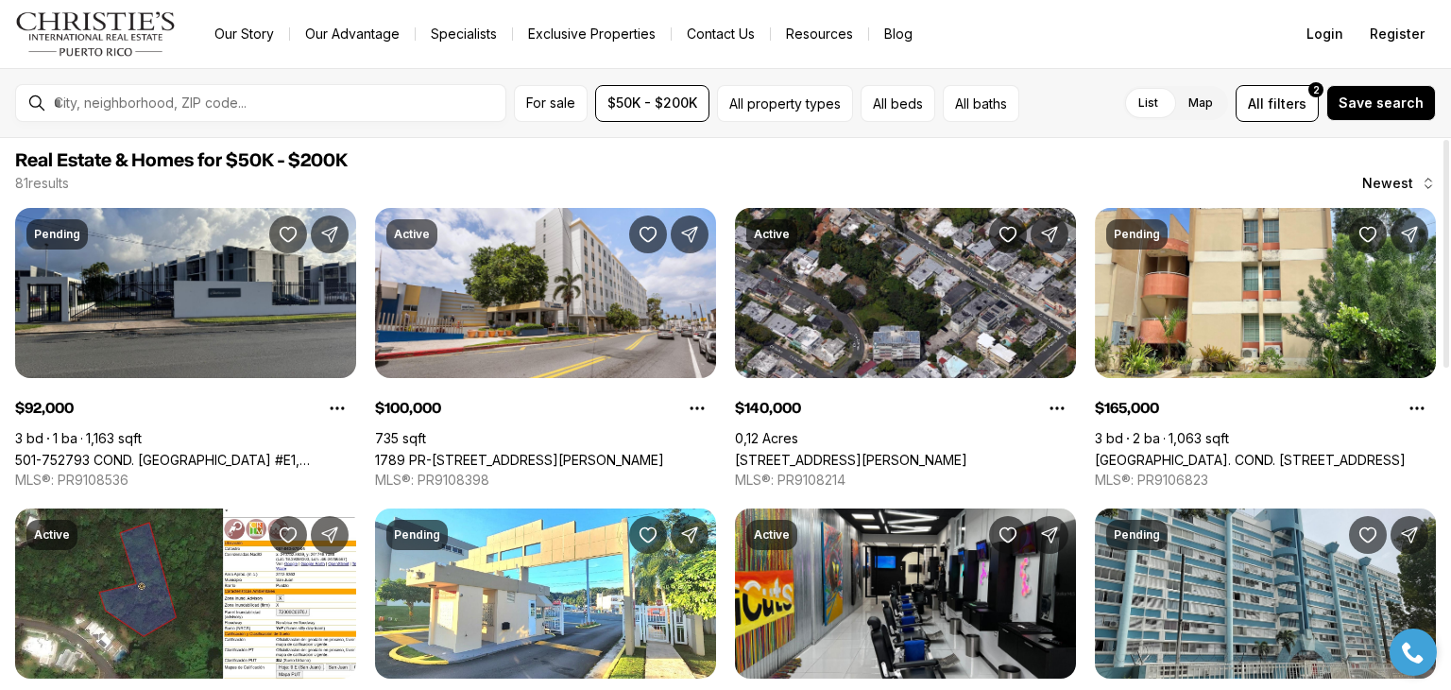
scroll to position [0, 0]
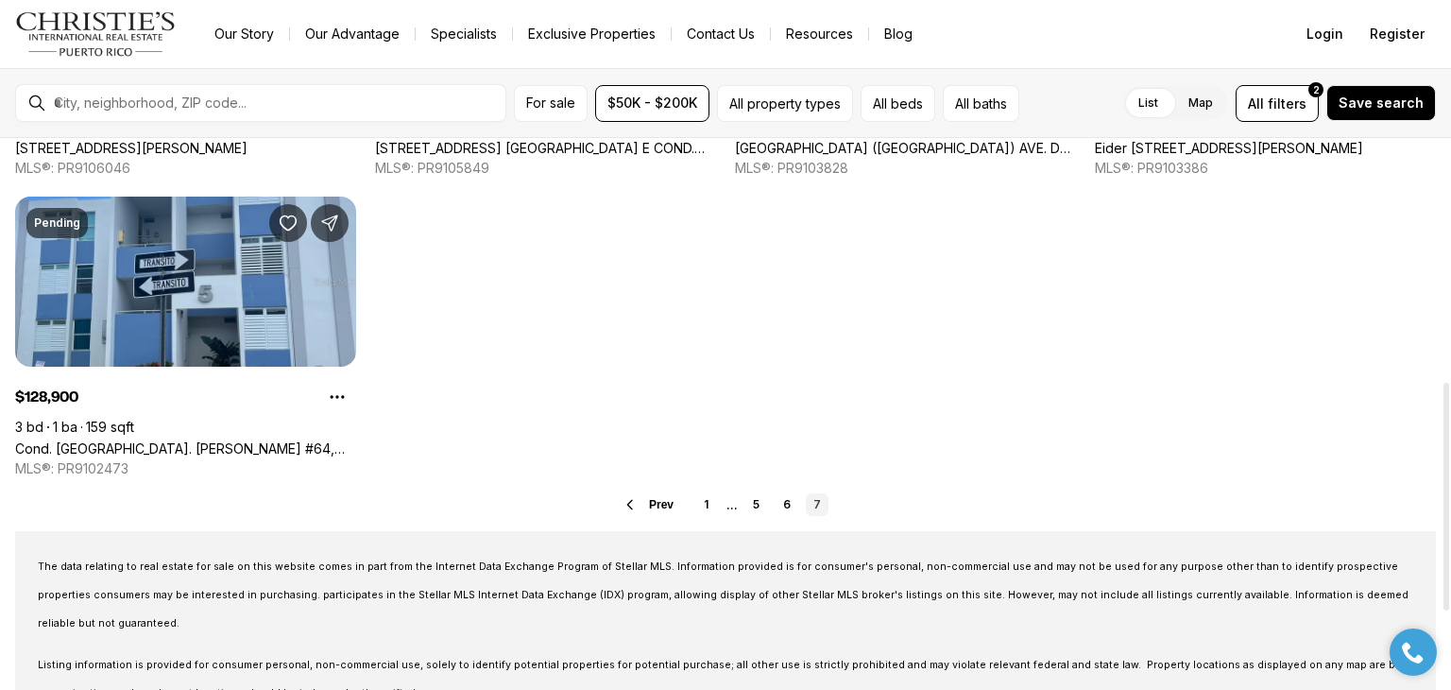
drag, startPoint x: 1450, startPoint y: 366, endPoint x: 1450, endPoint y: 552, distance: 186.1
click at [1449, 552] on div at bounding box center [1447, 497] width 6 height 228
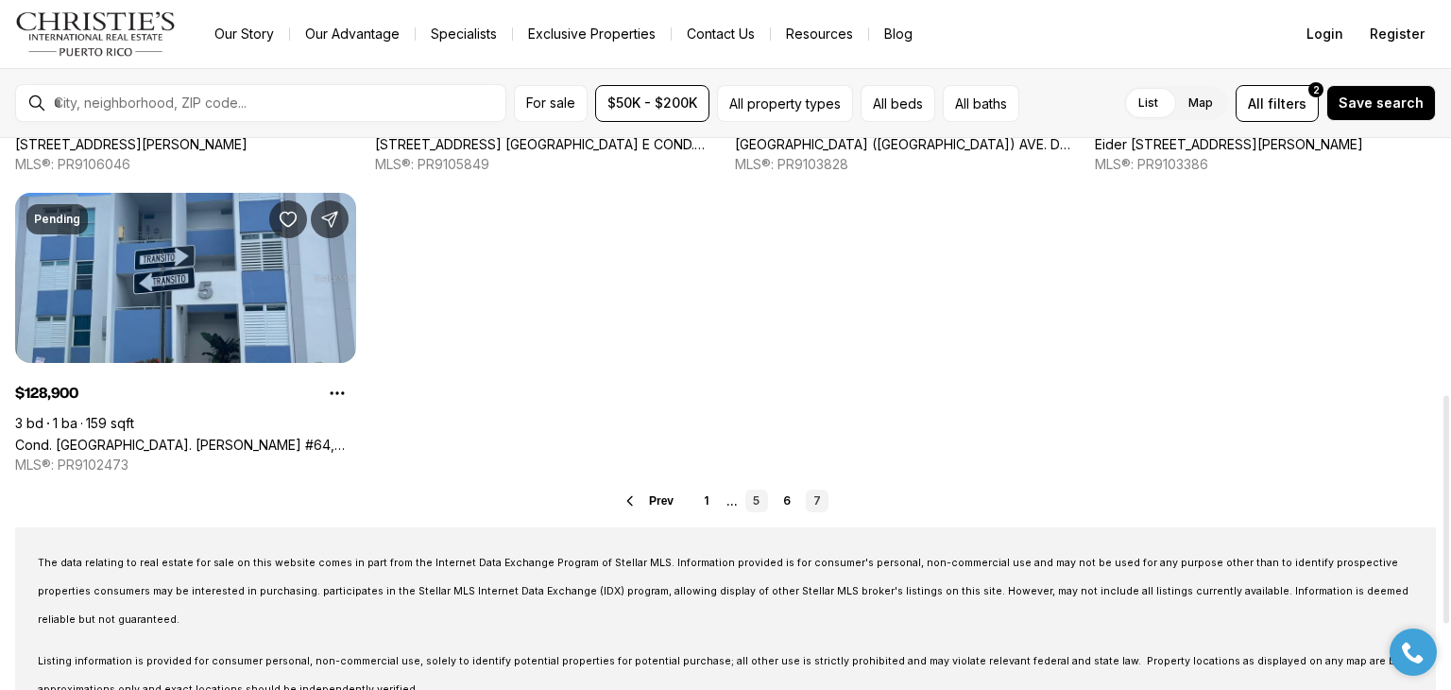
click at [765, 496] on link "5" at bounding box center [756, 500] width 23 height 23
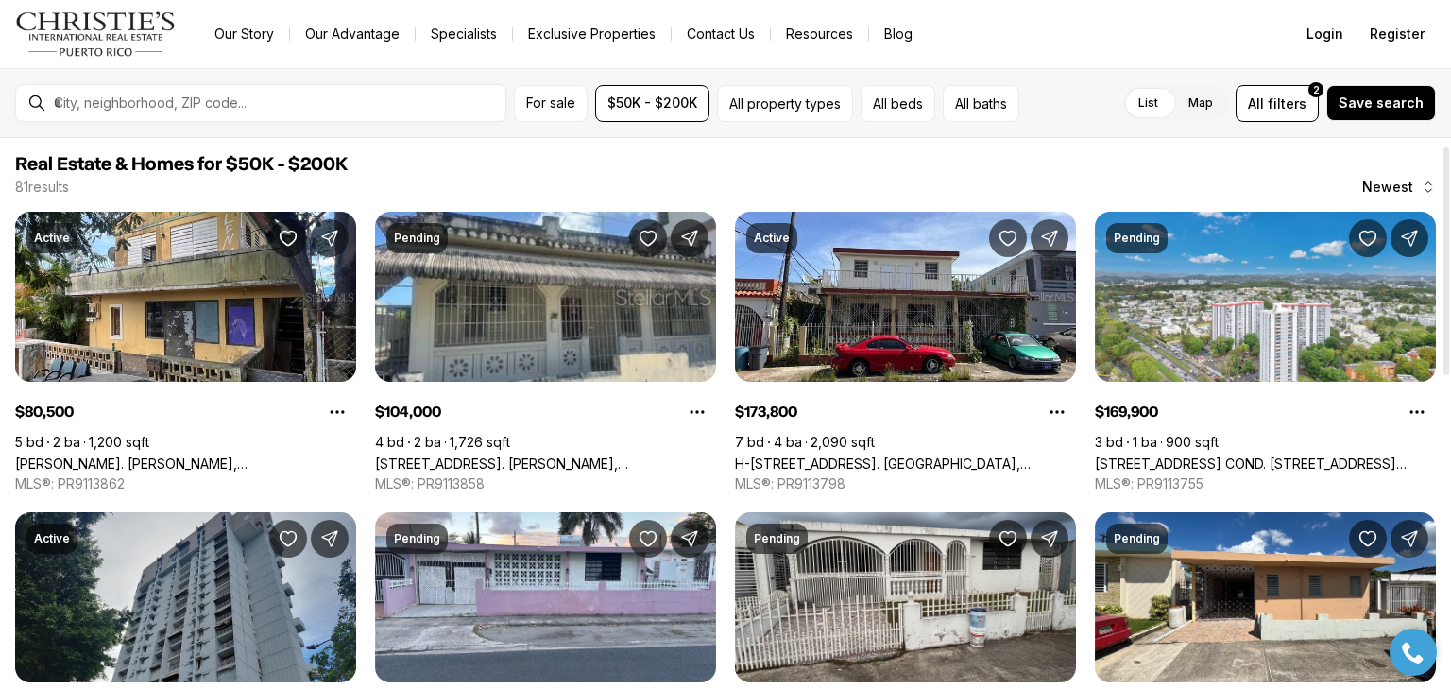
scroll to position [18, 0]
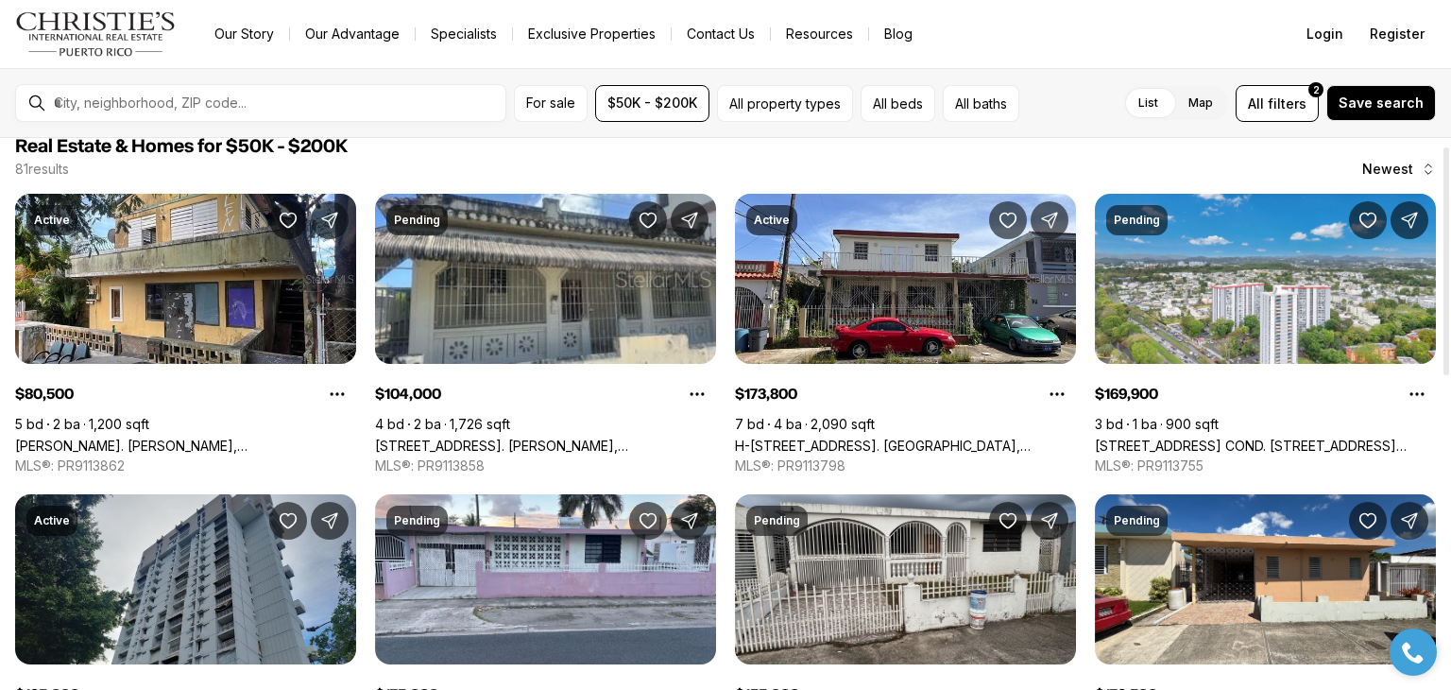
drag, startPoint x: 1450, startPoint y: 216, endPoint x: 1408, endPoint y: 224, distance: 43.2
click at [1444, 224] on div at bounding box center [1447, 261] width 6 height 228
click at [1447, 291] on div at bounding box center [1447, 261] width 6 height 228
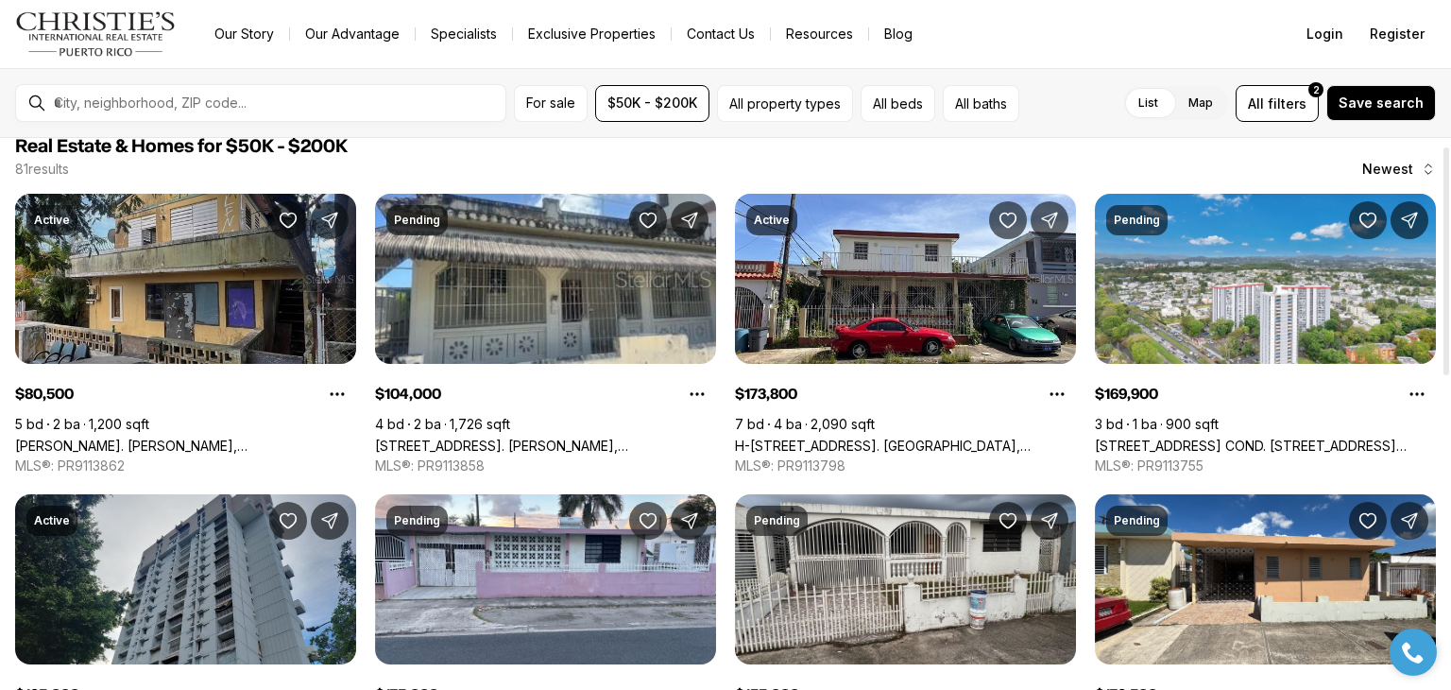
click at [155, 437] on link "[PERSON_NAME]. [PERSON_NAME], [GEOGRAPHIC_DATA][PERSON_NAME], 00926" at bounding box center [185, 445] width 341 height 16
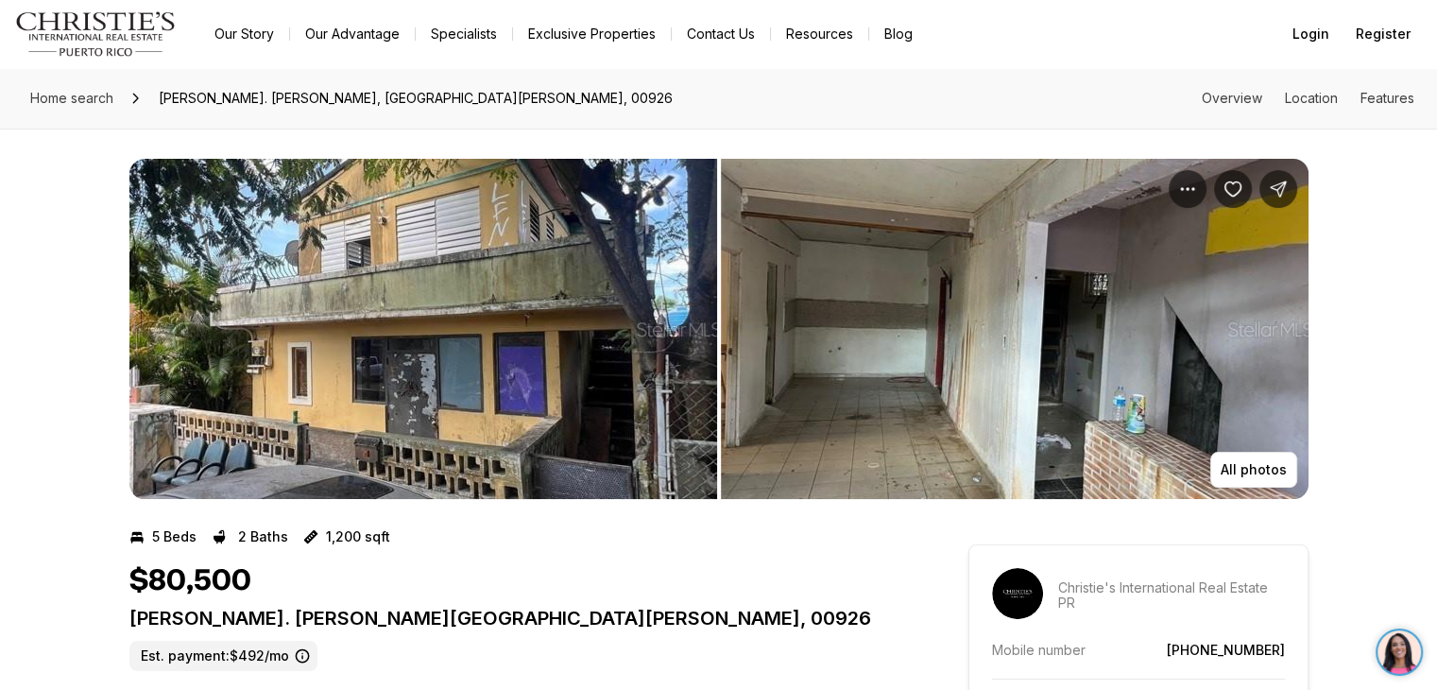
click at [253, 237] on img "View image gallery" at bounding box center [423, 329] width 588 height 340
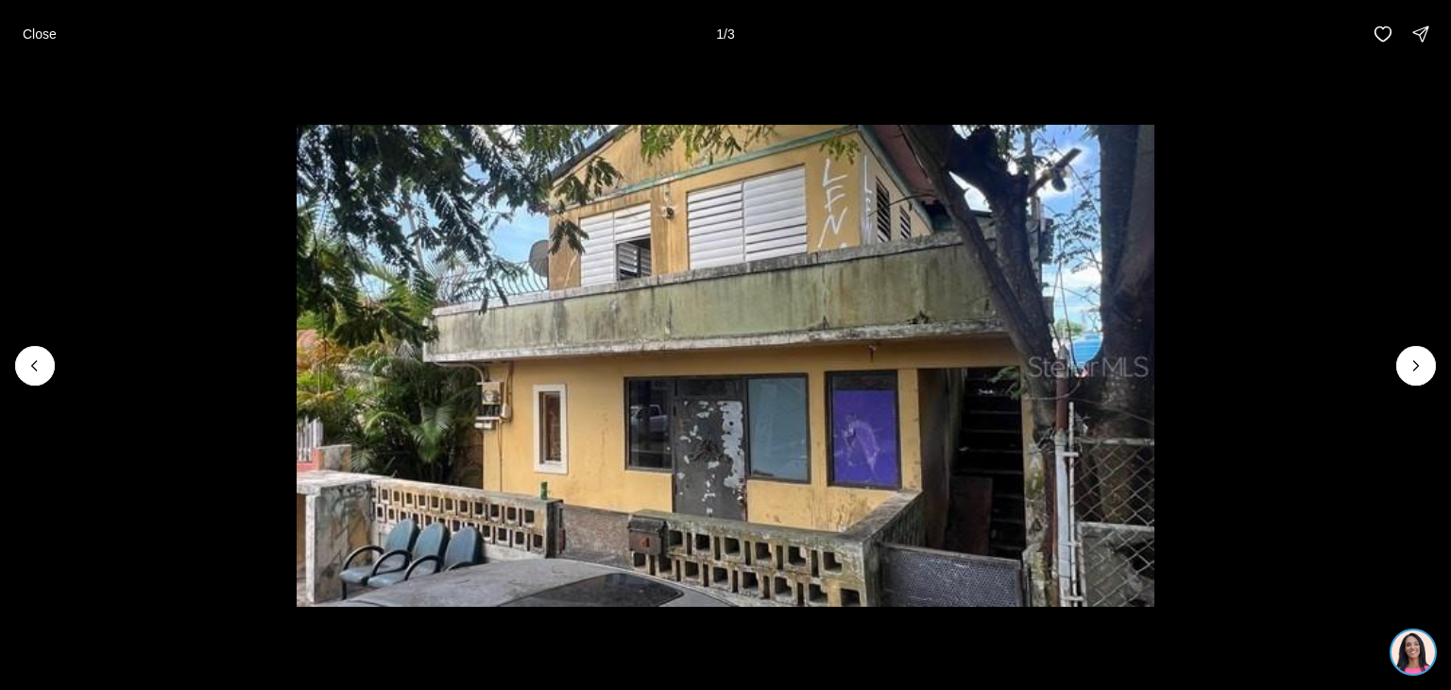
click at [253, 237] on li "1 of 3" at bounding box center [725, 365] width 1451 height 595
click at [254, 237] on li "1 of 3" at bounding box center [725, 365] width 1451 height 595
click at [520, 488] on img "1 of 3" at bounding box center [726, 366] width 858 height 483
click at [1429, 356] on button "Next slide" at bounding box center [1416, 366] width 40 height 40
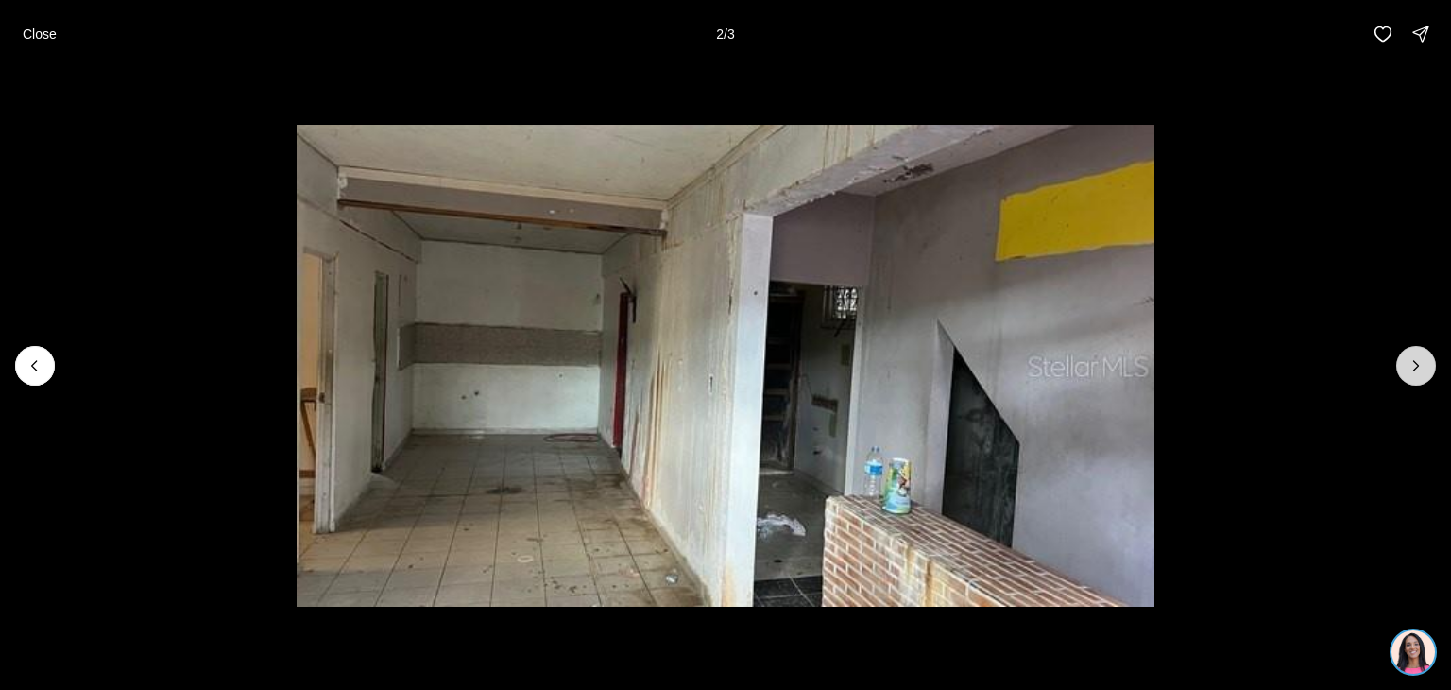
click at [1429, 356] on button "Next slide" at bounding box center [1416, 366] width 40 height 40
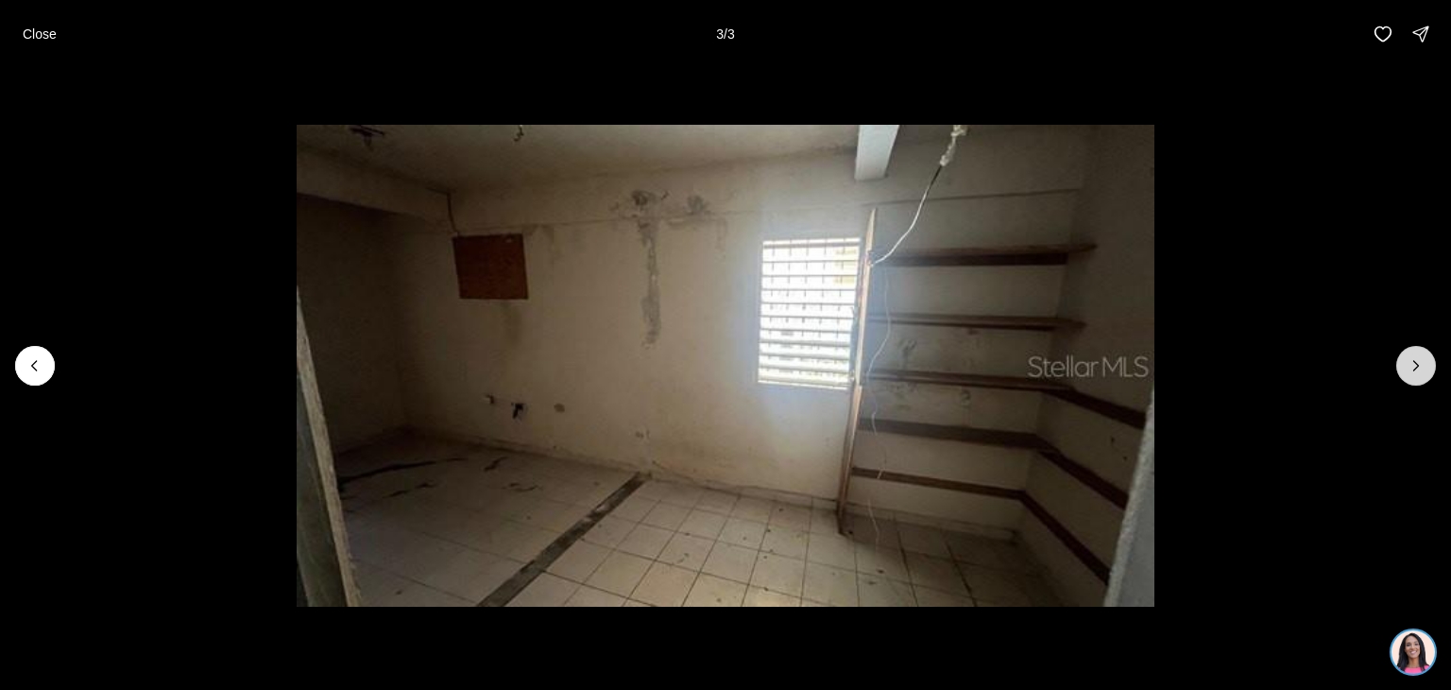
click at [1429, 356] on div at bounding box center [1416, 366] width 40 height 40
click at [30, 32] on p "Close" at bounding box center [40, 33] width 34 height 15
